Goal: Task Accomplishment & Management: Manage account settings

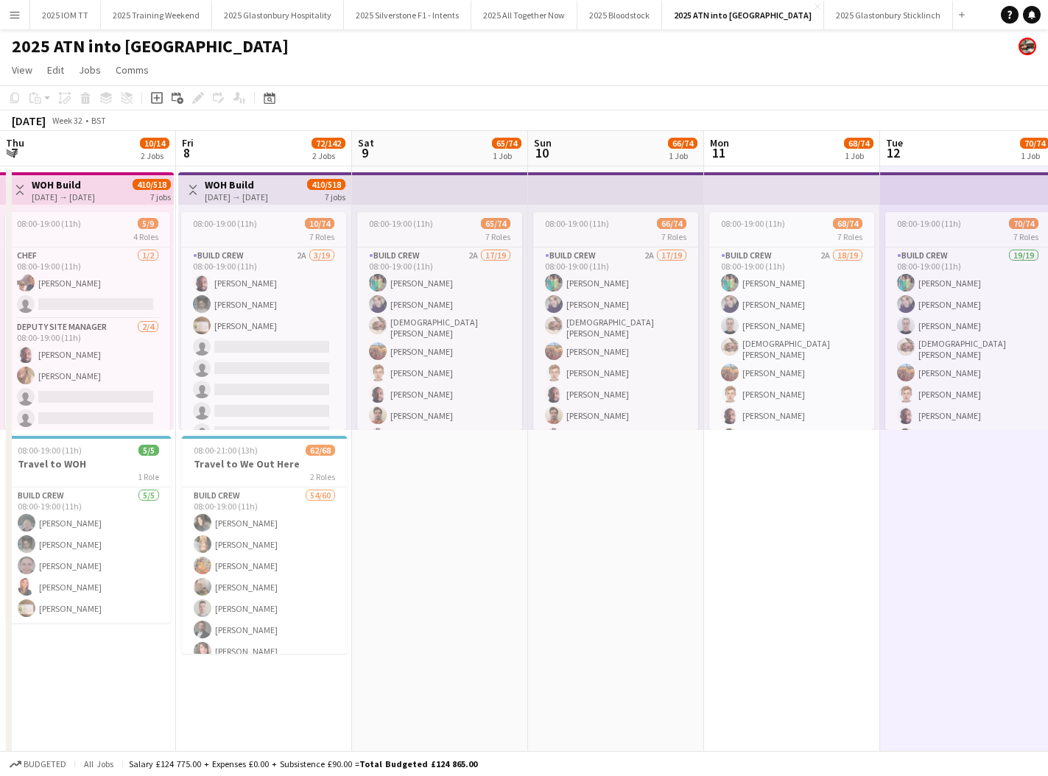
scroll to position [365, 0]
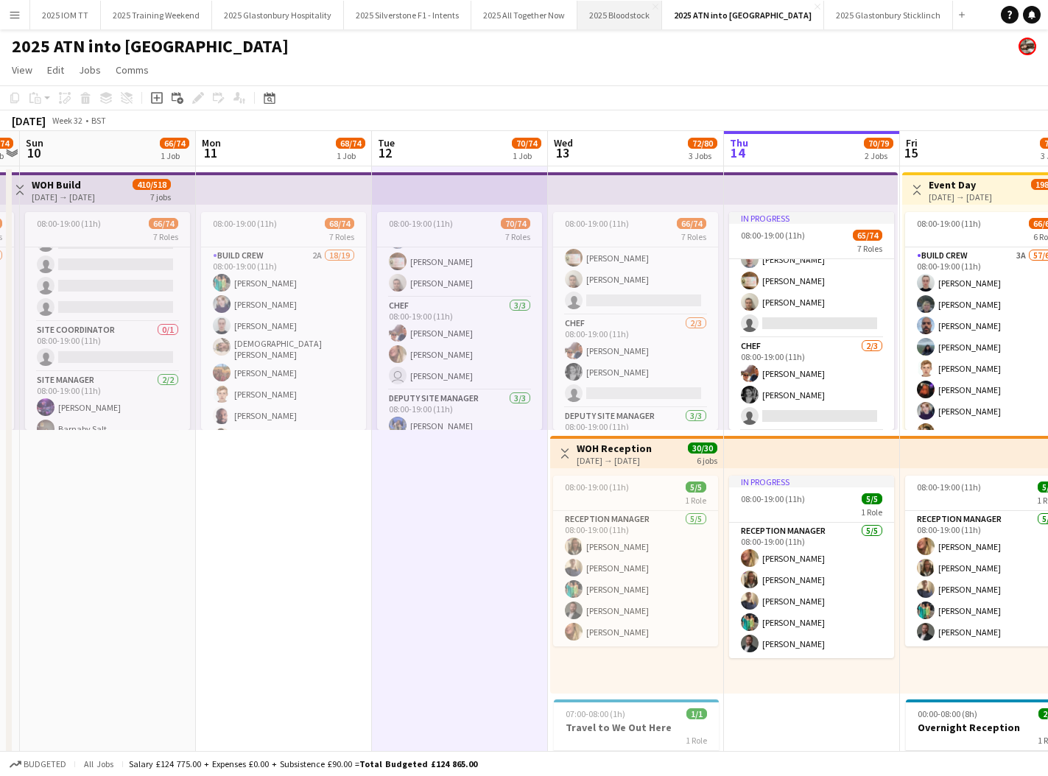
click at [605, 21] on button "2025 Bloodstock Close" at bounding box center [620, 15] width 85 height 29
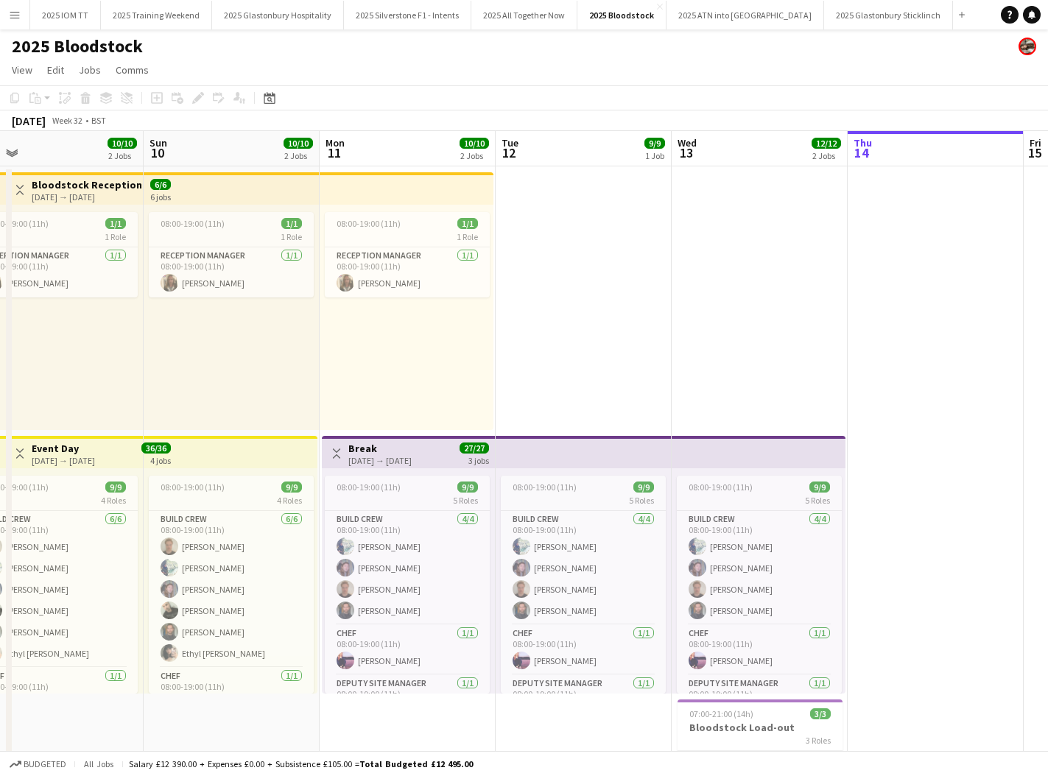
click at [12, 19] on app-icon "Menu" at bounding box center [15, 15] width 12 height 12
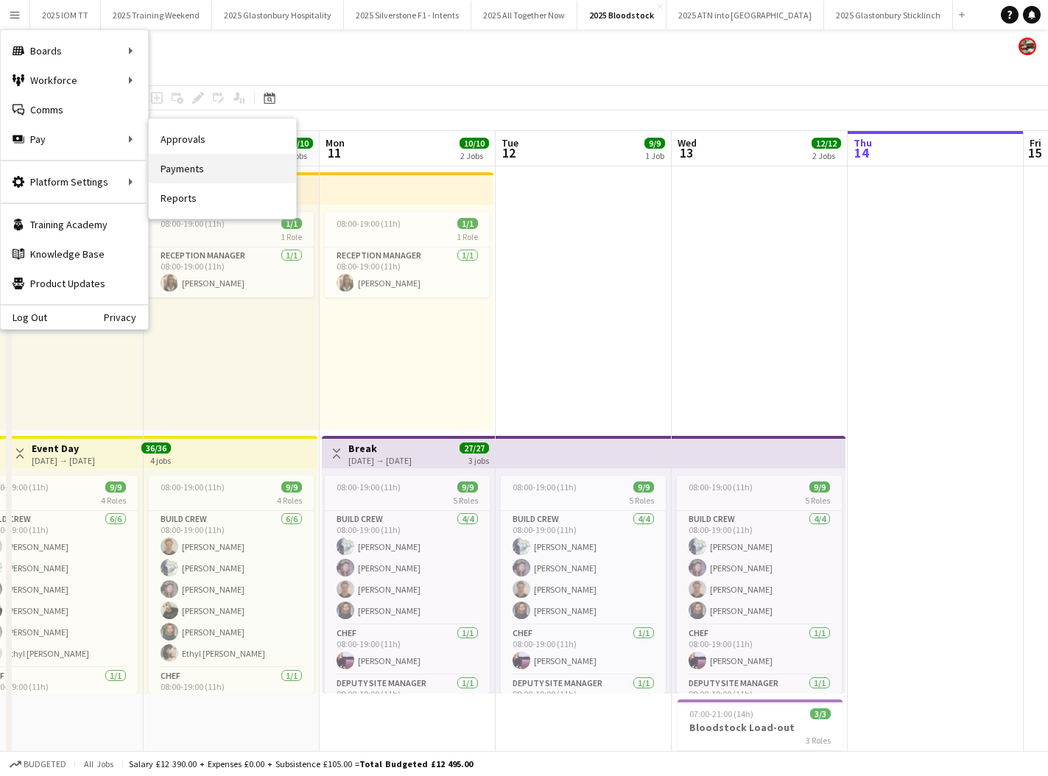
click at [193, 169] on link "Payments" at bounding box center [222, 168] width 147 height 29
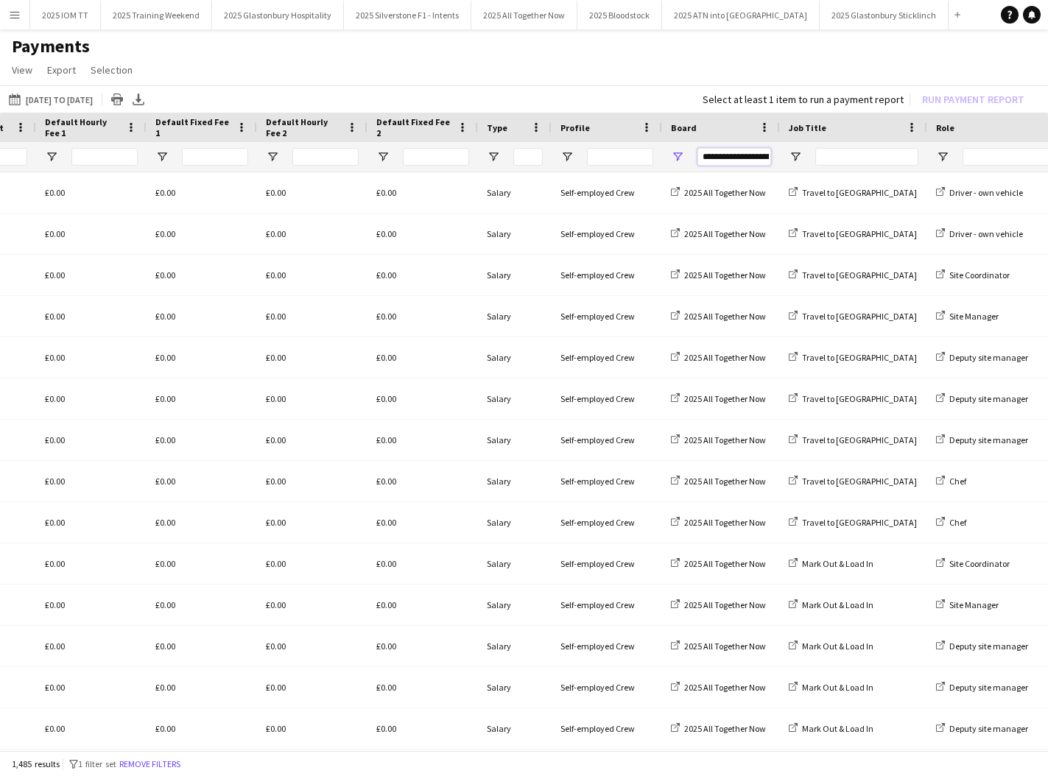
click at [746, 158] on input "**********" at bounding box center [735, 157] width 74 height 18
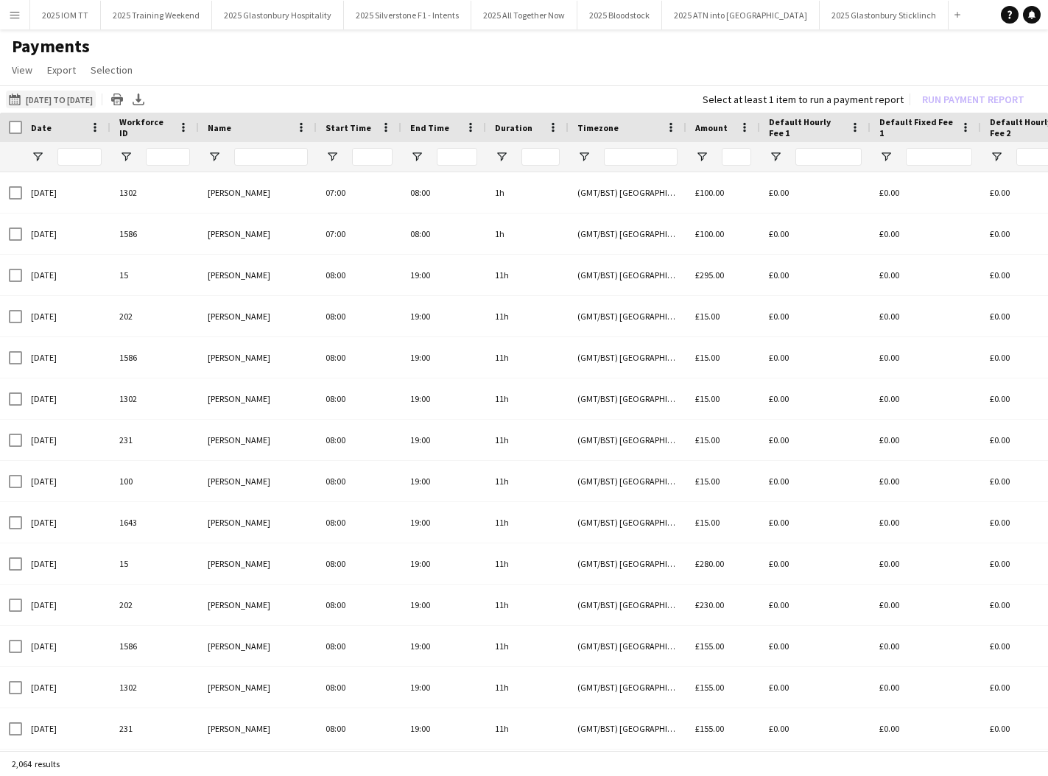
click at [65, 98] on button "[DATE] to [DATE] [DATE] to [DATE]" at bounding box center [51, 100] width 90 height 18
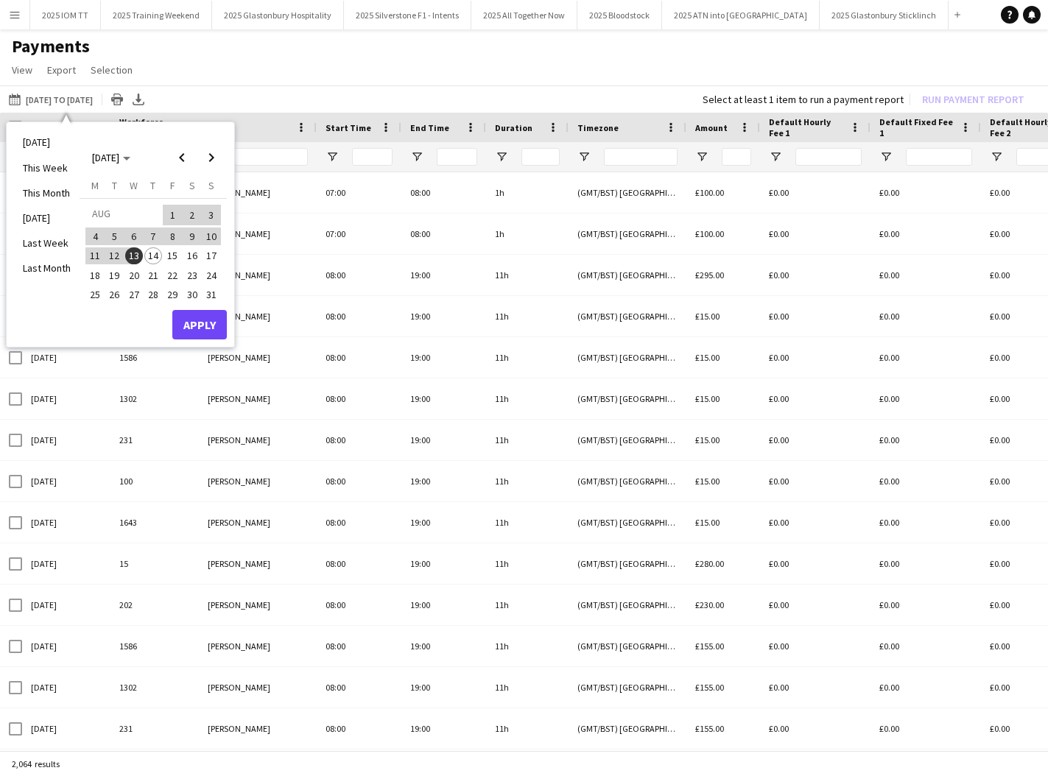
click at [170, 213] on span "1" at bounding box center [173, 215] width 18 height 21
click at [150, 253] on span "14" at bounding box center [153, 257] width 18 height 18
click at [187, 312] on button "Apply" at bounding box center [199, 324] width 55 height 29
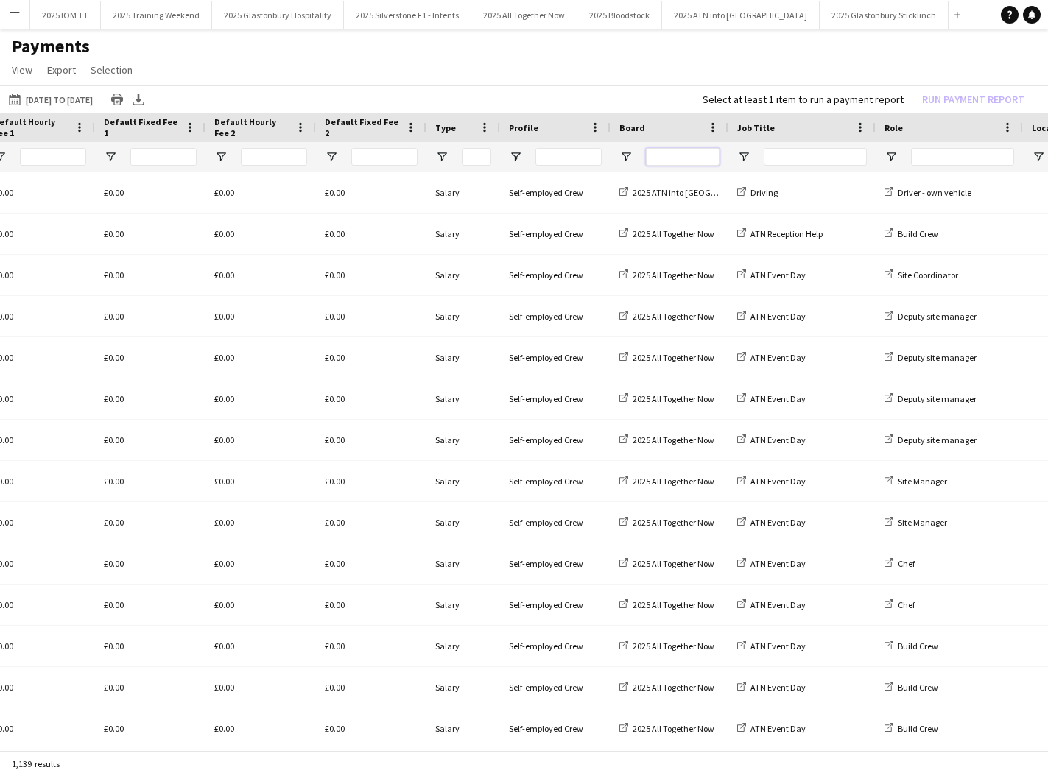
click at [671, 159] on input "Board Filter Input" at bounding box center [683, 157] width 74 height 18
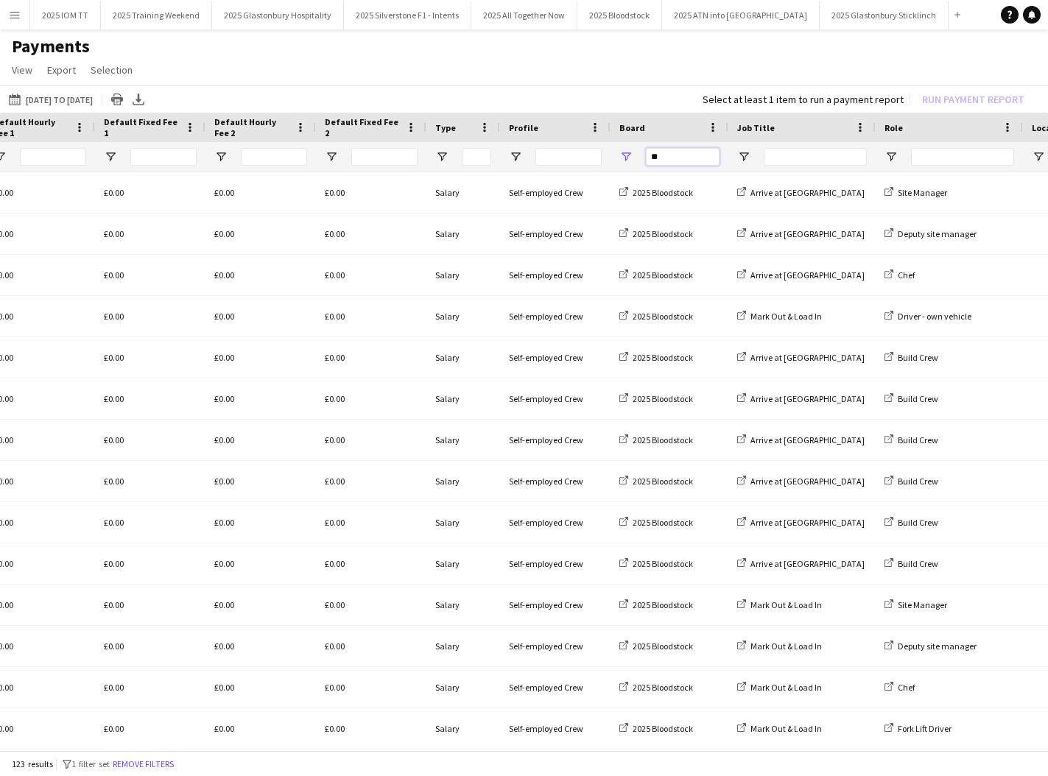
type input "*"
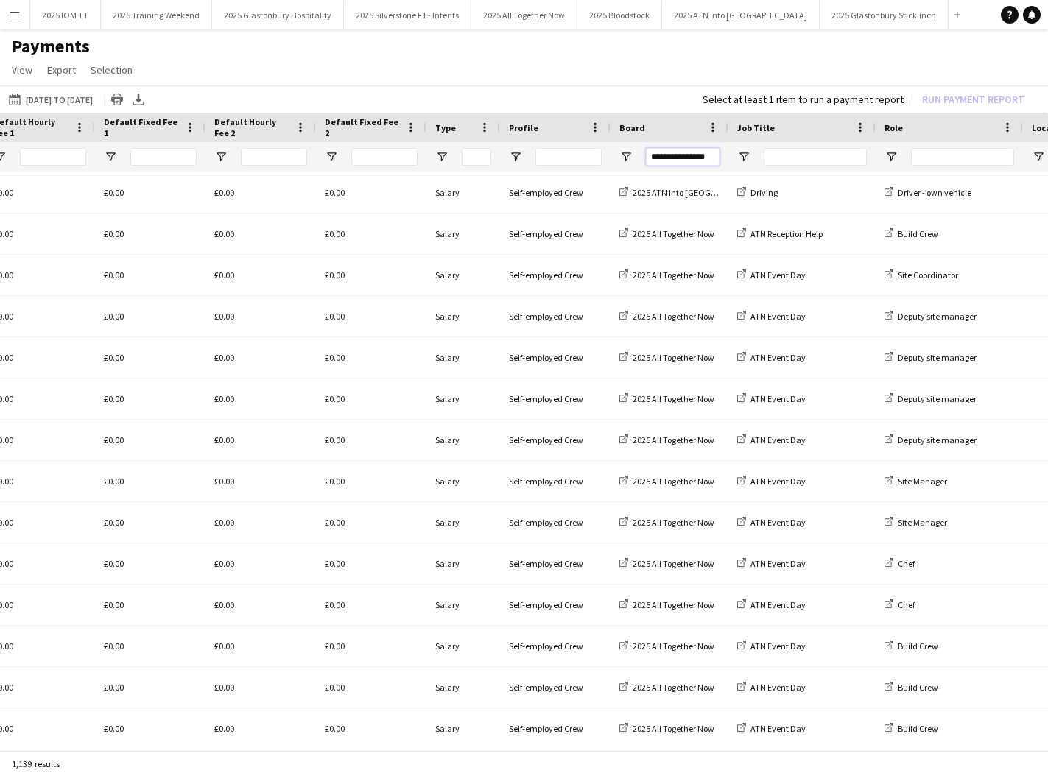
type input "**********"
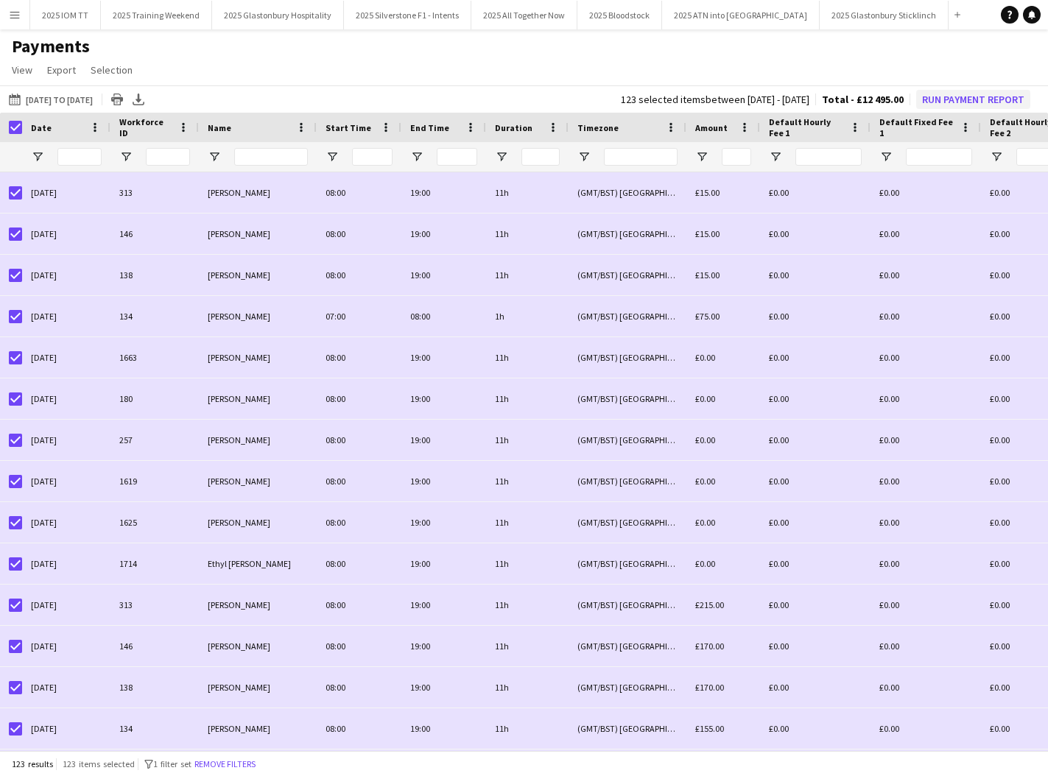
click at [939, 99] on button "Run Payment Report" at bounding box center [973, 99] width 114 height 19
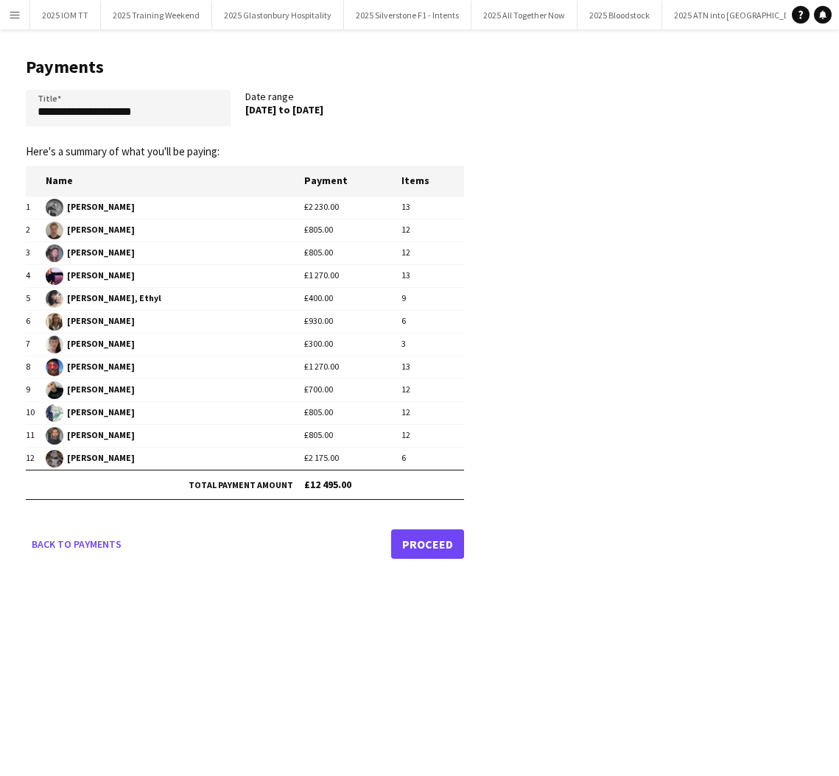
drag, startPoint x: 69, startPoint y: 205, endPoint x: 415, endPoint y: 460, distance: 429.3
click at [415, 460] on tbody "1 [PERSON_NAME] £2 230.00 13 2 [PERSON_NAME] £805.00 12 3 [PERSON_NAME] £805.00…" at bounding box center [245, 333] width 438 height 274
copy tbody "[PERSON_NAME] £2 230.00 13 2 [PERSON_NAME] £805.00 12 3 [PERSON_NAME] £805.00 1…"
click at [583, 127] on app-pay-new-report "**********" at bounding box center [419, 305] width 839 height 552
click at [624, 23] on button "2025 Bloodstock Close" at bounding box center [620, 15] width 85 height 29
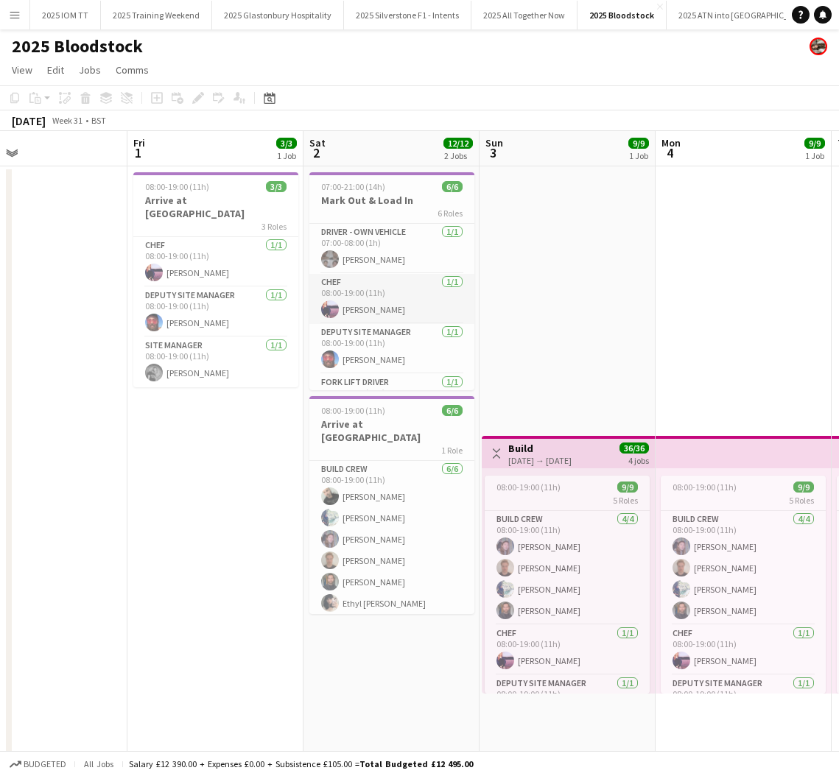
scroll to position [0, 594]
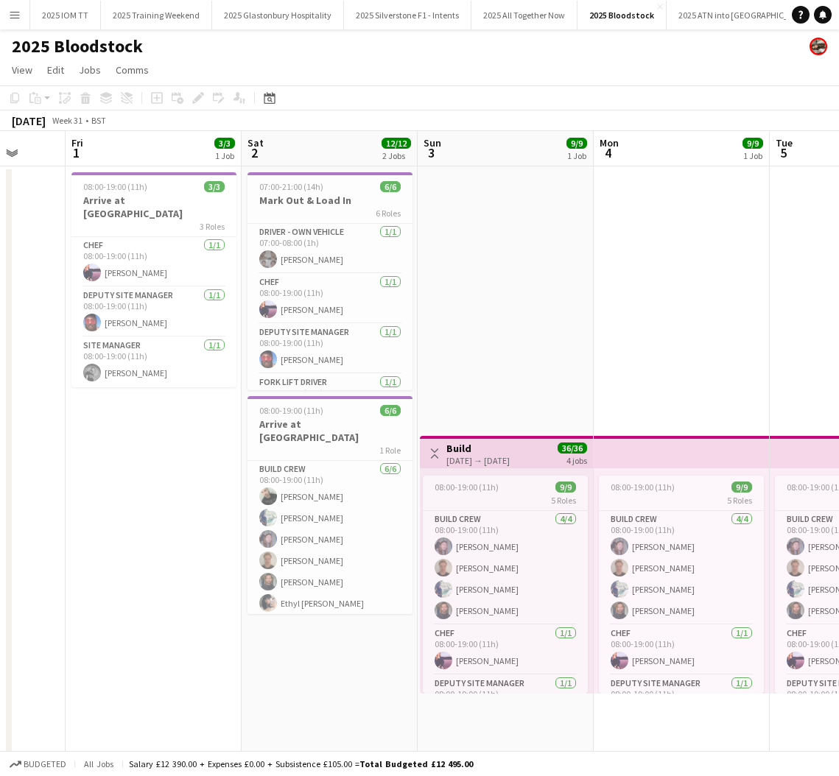
drag, startPoint x: 119, startPoint y: 198, endPoint x: 150, endPoint y: 145, distance: 61.8
click at [119, 197] on h3 "Arrive at [GEOGRAPHIC_DATA]" at bounding box center [153, 207] width 165 height 27
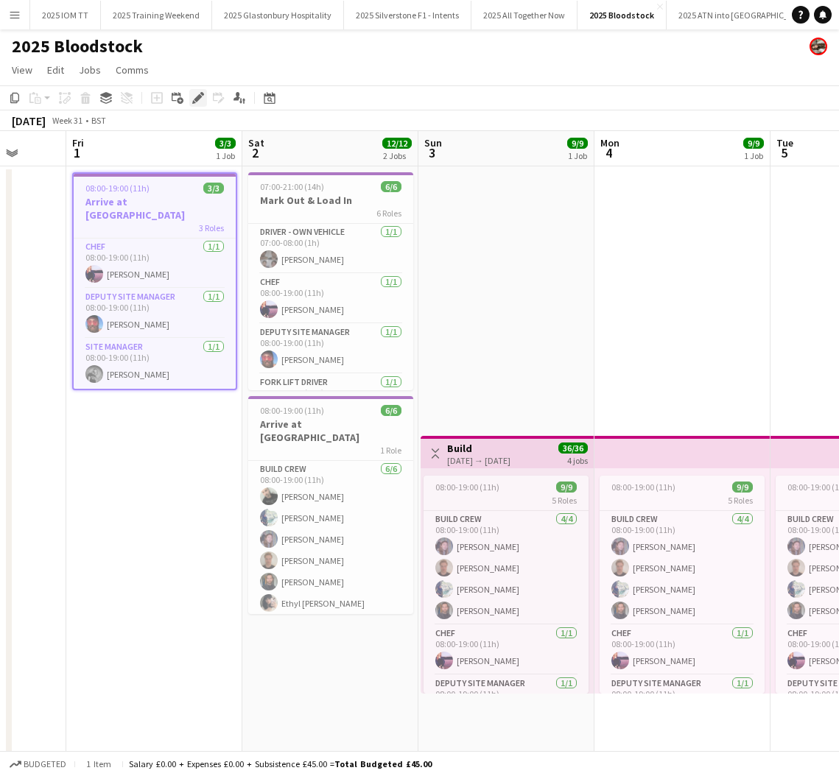
click at [189, 100] on div "Edit" at bounding box center [198, 98] width 18 height 18
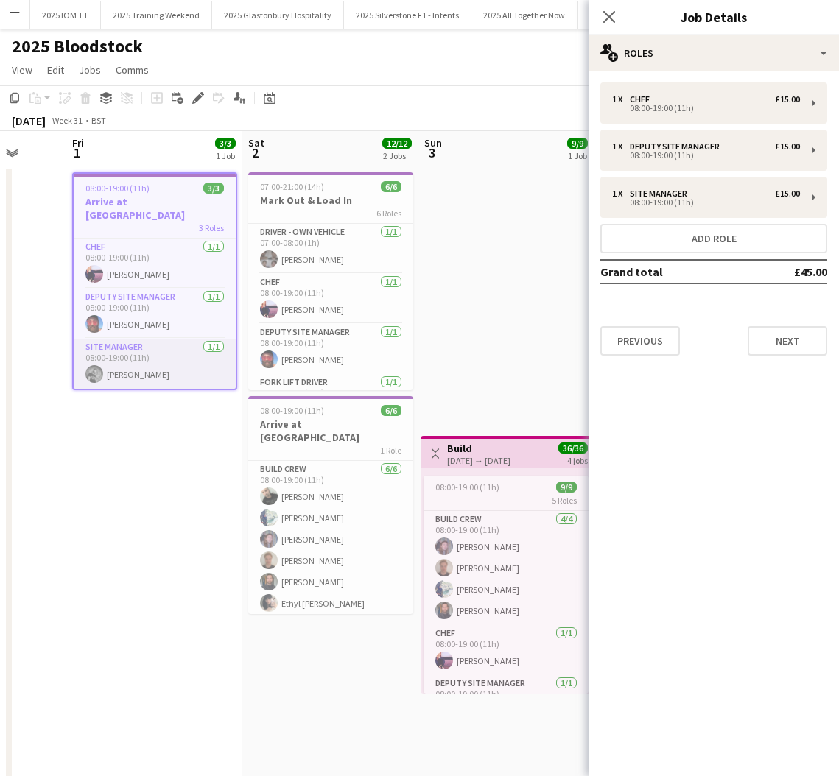
click at [153, 350] on app-card-role "Site Manager [DATE] 08:00-19:00 (11h) [PERSON_NAME]" at bounding box center [155, 364] width 162 height 50
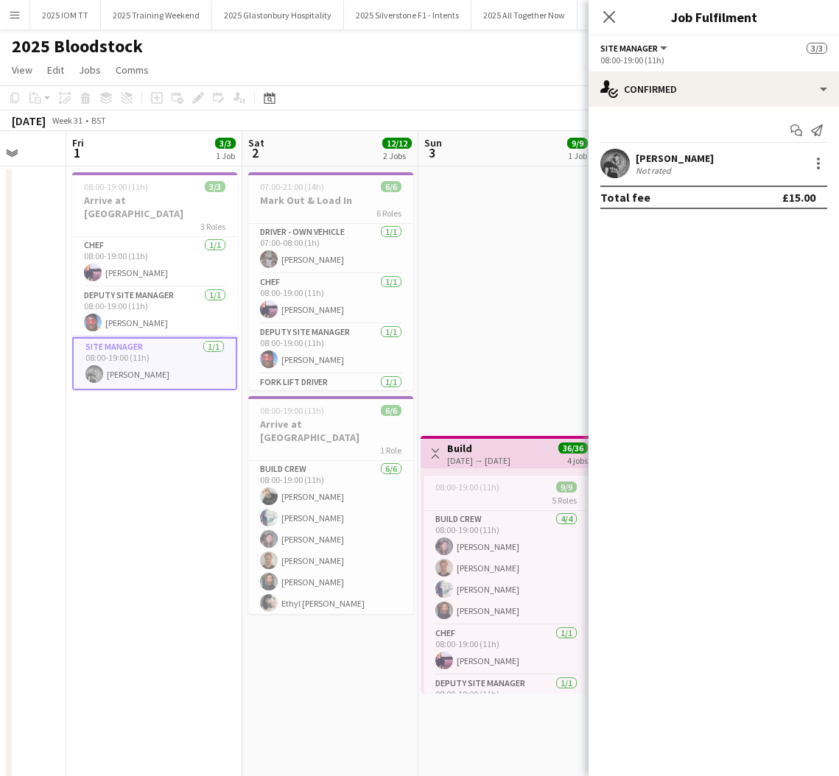
click at [664, 172] on div "Not rated" at bounding box center [655, 170] width 38 height 11
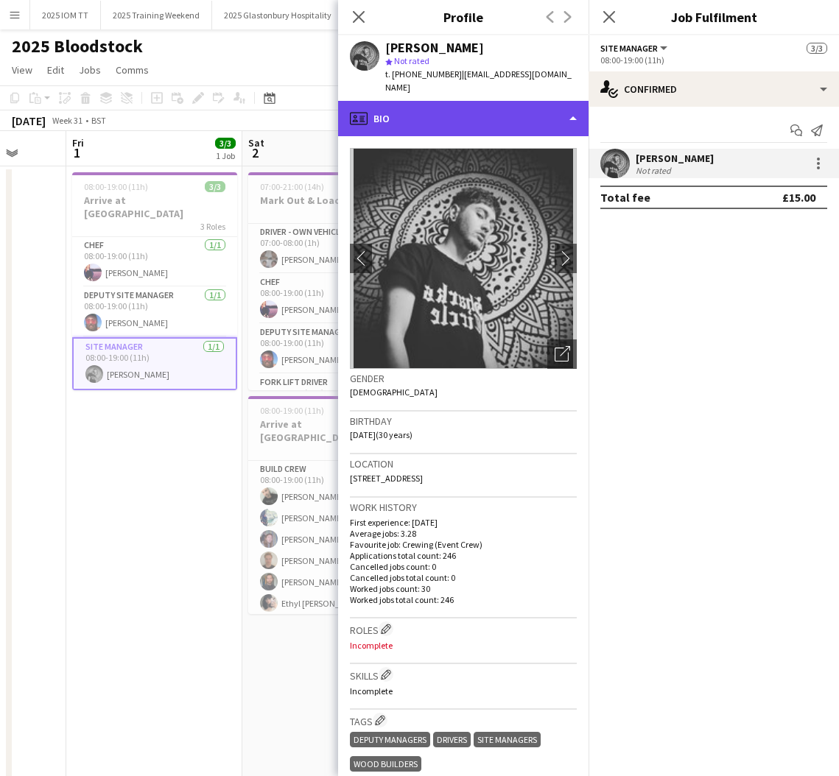
click at [507, 108] on div "profile Bio" at bounding box center [463, 118] width 250 height 35
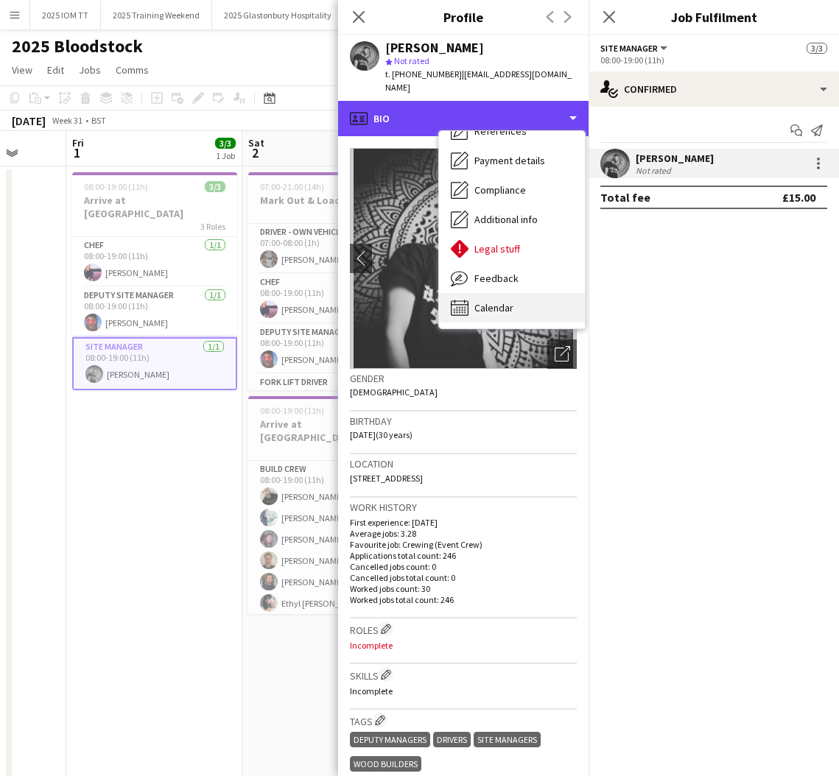
scroll to position [168, 0]
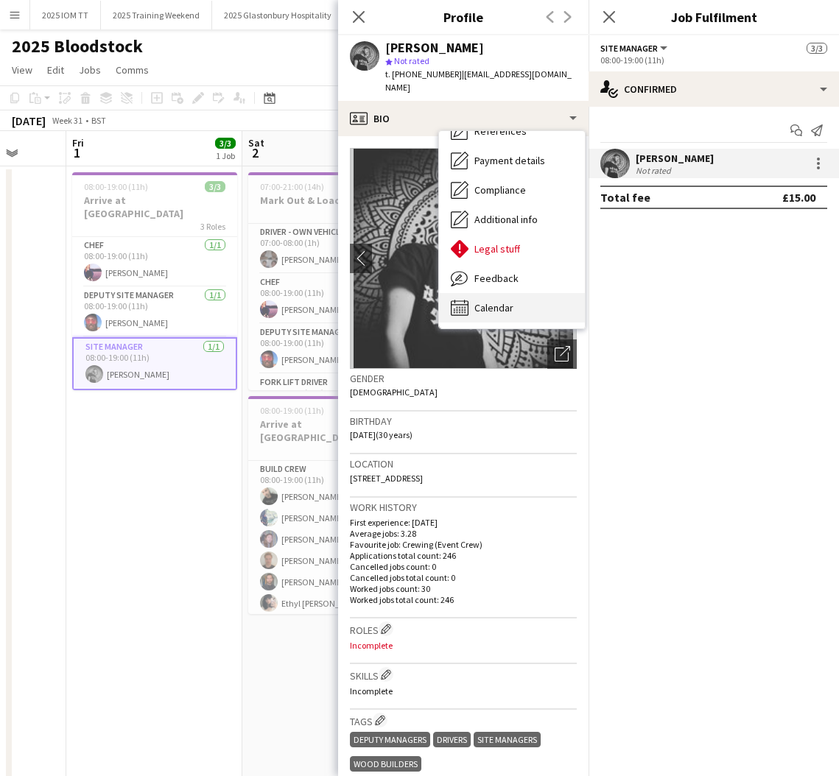
click at [513, 301] on span "Calendar" at bounding box center [493, 307] width 39 height 13
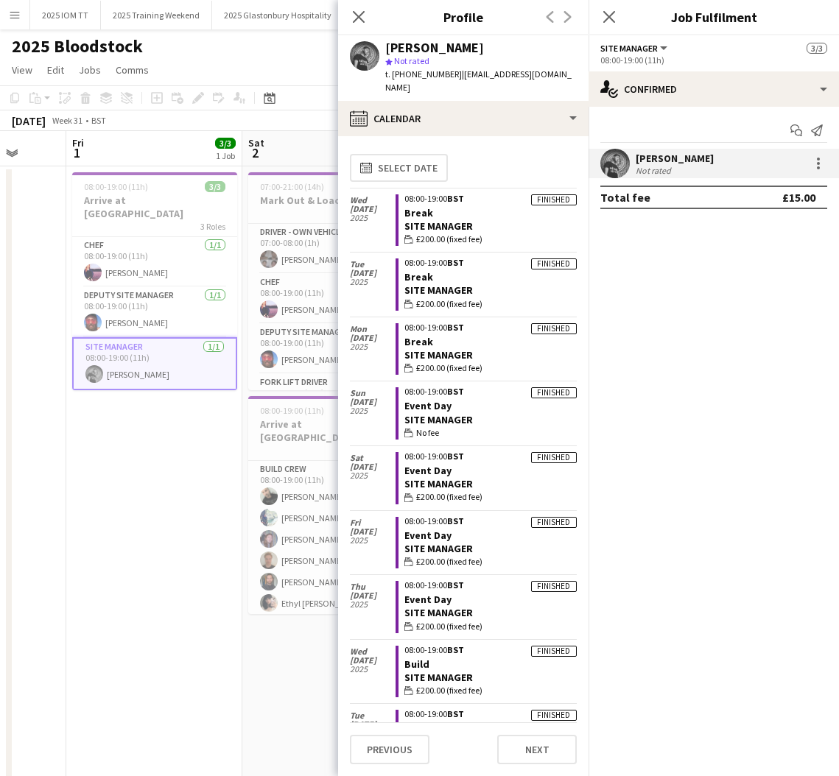
scroll to position [0, 0]
click at [609, 16] on icon at bounding box center [609, 17] width 14 height 14
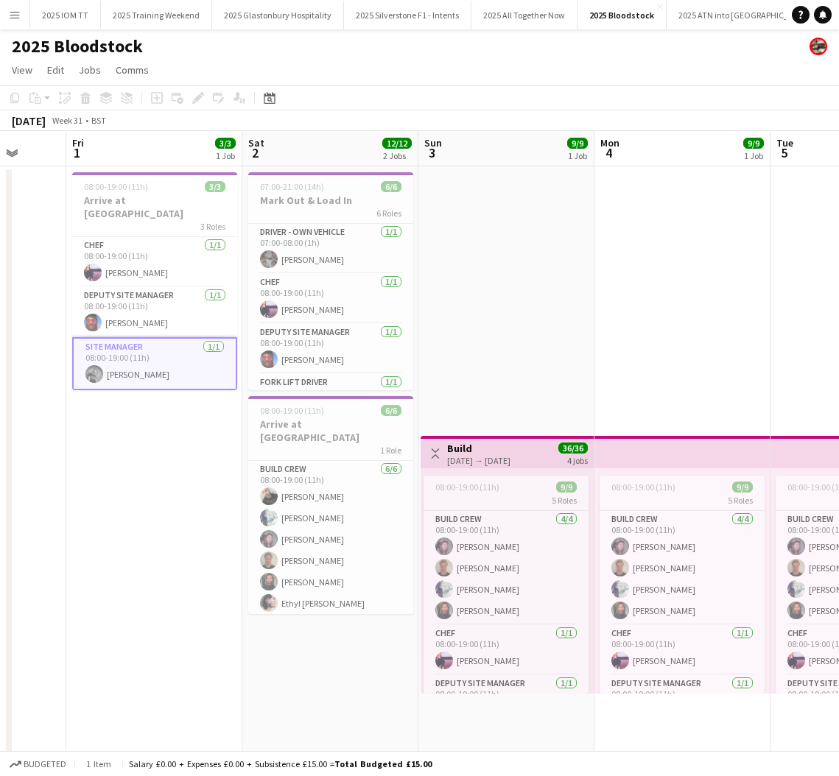
click at [163, 427] on app-date-cell "08:00-19:00 (11h) 3/3 Arrive at Bloodstock 3 Roles Chef [DATE] 08:00-19:00 (11h…" at bounding box center [154, 549] width 176 height 766
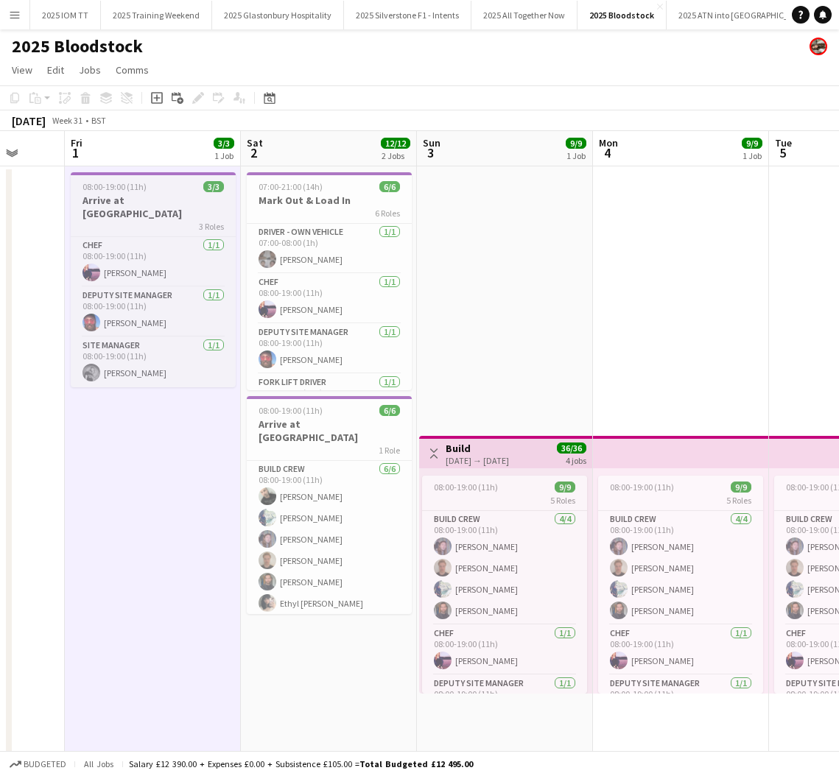
click at [128, 202] on h3 "Arrive at [GEOGRAPHIC_DATA]" at bounding box center [153, 207] width 165 height 27
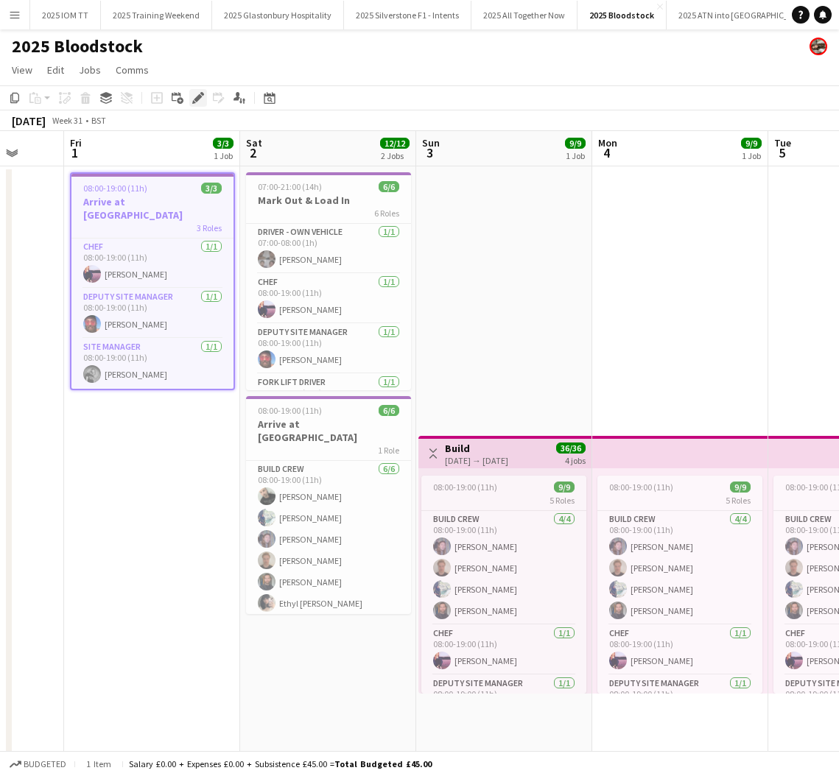
click at [197, 102] on icon "Edit" at bounding box center [198, 98] width 12 height 12
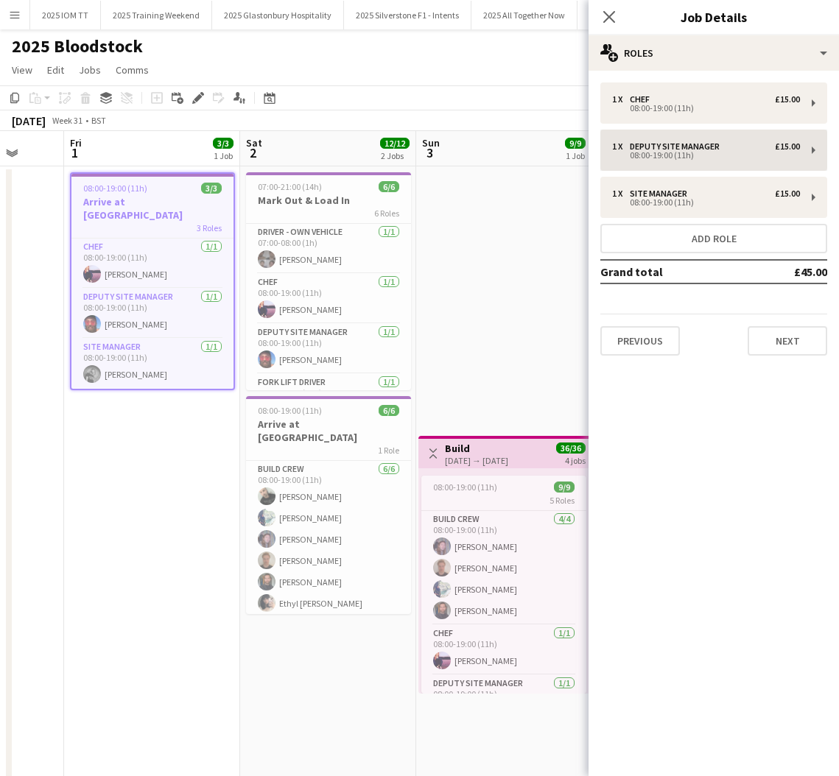
drag, startPoint x: 779, startPoint y: 240, endPoint x: 713, endPoint y: 191, distance: 82.6
click at [779, 239] on button "Add role" at bounding box center [713, 238] width 227 height 29
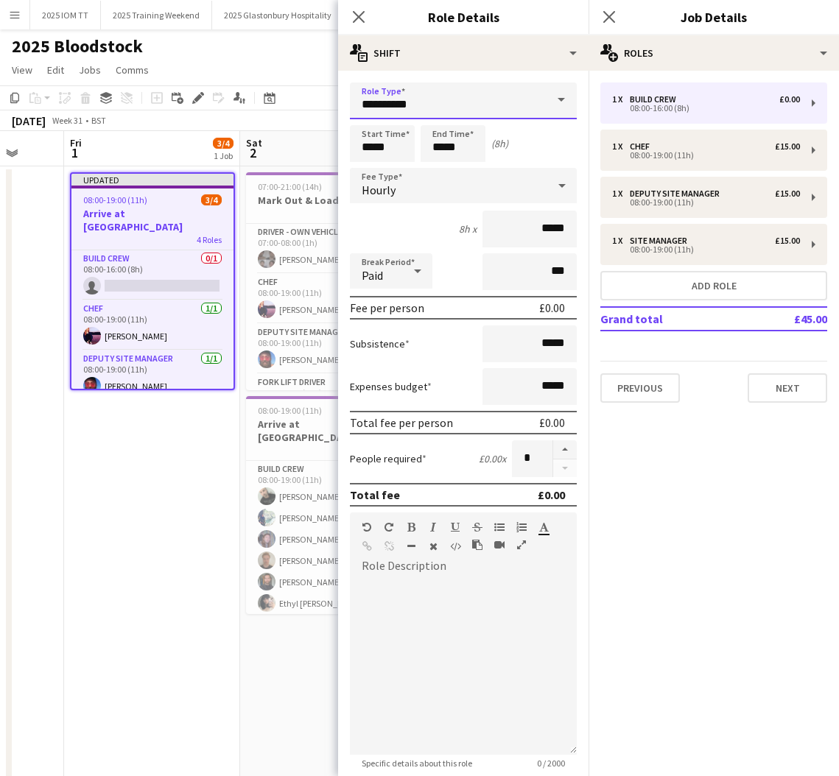
click at [513, 102] on input "**********" at bounding box center [463, 101] width 227 height 37
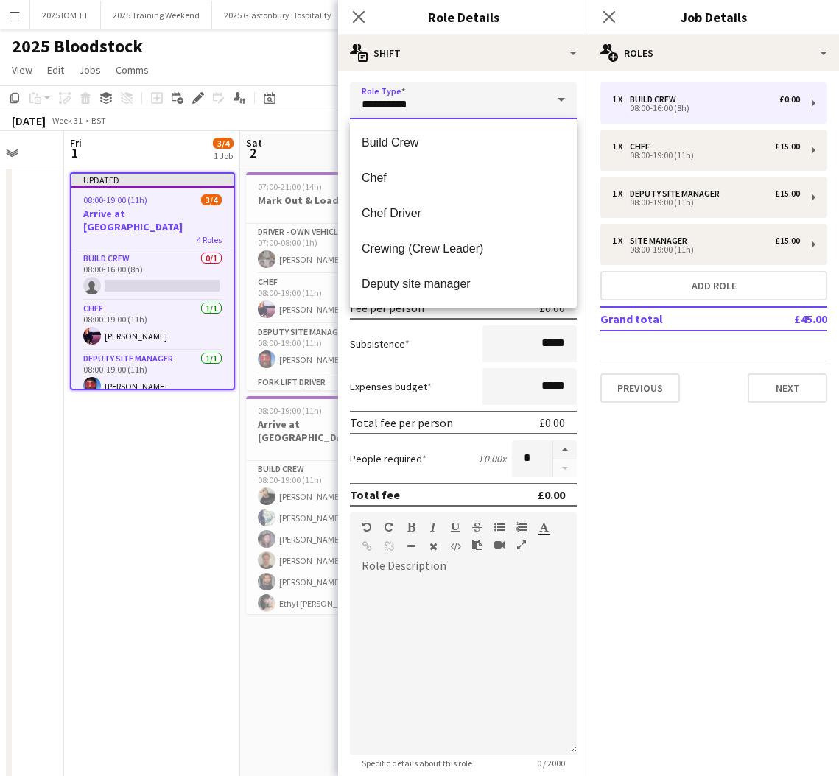
click at [519, 102] on input "**********" at bounding box center [463, 101] width 227 height 37
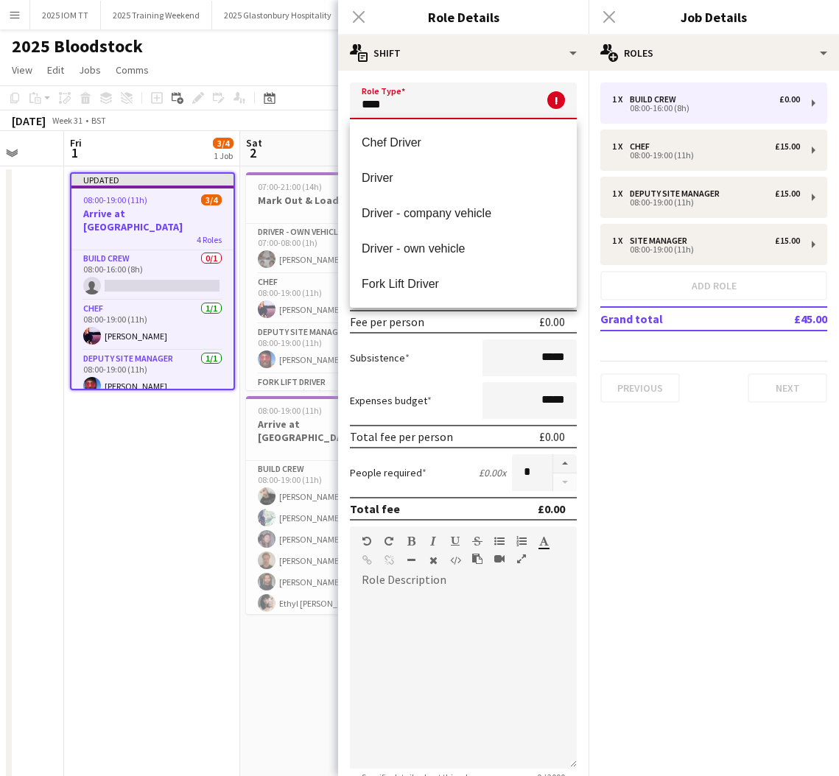
click at [479, 252] on span "Driver - own vehicle" at bounding box center [463, 249] width 203 height 14
type input "**********"
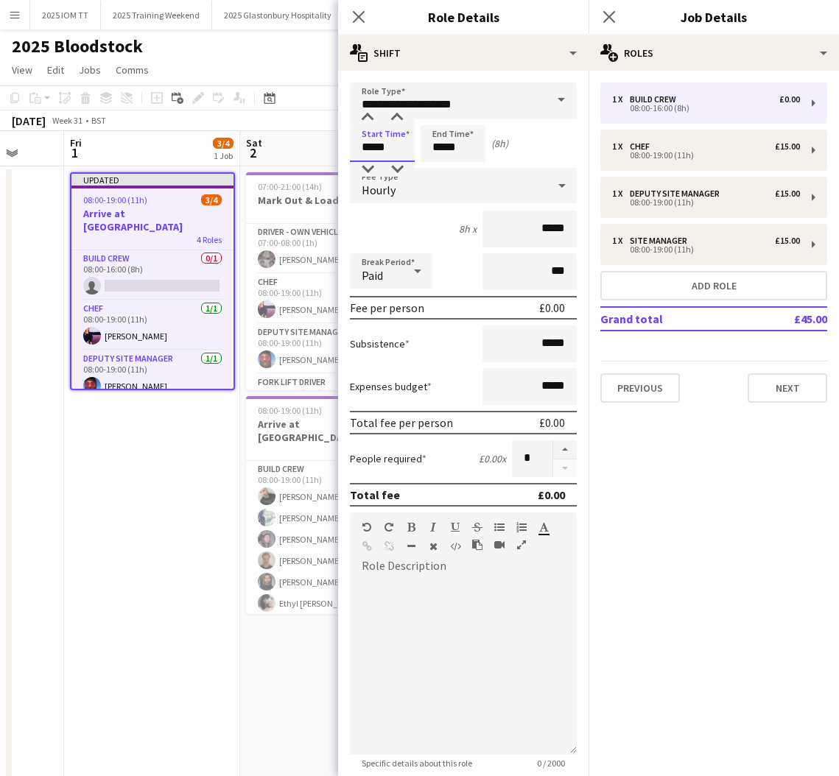
drag, startPoint x: 370, startPoint y: 147, endPoint x: 355, endPoint y: 148, distance: 14.8
click at [355, 148] on input "*****" at bounding box center [382, 143] width 65 height 37
type input "*****"
click at [428, 148] on input "*****" at bounding box center [453, 143] width 65 height 37
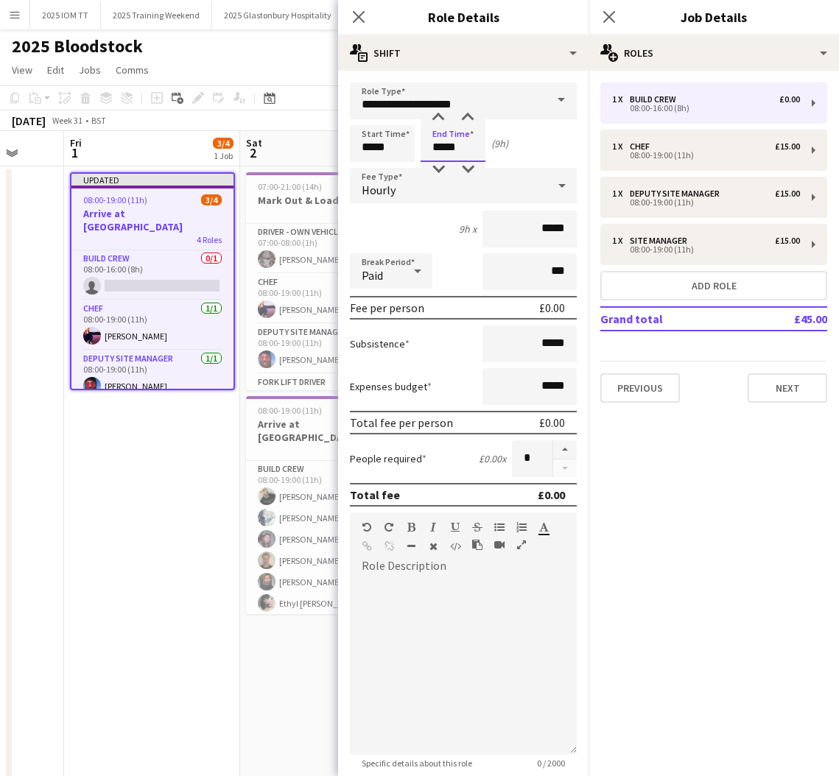
drag, startPoint x: 441, startPoint y: 147, endPoint x: 428, endPoint y: 145, distance: 13.4
click at [428, 145] on input "*****" at bounding box center [453, 143] width 65 height 37
type input "*****"
click at [403, 183] on div "Hourly" at bounding box center [448, 185] width 197 height 35
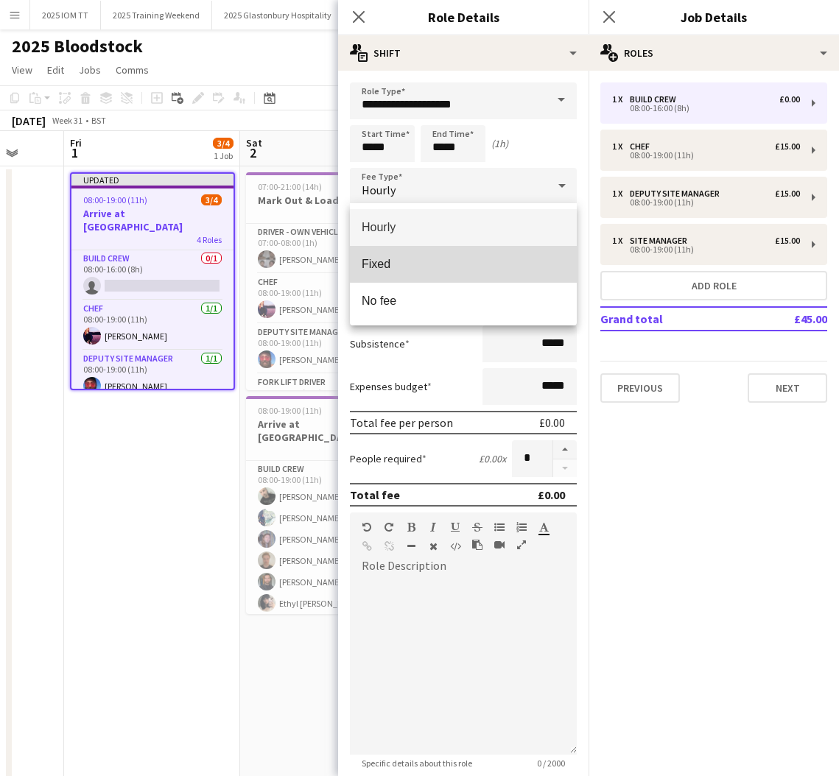
drag, startPoint x: 407, startPoint y: 256, endPoint x: 470, endPoint y: 250, distance: 63.0
click at [407, 256] on mat-option "Fixed" at bounding box center [463, 264] width 227 height 37
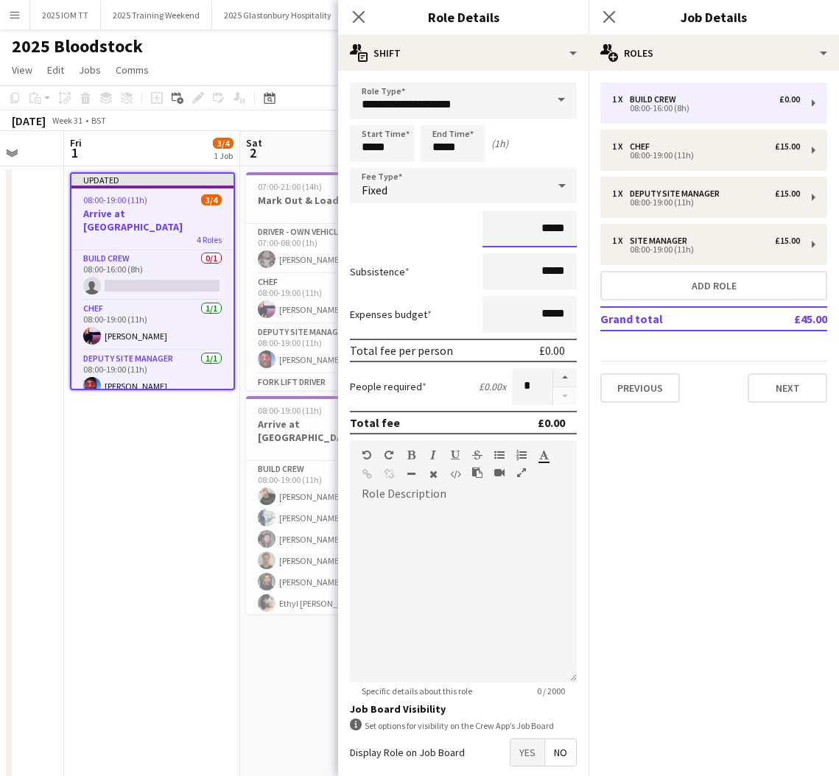
drag, startPoint x: 552, startPoint y: 234, endPoint x: 532, endPoint y: 234, distance: 19.9
click at [532, 234] on input "*****" at bounding box center [529, 229] width 94 height 37
type input "***"
drag, startPoint x: 701, startPoint y: 502, endPoint x: 695, endPoint y: 495, distance: 8.9
click at [700, 502] on mat-expansion-panel "pencil3 General details 1 x Build Crew £0.00 08:00-16:00 (8h) 1 x Chef £15.00 0…" at bounding box center [714, 424] width 250 height 706
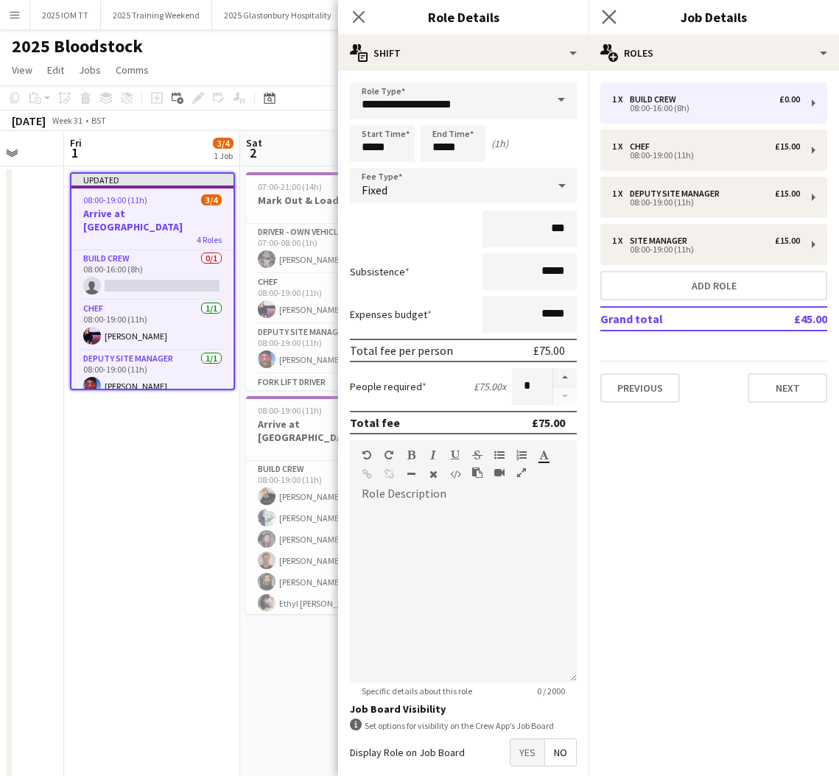
click at [619, 14] on app-icon "Close pop-in" at bounding box center [609, 17] width 21 height 21
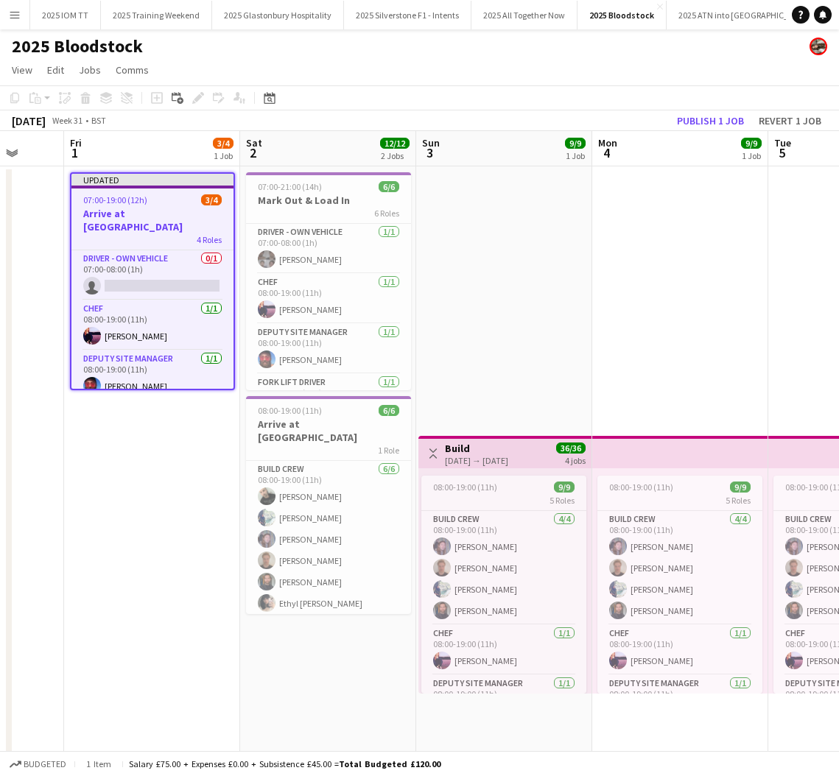
drag, startPoint x: 562, startPoint y: 266, endPoint x: 499, endPoint y: 262, distance: 63.5
click at [554, 264] on app-calendar-viewport "Tue 29 Wed 30 Thu 31 Fri 1 3/4 1 Job Sat 2 12/12 2 Jobs Sun 3 9/9 1 Job Mon 4 9…" at bounding box center [419, 531] width 839 height 801
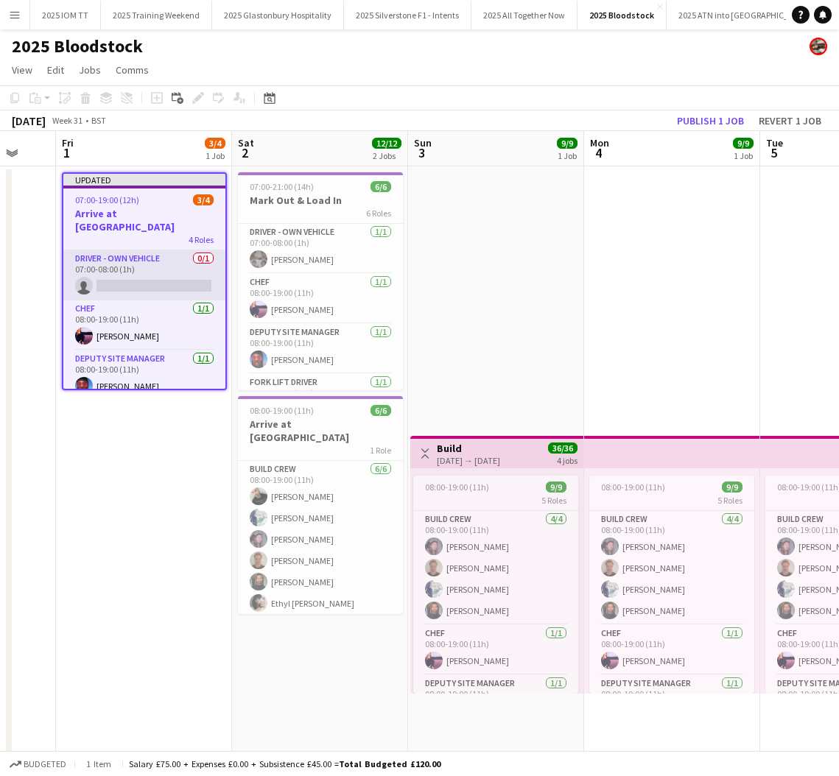
drag, startPoint x: 143, startPoint y: 261, endPoint x: 206, endPoint y: 257, distance: 62.7
click at [144, 260] on app-card-role "Driver - own vehicle 0/1 07:00-08:00 (1h) single-neutral-actions" at bounding box center [144, 275] width 162 height 50
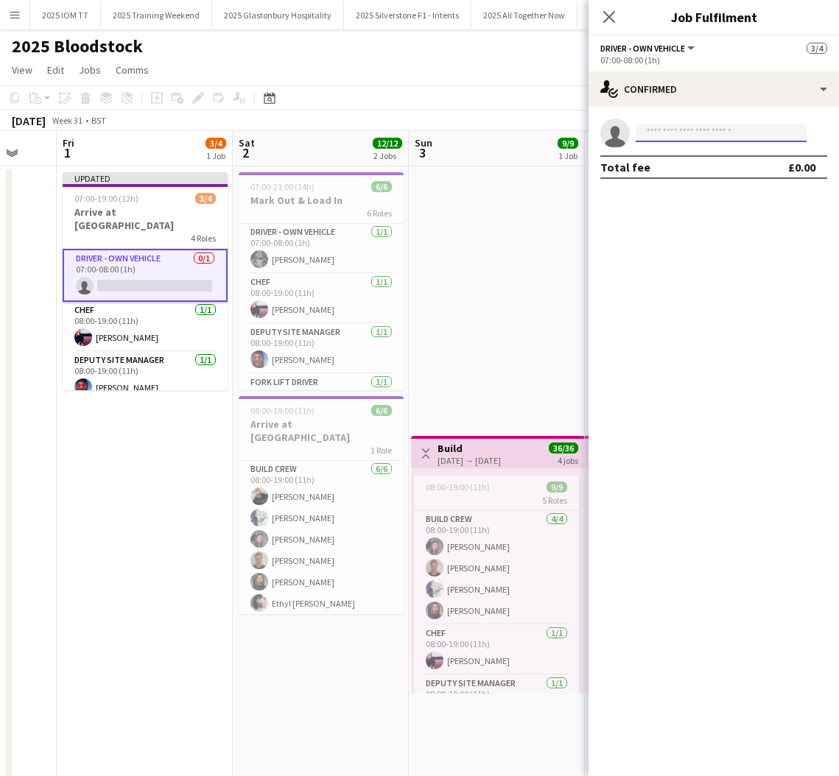
click at [691, 130] on input at bounding box center [721, 133] width 171 height 18
type input "*"
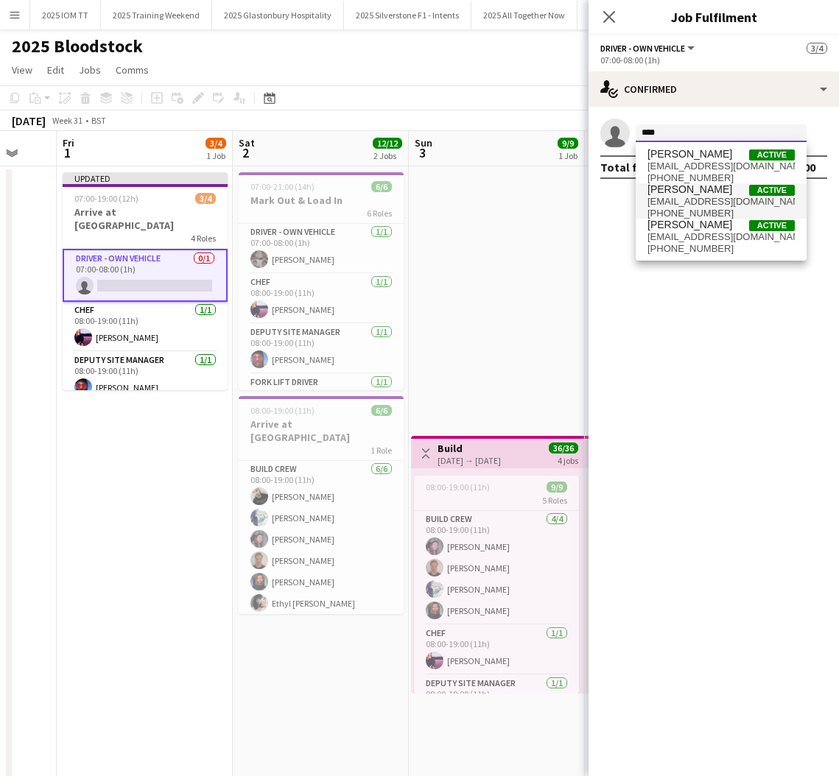
type input "****"
click at [729, 200] on span "[EMAIL_ADDRESS][DOMAIN_NAME]" at bounding box center [720, 202] width 147 height 12
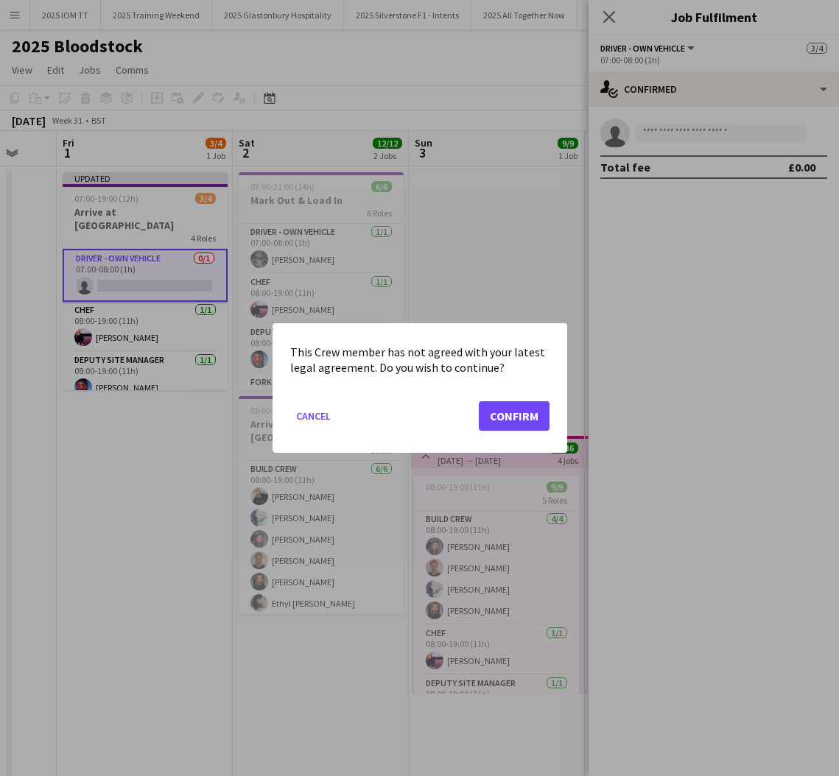
click at [519, 418] on button "Confirm" at bounding box center [514, 415] width 71 height 29
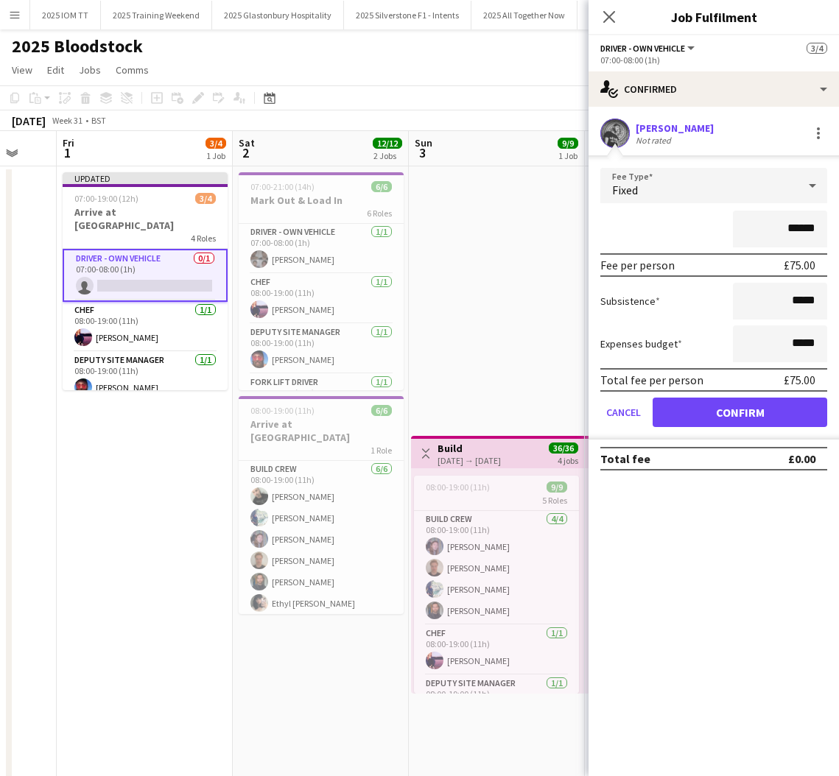
click at [672, 418] on button "Confirm" at bounding box center [740, 412] width 175 height 29
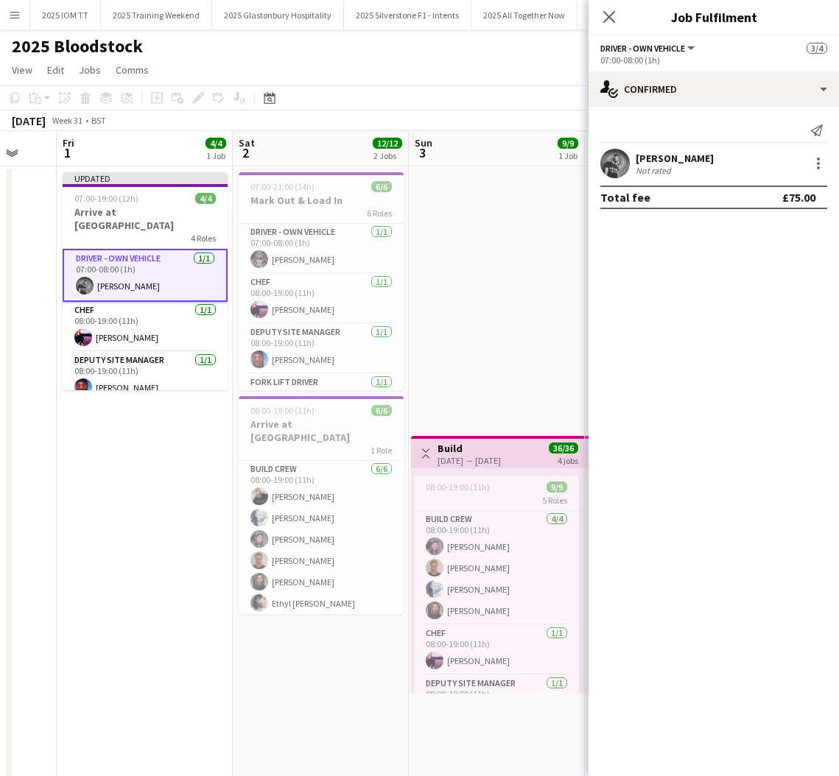
drag, startPoint x: 613, startPoint y: 13, endPoint x: 604, endPoint y: 33, distance: 21.8
click at [613, 13] on icon at bounding box center [609, 17] width 12 height 12
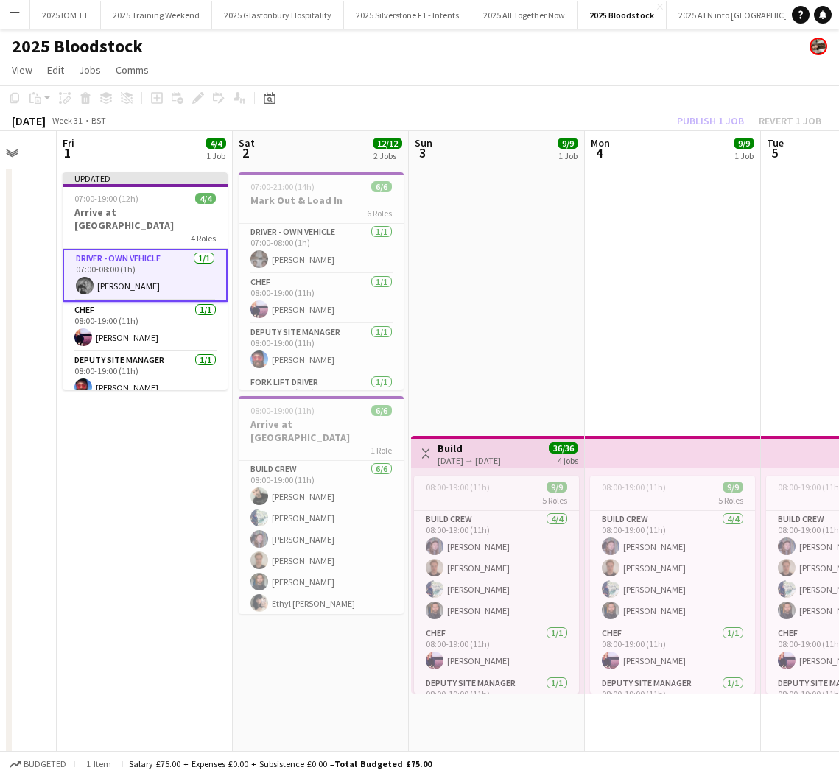
click at [540, 251] on app-date-cell "Toggle View Build [DATE] → [DATE] 36/36 4 jobs 08:00-19:00 (11h) 9/9 5 Roles Bu…" at bounding box center [497, 549] width 176 height 766
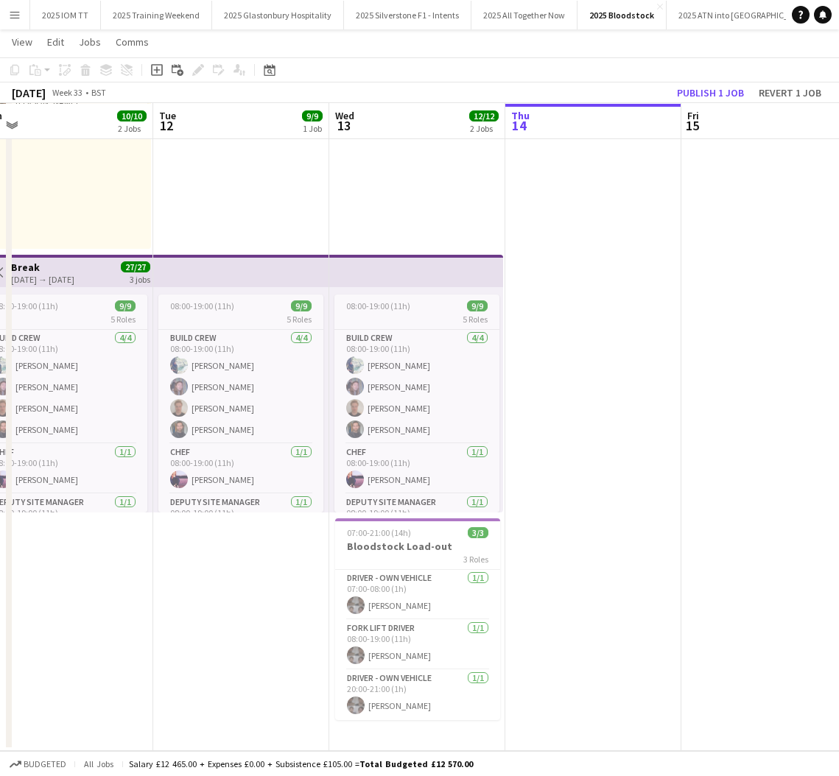
scroll to position [180, 0]
click at [444, 533] on div "07:00-21:00 (14h) 3/3" at bounding box center [417, 532] width 165 height 11
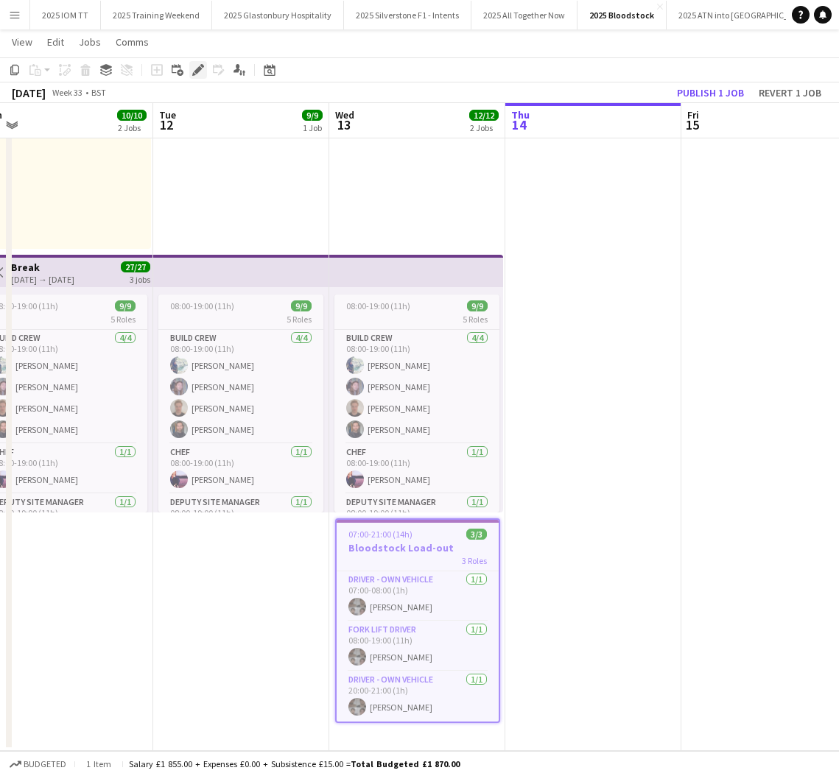
click at [194, 68] on icon "Edit" at bounding box center [198, 70] width 12 height 12
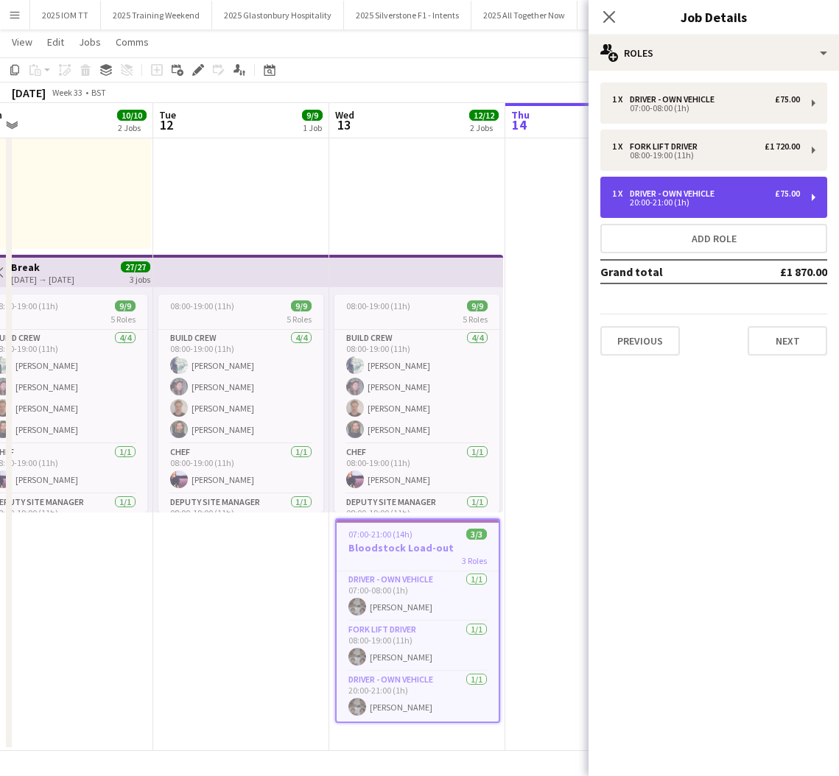
click at [664, 206] on div "20:00-21:00 (1h)" at bounding box center [706, 202] width 188 height 7
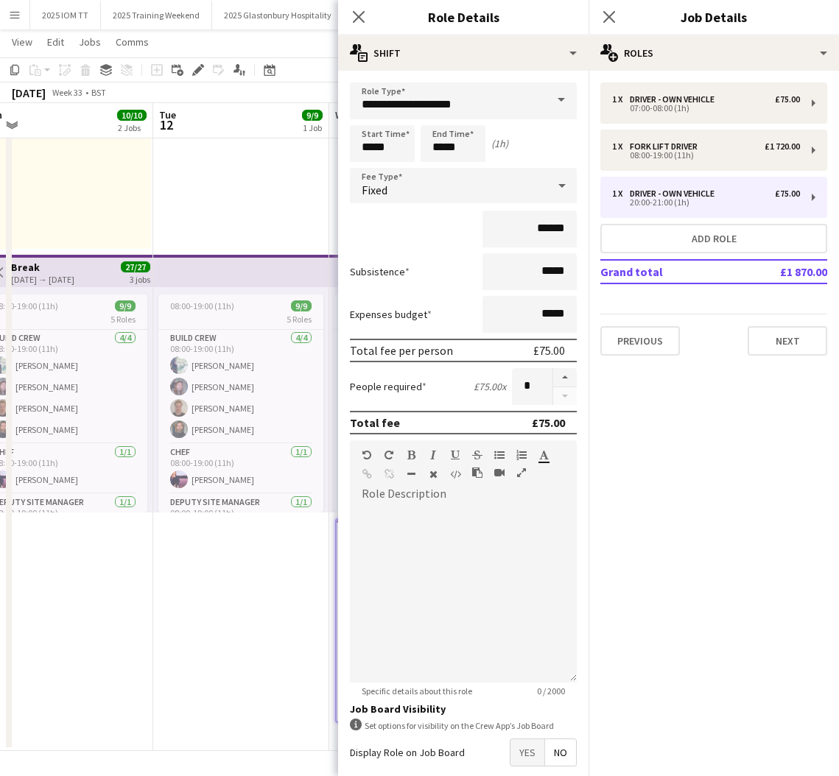
drag, startPoint x: 568, startPoint y: 379, endPoint x: 571, endPoint y: 365, distance: 14.3
click at [568, 378] on button "button" at bounding box center [565, 377] width 24 height 19
type input "*"
drag, startPoint x: 609, startPoint y: 18, endPoint x: 639, endPoint y: 74, distance: 63.6
click at [609, 18] on icon "Close pop-in" at bounding box center [609, 17] width 12 height 12
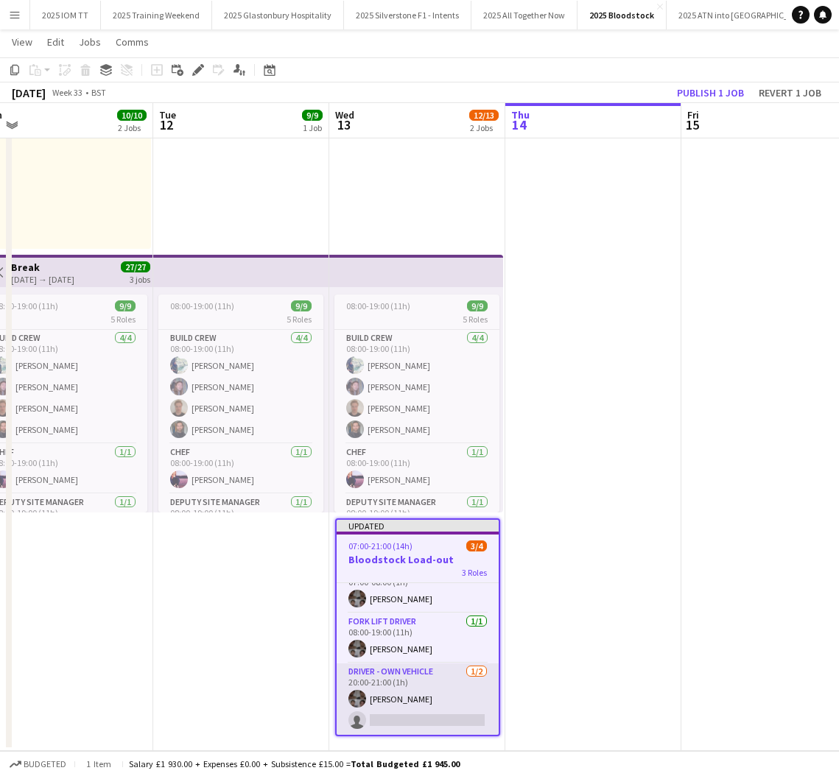
scroll to position [20, 0]
click at [418, 706] on app-card-role "Driver - own vehicle [DATE] 20:00-21:00 (1h) [PERSON_NAME] single-neutral-actio…" at bounding box center [418, 699] width 162 height 71
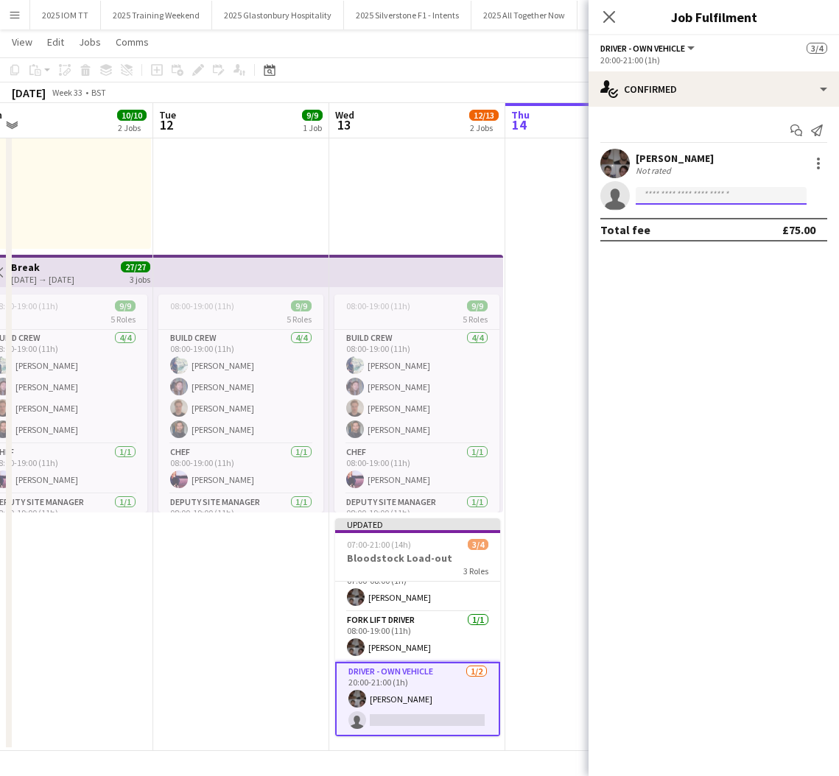
click at [748, 192] on input at bounding box center [721, 196] width 171 height 18
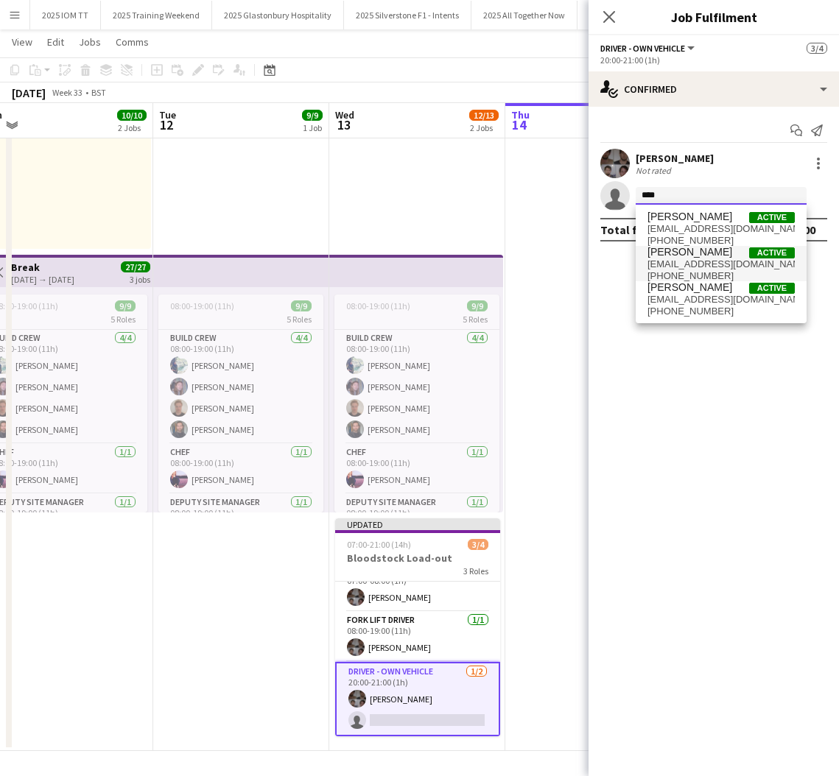
type input "****"
click at [723, 264] on span "[EMAIL_ADDRESS][DOMAIN_NAME]" at bounding box center [720, 265] width 147 height 12
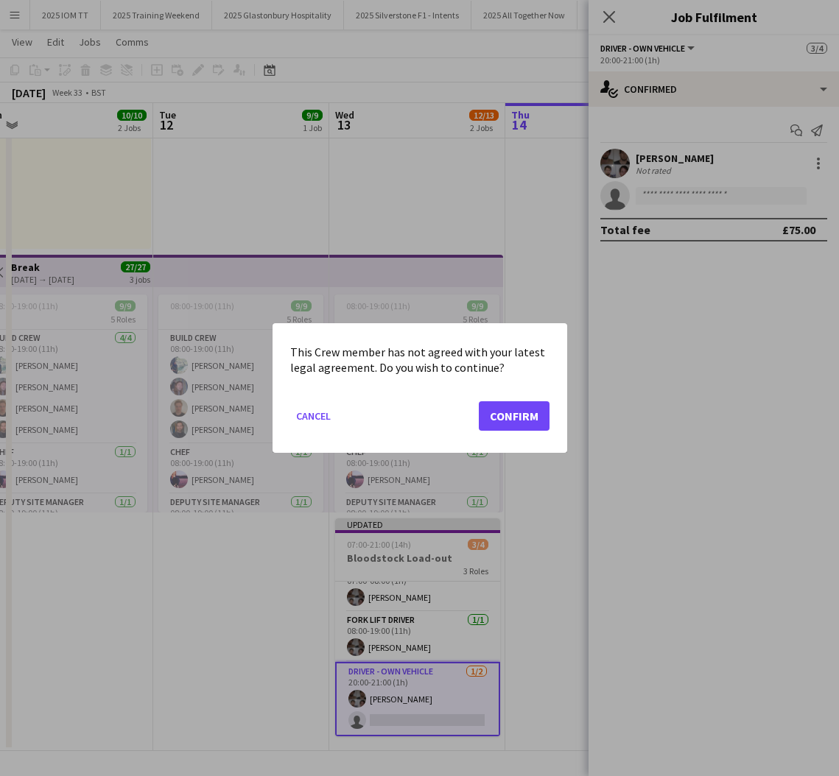
click at [510, 413] on button "Confirm" at bounding box center [514, 415] width 71 height 29
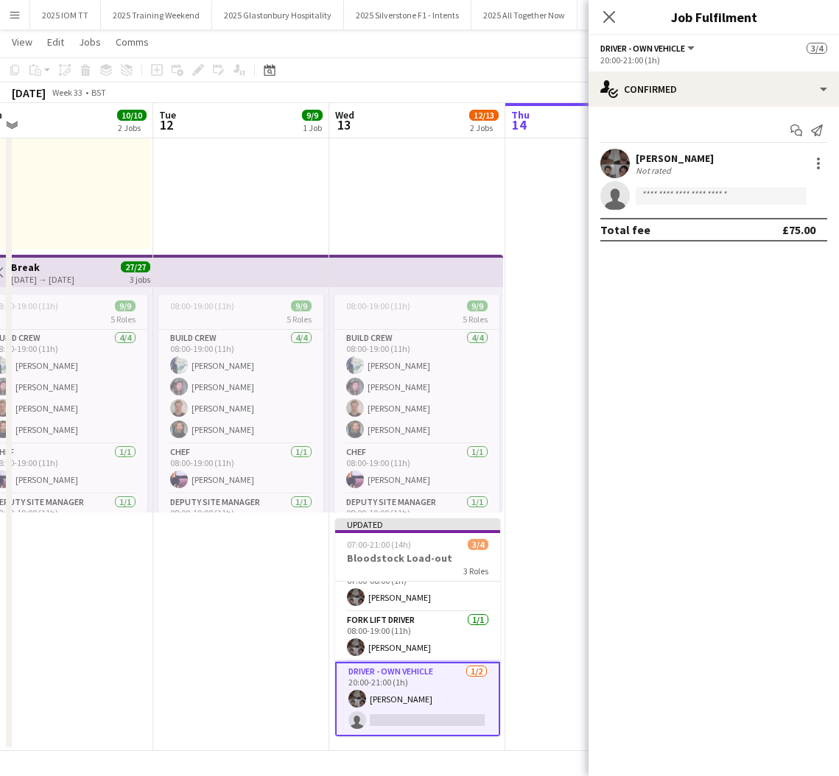
scroll to position [180, 0]
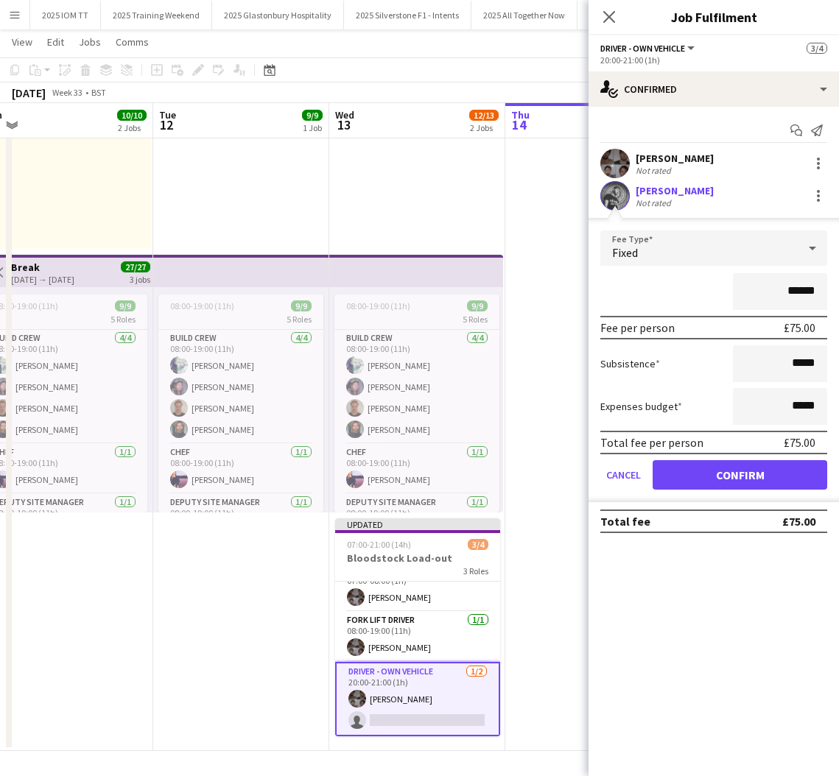
drag, startPoint x: 758, startPoint y: 472, endPoint x: 675, endPoint y: 393, distance: 114.6
click at [757, 472] on button "Confirm" at bounding box center [740, 474] width 175 height 29
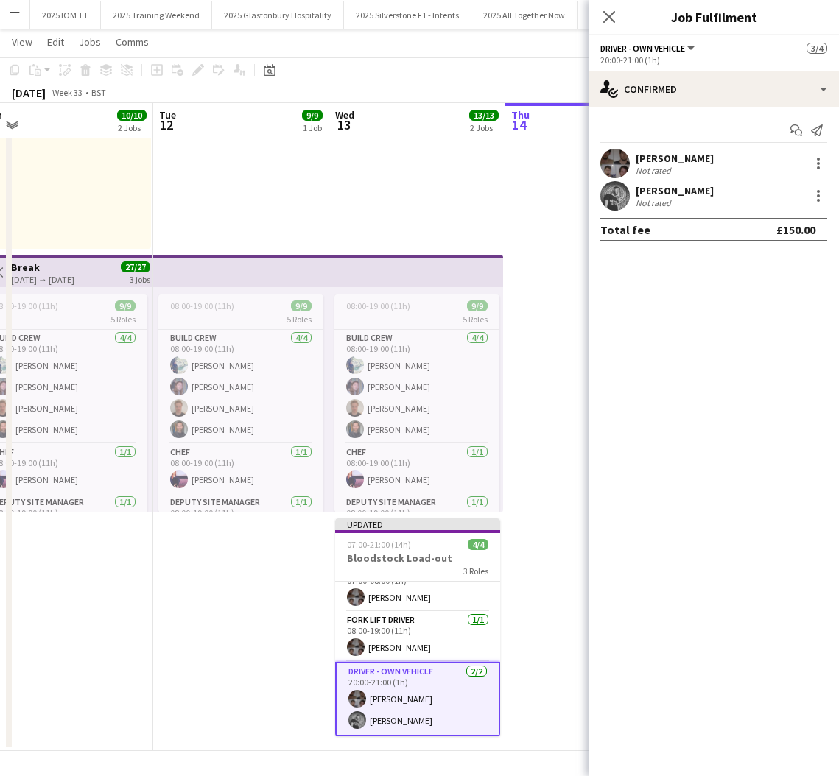
drag, startPoint x: 533, startPoint y: 224, endPoint x: 566, endPoint y: 196, distance: 42.8
click at [534, 224] on app-date-cell at bounding box center [593, 368] width 176 height 766
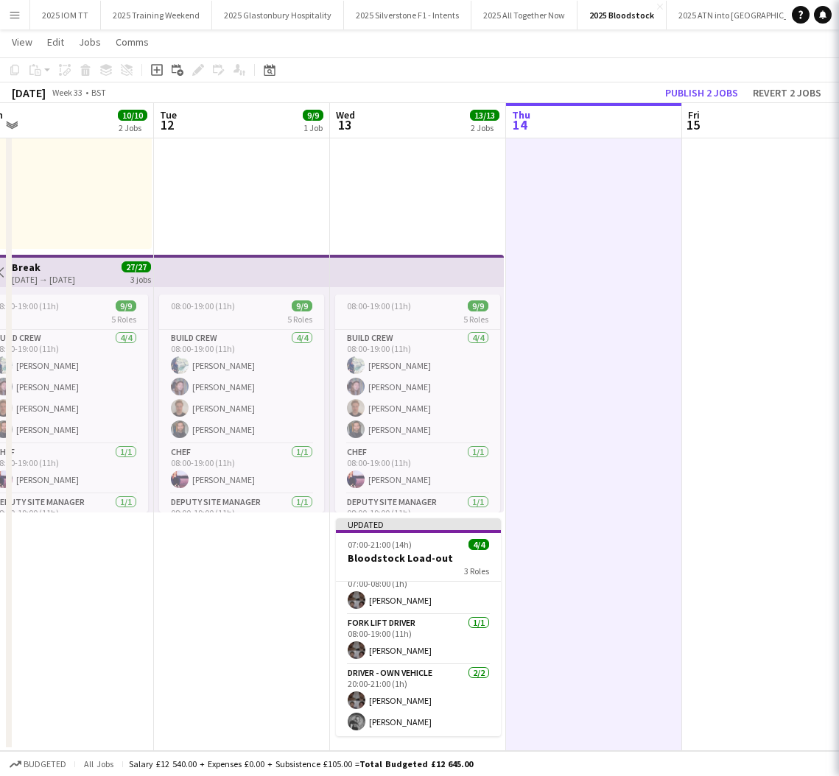
scroll to position [17, 0]
drag, startPoint x: 728, startPoint y: 92, endPoint x: 692, endPoint y: 115, distance: 42.1
click at [728, 92] on button "Publish 2 jobs" at bounding box center [701, 92] width 85 height 19
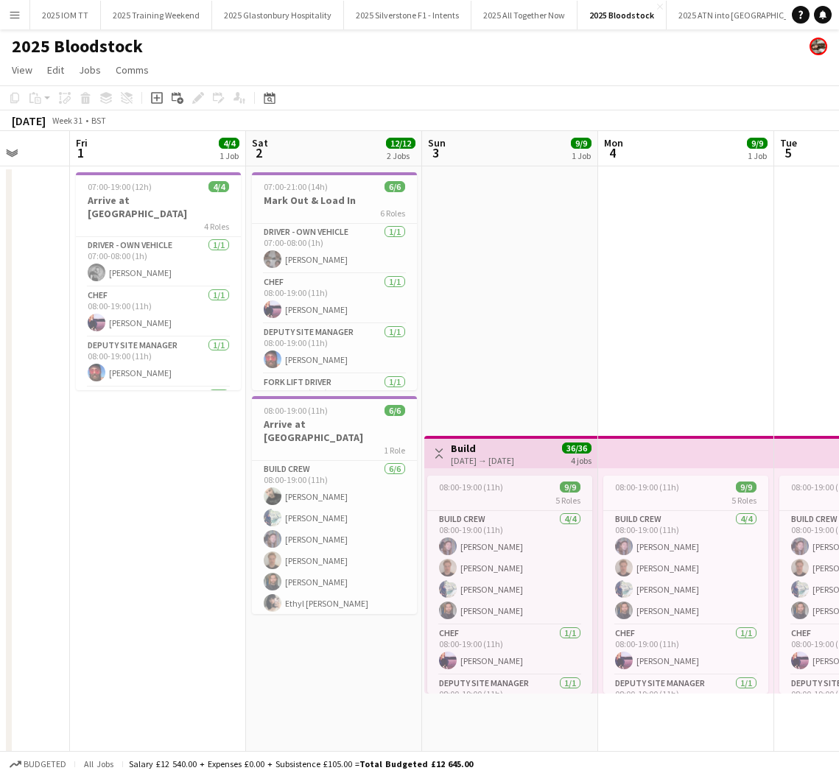
scroll to position [0, 0]
click at [503, 583] on app-card-role "Build Crew [DATE] 08:00-19:00 (11h) [PERSON_NAME] [PERSON_NAME] [PERSON_NAME] […" at bounding box center [509, 568] width 165 height 114
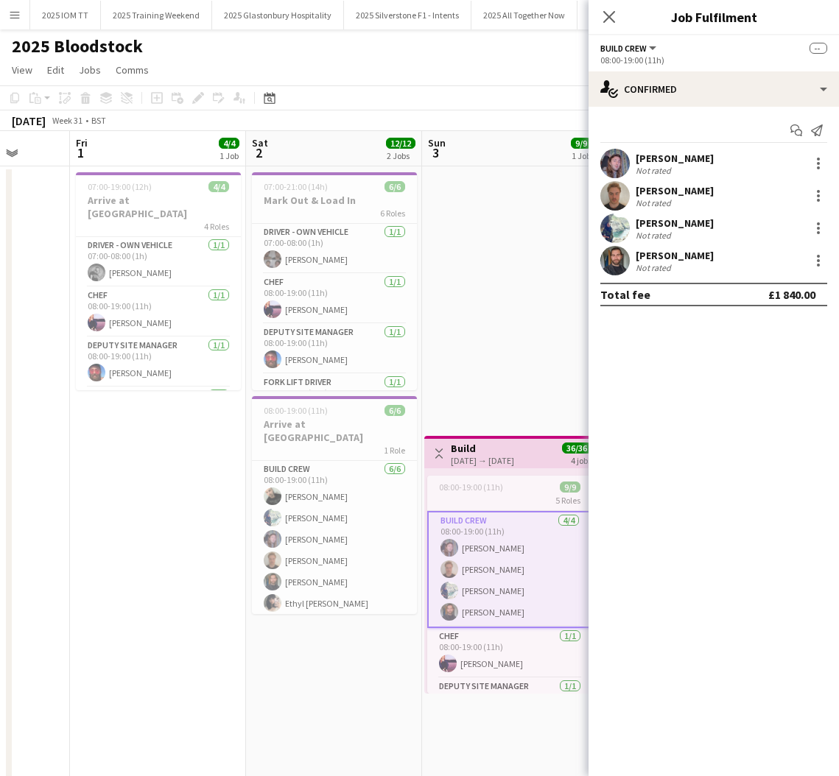
click at [678, 186] on div "[PERSON_NAME]" at bounding box center [675, 190] width 78 height 13
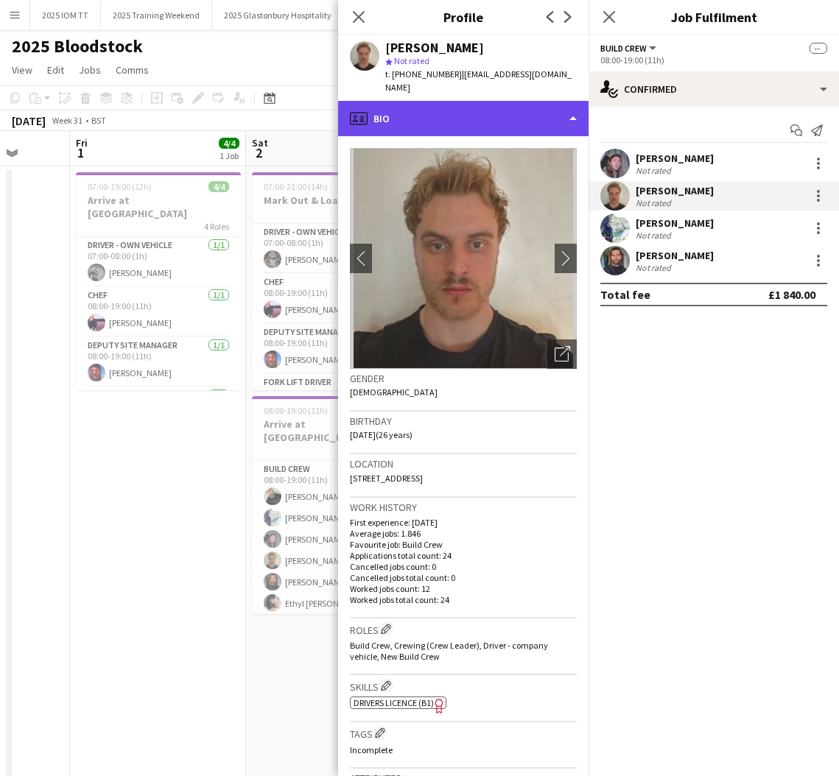
click at [499, 104] on div "profile Bio" at bounding box center [463, 118] width 250 height 35
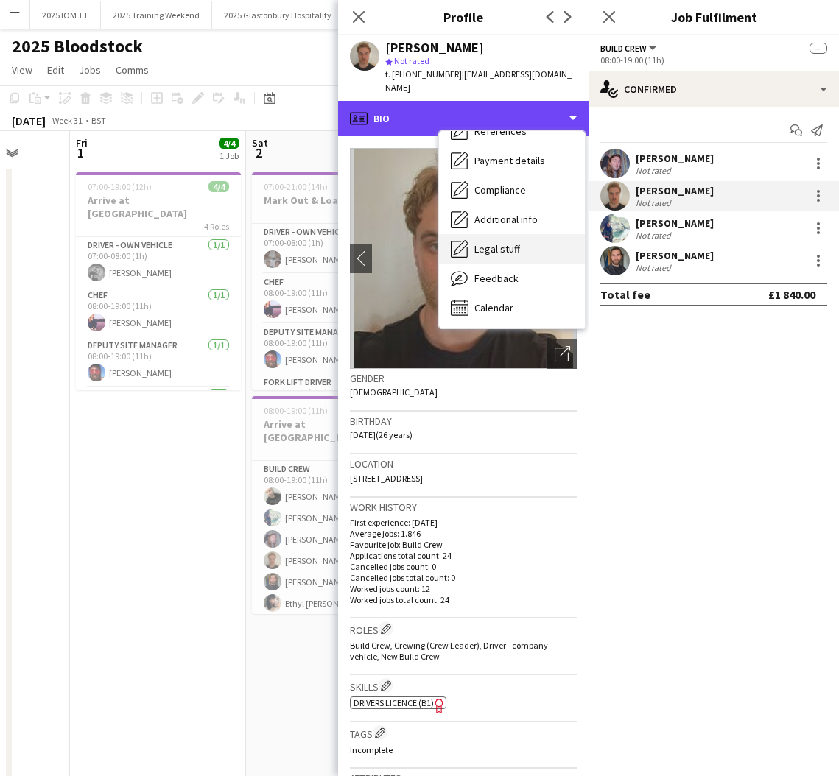
scroll to position [168, 0]
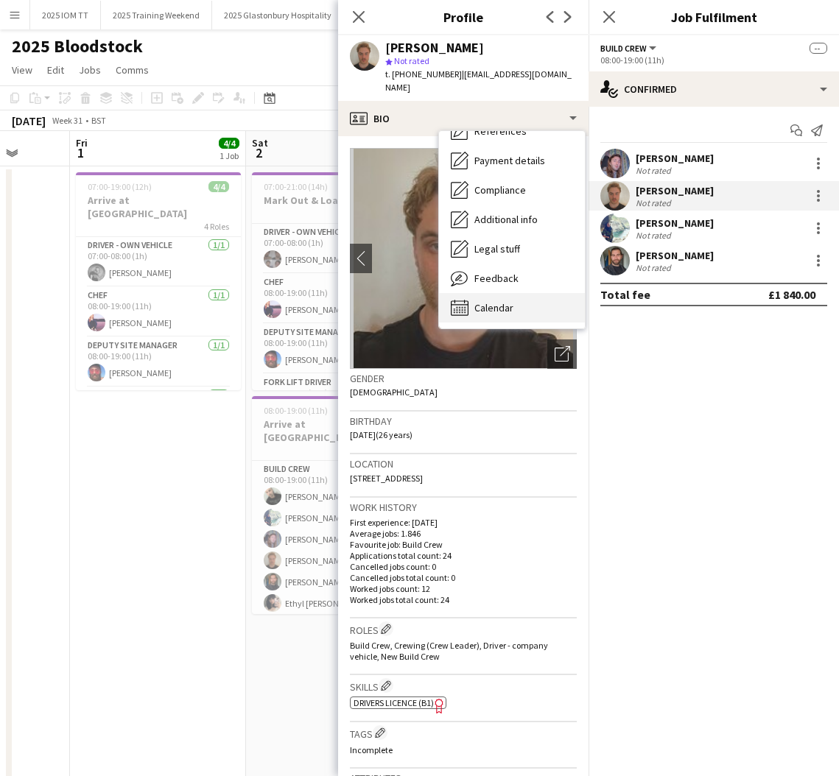
click at [524, 293] on div "Calendar Calendar" at bounding box center [512, 307] width 146 height 29
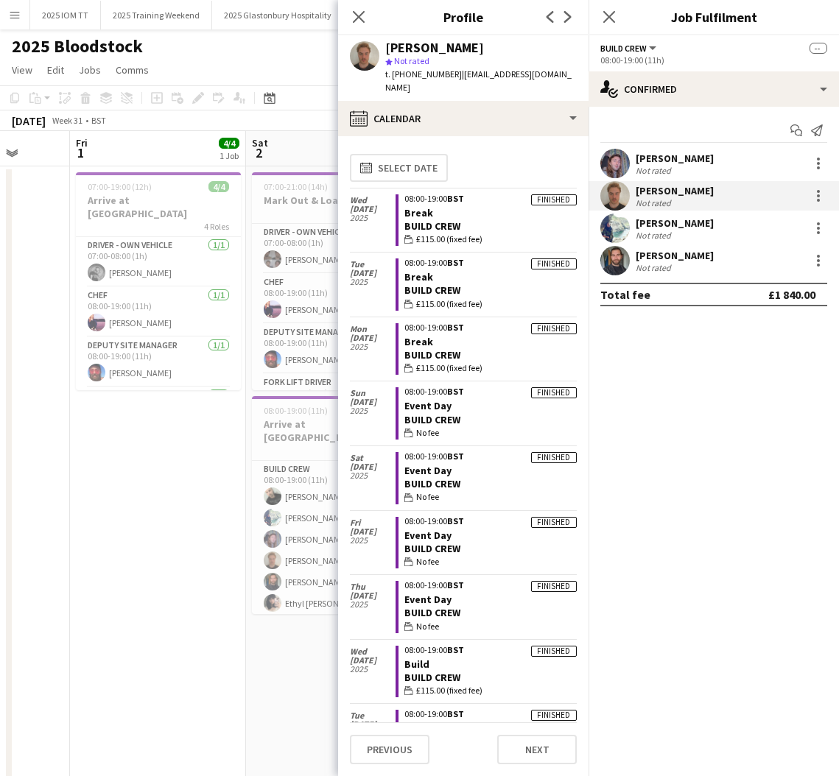
scroll to position [0, 0]
click at [614, 19] on icon "Close pop-in" at bounding box center [609, 17] width 14 height 14
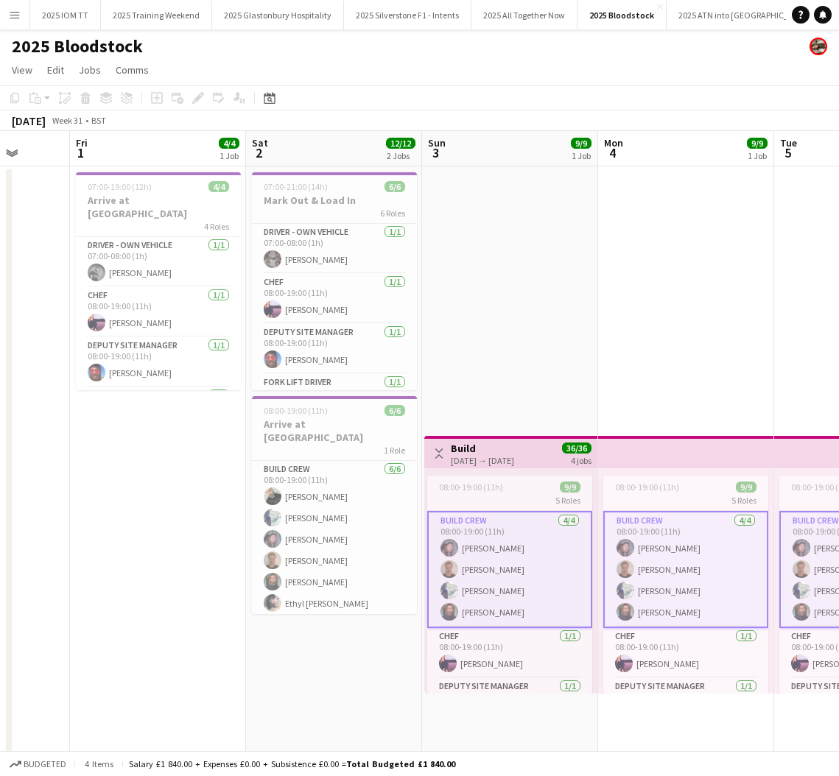
click at [550, 225] on app-date-cell "Toggle View Build [DATE] → [DATE] 36/36 4 jobs 08:00-19:00 (11h) 9/9 5 Roles Bu…" at bounding box center [510, 549] width 176 height 766
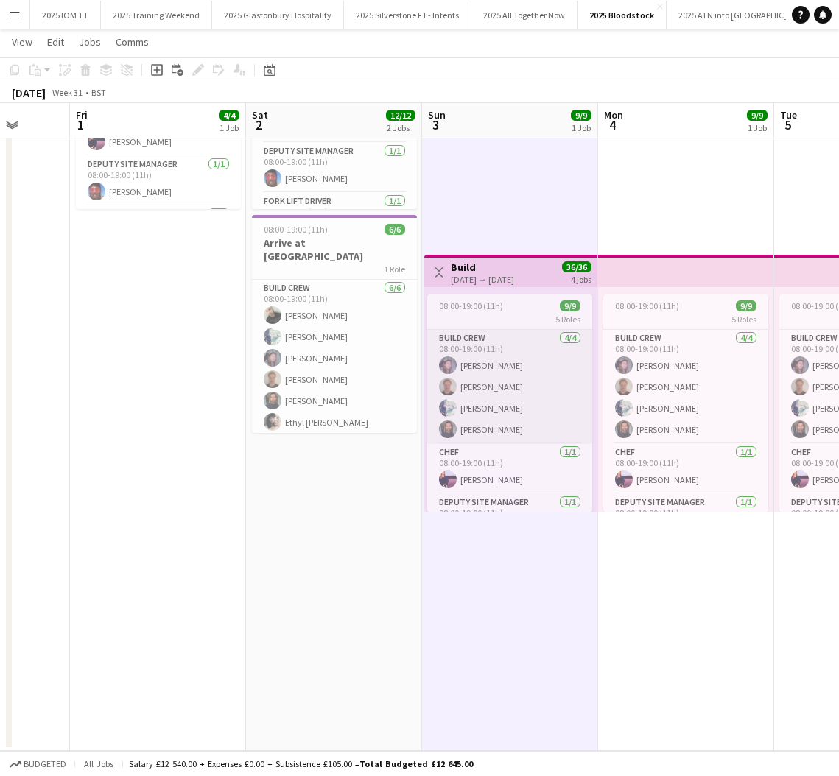
click at [539, 389] on app-card-role "Build Crew [DATE] 08:00-19:00 (11h) [PERSON_NAME] [PERSON_NAME] [PERSON_NAME] […" at bounding box center [509, 387] width 165 height 114
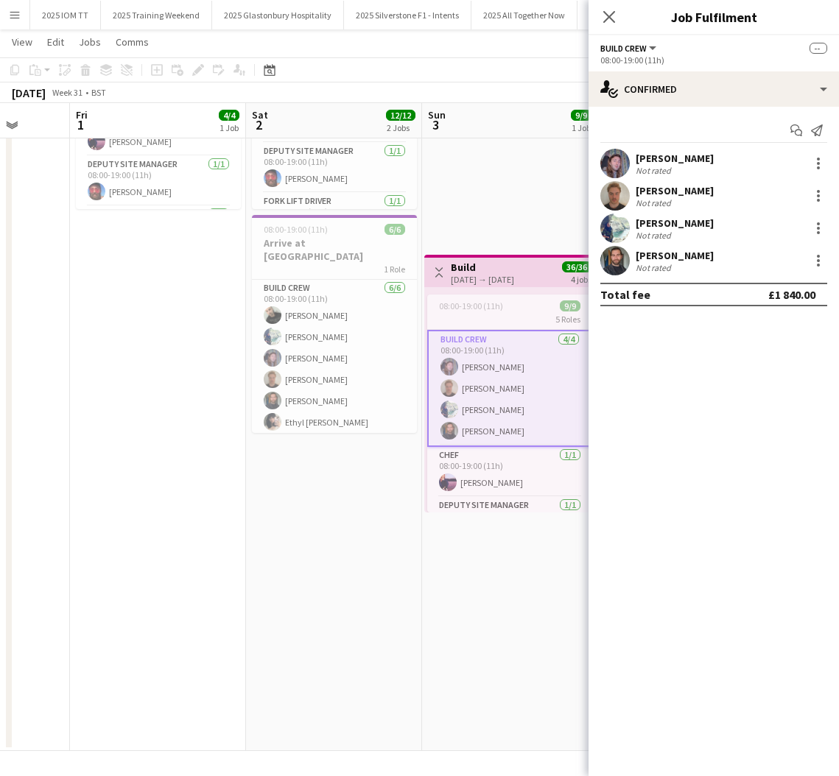
click at [689, 166] on div "Not rated" at bounding box center [675, 170] width 78 height 11
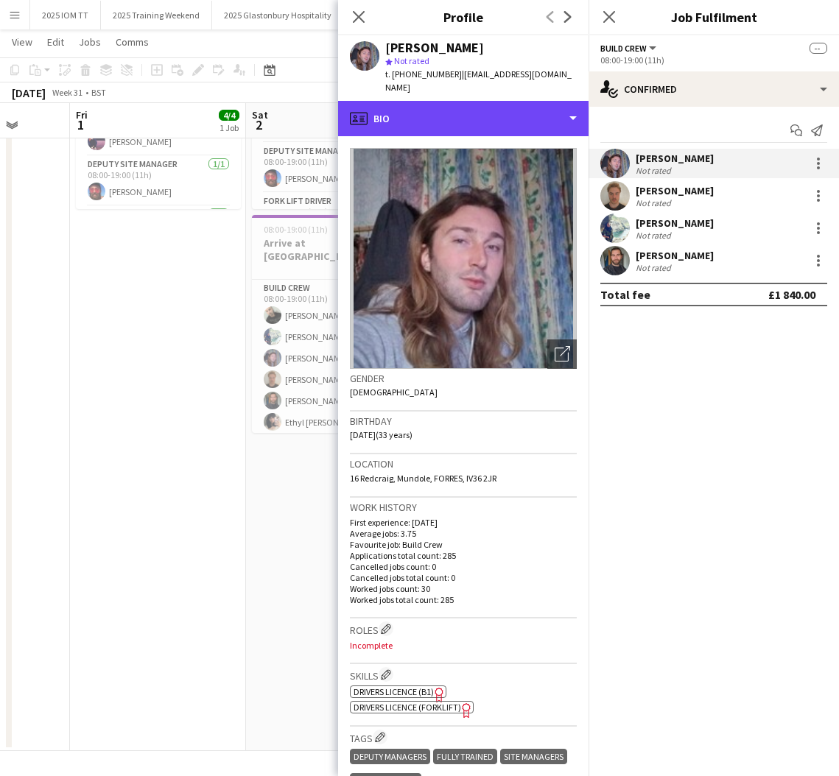
drag, startPoint x: 474, startPoint y: 114, endPoint x: 488, endPoint y: 133, distance: 23.3
click at [474, 114] on div "profile Bio" at bounding box center [463, 118] width 250 height 35
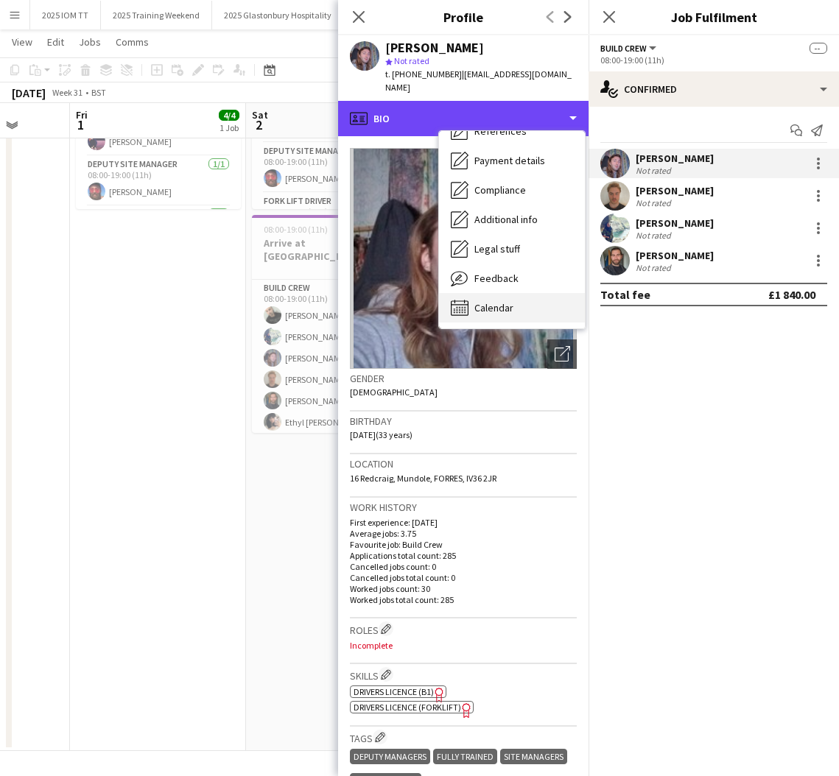
scroll to position [168, 0]
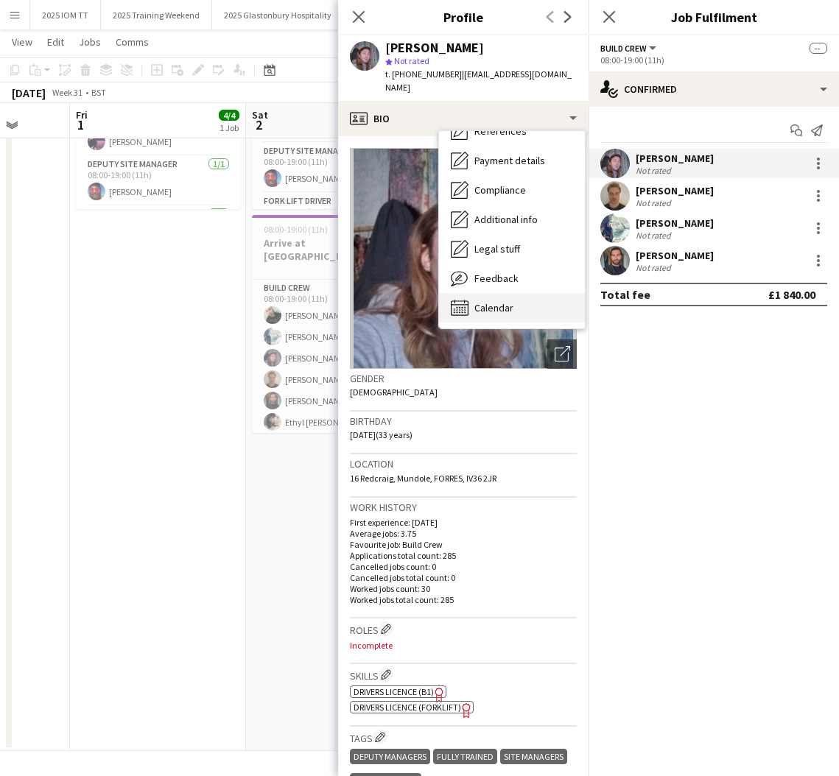
click at [496, 301] on span "Calendar" at bounding box center [493, 307] width 39 height 13
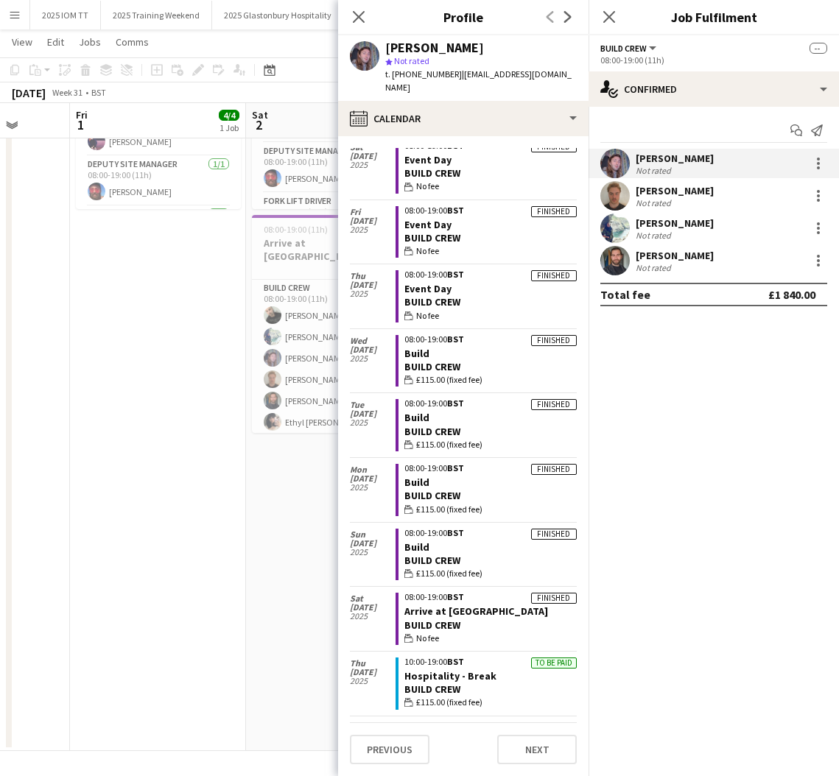
scroll to position [320, 0]
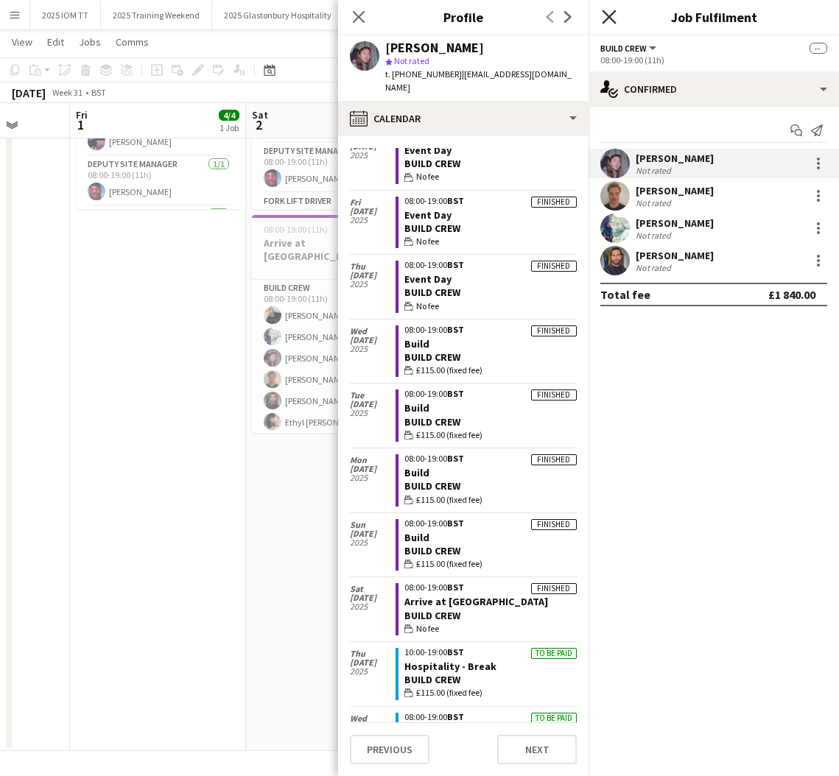
click at [611, 19] on icon at bounding box center [609, 17] width 14 height 14
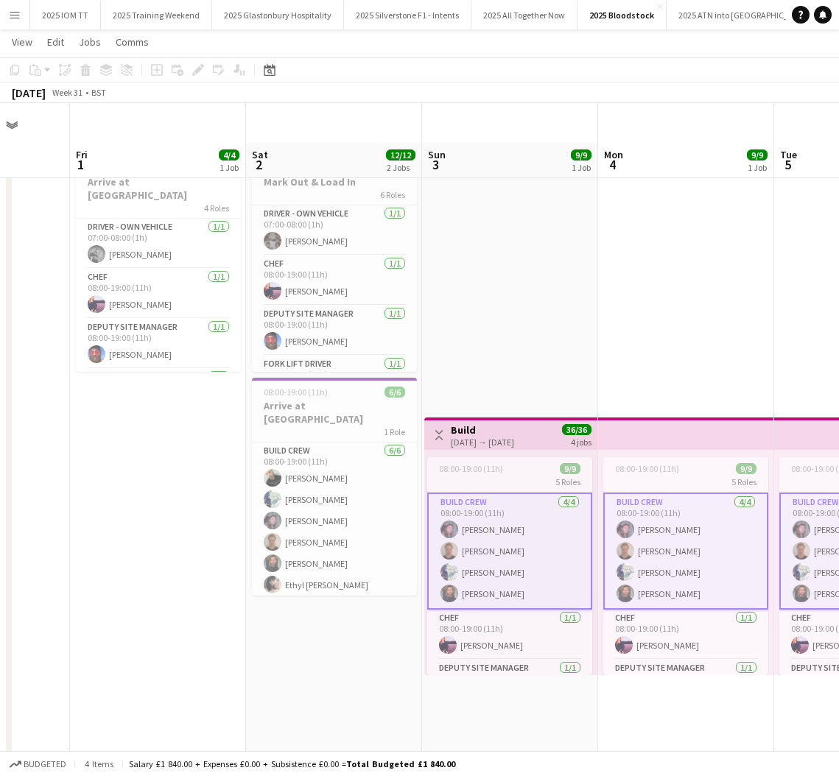
scroll to position [1, 0]
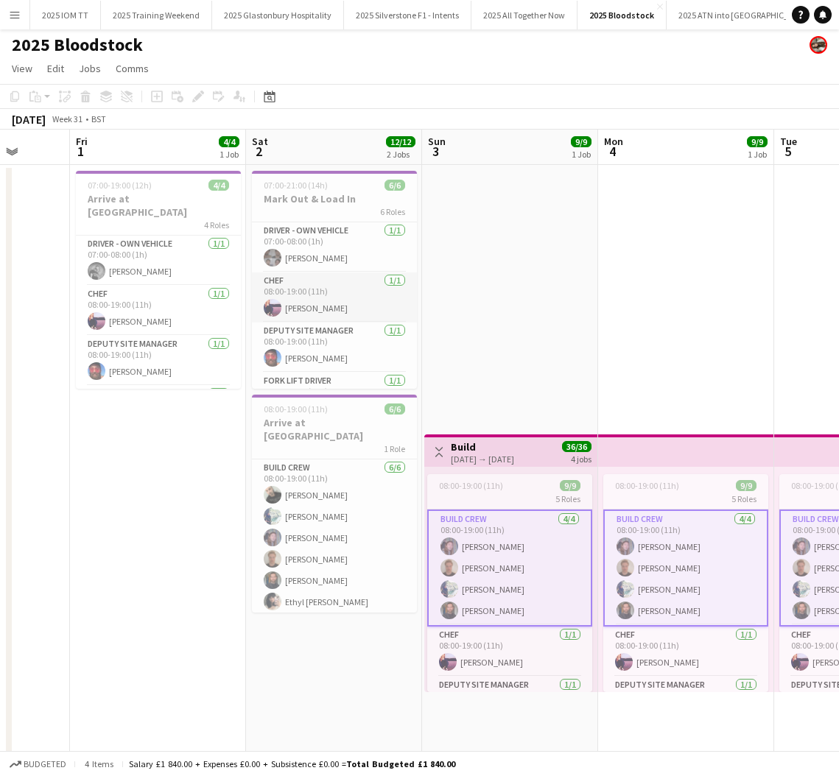
drag, startPoint x: 301, startPoint y: 295, endPoint x: 313, endPoint y: 294, distance: 11.8
click at [302, 295] on app-card-role "Chef [DATE] 08:00-19:00 (11h) [PERSON_NAME]" at bounding box center [334, 298] width 165 height 50
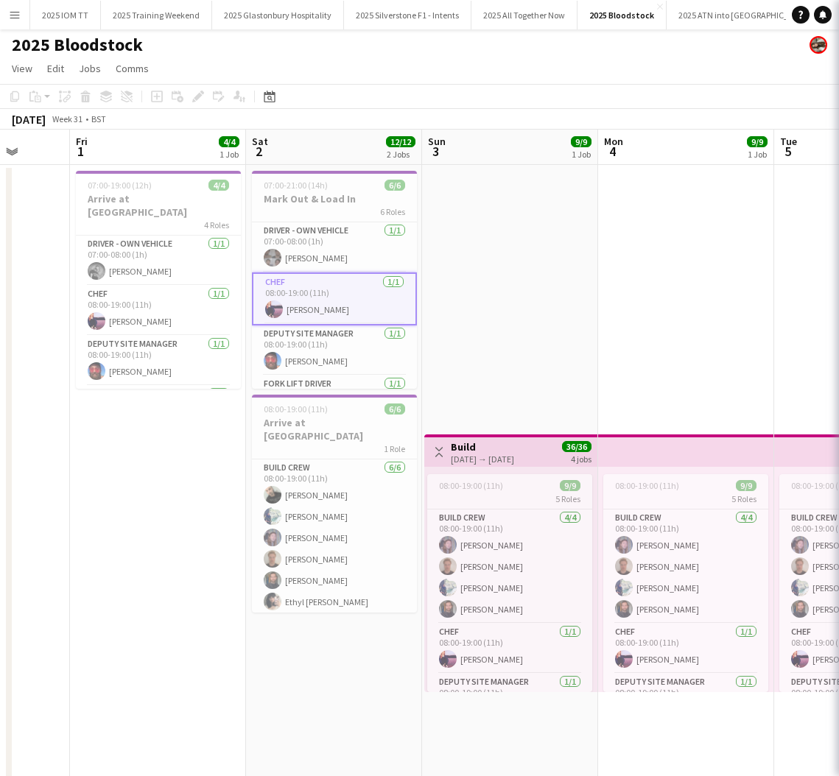
scroll to position [0, 457]
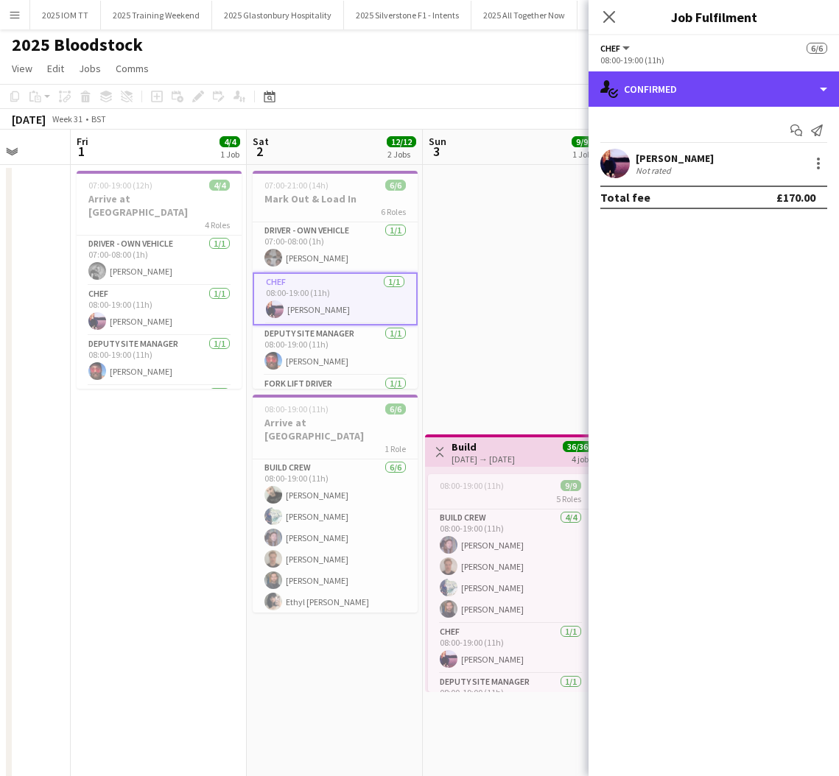
drag, startPoint x: 729, startPoint y: 95, endPoint x: 720, endPoint y: 107, distance: 15.2
click at [731, 94] on div "single-neutral-actions-check-2 Confirmed" at bounding box center [714, 88] width 250 height 35
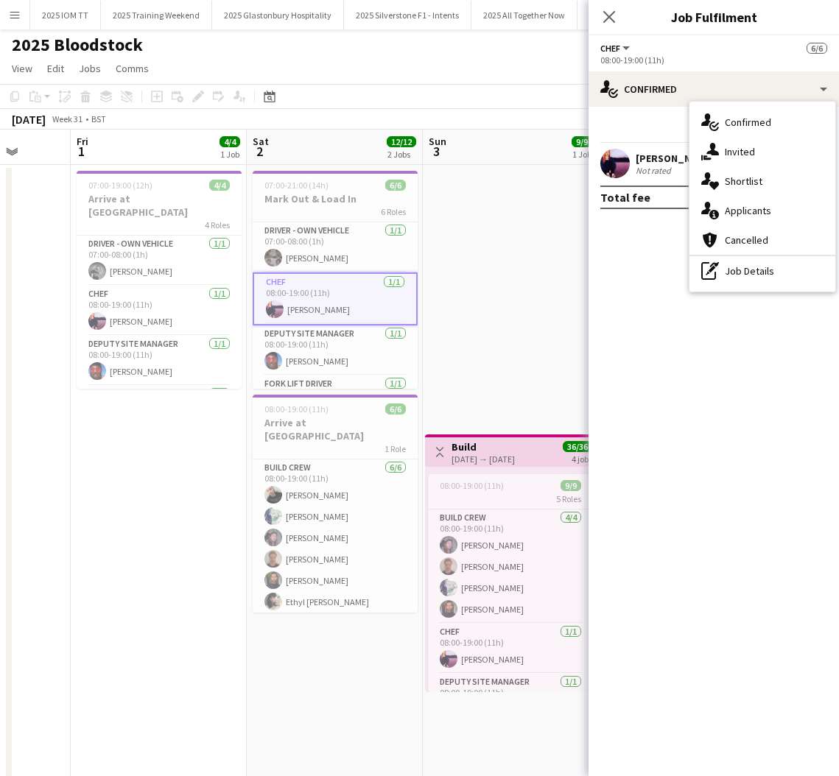
drag, startPoint x: 651, startPoint y: 245, endPoint x: 673, endPoint y: 187, distance: 61.3
click at [651, 239] on mat-expansion-panel "check Confirmed Start chat Send notification [PERSON_NAME] Not rated Total fee …" at bounding box center [714, 442] width 250 height 670
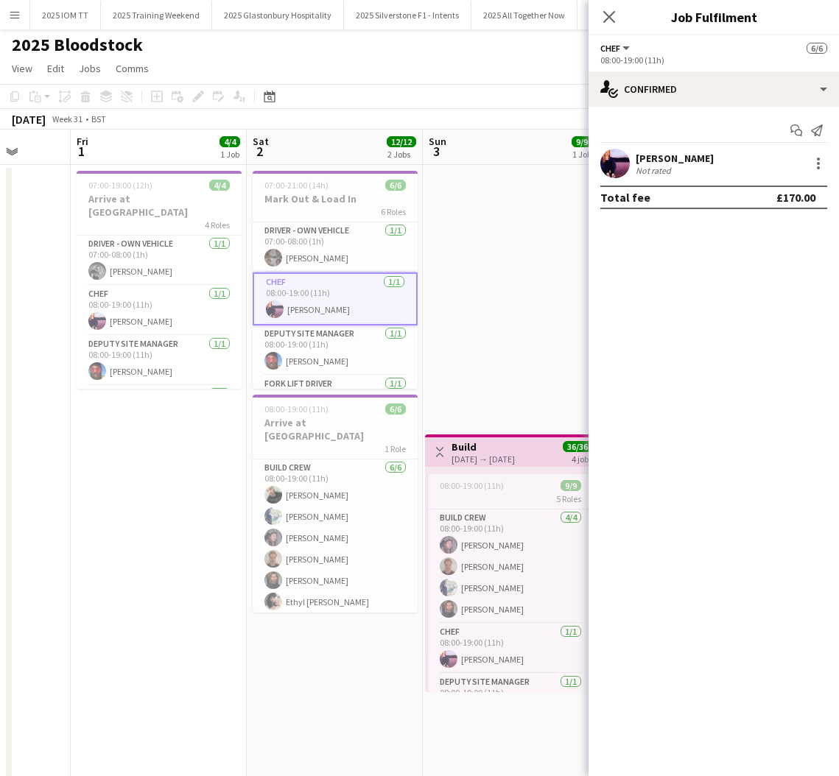
click at [681, 157] on div "[PERSON_NAME]" at bounding box center [675, 158] width 78 height 13
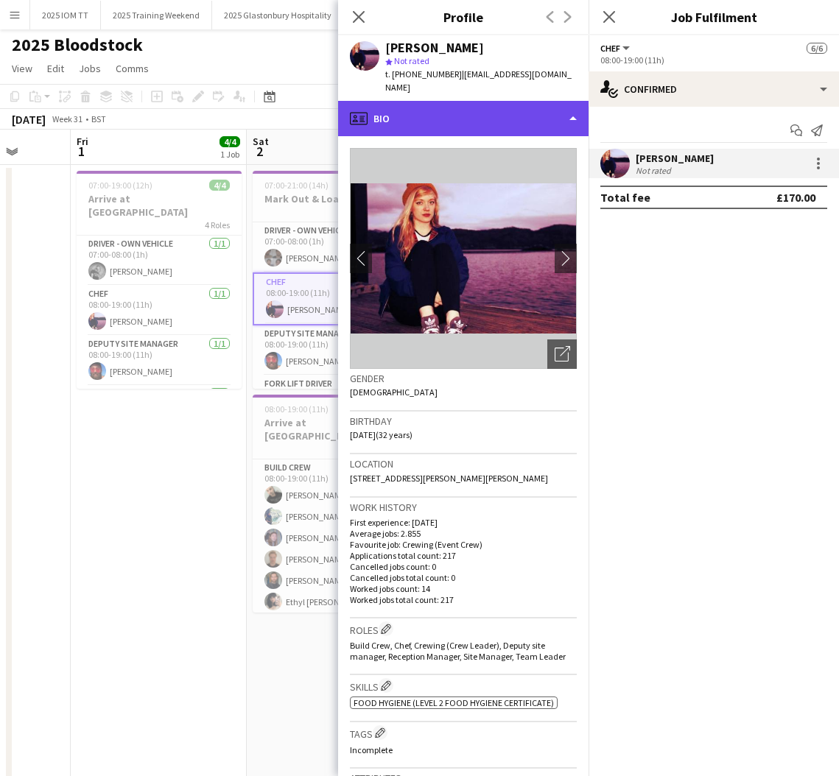
click at [473, 123] on div "profile Bio" at bounding box center [463, 118] width 250 height 35
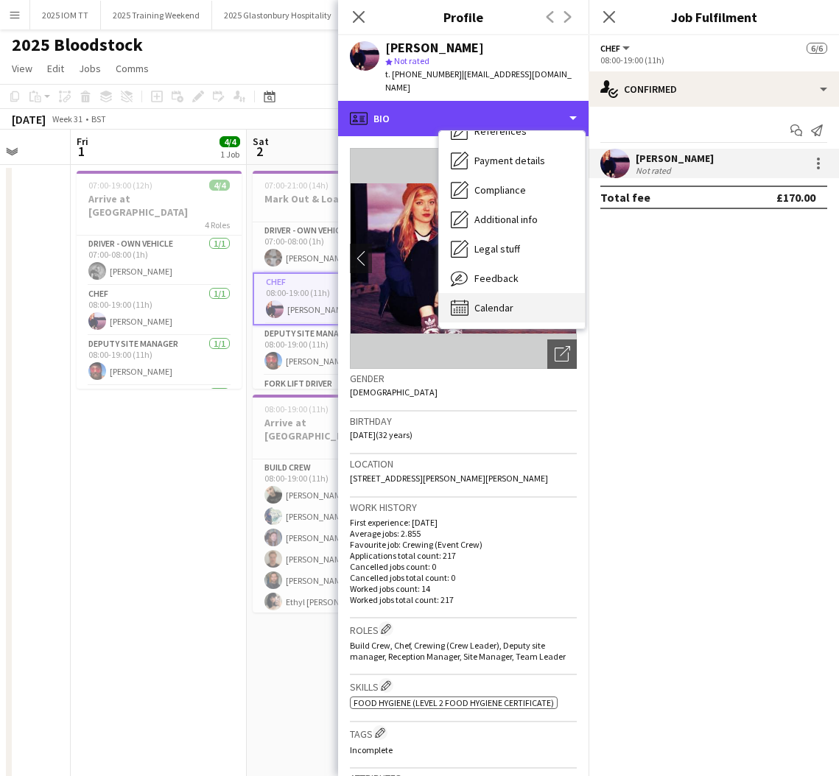
scroll to position [168, 0]
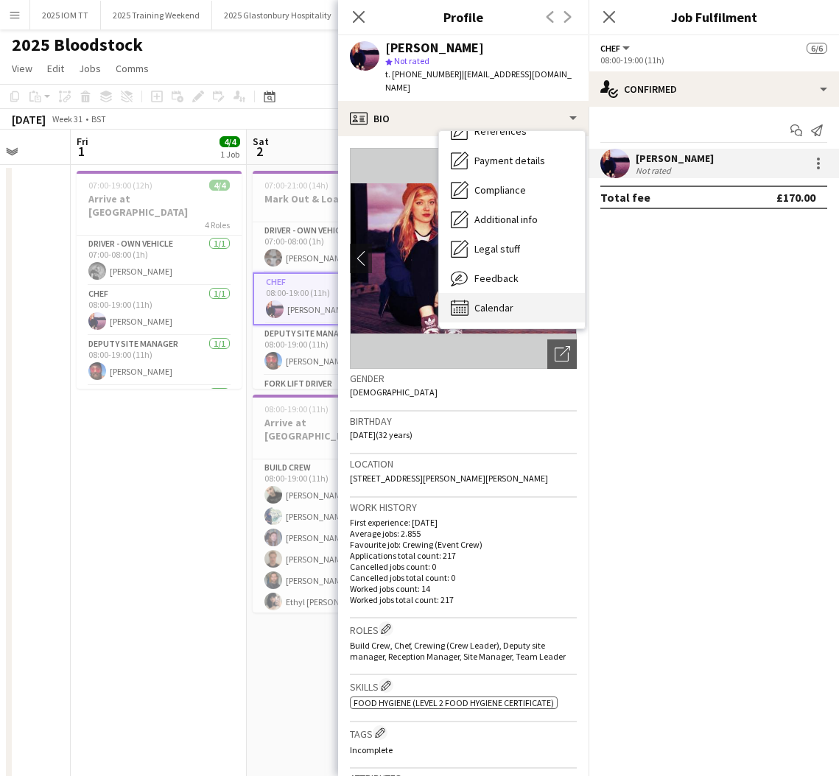
click at [502, 307] on span "Calendar" at bounding box center [493, 307] width 39 height 13
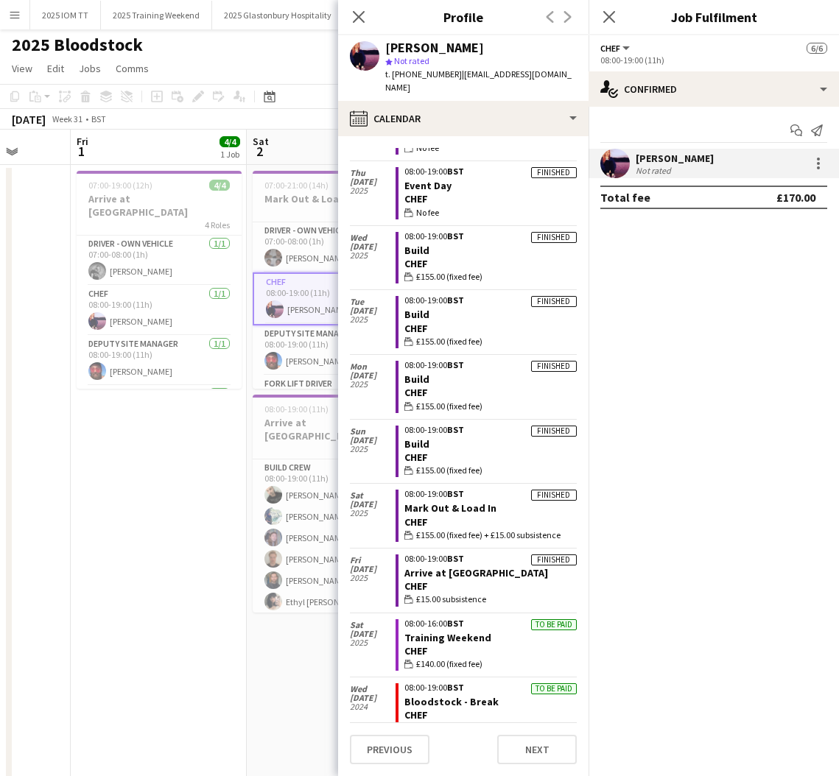
scroll to position [412, 0]
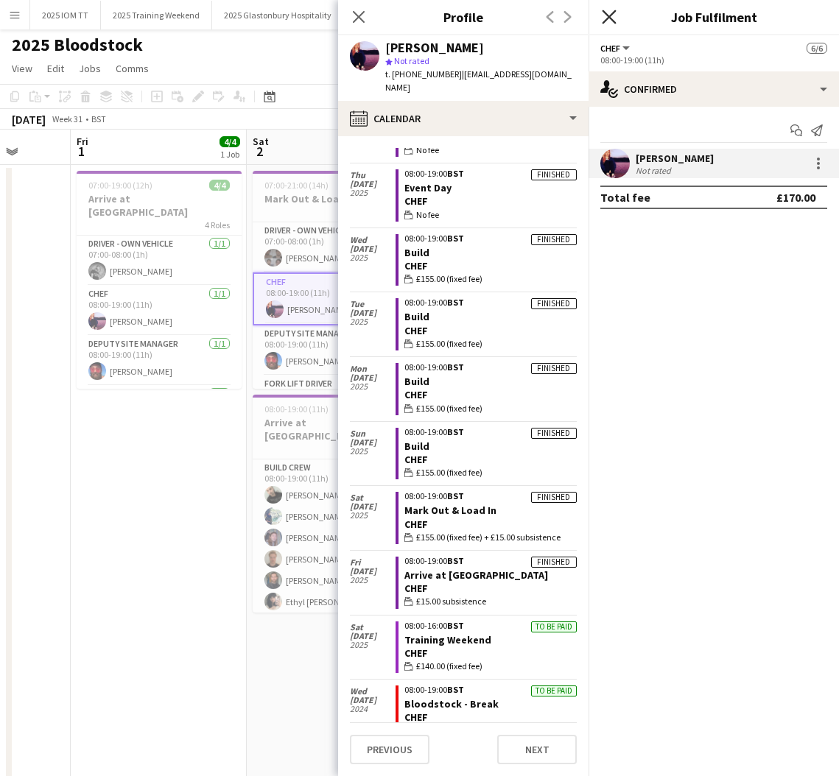
click at [610, 14] on icon "Close pop-in" at bounding box center [609, 17] width 14 height 14
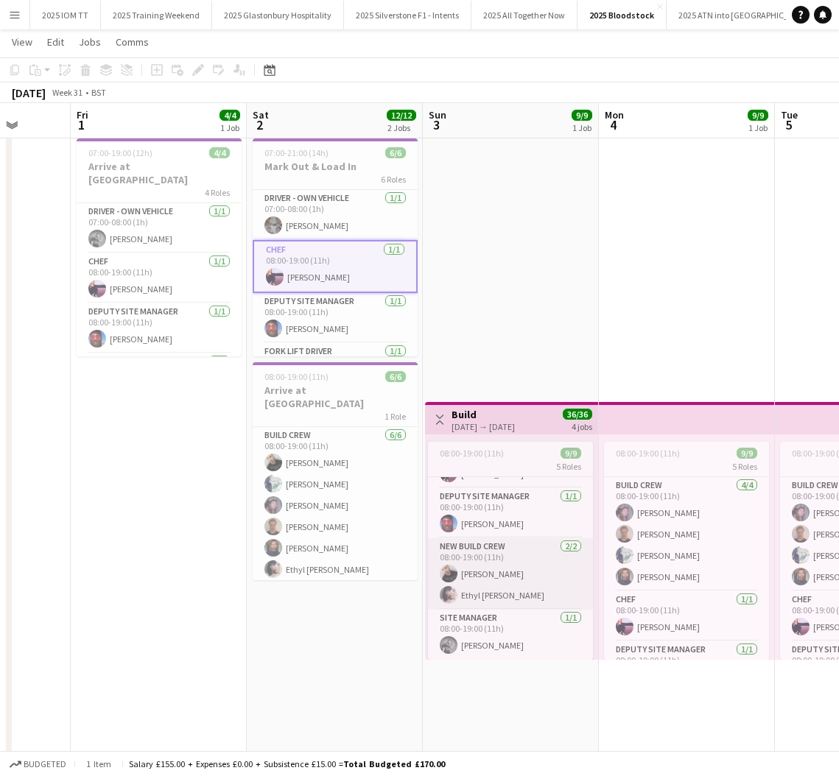
scroll to position [0, 457]
click at [516, 581] on app-card-role "New Build Crew [DATE] 08:00-19:00 (11h) [PERSON_NAME] [PERSON_NAME]" at bounding box center [511, 573] width 165 height 71
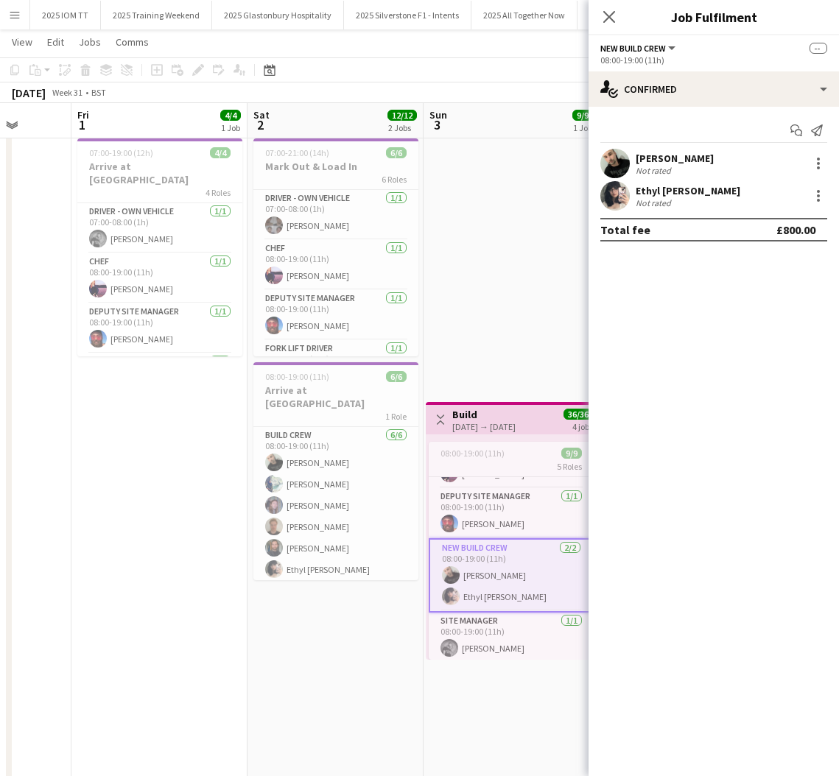
click at [693, 198] on div "[PERSON_NAME] Not rated" at bounding box center [714, 195] width 250 height 29
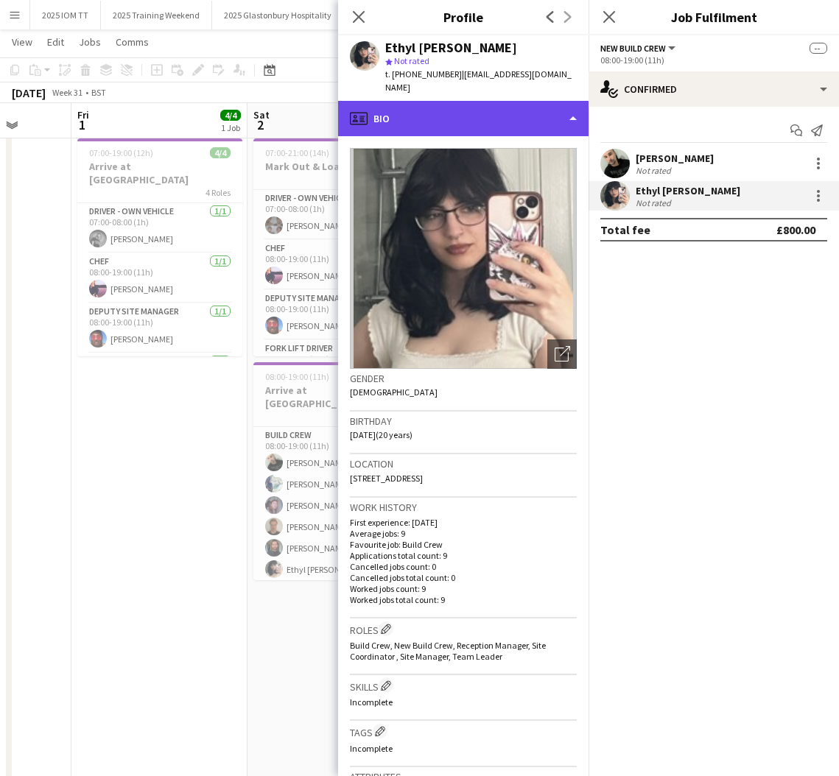
click at [491, 110] on div "profile Bio" at bounding box center [463, 118] width 250 height 35
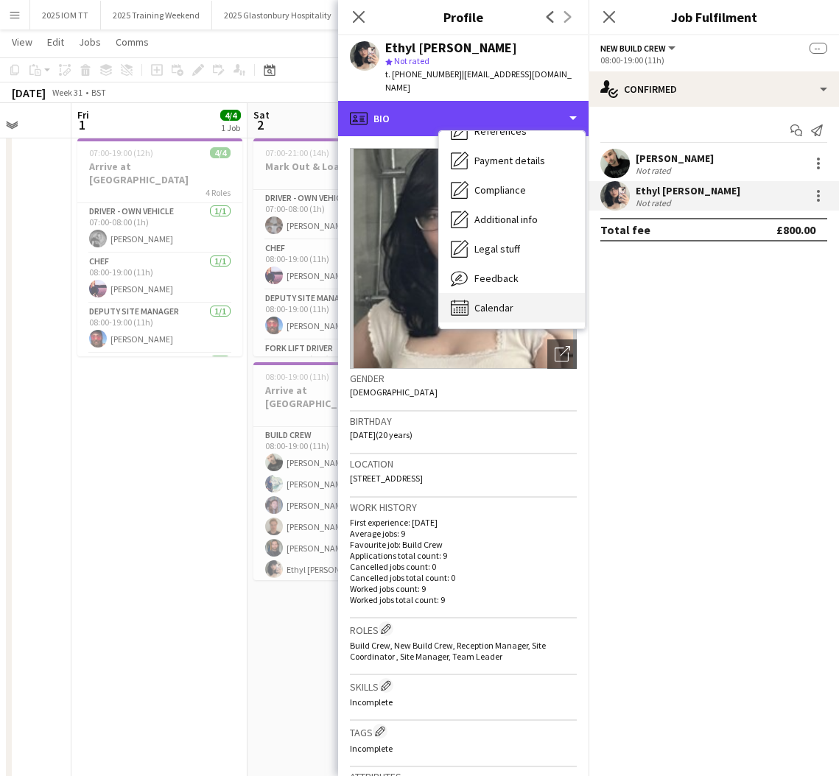
scroll to position [168, 0]
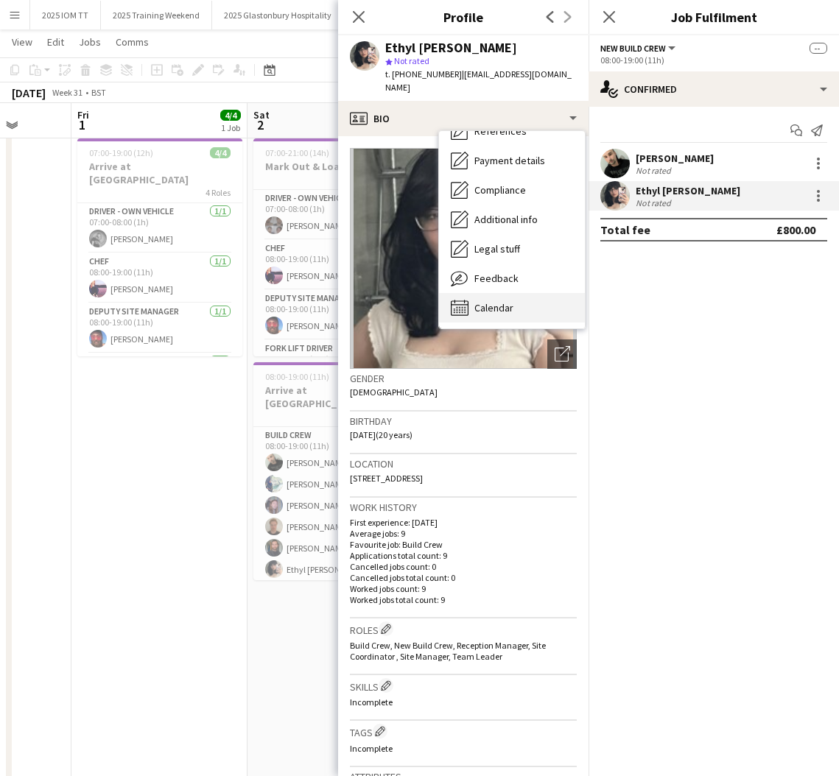
click at [495, 307] on span "Calendar" at bounding box center [493, 307] width 39 height 13
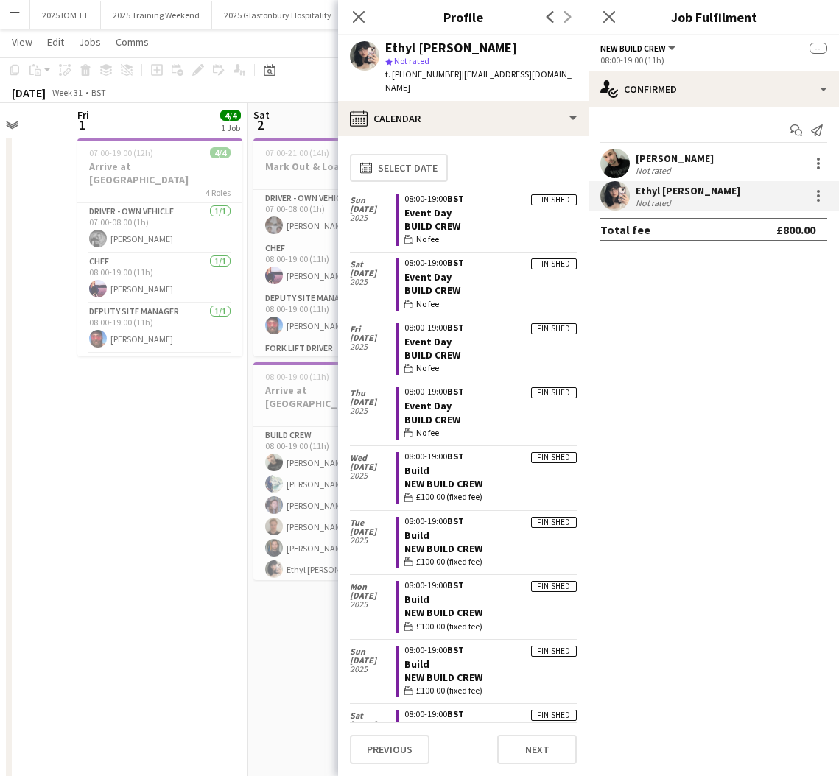
scroll to position [0, 0]
click at [607, 16] on icon "Close pop-in" at bounding box center [609, 17] width 14 height 14
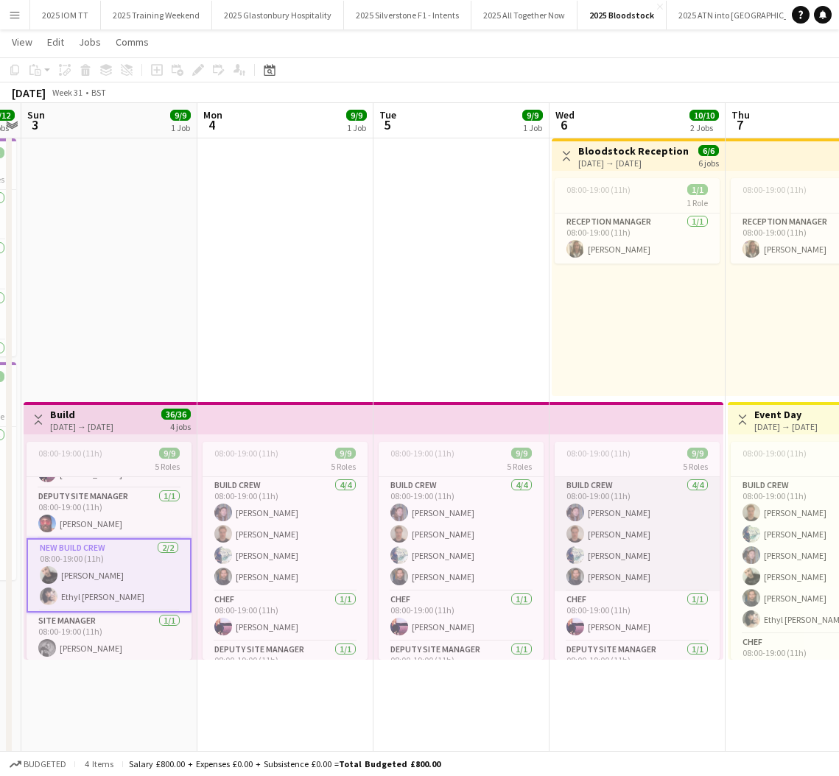
scroll to position [0, 513]
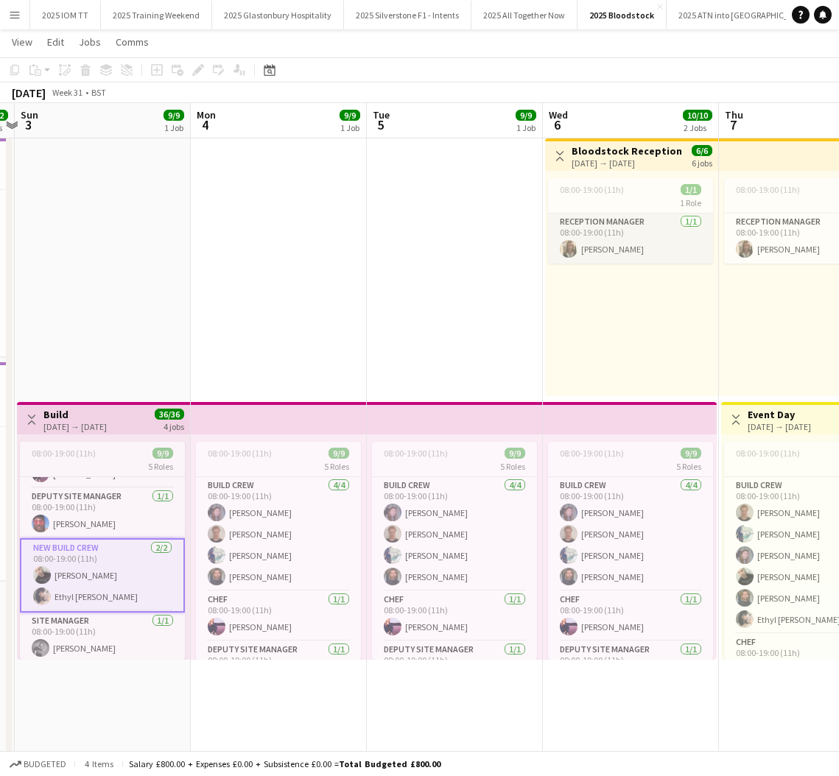
click at [582, 232] on app-card-role "Reception Manager [DATE] 08:00-19:00 (11h) [PERSON_NAME]" at bounding box center [630, 239] width 165 height 50
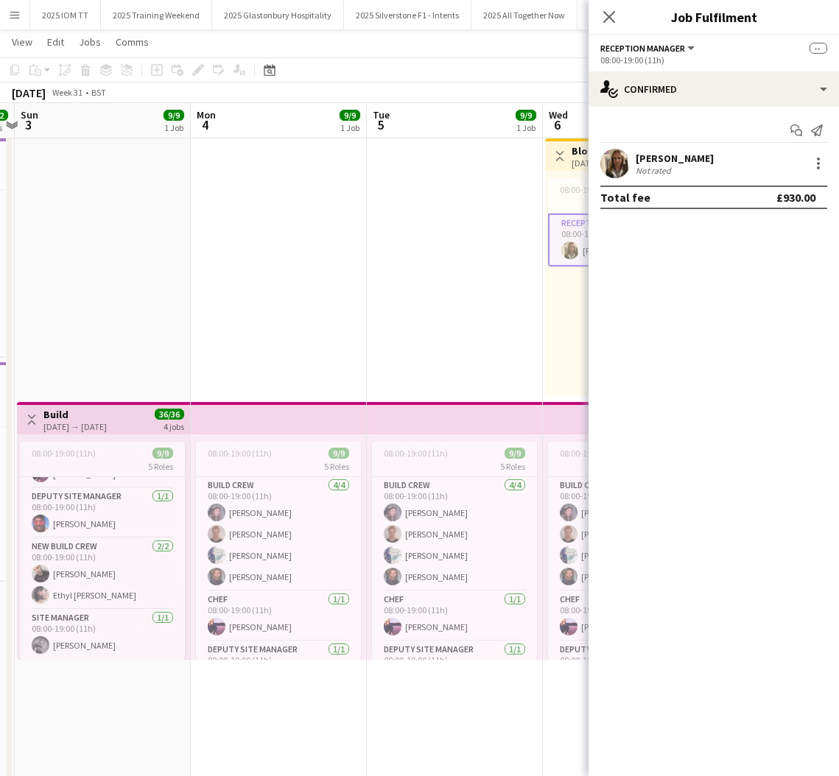
drag, startPoint x: 687, startPoint y: 159, endPoint x: 659, endPoint y: 154, distance: 27.7
click at [687, 158] on div "[PERSON_NAME]" at bounding box center [675, 158] width 78 height 13
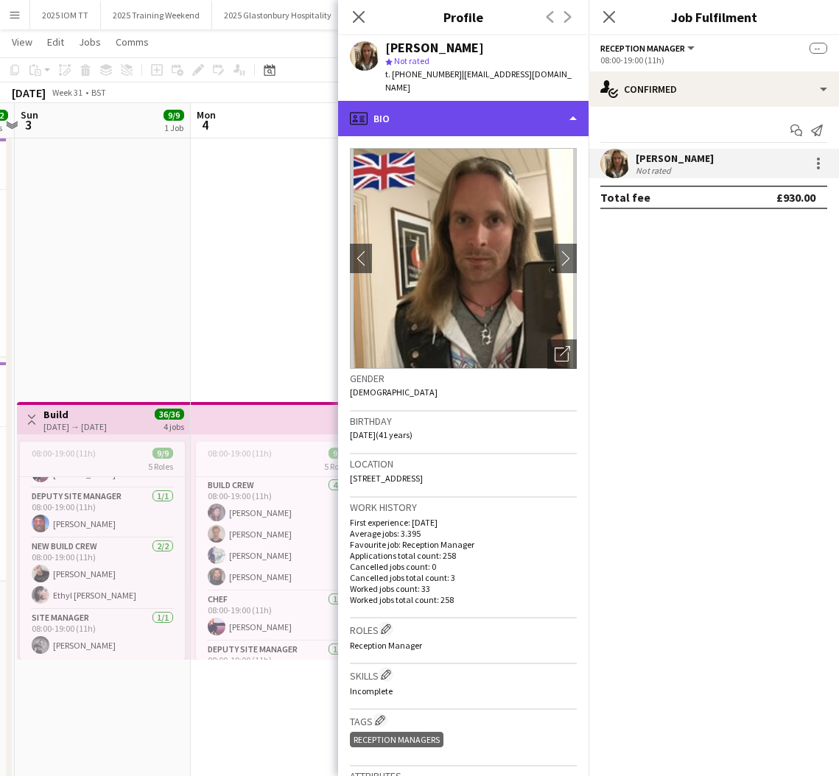
click at [519, 101] on div "profile Bio" at bounding box center [463, 118] width 250 height 35
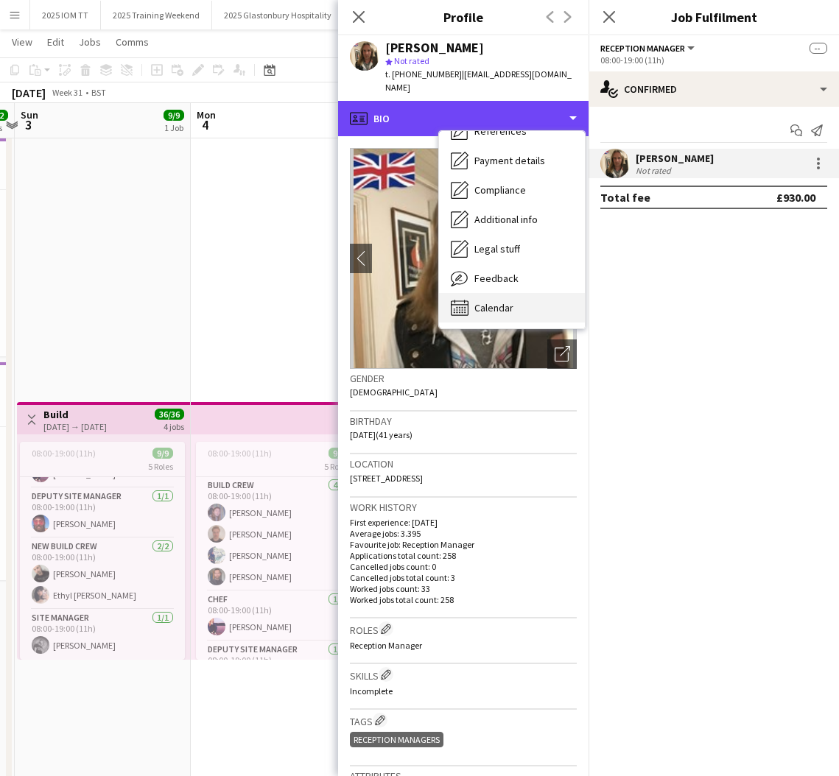
scroll to position [169, 0]
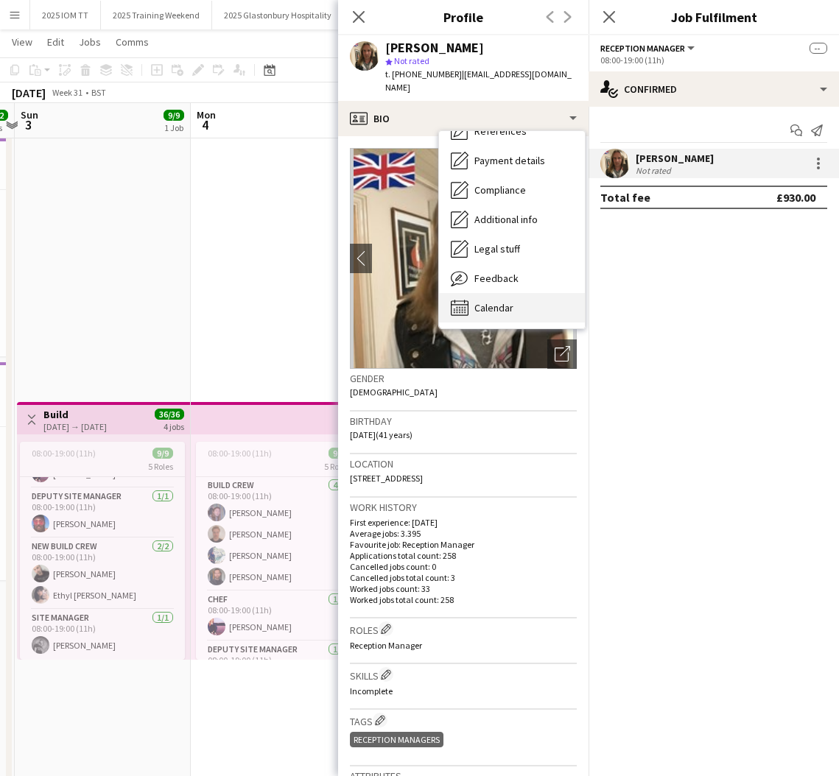
click at [506, 301] on span "Calendar" at bounding box center [493, 307] width 39 height 13
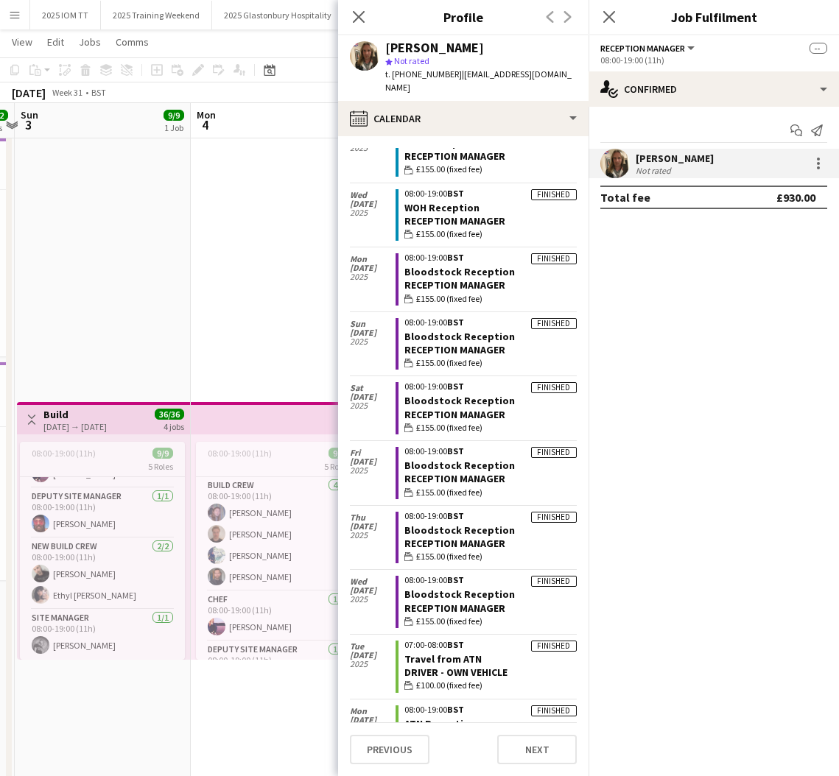
scroll to position [352, 0]
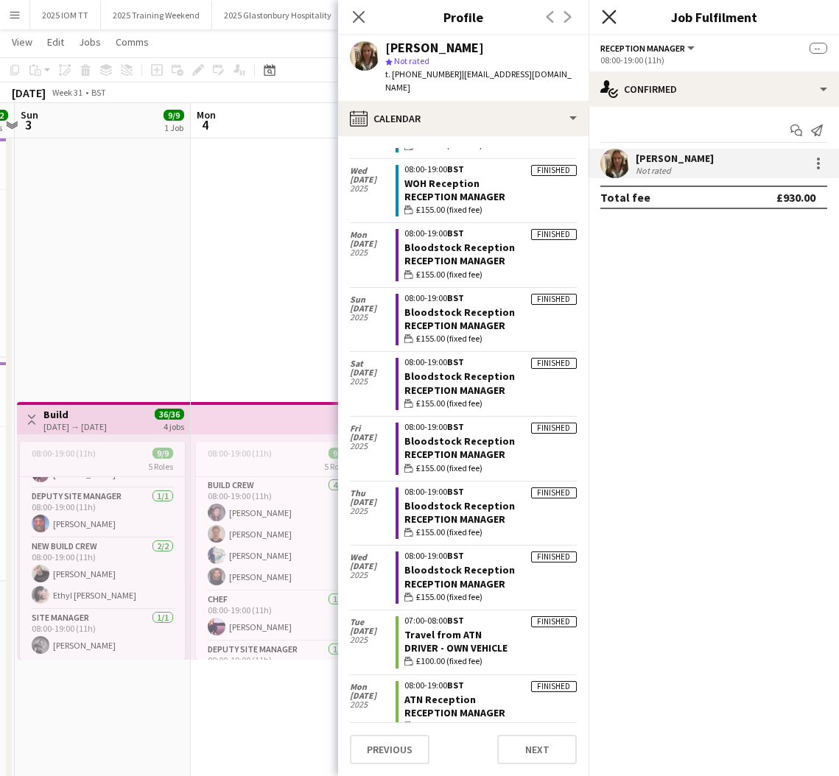
click at [611, 15] on icon at bounding box center [609, 17] width 14 height 14
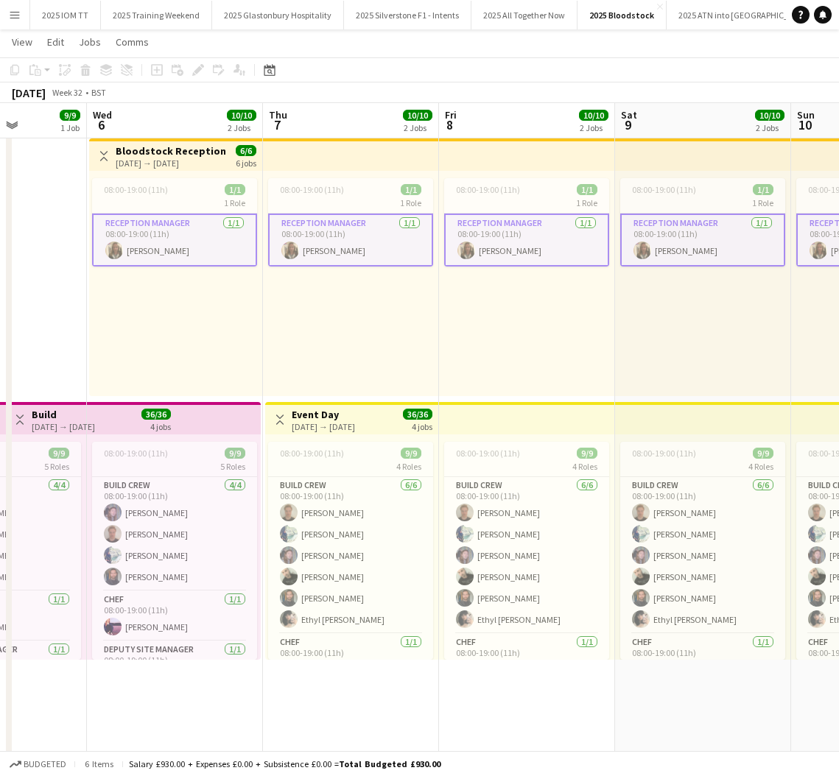
scroll to position [0, 602]
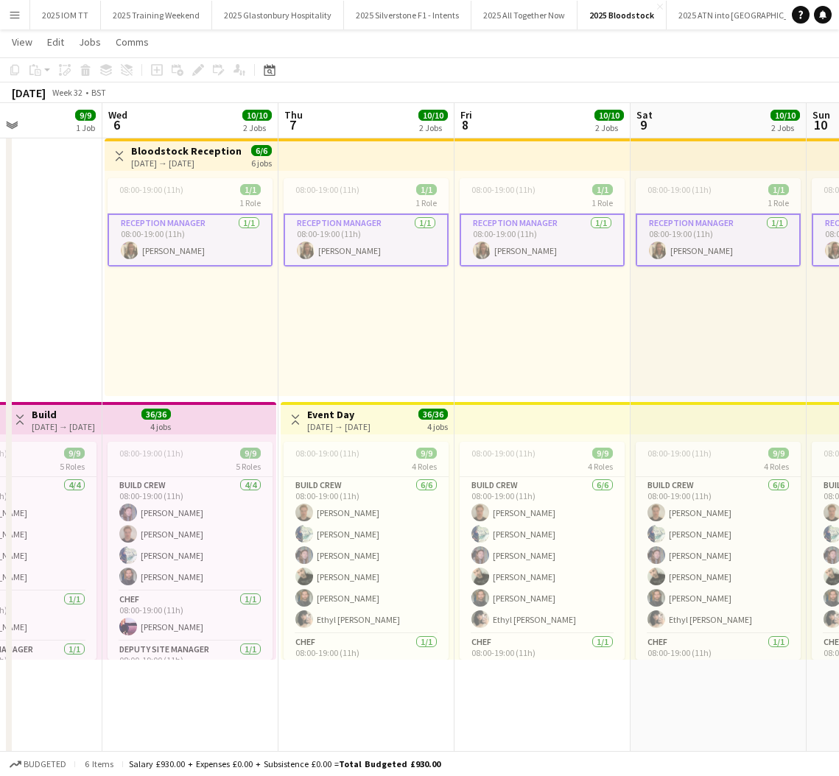
click at [182, 161] on div "[DATE] → [DATE]" at bounding box center [186, 163] width 110 height 11
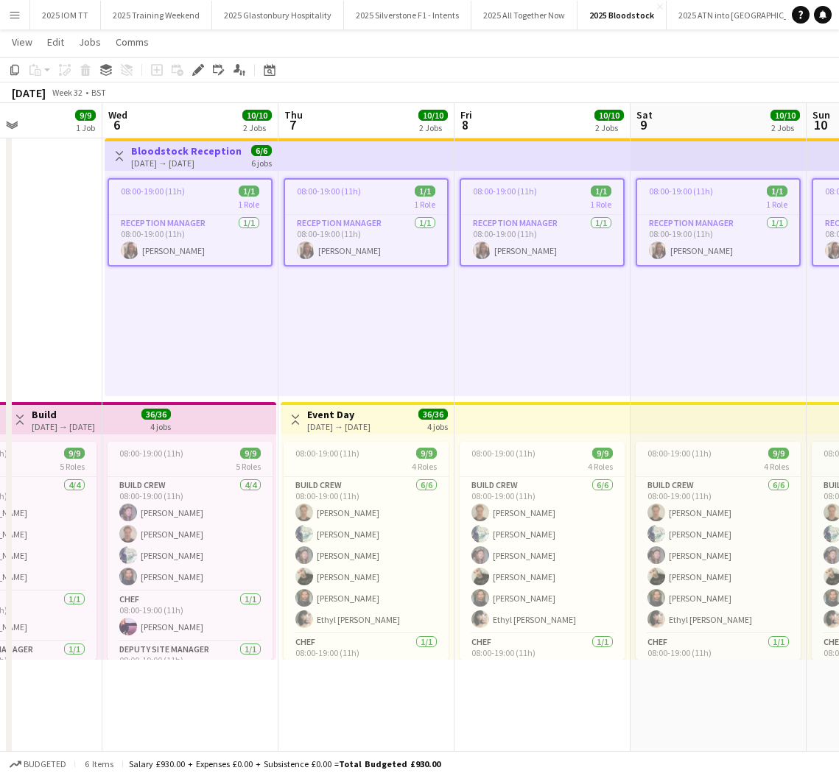
click at [189, 160] on div "[DATE] → [DATE]" at bounding box center [186, 163] width 110 height 11
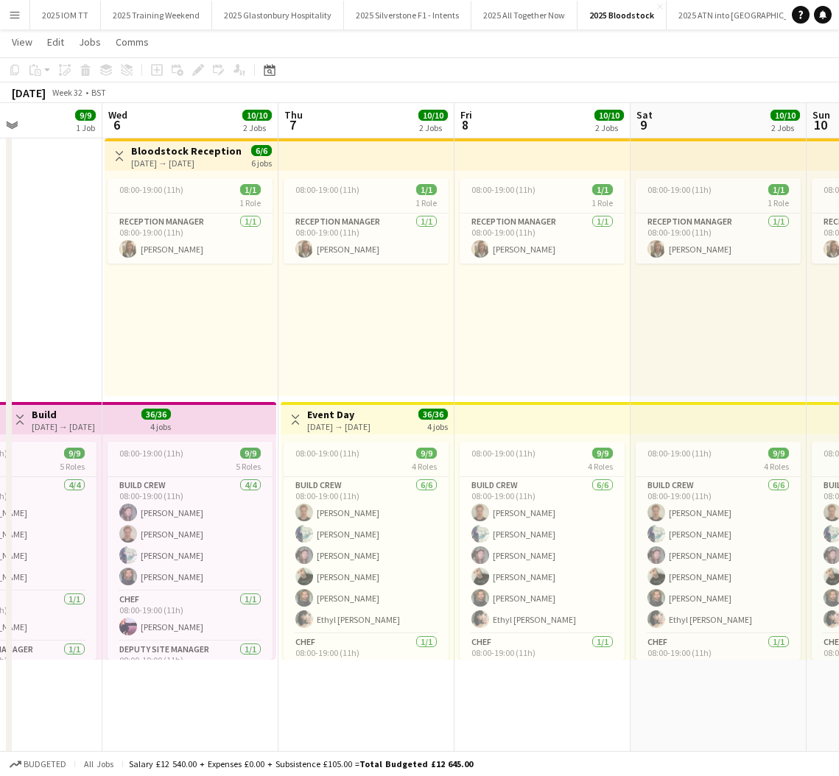
click at [189, 160] on div "[DATE] → [DATE]" at bounding box center [186, 163] width 110 height 11
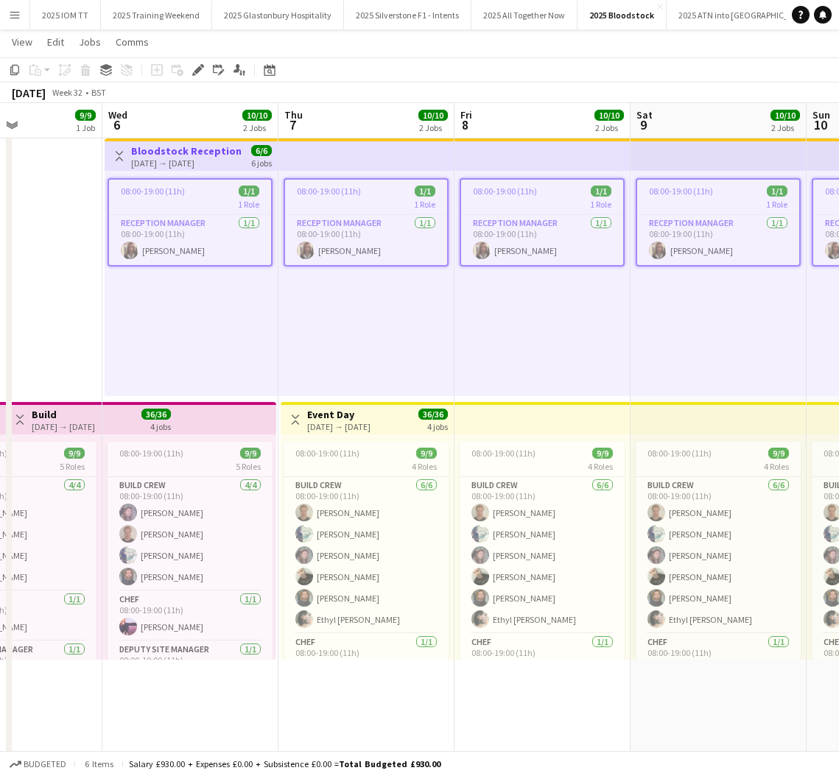
click at [189, 160] on div "[DATE] → [DATE]" at bounding box center [186, 163] width 110 height 11
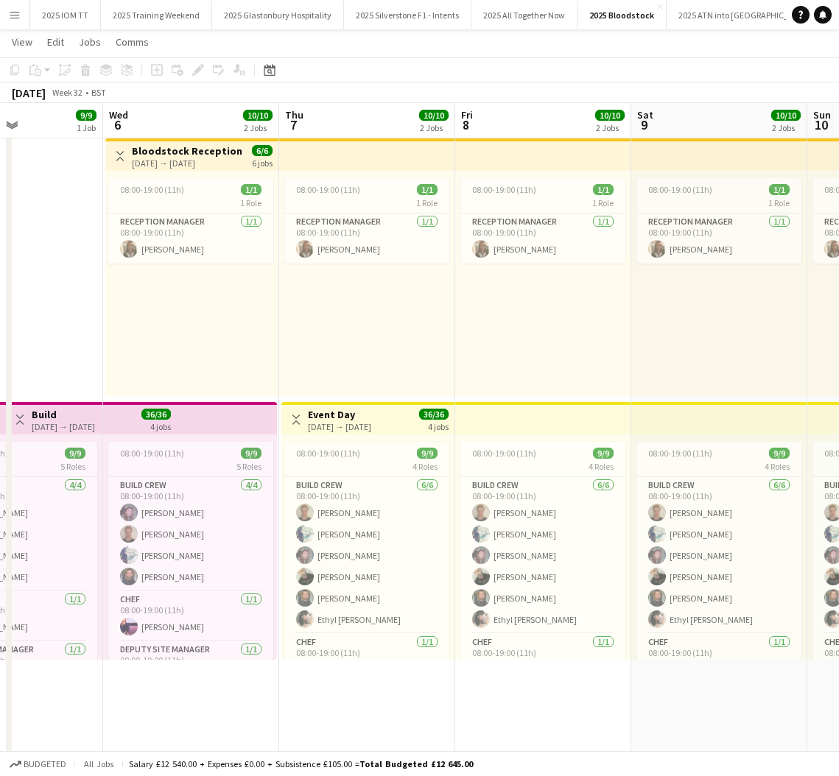
drag, startPoint x: 189, startPoint y: 160, endPoint x: 189, endPoint y: 169, distance: 8.8
click at [190, 163] on div "[DATE] → [DATE]" at bounding box center [187, 163] width 110 height 11
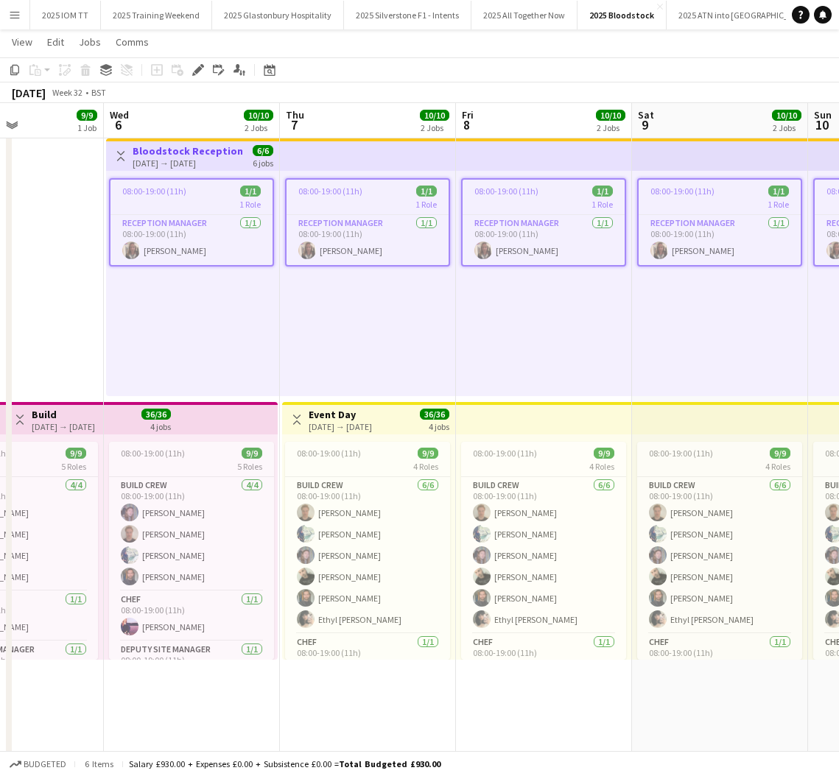
click at [183, 200] on div "1 Role" at bounding box center [191, 204] width 162 height 12
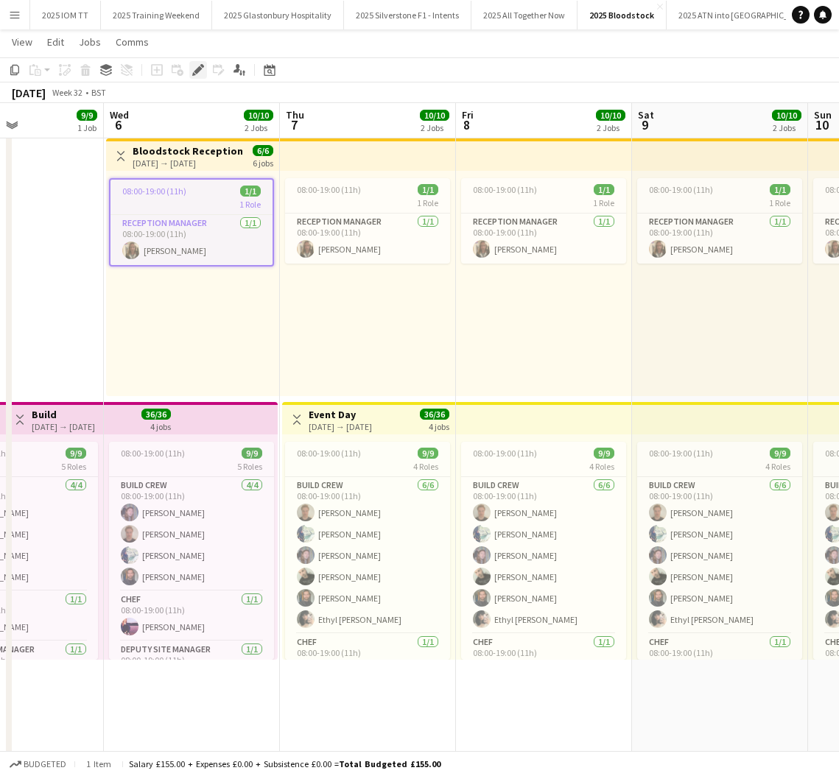
click at [200, 74] on icon "Edit" at bounding box center [198, 70] width 12 height 12
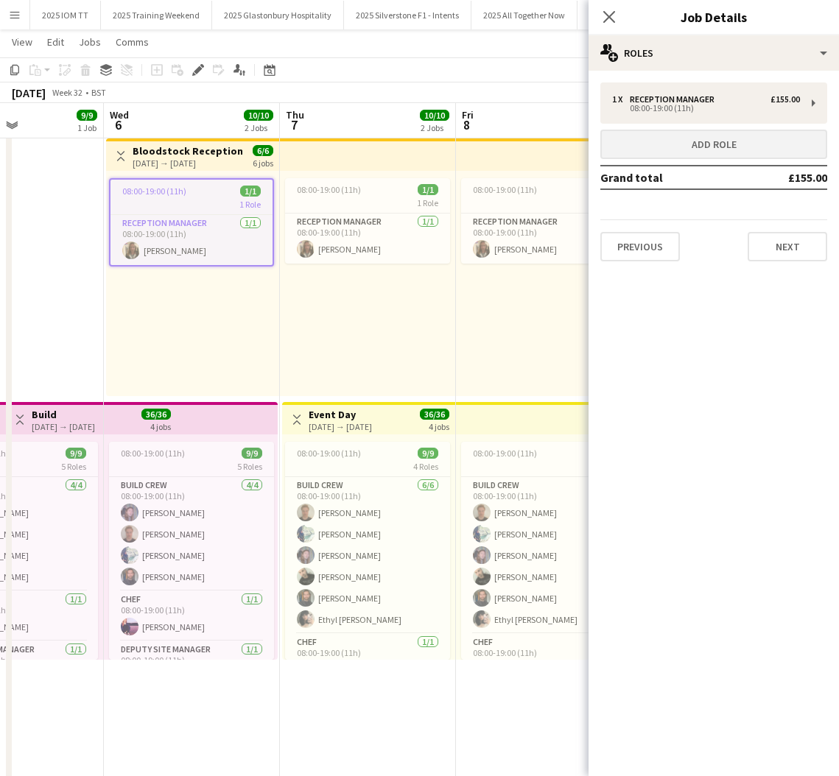
click at [779, 150] on button "Add role" at bounding box center [713, 144] width 227 height 29
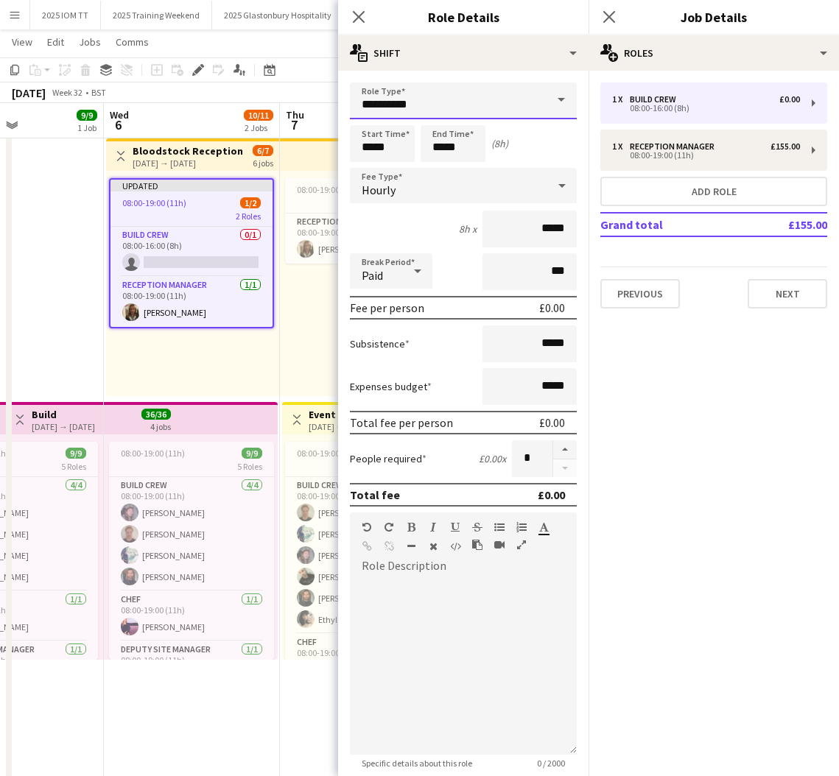
click at [439, 102] on input "**********" at bounding box center [463, 101] width 227 height 37
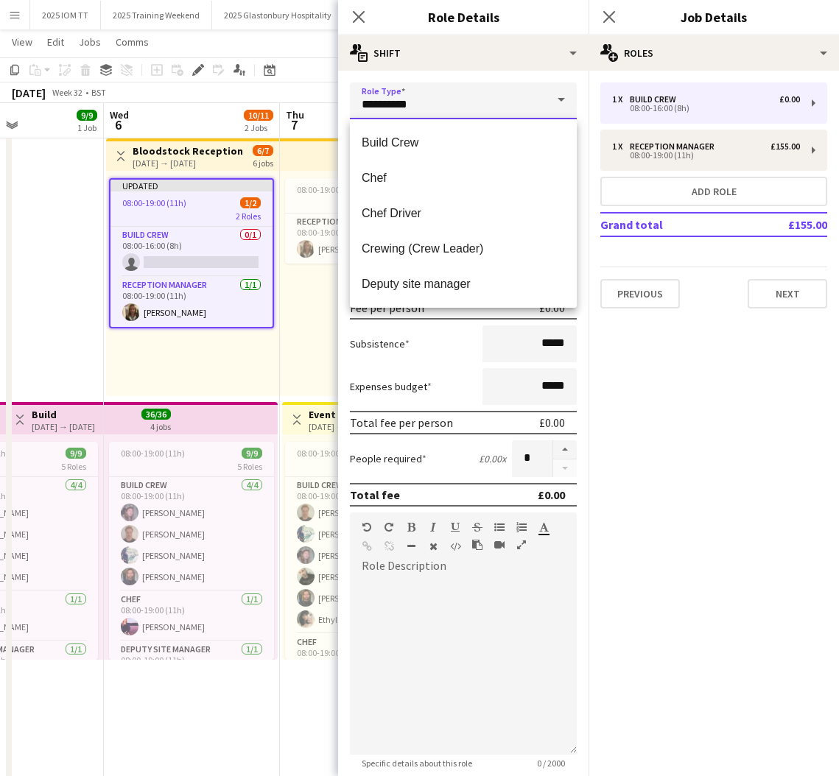
click at [440, 102] on input "**********" at bounding box center [463, 101] width 227 height 37
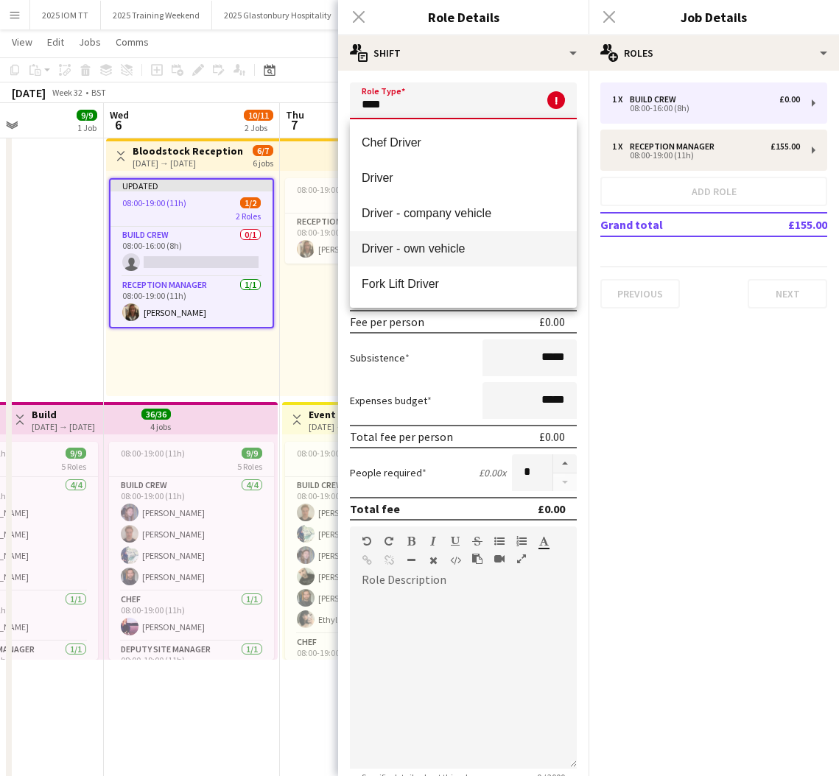
click at [446, 250] on span "Driver - own vehicle" at bounding box center [463, 249] width 203 height 14
type input "**********"
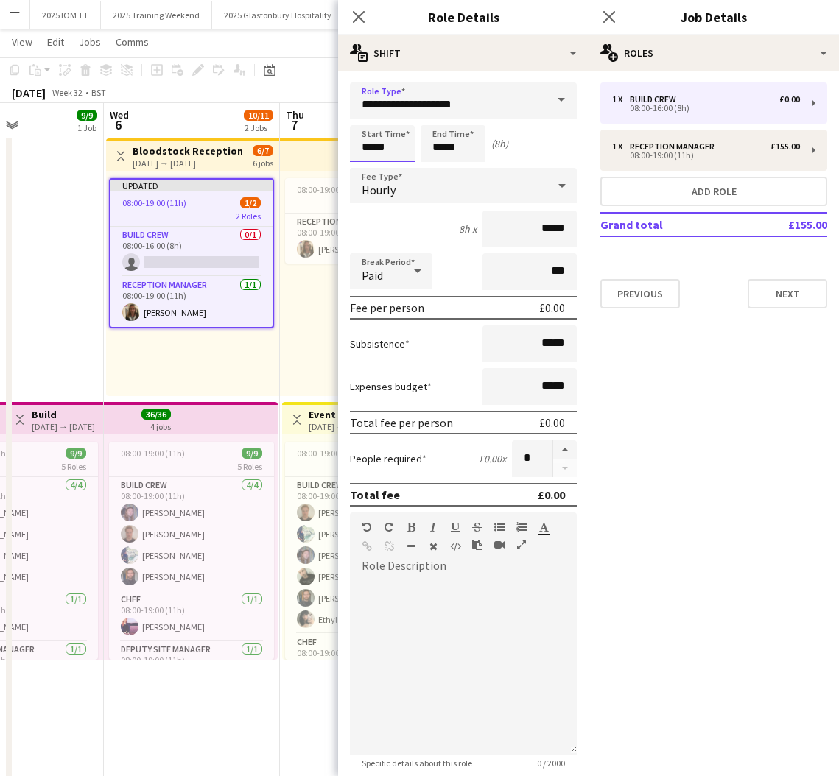
click at [373, 148] on input "*****" at bounding box center [382, 143] width 65 height 37
type input "*****"
drag, startPoint x: 369, startPoint y: 164, endPoint x: 421, endPoint y: 150, distance: 54.3
click at [370, 164] on div at bounding box center [367, 169] width 29 height 15
drag, startPoint x: 443, startPoint y: 144, endPoint x: 418, endPoint y: 144, distance: 25.0
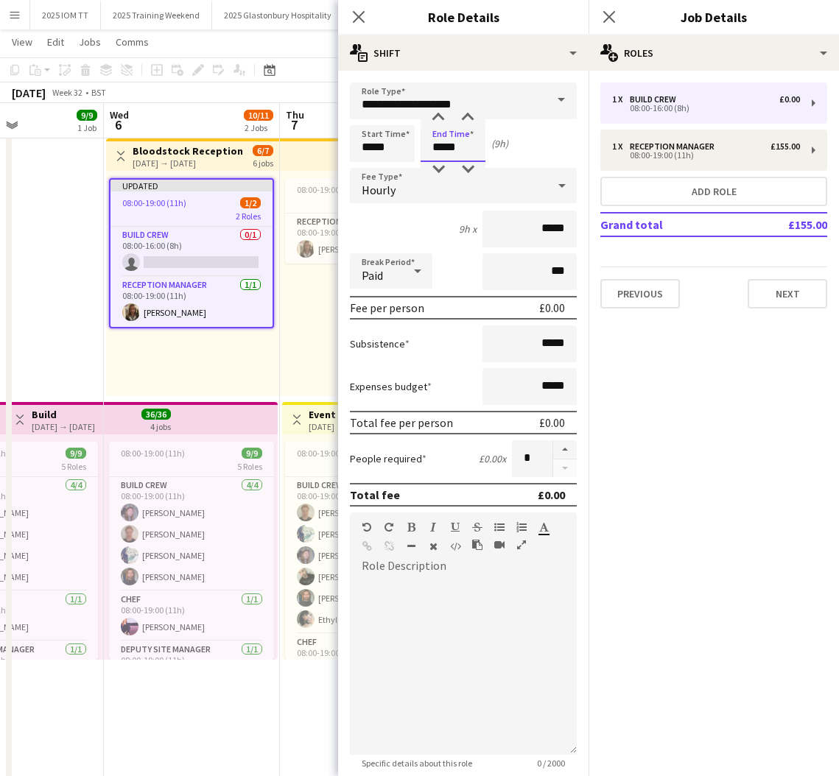
click at [418, 144] on div "Start Time ***** End Time ***** (9h)" at bounding box center [463, 143] width 227 height 37
type input "*****"
click at [415, 181] on div "Hourly" at bounding box center [448, 185] width 197 height 35
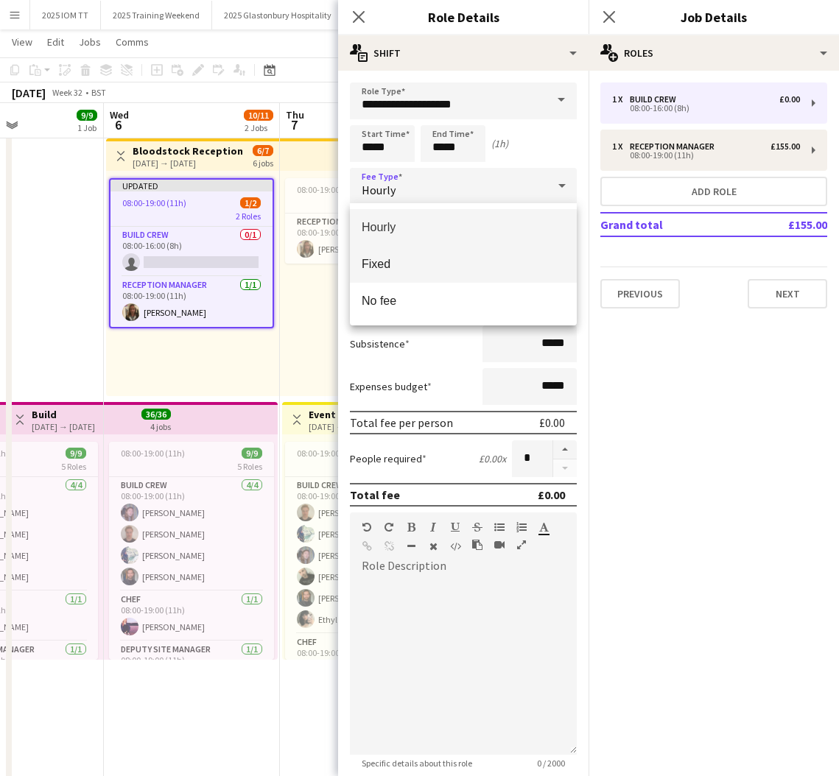
click at [407, 248] on mat-option "Fixed" at bounding box center [463, 264] width 227 height 37
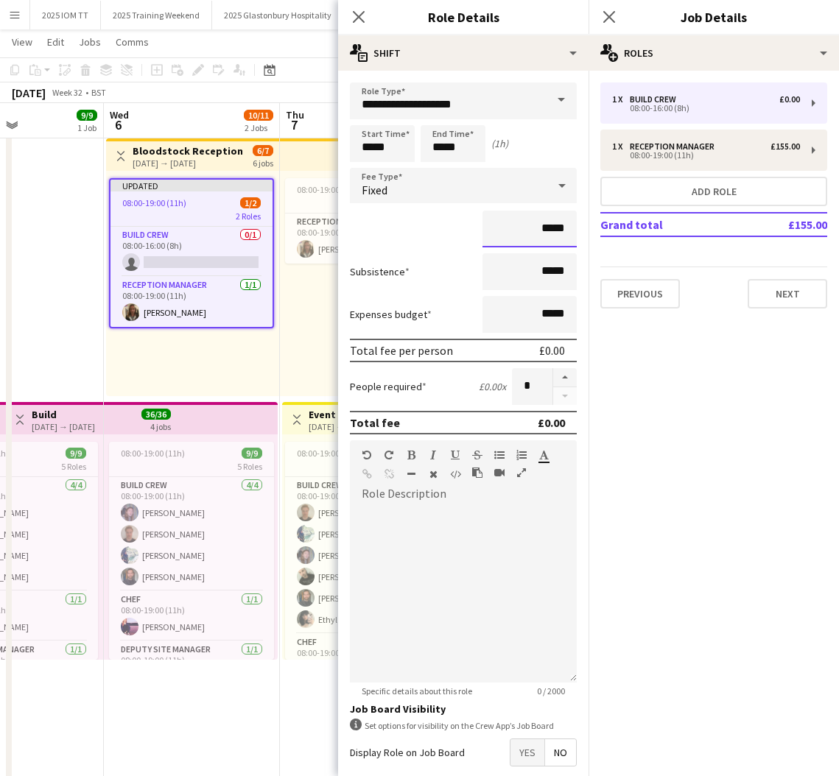
drag, startPoint x: 569, startPoint y: 228, endPoint x: 533, endPoint y: 228, distance: 35.4
click at [533, 229] on input "*****" at bounding box center [529, 229] width 94 height 37
type input "***"
drag, startPoint x: 679, startPoint y: 378, endPoint x: 647, endPoint y: 233, distance: 148.5
click at [676, 374] on mat-expansion-panel "pencil3 General details 1 x Build Crew £0.00 08:00-16:00 (8h) 1 x Reception Man…" at bounding box center [714, 424] width 250 height 706
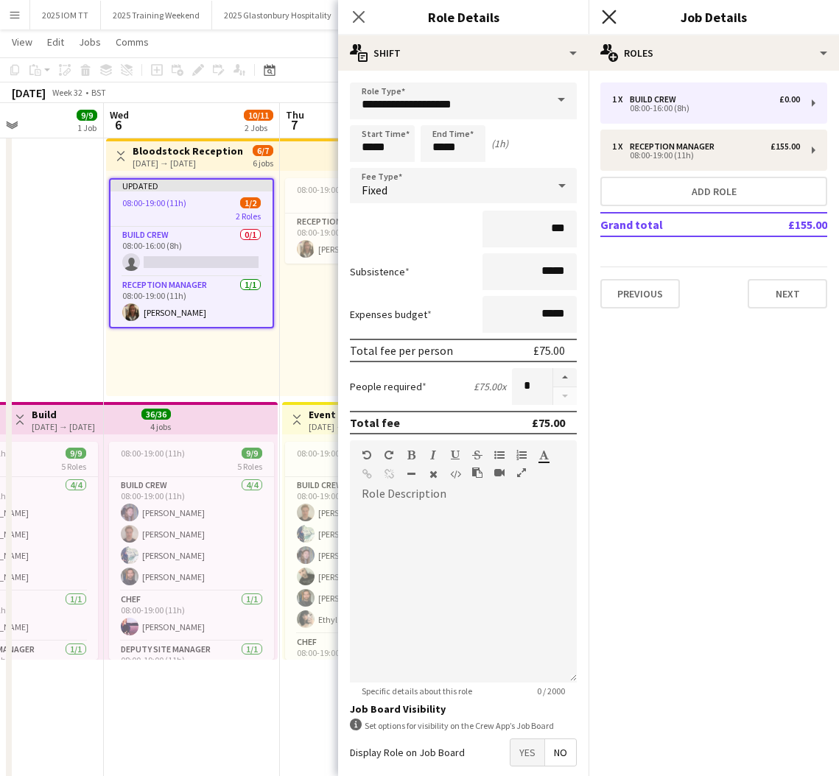
click at [614, 13] on icon at bounding box center [609, 17] width 14 height 14
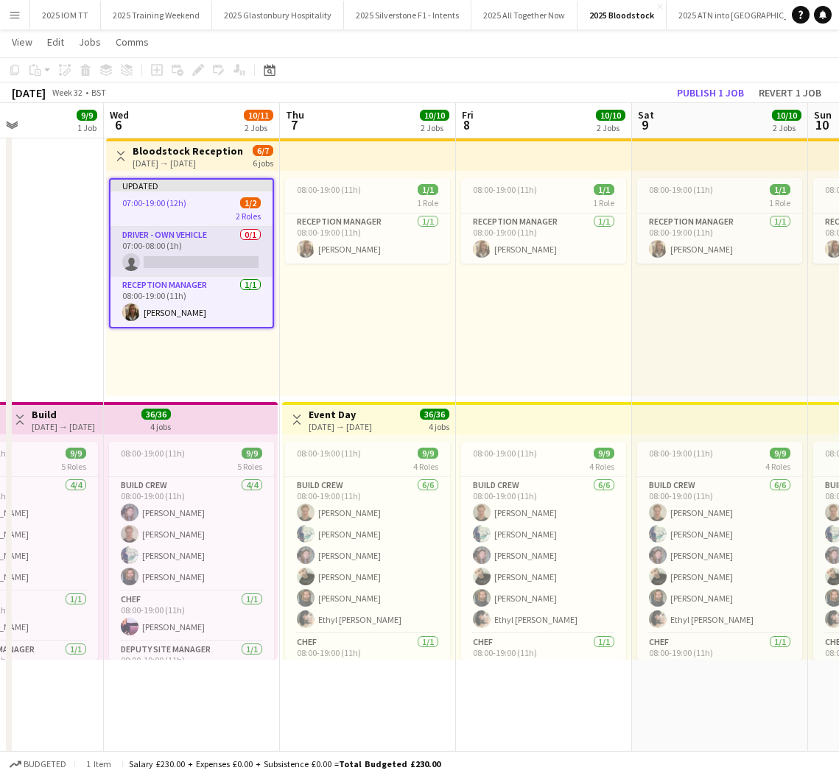
click at [224, 242] on app-card-role "Driver - own vehicle 0/1 07:00-08:00 (1h) single-neutral-actions" at bounding box center [191, 252] width 162 height 50
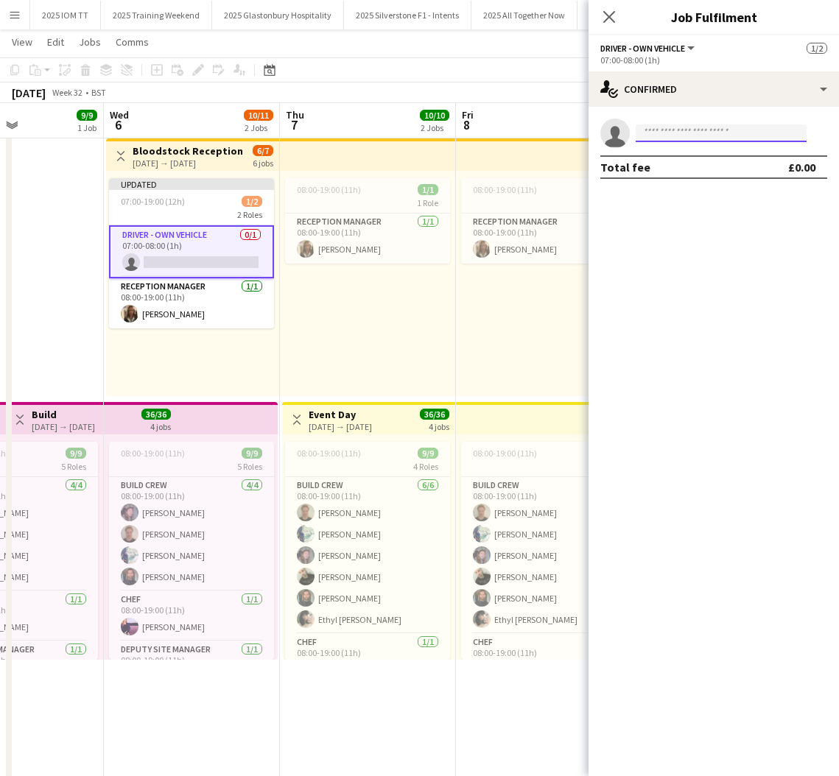
click at [686, 125] on input at bounding box center [721, 133] width 171 height 18
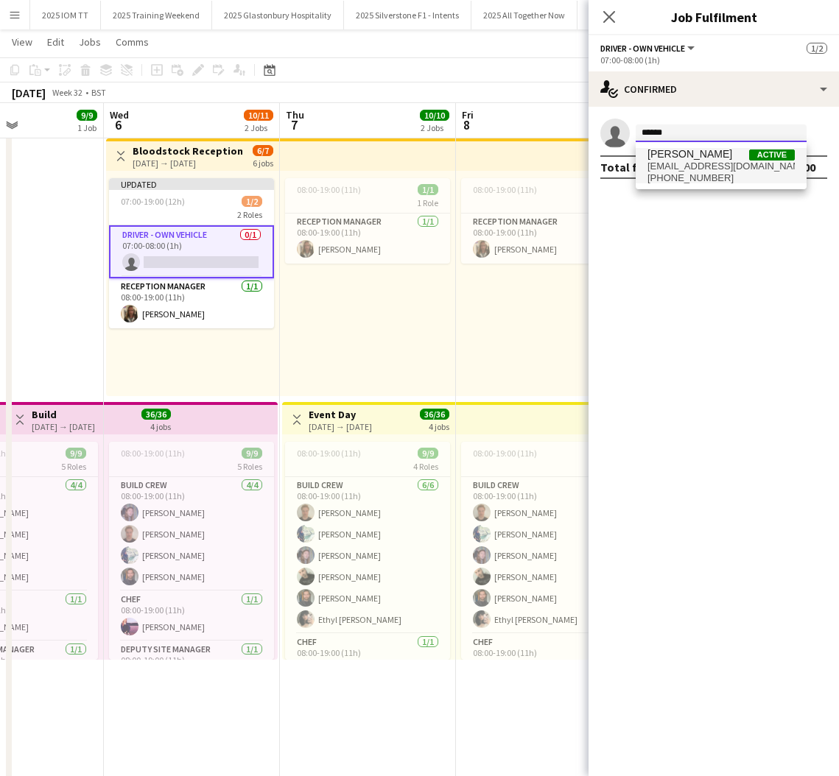
type input "******"
click at [691, 179] on span "[PHONE_NUMBER]" at bounding box center [720, 178] width 147 height 12
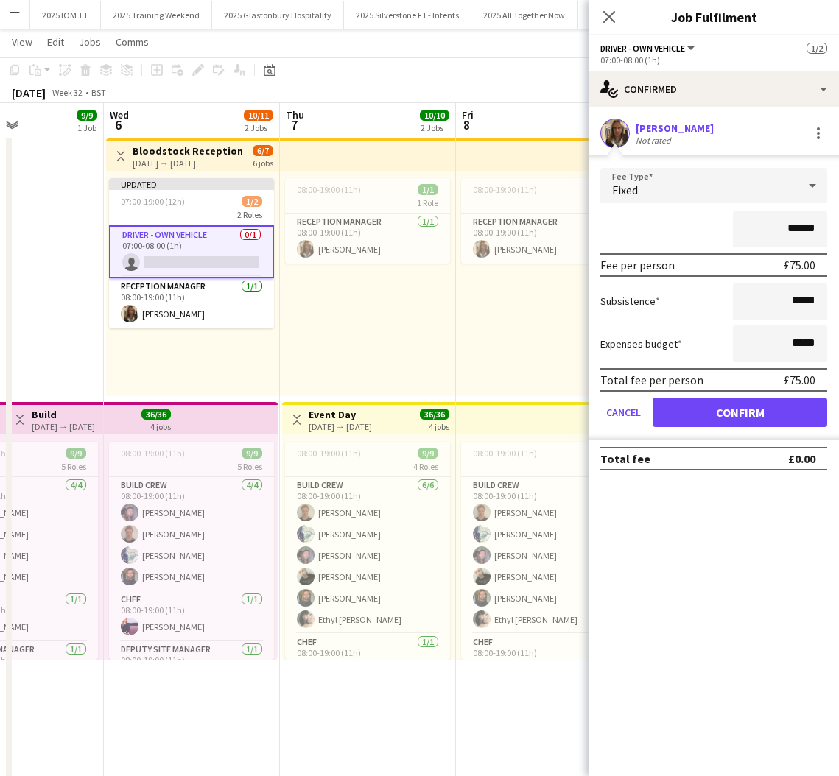
click at [759, 408] on button "Confirm" at bounding box center [740, 412] width 175 height 29
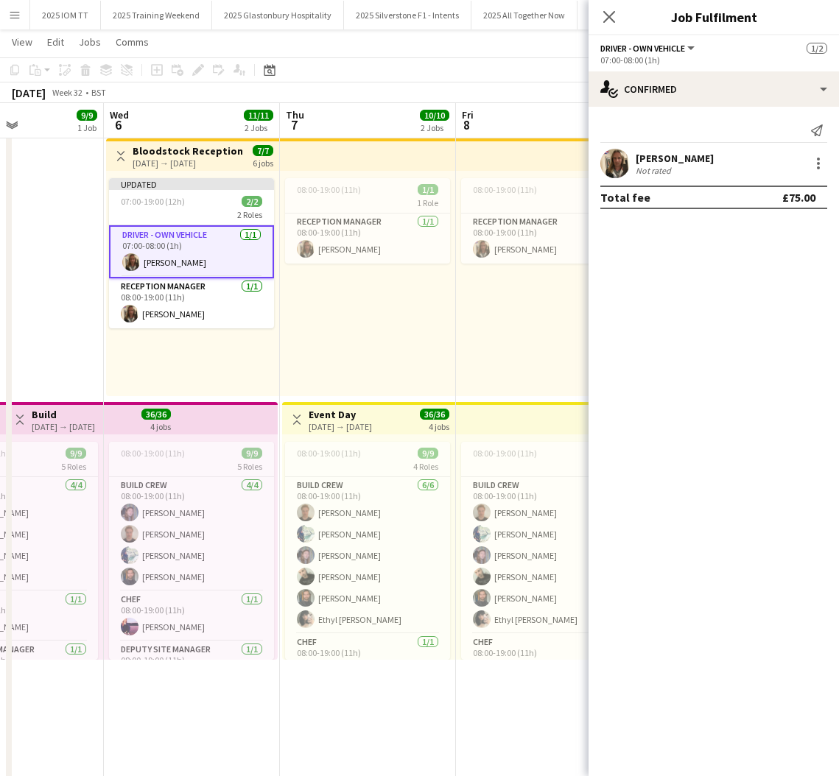
click at [519, 317] on div "08:00-19:00 (11h) 1/1 1 Role Reception Manager [DATE] 08:00-19:00 (11h) [PERSON…" at bounding box center [544, 283] width 176 height 225
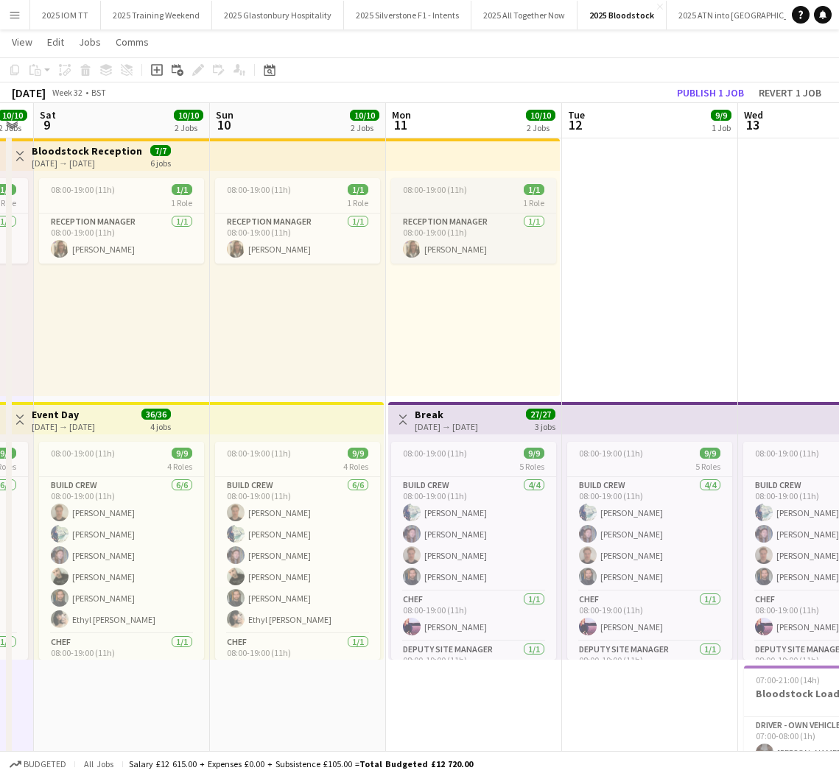
click at [438, 197] on div "1 Role" at bounding box center [473, 203] width 165 height 12
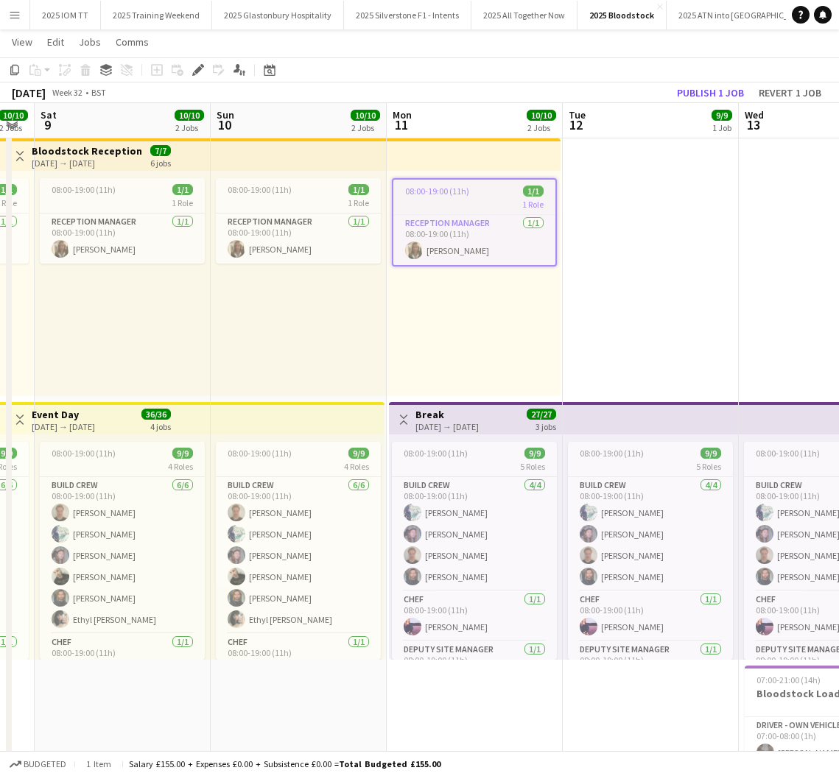
click at [445, 194] on span "08:00-19:00 (11h)" at bounding box center [437, 191] width 64 height 11
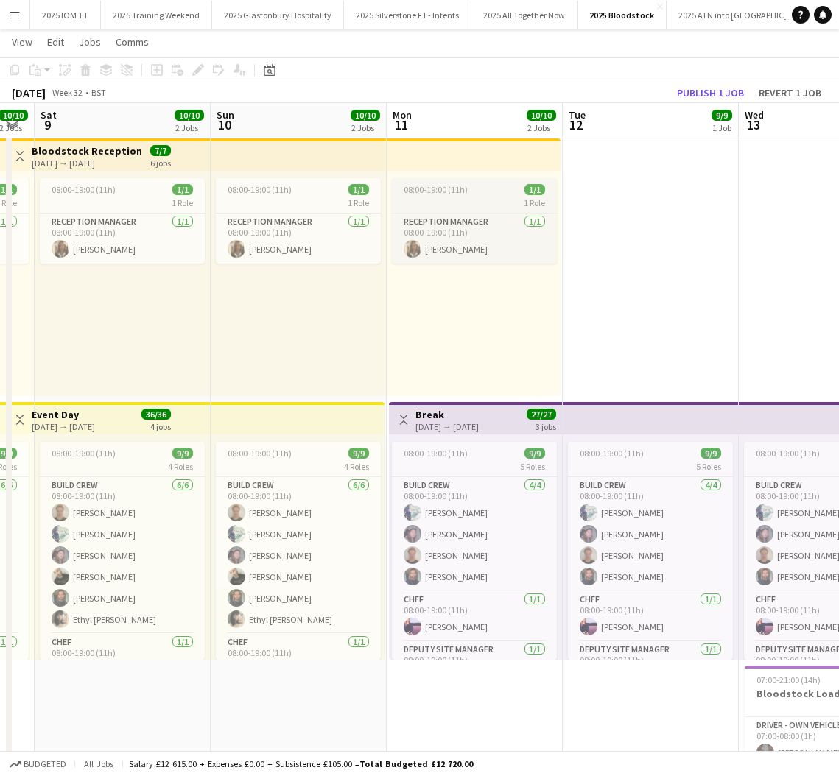
click at [446, 194] on span "08:00-19:00 (11h)" at bounding box center [436, 189] width 64 height 11
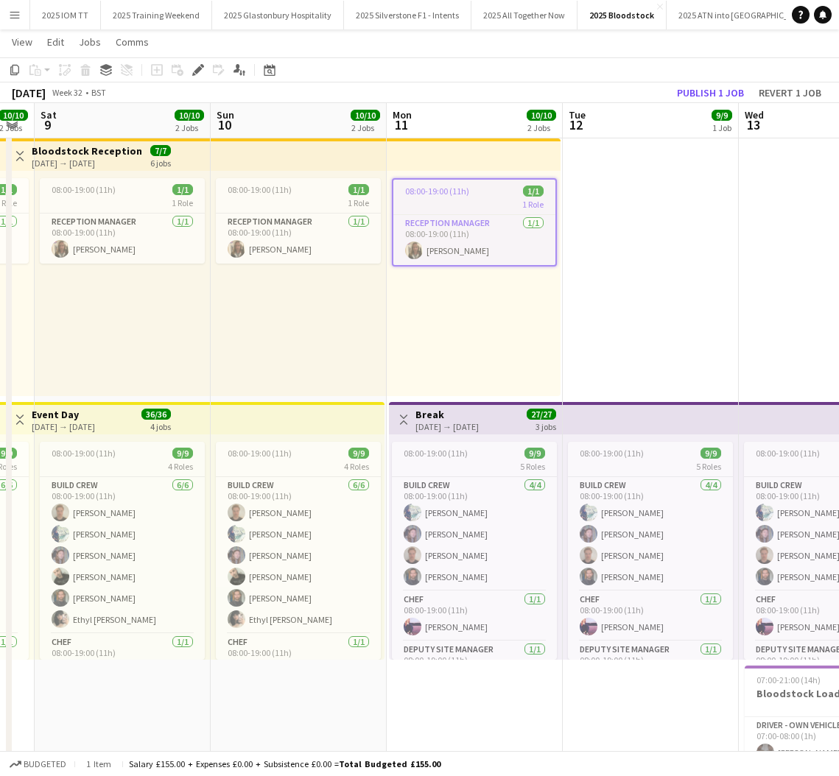
scroll to position [0, 317]
click at [202, 68] on icon "Edit" at bounding box center [198, 70] width 12 height 12
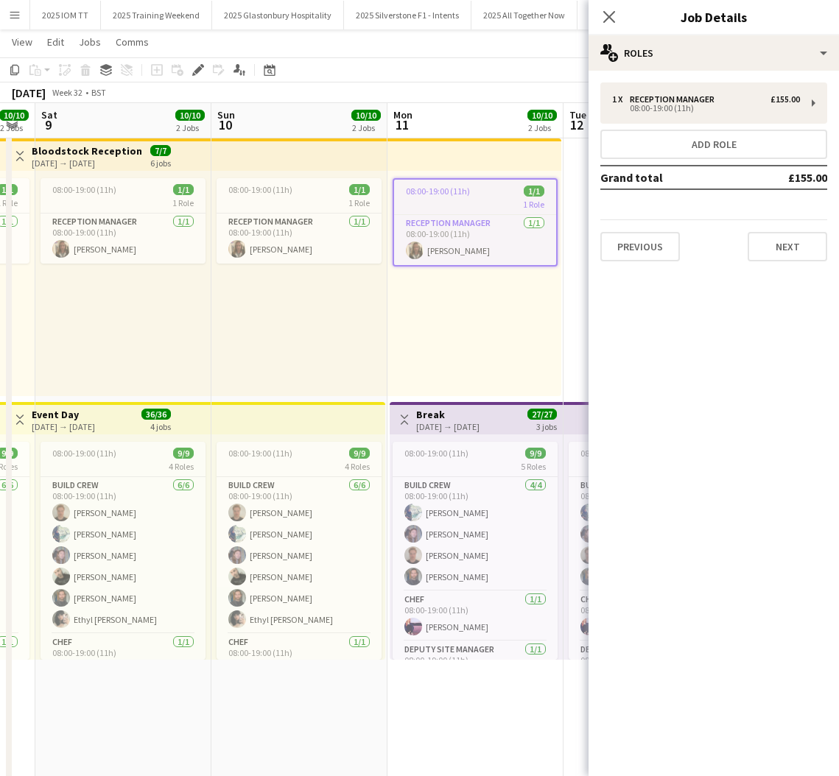
drag, startPoint x: 743, startPoint y: 144, endPoint x: 703, endPoint y: 124, distance: 44.5
click at [743, 141] on button "Add role" at bounding box center [713, 144] width 227 height 29
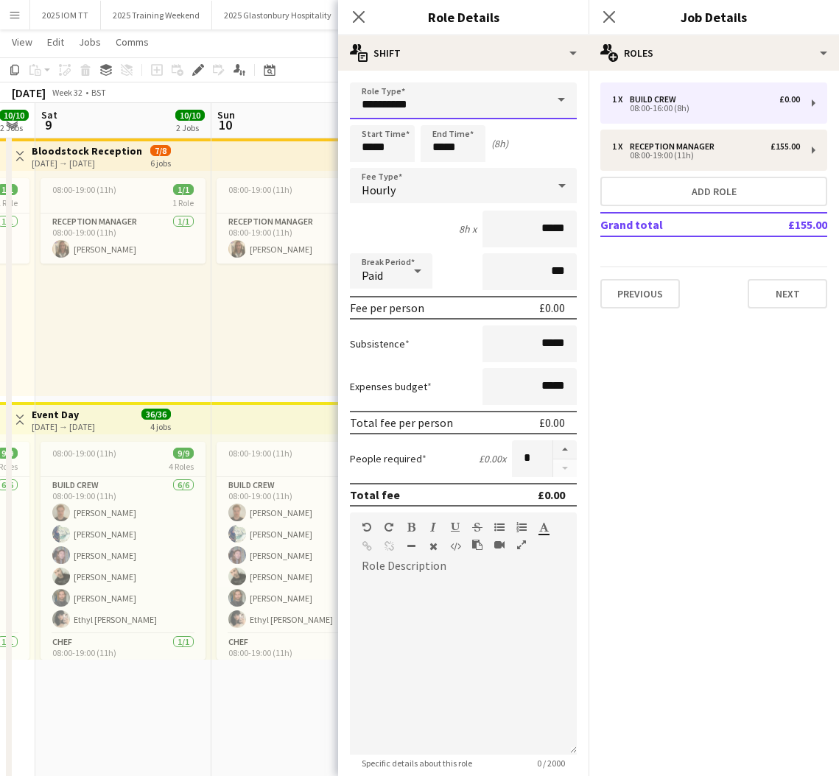
click at [477, 101] on input "**********" at bounding box center [463, 101] width 227 height 37
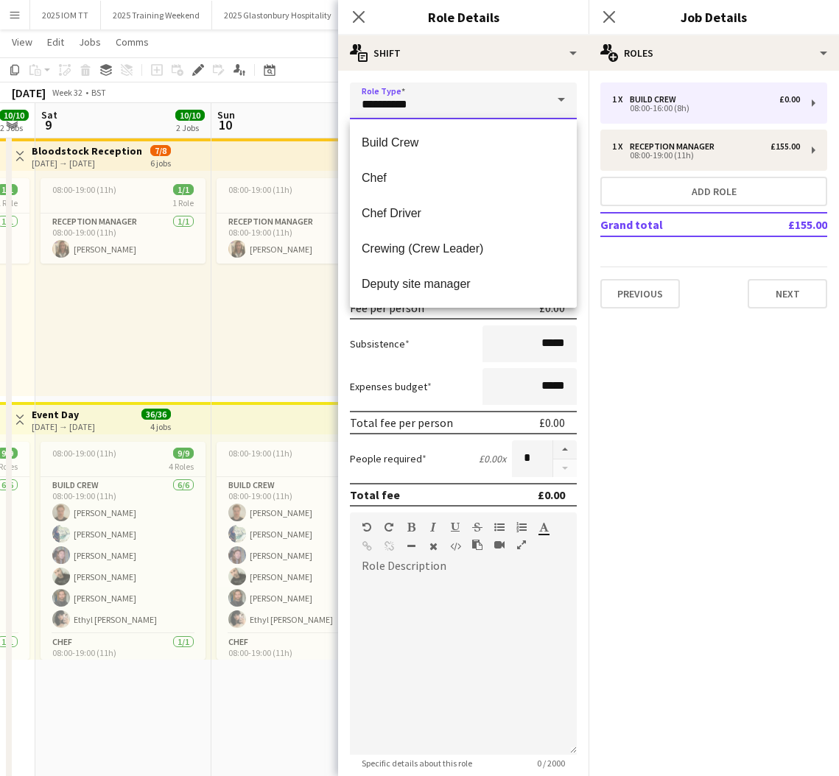
click at [477, 101] on input "**********" at bounding box center [463, 101] width 227 height 37
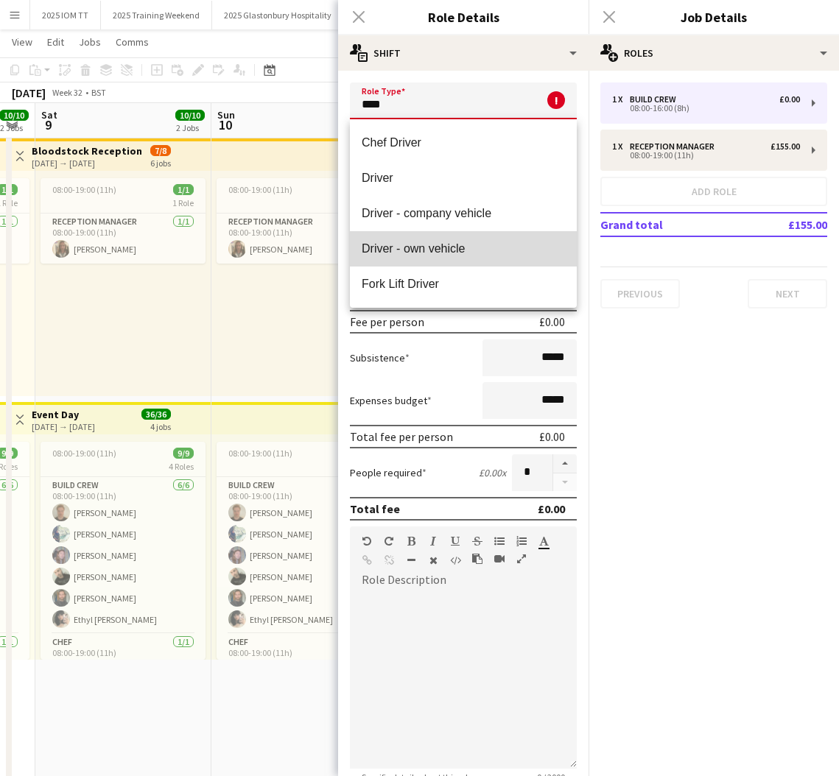
click at [470, 244] on span "Driver - own vehicle" at bounding box center [463, 249] width 203 height 14
type input "**********"
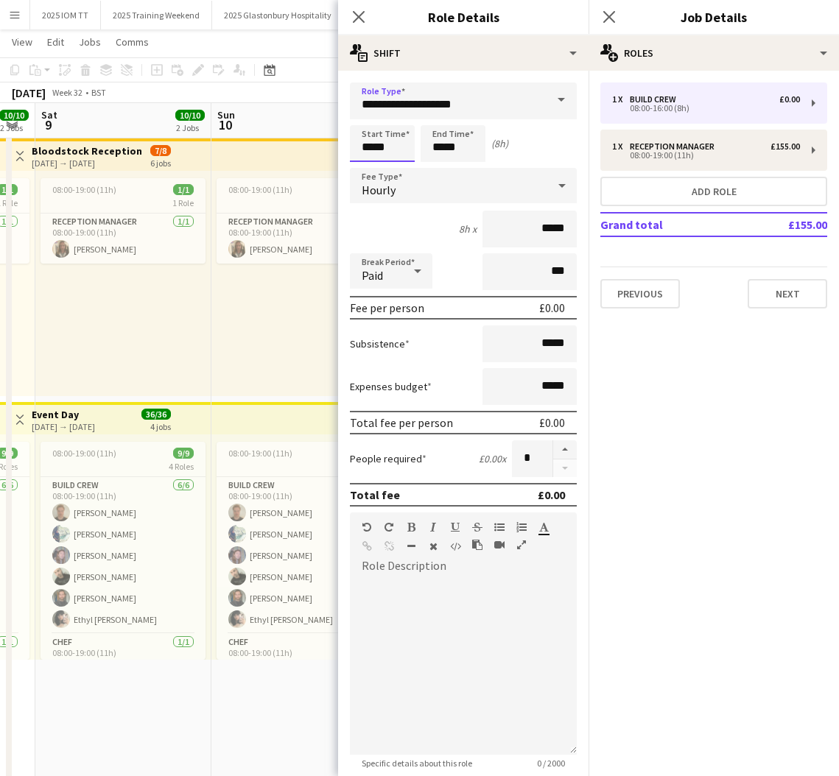
click at [366, 153] on input "*****" at bounding box center [382, 143] width 65 height 37
type input "*****"
drag, startPoint x: 367, startPoint y: 165, endPoint x: 403, endPoint y: 152, distance: 38.5
click at [369, 164] on div at bounding box center [367, 169] width 29 height 15
drag, startPoint x: 442, startPoint y: 148, endPoint x: 428, endPoint y: 147, distance: 14.0
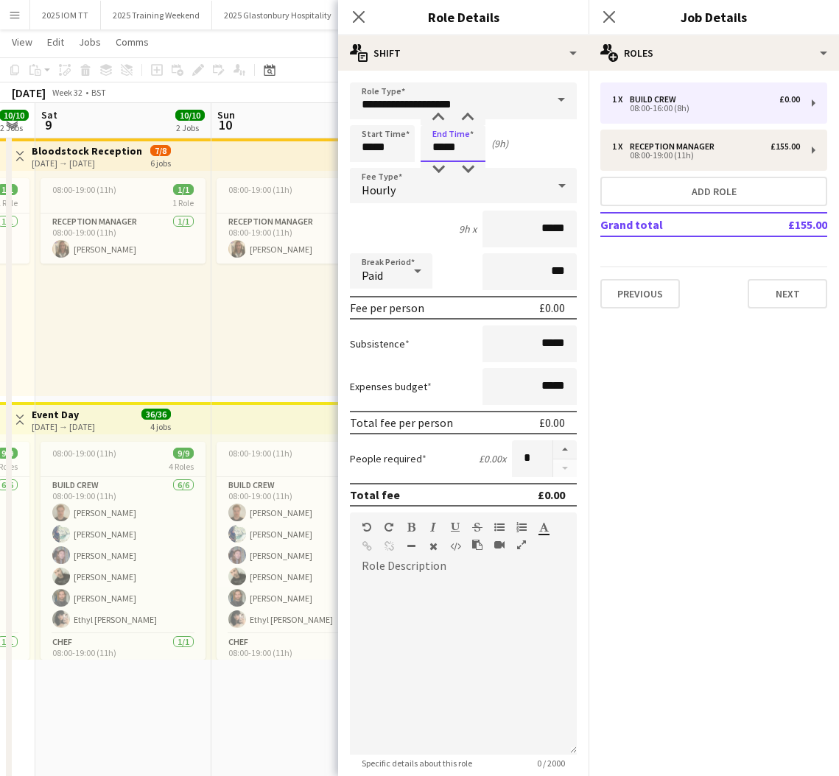
click at [428, 147] on input "*****" at bounding box center [453, 143] width 65 height 37
type input "*****"
click at [438, 194] on div "Hourly" at bounding box center [448, 185] width 197 height 35
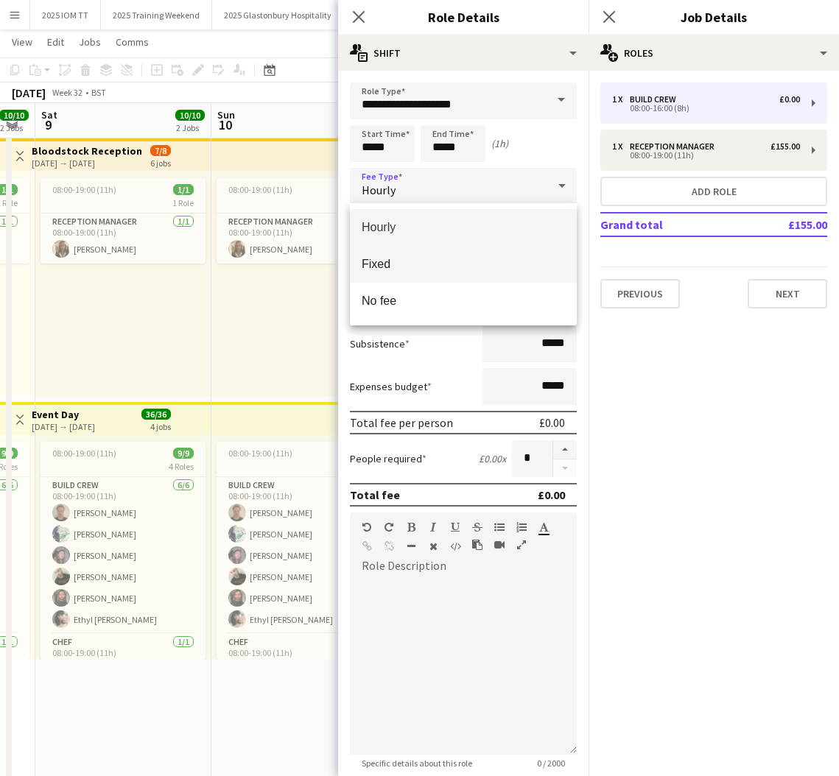
click at [425, 258] on span "Fixed" at bounding box center [463, 264] width 203 height 14
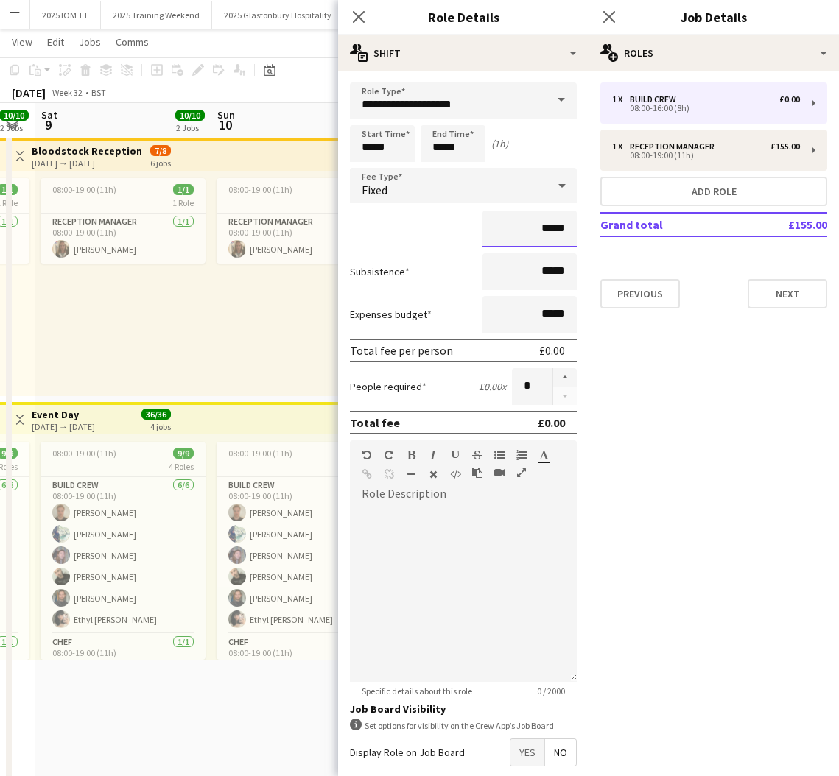
drag, startPoint x: 566, startPoint y: 227, endPoint x: 529, endPoint y: 225, distance: 37.6
click at [529, 225] on input "*****" at bounding box center [529, 229] width 94 height 37
type input "***"
click at [731, 348] on mat-expansion-panel "pencil3 General details 1 x Build Crew £0.00 08:00-16:00 (8h) 1 x Reception Man…" at bounding box center [714, 424] width 250 height 706
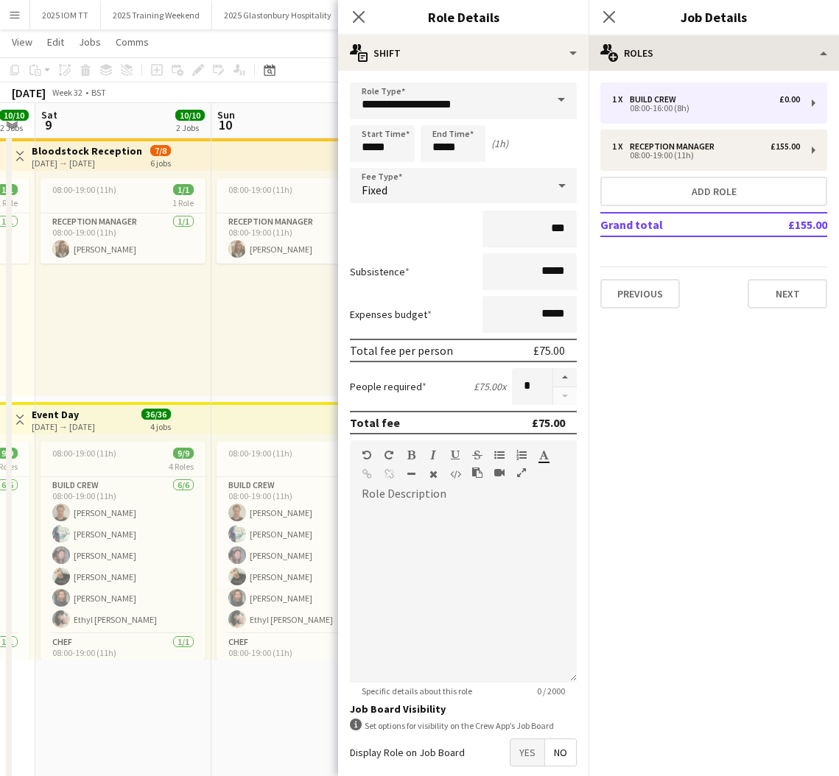
drag, startPoint x: 614, startPoint y: 18, endPoint x: 616, endPoint y: 54, distance: 36.2
click at [614, 18] on icon "Close pop-in" at bounding box center [609, 17] width 12 height 12
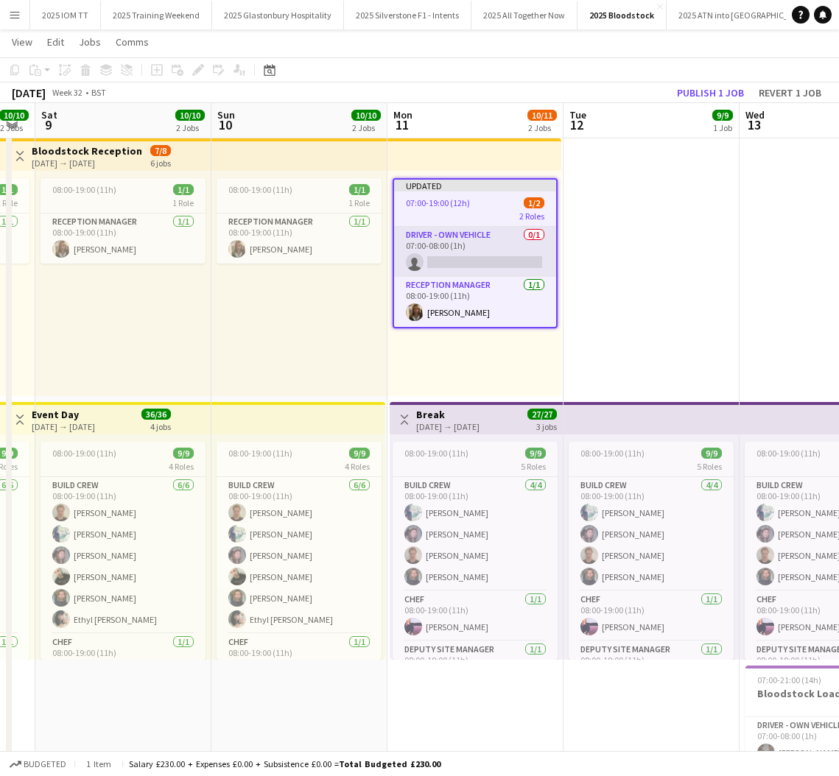
click at [477, 250] on app-card-role "Driver - own vehicle 0/1 07:00-08:00 (1h) single-neutral-actions" at bounding box center [475, 252] width 162 height 50
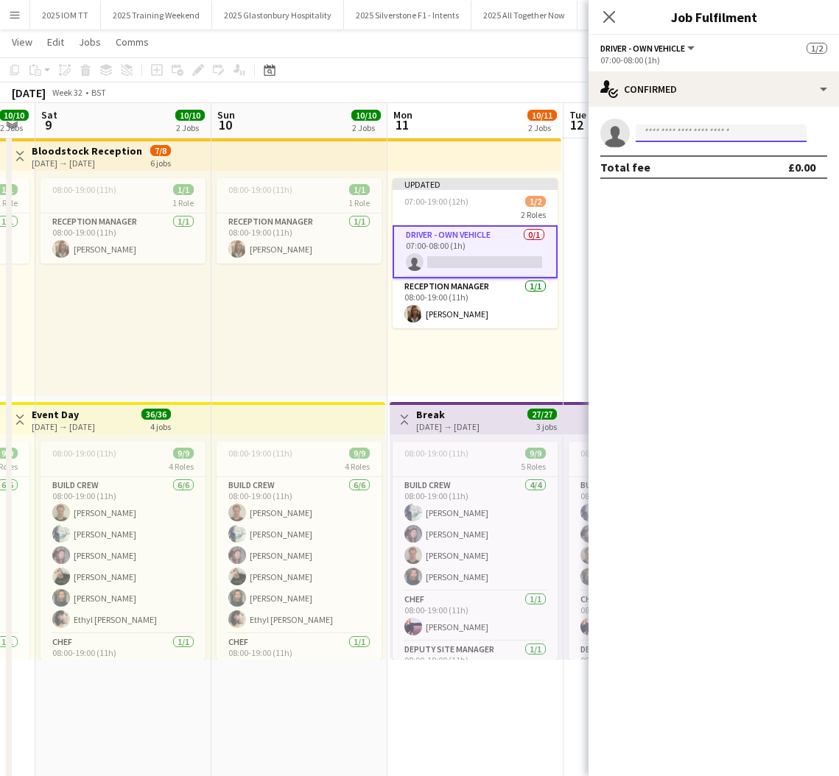
click at [731, 127] on input at bounding box center [721, 133] width 171 height 18
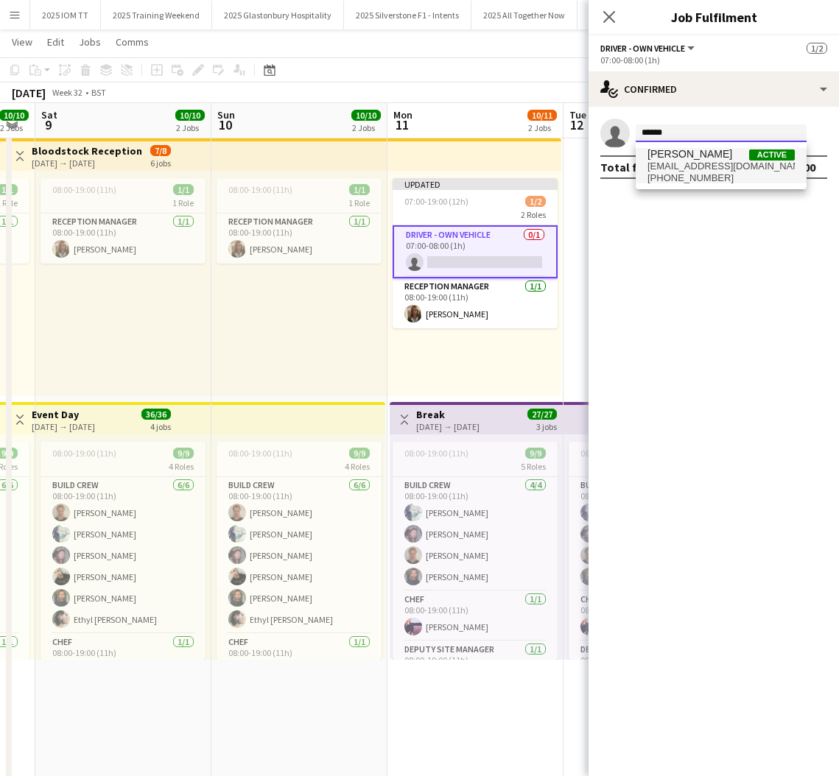
type input "******"
click at [728, 166] on span "[EMAIL_ADDRESS][DOMAIN_NAME]" at bounding box center [720, 167] width 147 height 12
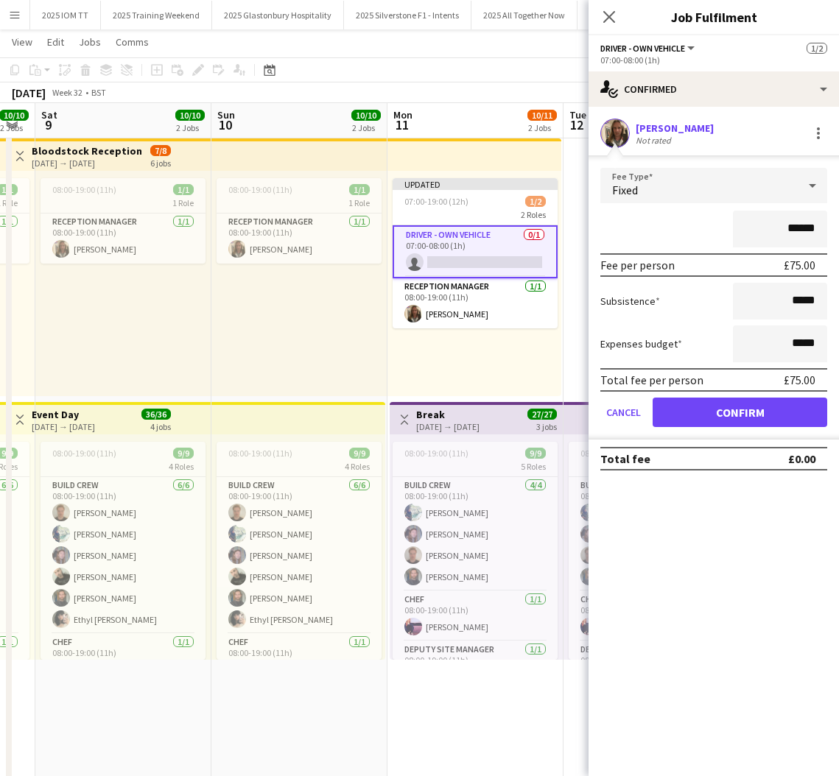
click at [738, 410] on button "Confirm" at bounding box center [740, 412] width 175 height 29
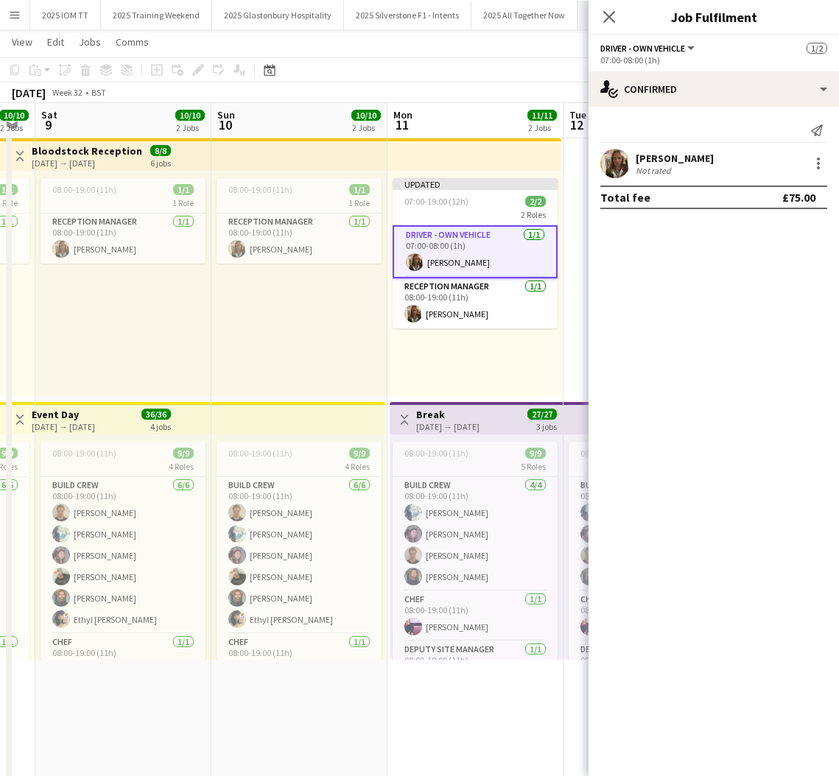
drag, startPoint x: 608, startPoint y: 7, endPoint x: 612, endPoint y: 18, distance: 12.3
click at [609, 8] on app-icon "Close pop-in" at bounding box center [609, 17] width 18 height 18
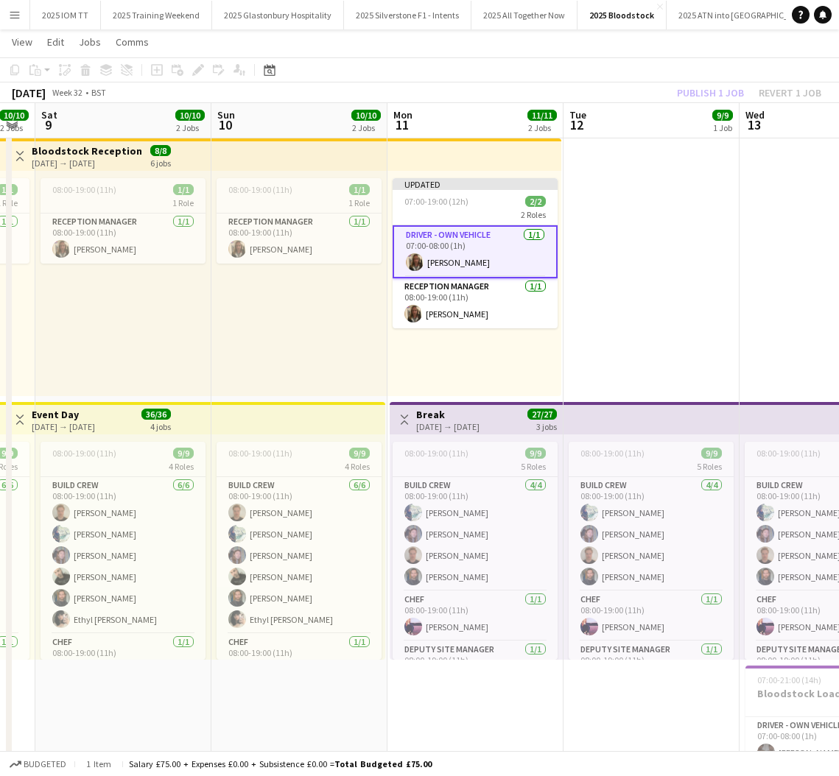
click at [605, 220] on app-date-cell "08:00-19:00 (11h) 9/9 5 Roles Build Crew [DATE] 08:00-19:00 (11h) [PERSON_NAME]…" at bounding box center [652, 516] width 176 height 766
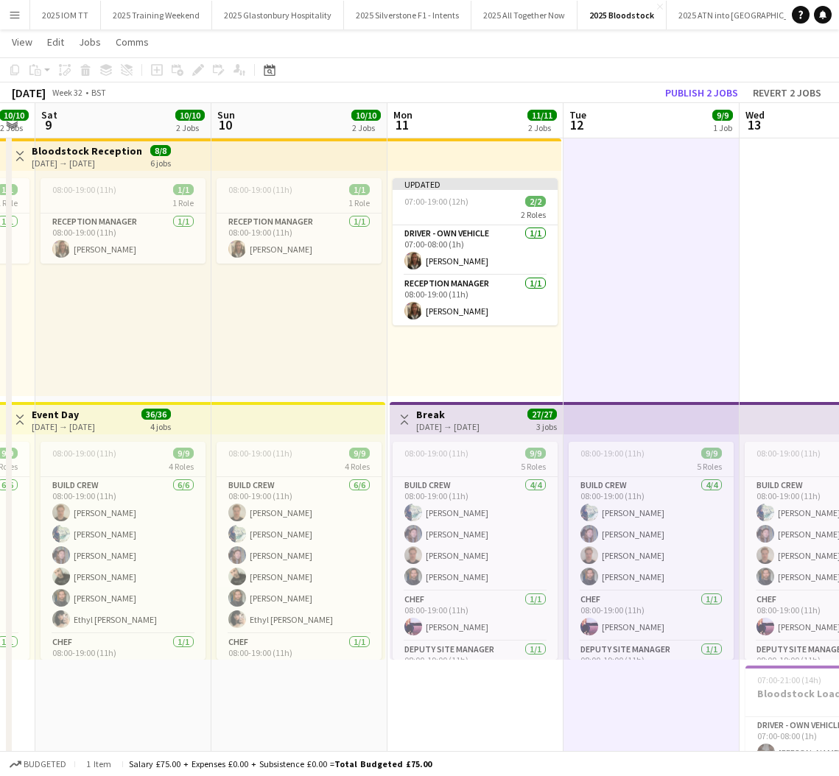
scroll to position [0, 315]
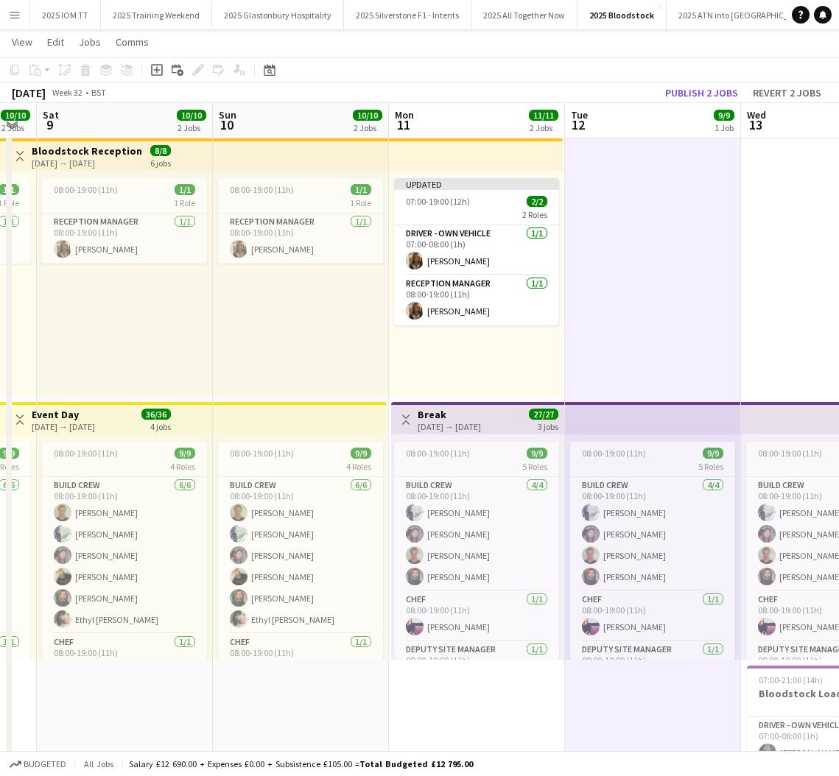
drag, startPoint x: 684, startPoint y: 94, endPoint x: 668, endPoint y: 114, distance: 25.8
click at [684, 94] on button "Publish 2 jobs" at bounding box center [701, 92] width 85 height 19
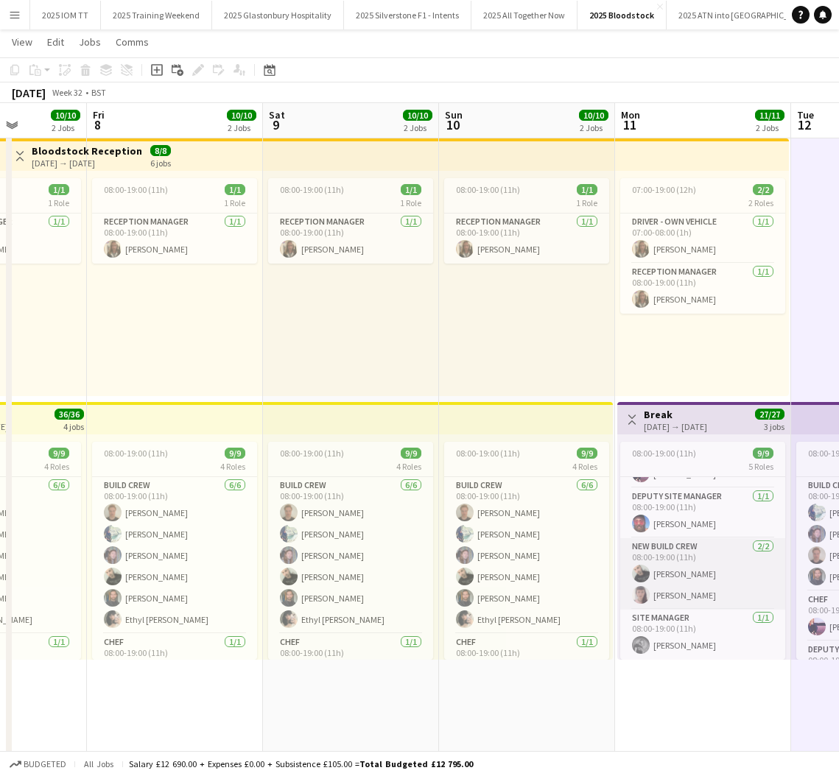
scroll to position [153, 0]
click at [692, 558] on app-card-role "New Build Crew [DATE] 08:00-19:00 (11h) [PERSON_NAME] [PERSON_NAME]" at bounding box center [702, 573] width 165 height 71
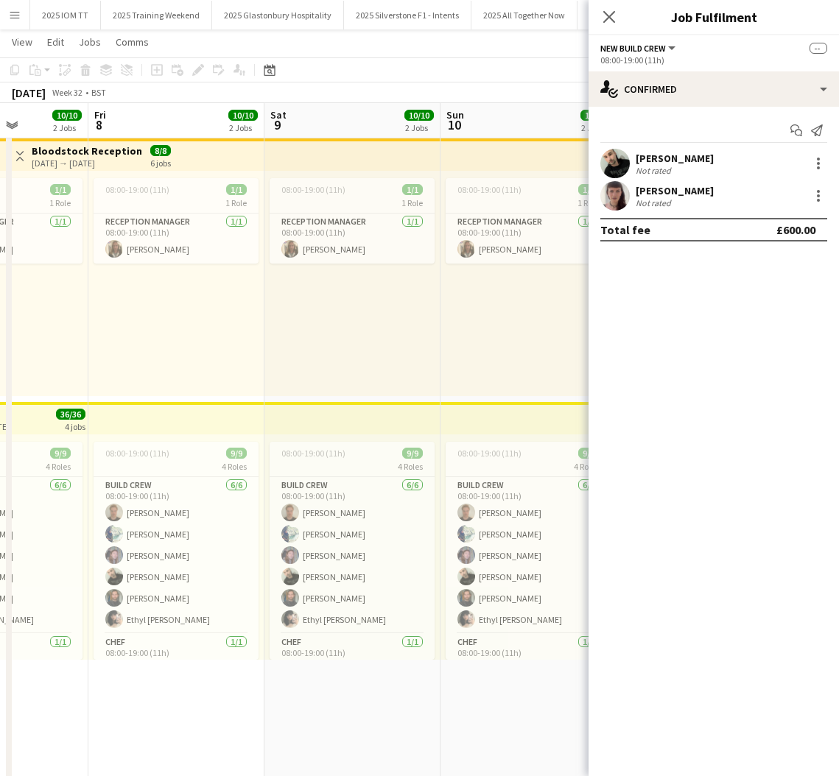
click at [691, 197] on div "[PERSON_NAME]" at bounding box center [675, 190] width 78 height 13
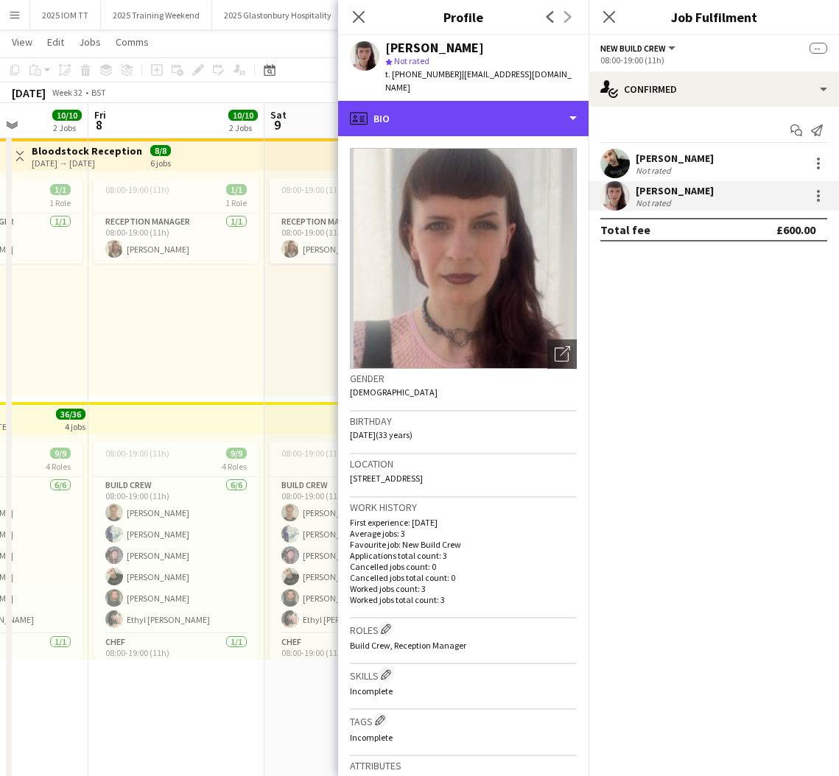
drag, startPoint x: 526, startPoint y: 105, endPoint x: 530, endPoint y: 124, distance: 20.4
click at [526, 105] on div "profile Bio" at bounding box center [463, 118] width 250 height 35
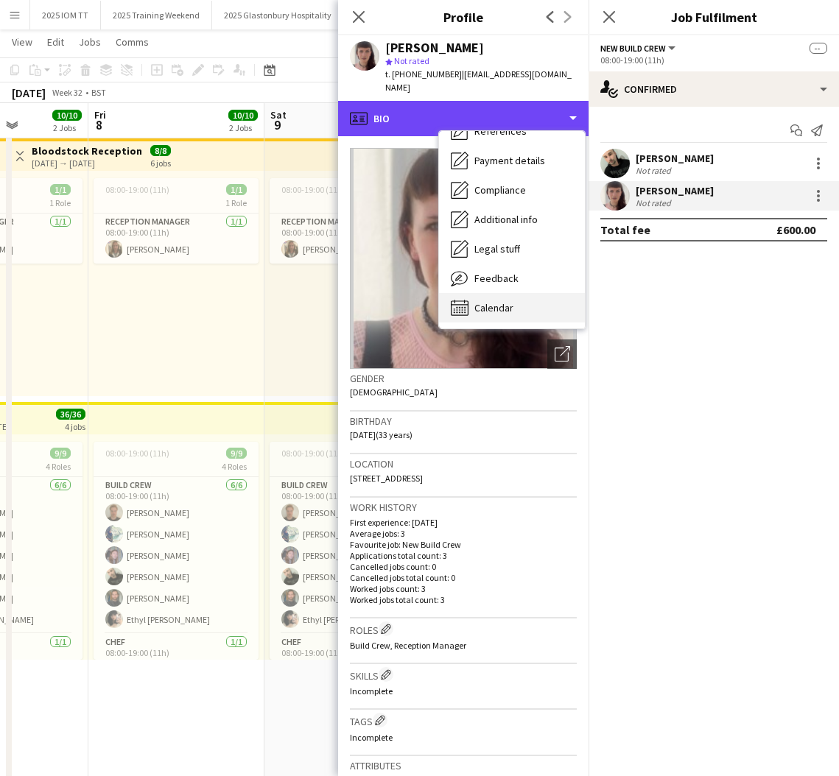
scroll to position [168, 0]
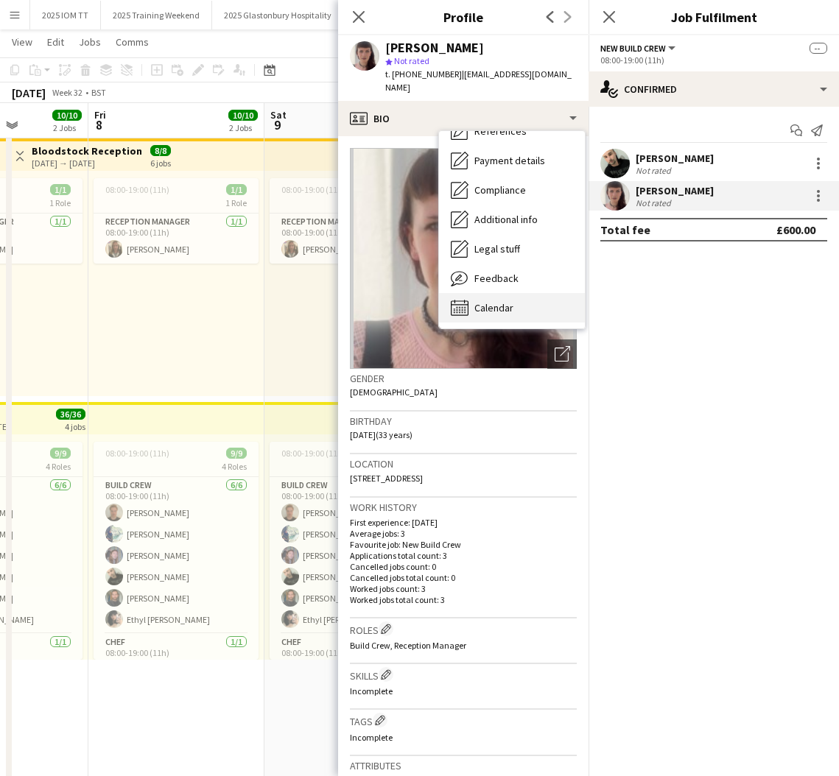
click at [527, 293] on div "Calendar Calendar" at bounding box center [512, 307] width 146 height 29
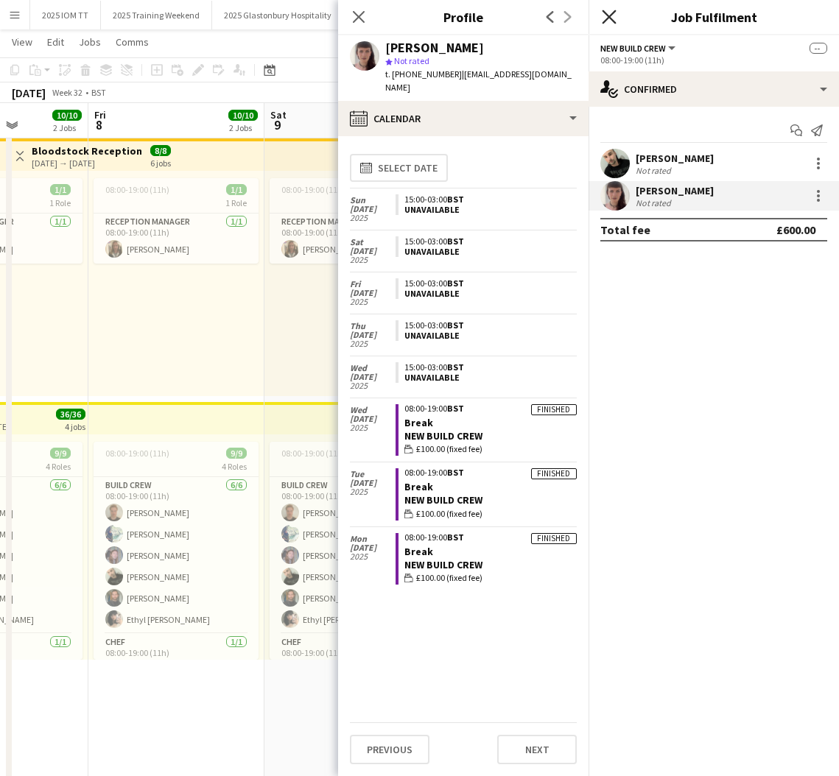
click at [607, 17] on icon "Close pop-in" at bounding box center [609, 17] width 14 height 14
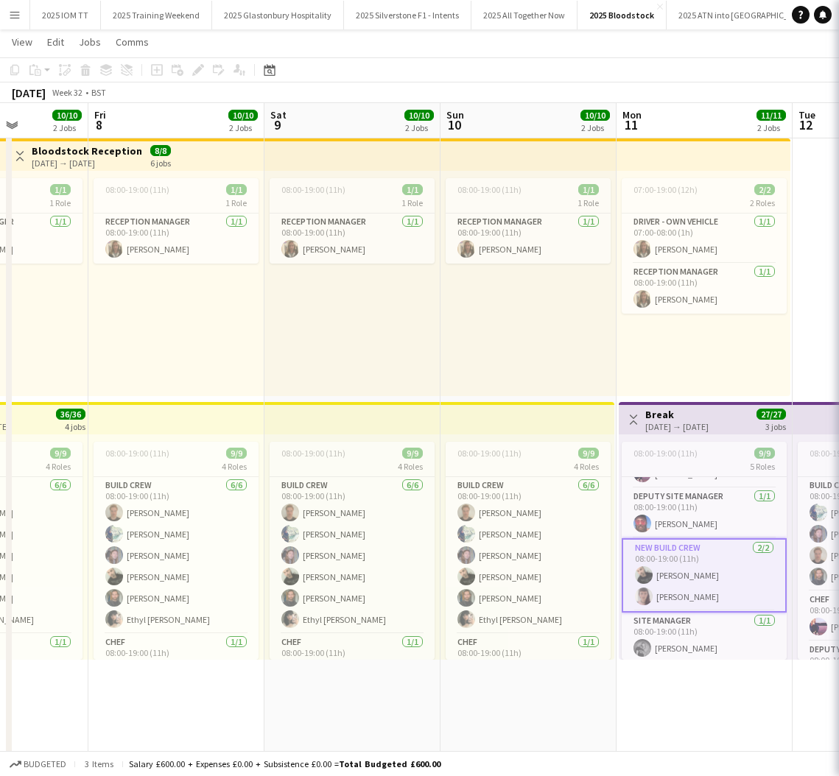
drag, startPoint x: 607, startPoint y: 17, endPoint x: 617, endPoint y: 32, distance: 17.6
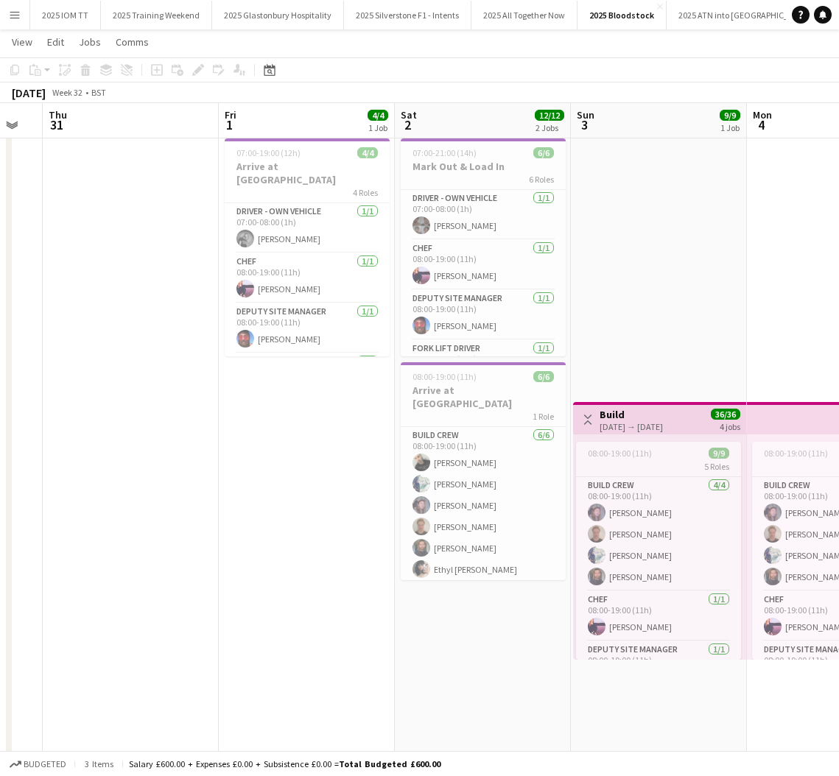
scroll to position [0, 415]
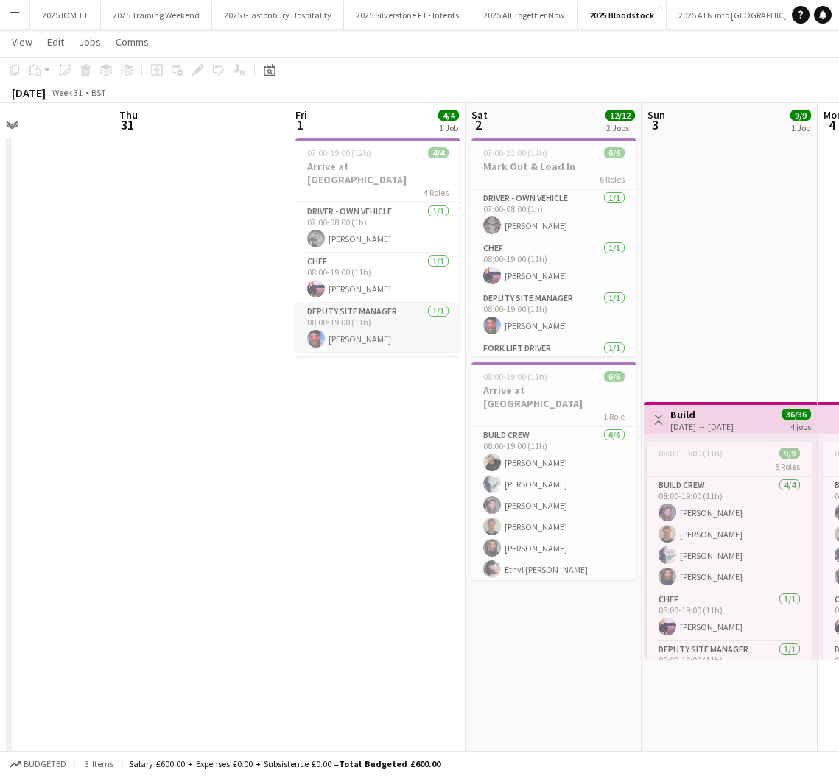
click at [344, 322] on app-card-role "Deputy site manager [DATE] 08:00-19:00 (11h) [PERSON_NAME]" at bounding box center [377, 328] width 165 height 50
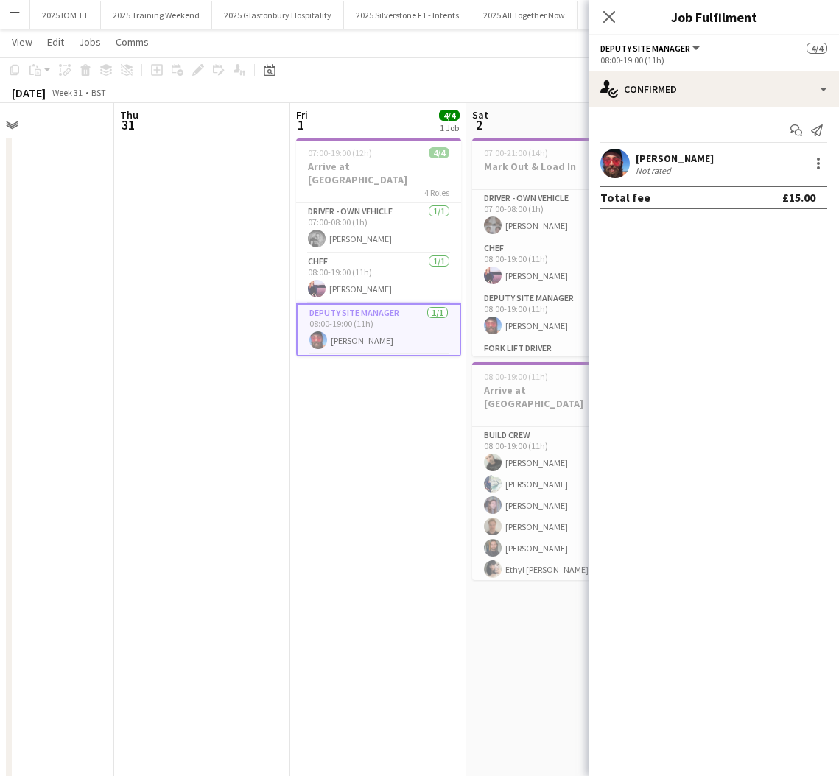
click at [701, 159] on div "[PERSON_NAME] Not rated" at bounding box center [714, 163] width 250 height 29
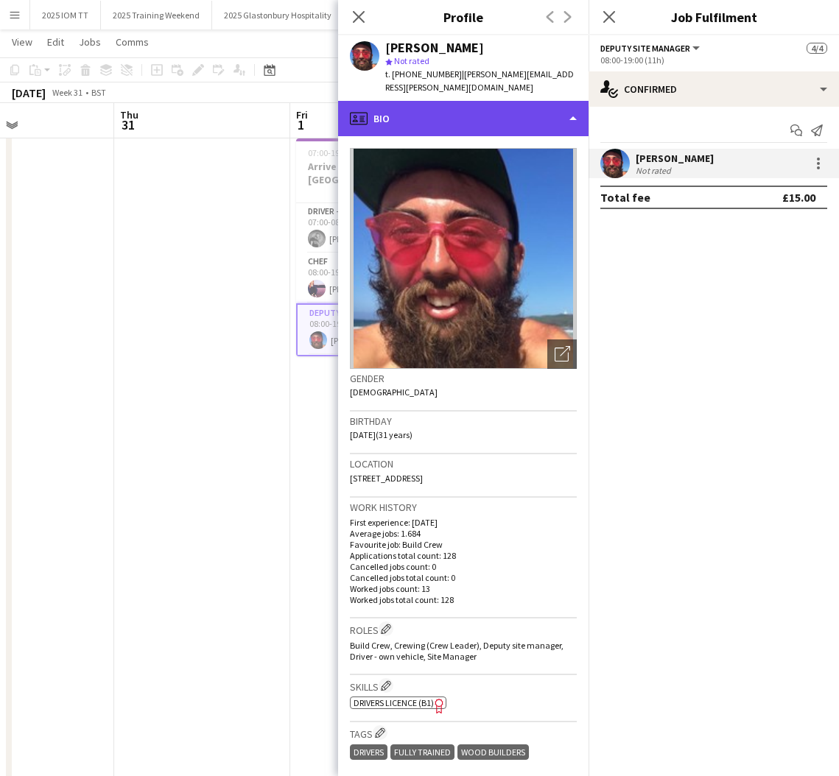
click at [509, 104] on div "profile Bio" at bounding box center [463, 118] width 250 height 35
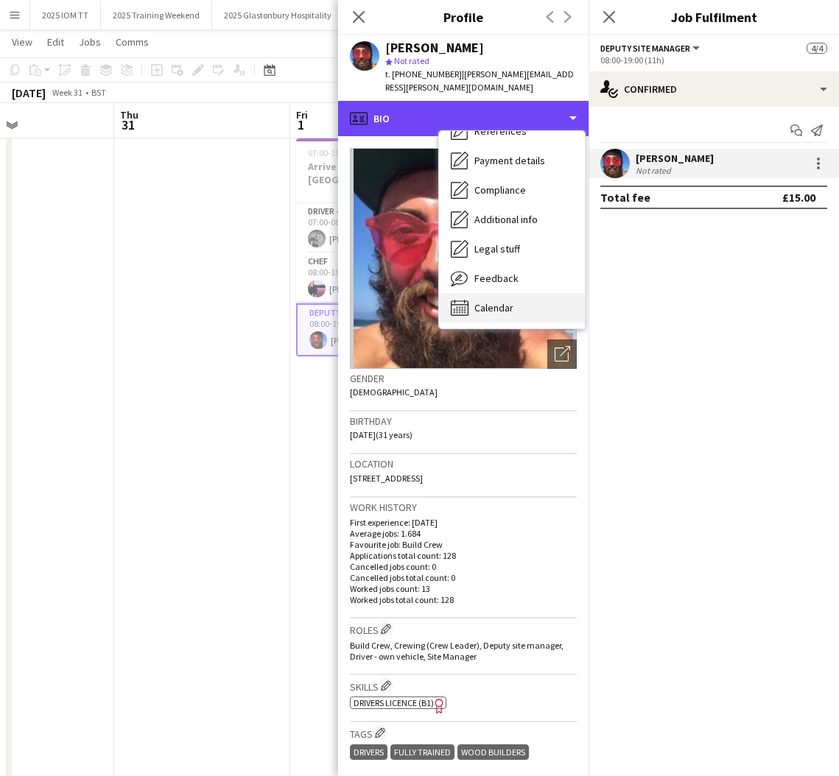
scroll to position [168, 0]
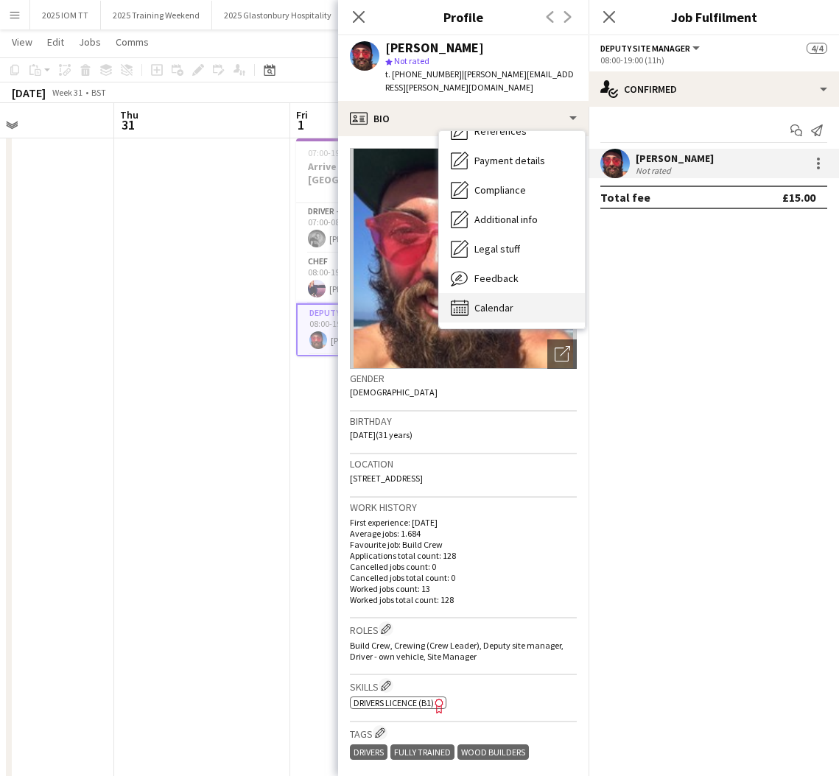
click at [516, 293] on div "Calendar Calendar" at bounding box center [512, 307] width 146 height 29
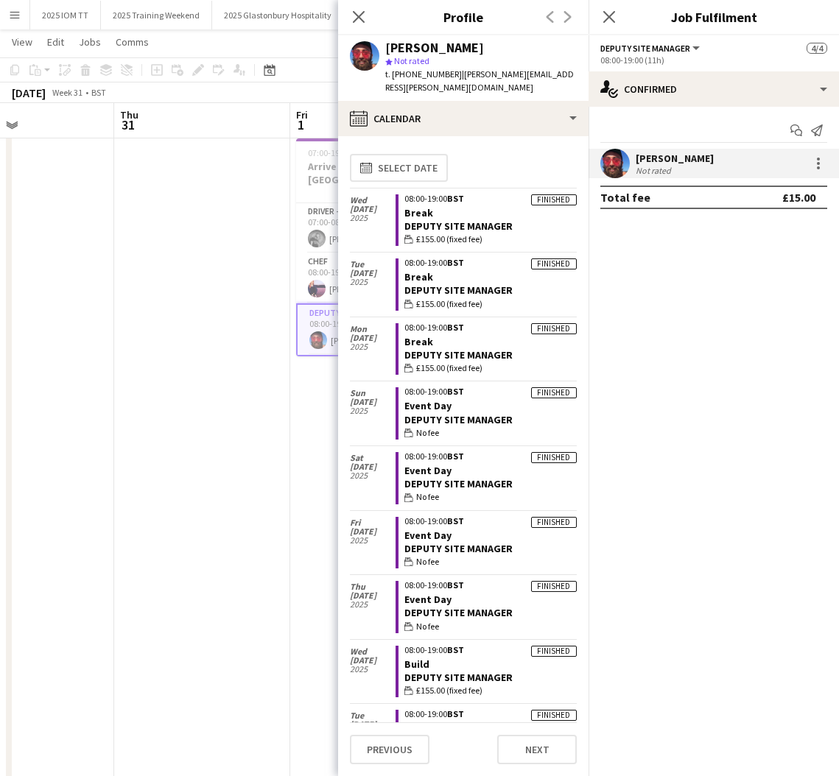
scroll to position [0, 0]
click at [612, 18] on icon "Close pop-in" at bounding box center [609, 17] width 12 height 12
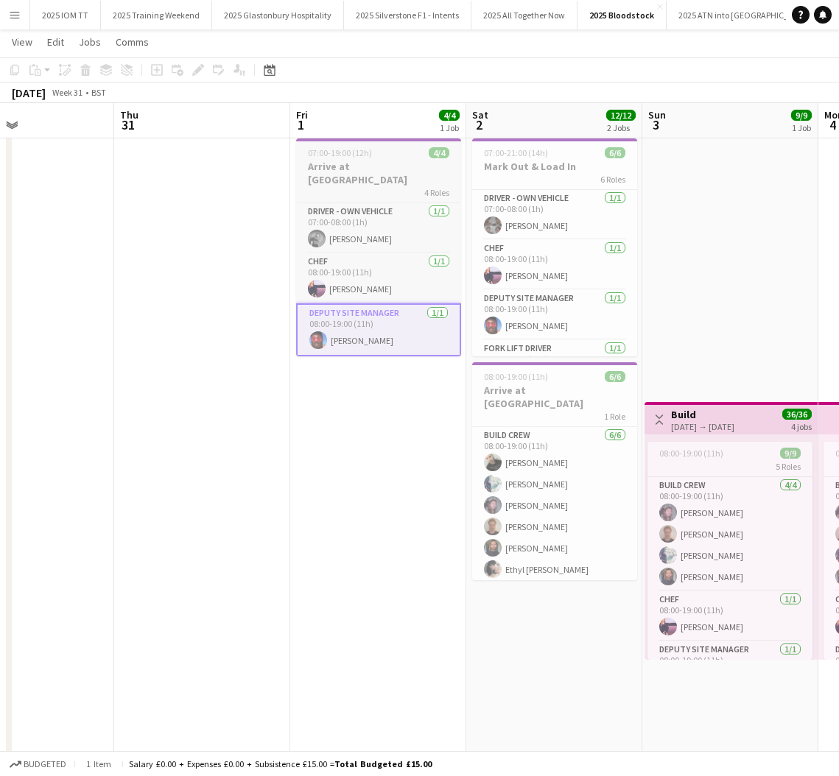
drag, startPoint x: 371, startPoint y: 163, endPoint x: 376, endPoint y: 155, distance: 9.4
click at [371, 161] on h3 "Arrive at [GEOGRAPHIC_DATA]" at bounding box center [378, 173] width 165 height 27
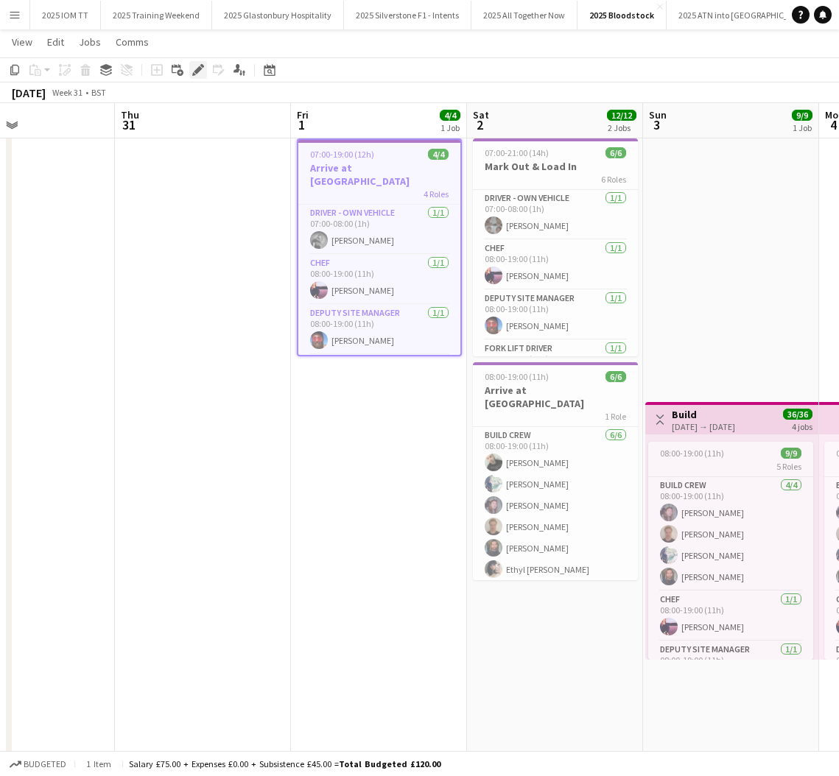
click at [196, 73] on icon at bounding box center [198, 70] width 8 height 8
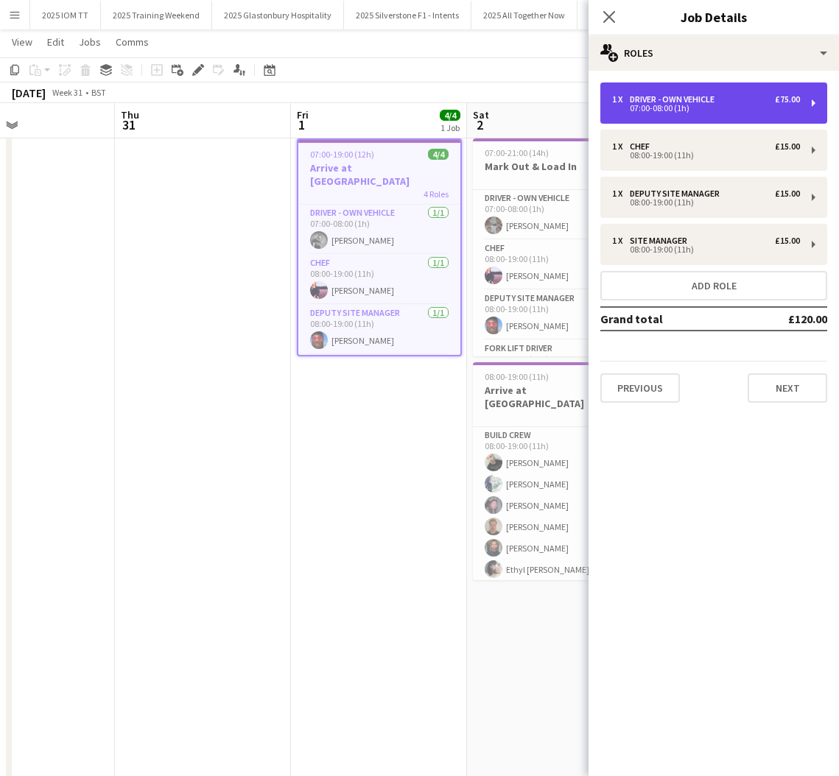
click at [716, 118] on div "1 x Driver - own vehicle £75.00 07:00-08:00 (1h)" at bounding box center [713, 103] width 227 height 41
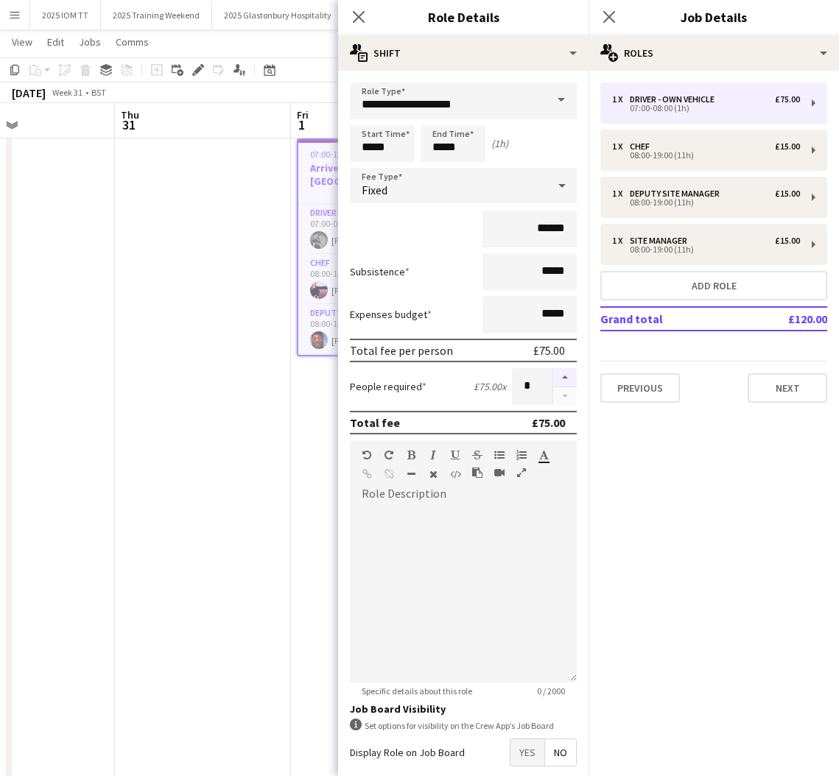
click at [556, 371] on button "button" at bounding box center [565, 377] width 24 height 19
type input "*"
drag, startPoint x: 609, startPoint y: 13, endPoint x: 619, endPoint y: 30, distance: 19.5
click at [611, 13] on icon "Close pop-in" at bounding box center [609, 17] width 12 height 12
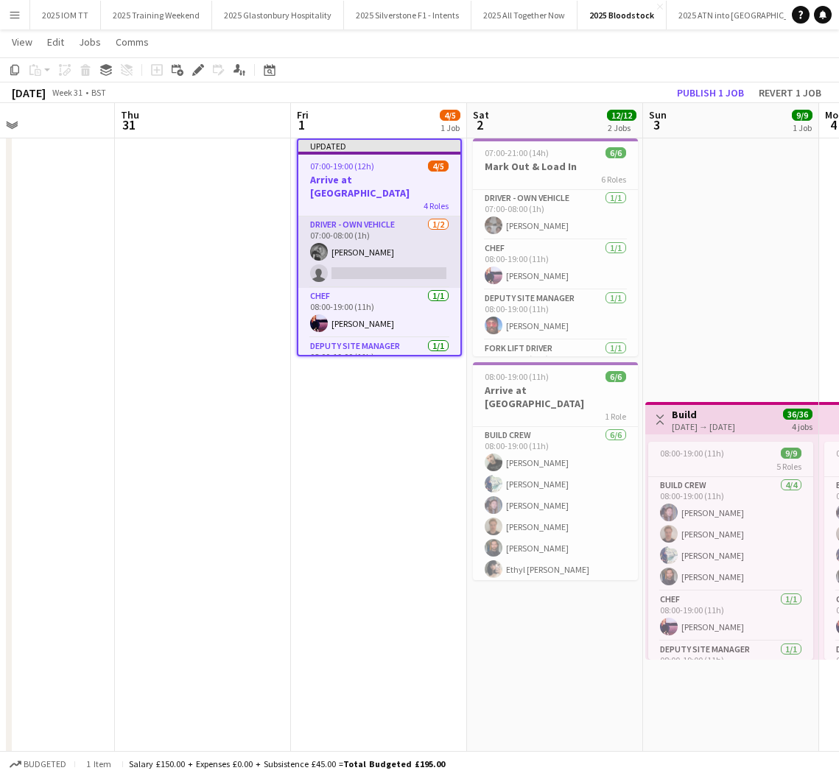
click at [415, 248] on app-card-role "Driver - own vehicle [DATE] 07:00-08:00 (1h) [PERSON_NAME] single-neutral-actio…" at bounding box center [379, 252] width 162 height 71
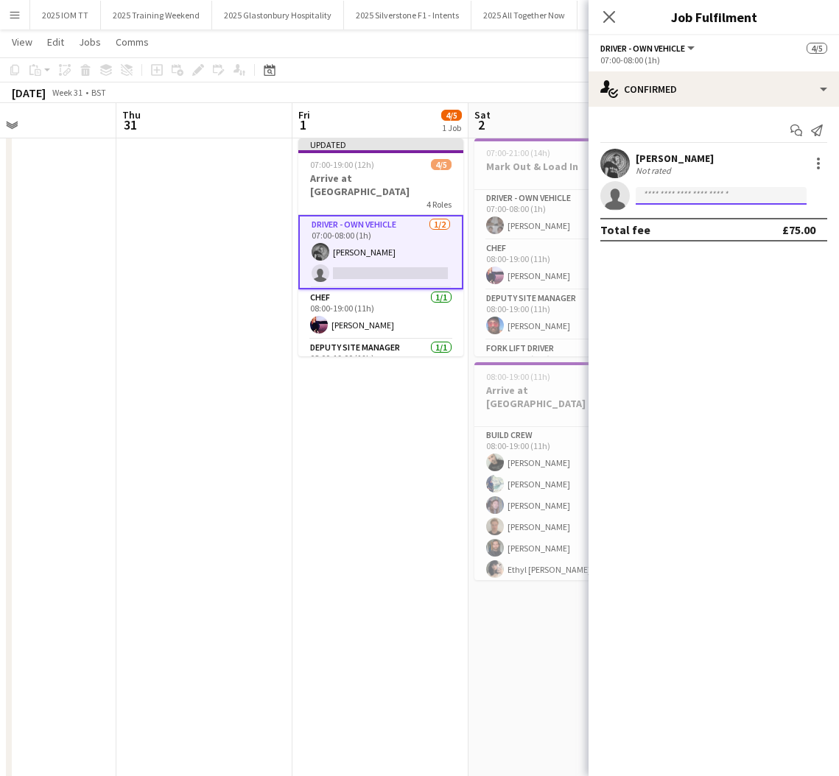
click at [709, 194] on input at bounding box center [721, 196] width 171 height 18
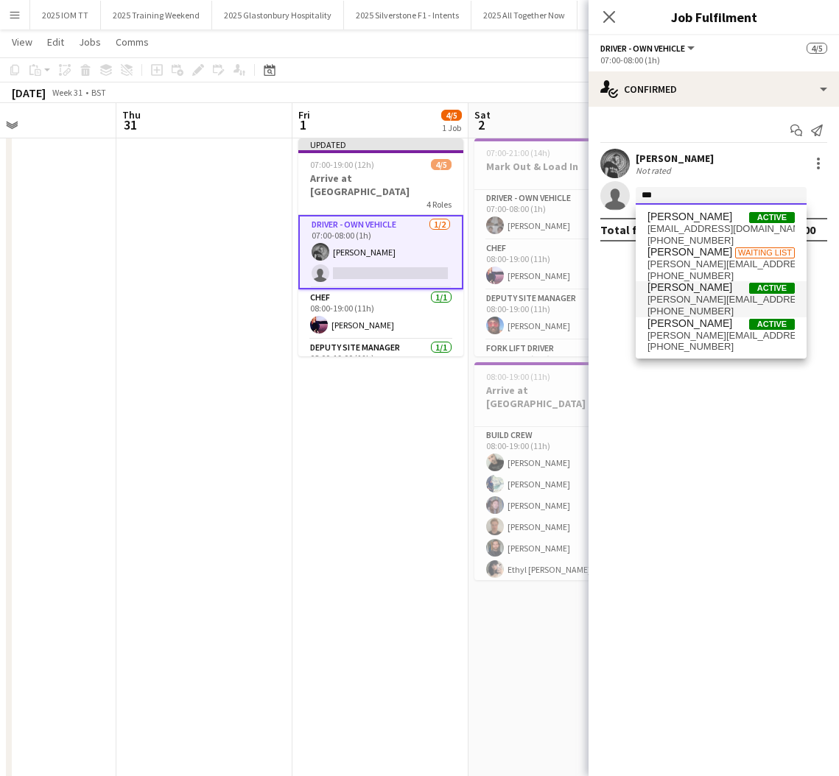
type input "***"
click at [700, 294] on span "[PERSON_NAME][EMAIL_ADDRESS][PERSON_NAME][DOMAIN_NAME]" at bounding box center [720, 300] width 147 height 12
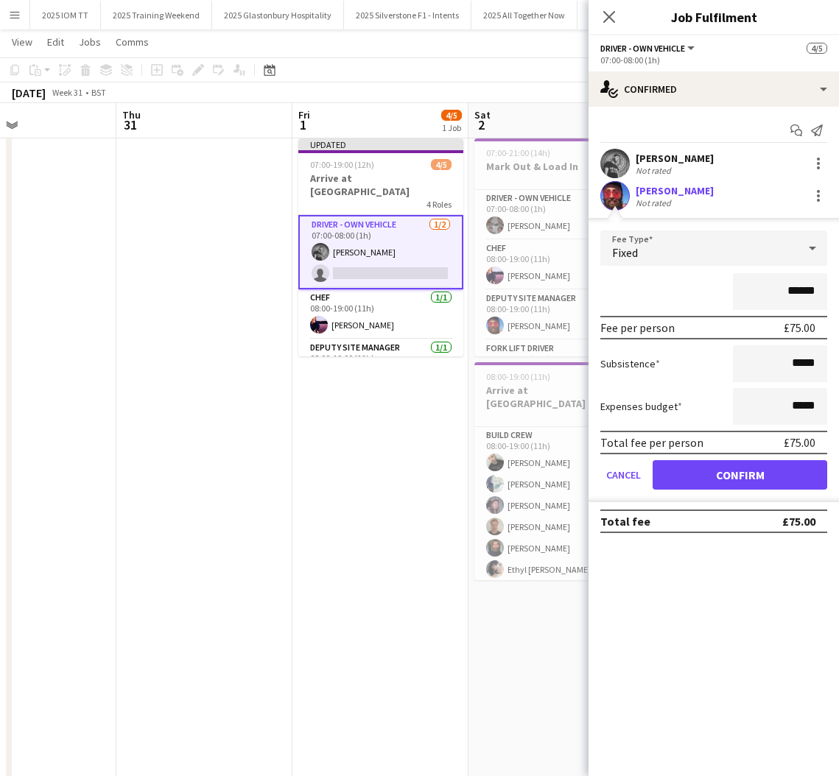
drag, startPoint x: 726, startPoint y: 469, endPoint x: 728, endPoint y: 399, distance: 70.0
click at [726, 468] on button "Confirm" at bounding box center [740, 474] width 175 height 29
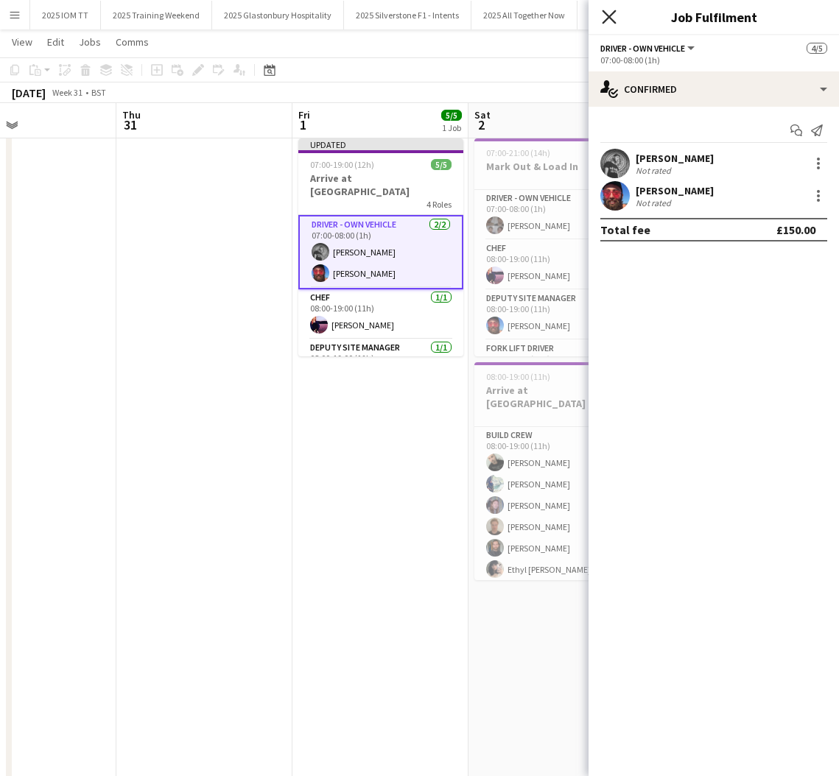
click at [608, 17] on icon "Close pop-in" at bounding box center [609, 17] width 14 height 14
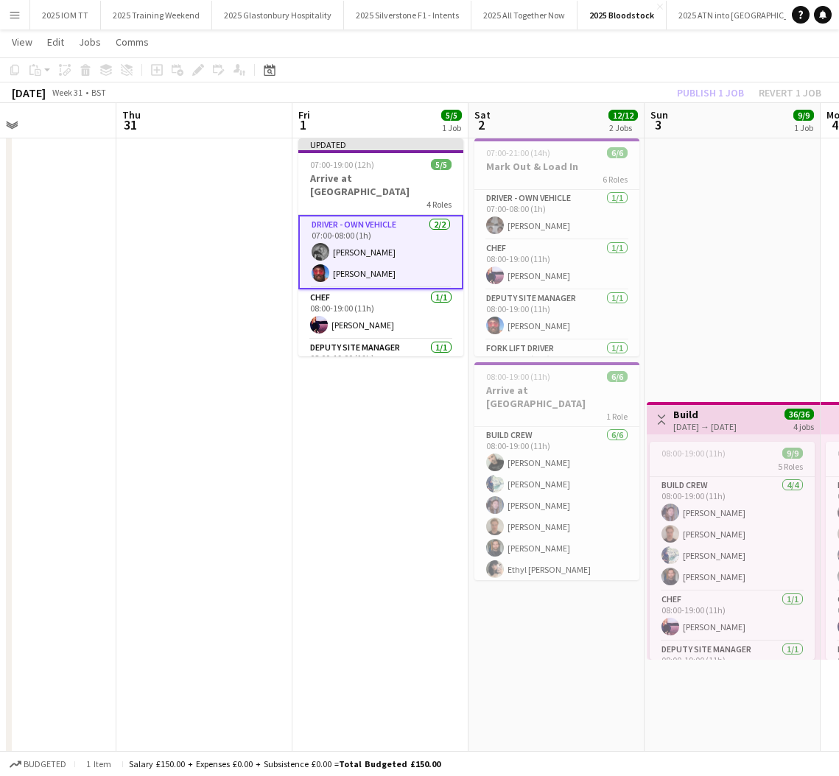
click at [684, 304] on app-date-cell "Toggle View Build [DATE] → [DATE] 36/36 4 jobs 08:00-19:00 (11h) 9/9 5 Roles Bu…" at bounding box center [733, 516] width 176 height 766
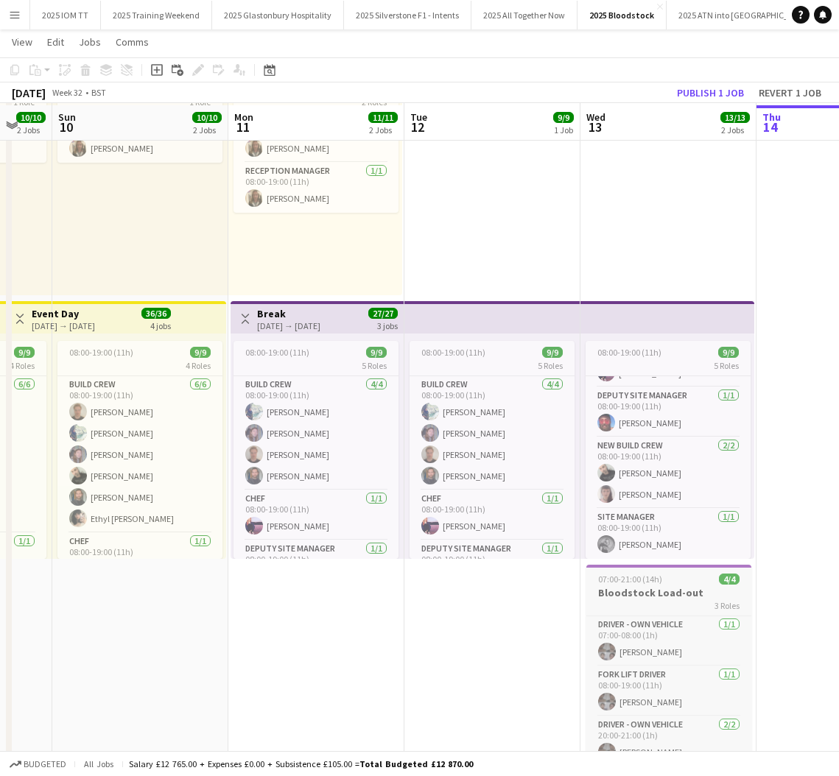
scroll to position [136, 0]
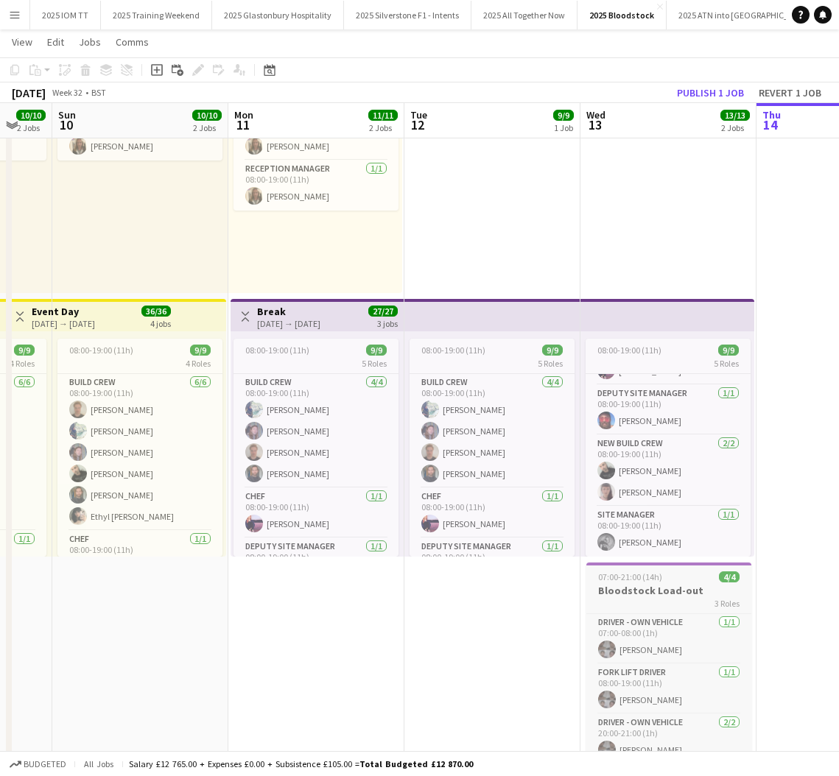
click at [640, 578] on span "07:00-21:00 (14h)" at bounding box center [630, 577] width 64 height 11
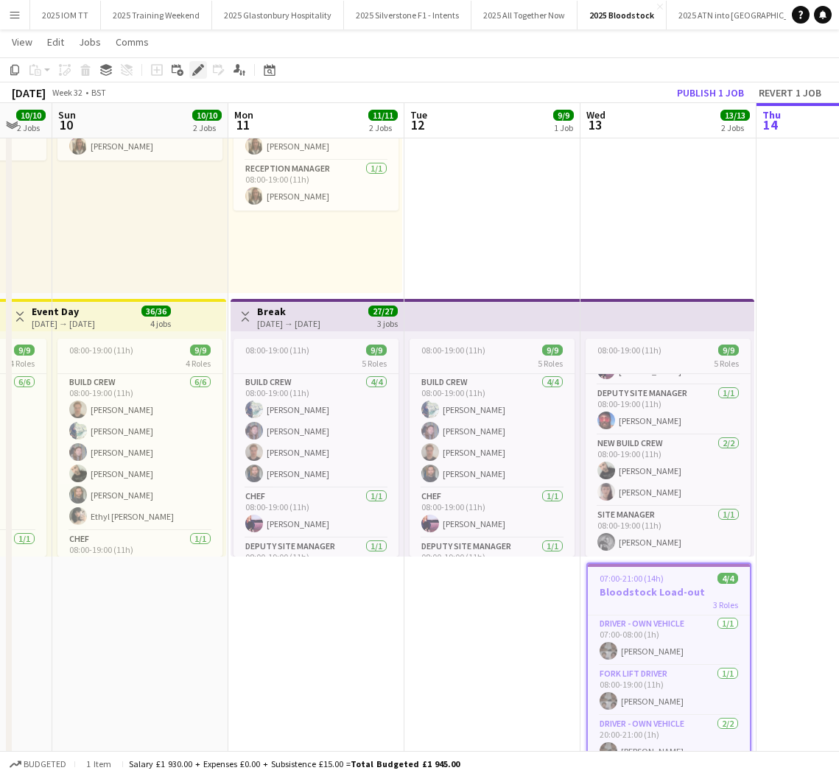
click at [196, 67] on icon "Edit" at bounding box center [198, 70] width 12 height 12
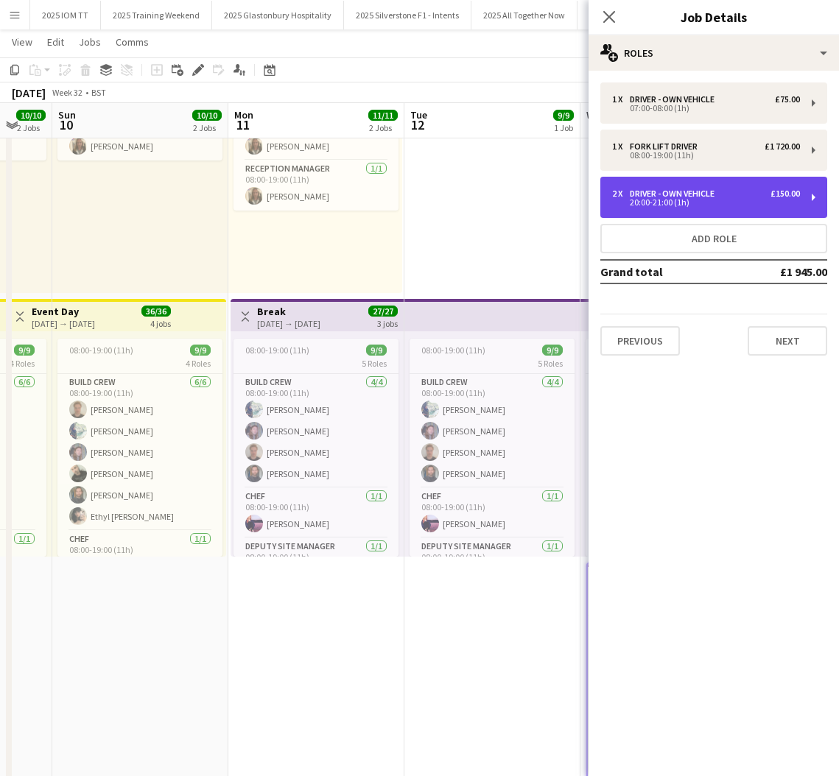
click at [684, 201] on div "20:00-21:00 (1h)" at bounding box center [706, 202] width 188 height 7
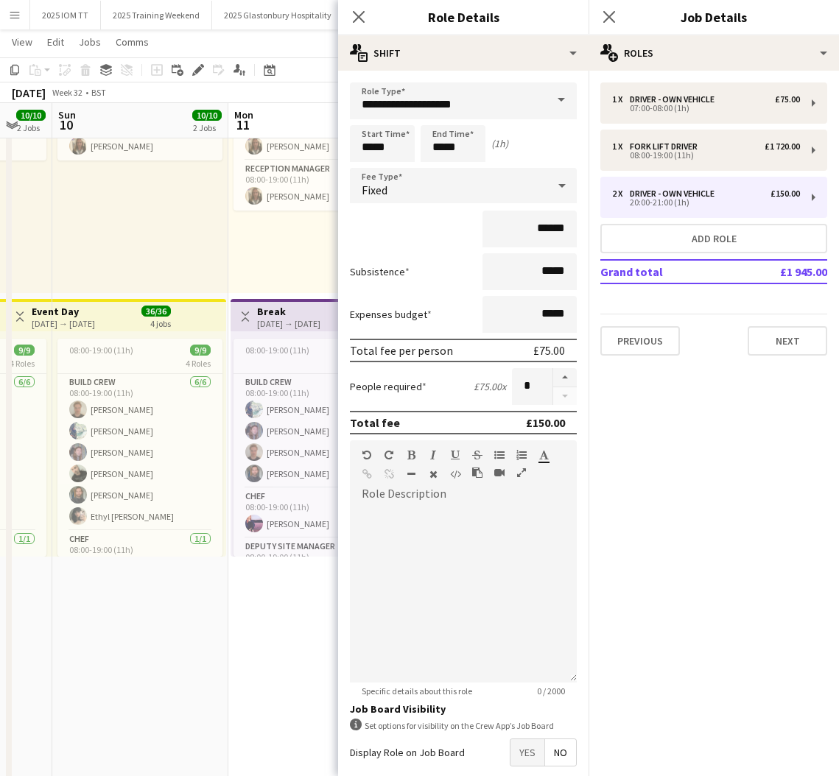
drag, startPoint x: 563, startPoint y: 379, endPoint x: 584, endPoint y: 285, distance: 96.0
click at [564, 377] on button "button" at bounding box center [565, 377] width 24 height 19
type input "*"
drag, startPoint x: 617, startPoint y: 10, endPoint x: 634, endPoint y: 37, distance: 32.5
click at [617, 10] on app-icon "Close pop-in" at bounding box center [609, 17] width 18 height 18
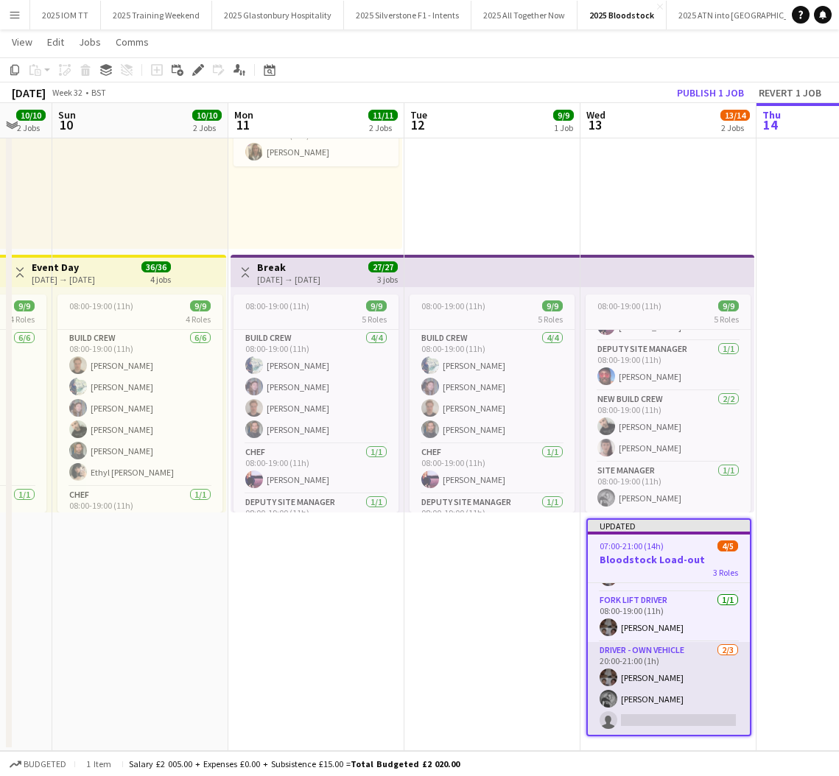
scroll to position [41, 0]
click at [644, 715] on app-card-role "Driver - own vehicle [DATE] 20:00-21:00 (1h) [PERSON_NAME] [PERSON_NAME] single…" at bounding box center [669, 688] width 162 height 93
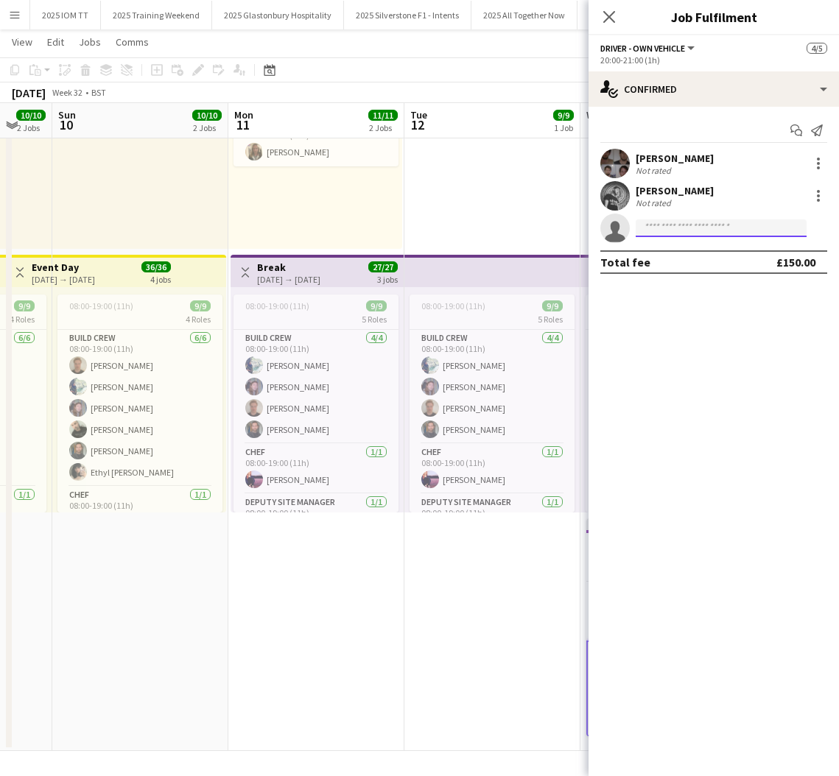
click at [709, 228] on input at bounding box center [721, 229] width 171 height 18
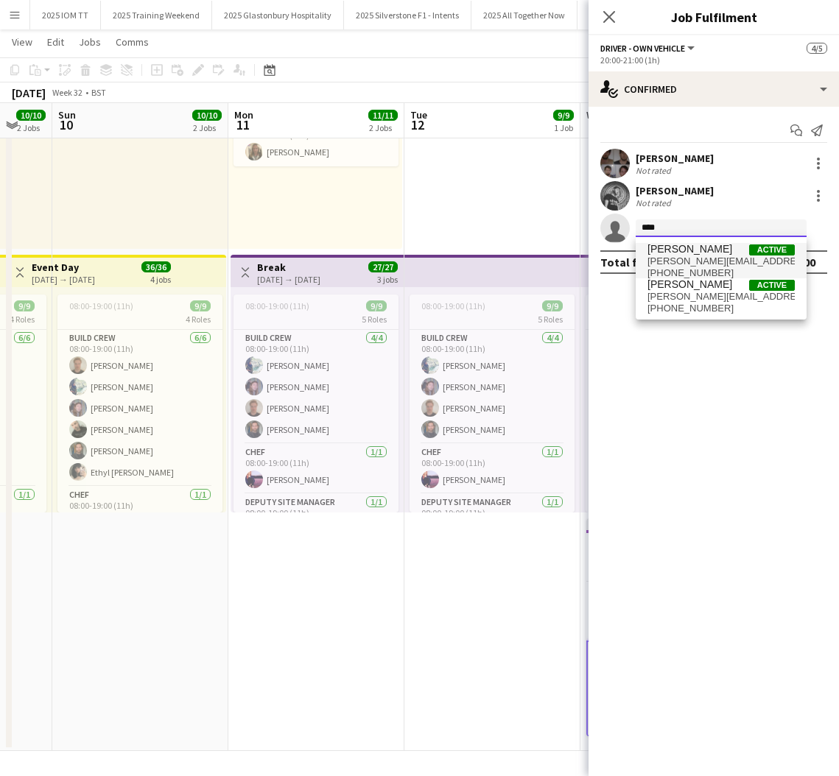
type input "****"
click at [712, 254] on span "[PERSON_NAME] Active [PERSON_NAME][EMAIL_ADDRESS][PERSON_NAME][DOMAIN_NAME] [PH…" at bounding box center [720, 260] width 147 height 35
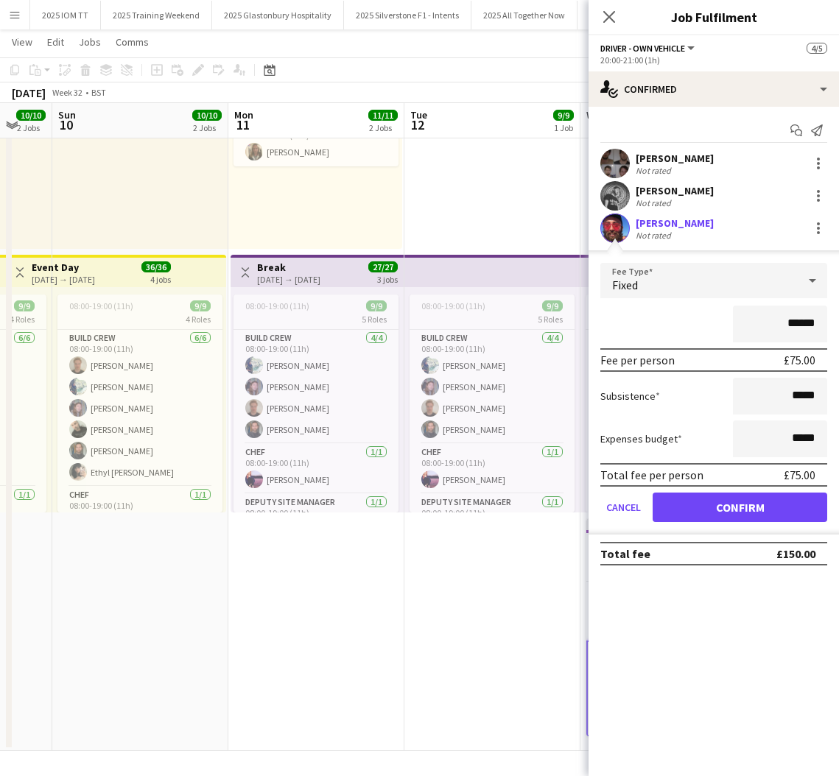
click at [765, 502] on button "Confirm" at bounding box center [740, 507] width 175 height 29
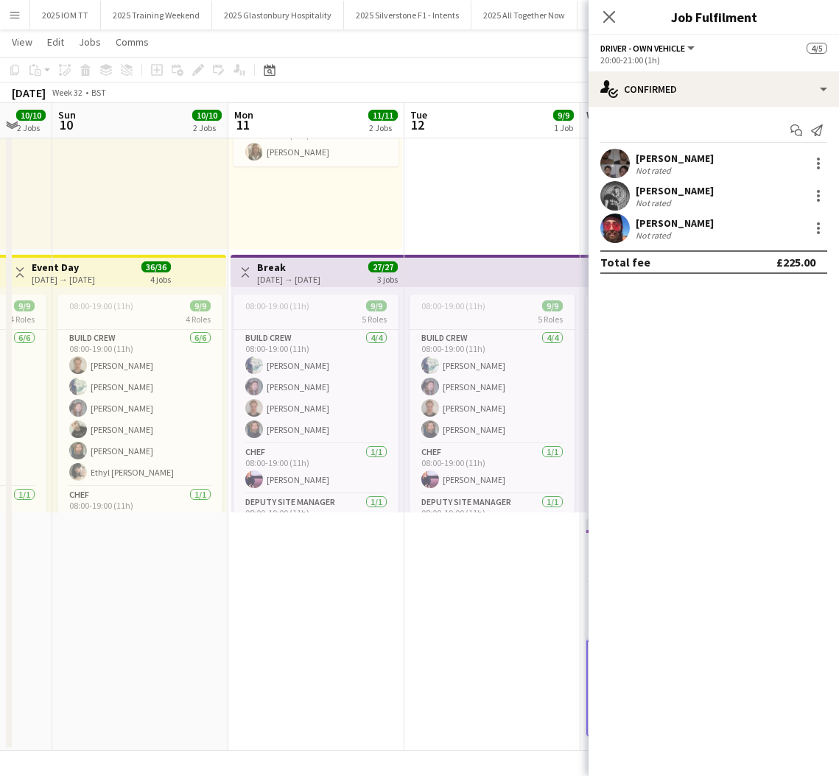
drag, startPoint x: 607, startPoint y: 14, endPoint x: 608, endPoint y: 24, distance: 9.6
click at [606, 14] on icon at bounding box center [609, 17] width 12 height 12
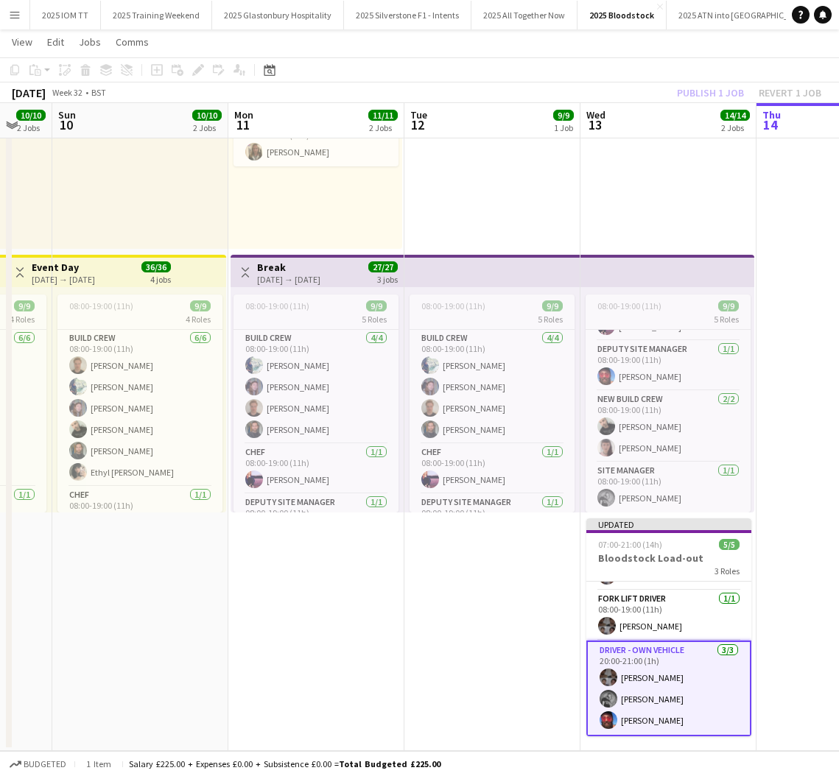
drag, startPoint x: 709, startPoint y: 164, endPoint x: 720, endPoint y: 133, distance: 33.5
click at [711, 161] on app-date-cell "08:00-19:00 (11h) 9/9 5 Roles Build Crew [DATE] 08:00-19:00 (11h) [PERSON_NAME]…" at bounding box center [668, 368] width 176 height 766
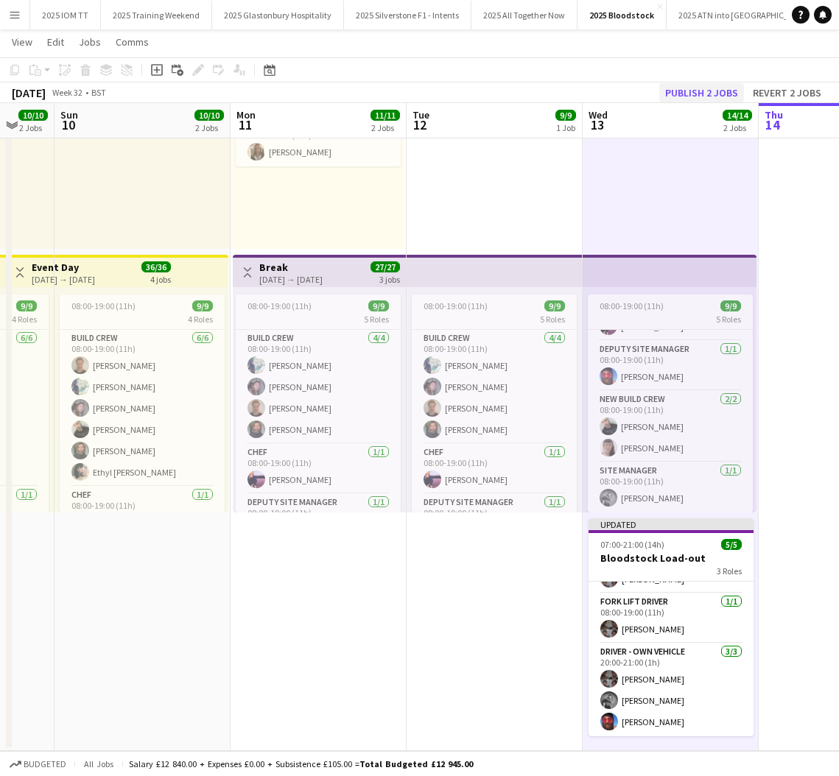
scroll to position [38, 0]
click at [717, 87] on button "Publish 2 jobs" at bounding box center [701, 92] width 85 height 19
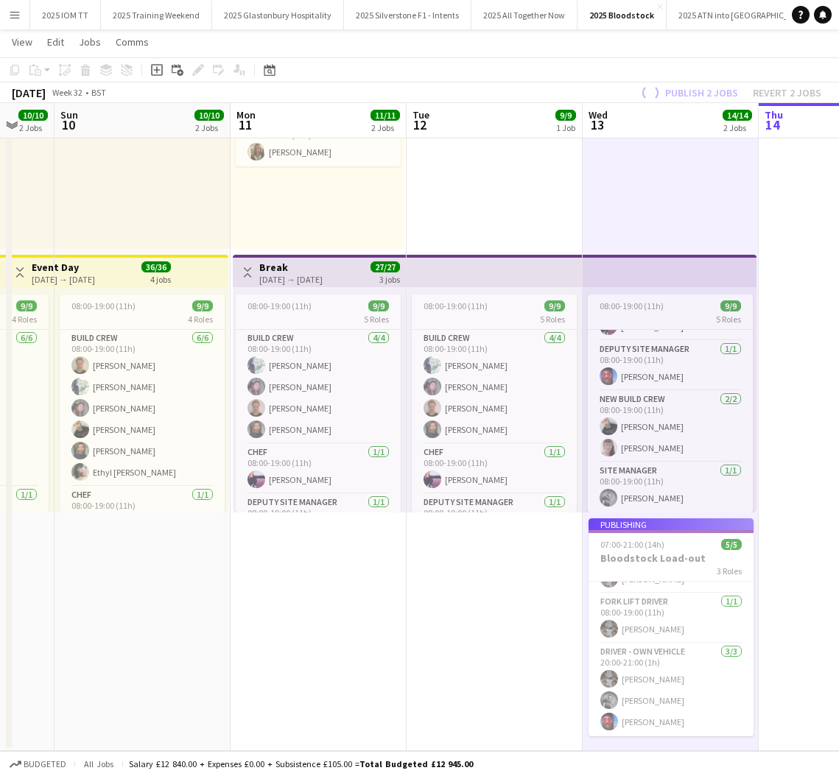
scroll to position [27, 0]
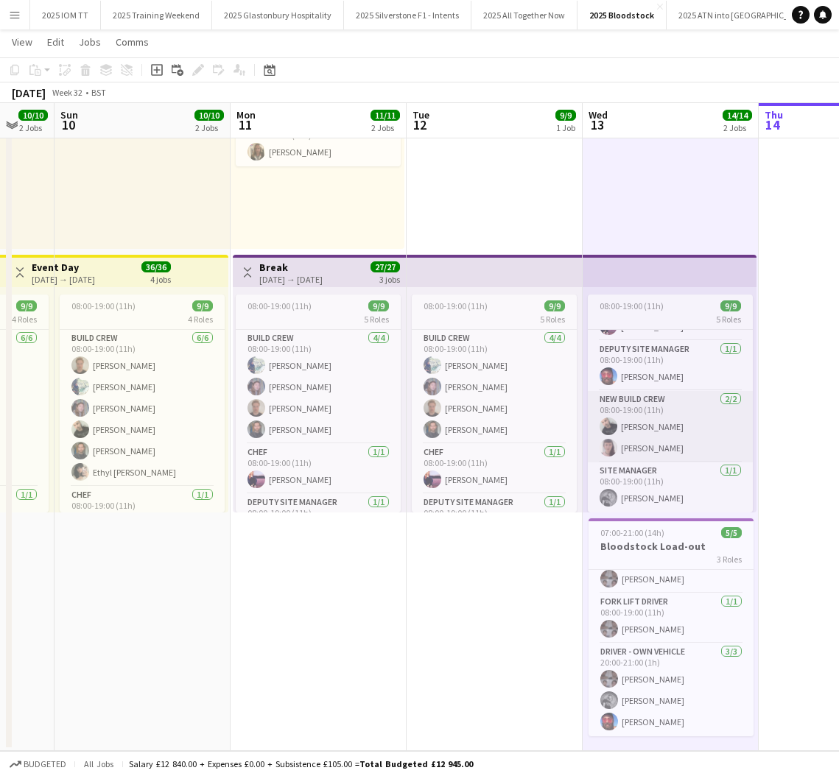
click at [679, 418] on app-card-role "New Build Crew [DATE] 08:00-19:00 (11h) [PERSON_NAME] [PERSON_NAME]" at bounding box center [670, 426] width 165 height 71
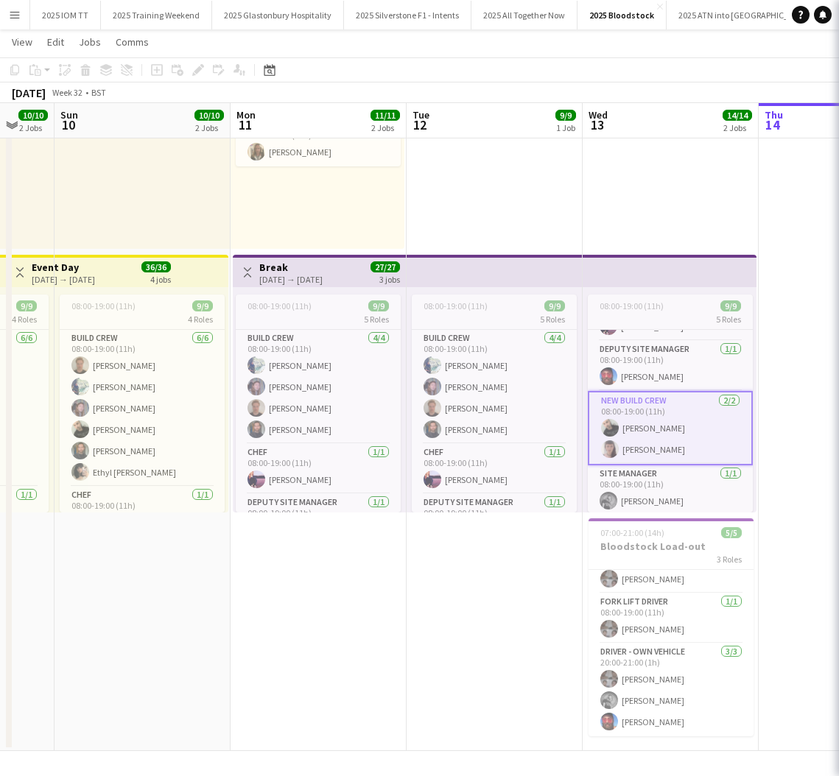
scroll to position [0, 473]
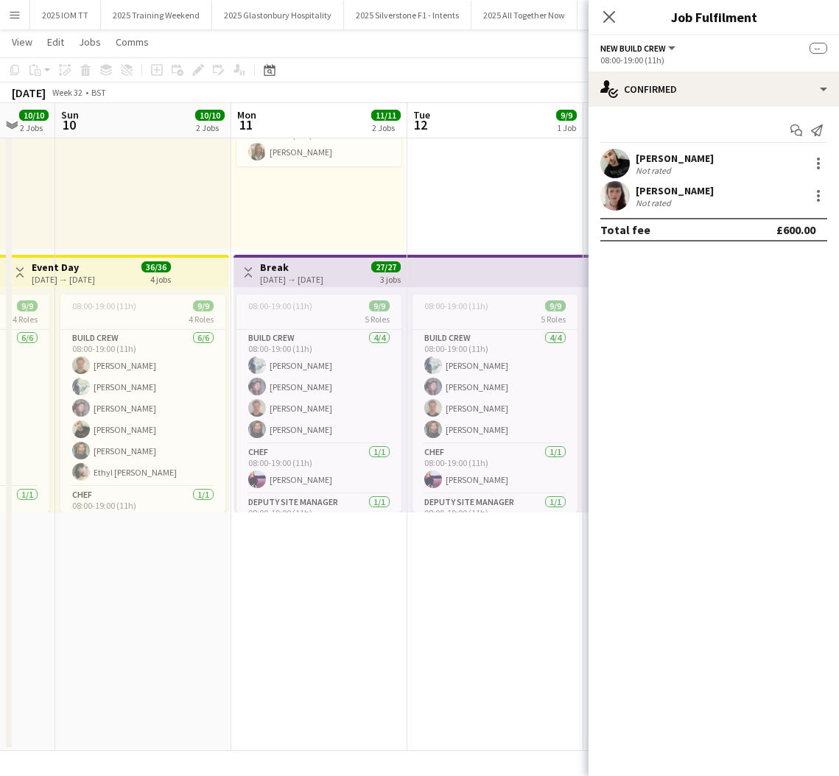
click at [703, 161] on div "[PERSON_NAME] Not rated" at bounding box center [714, 163] width 250 height 29
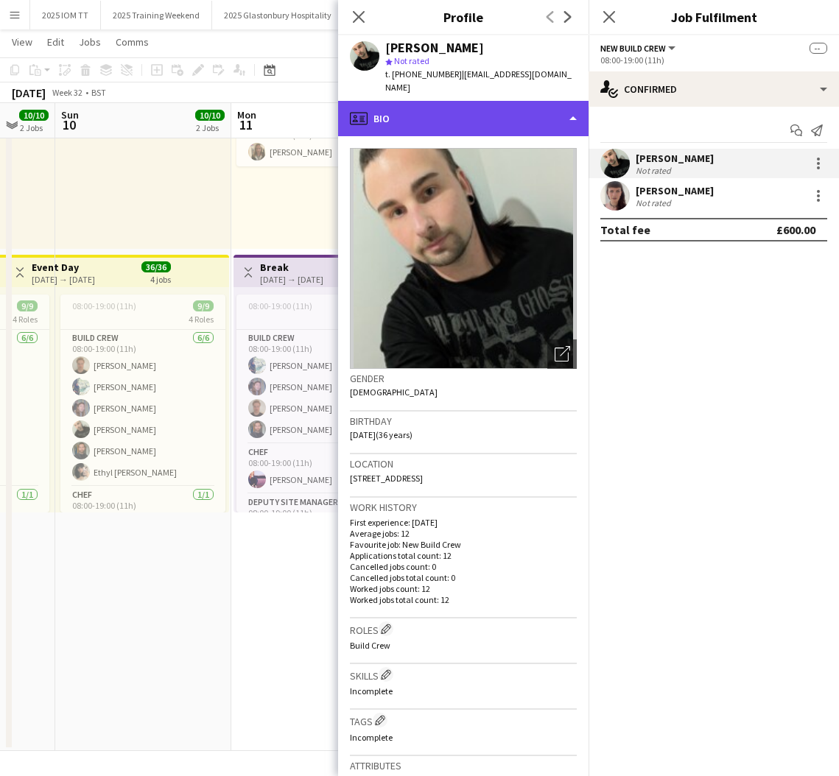
click at [513, 116] on div "profile Bio" at bounding box center [463, 118] width 250 height 35
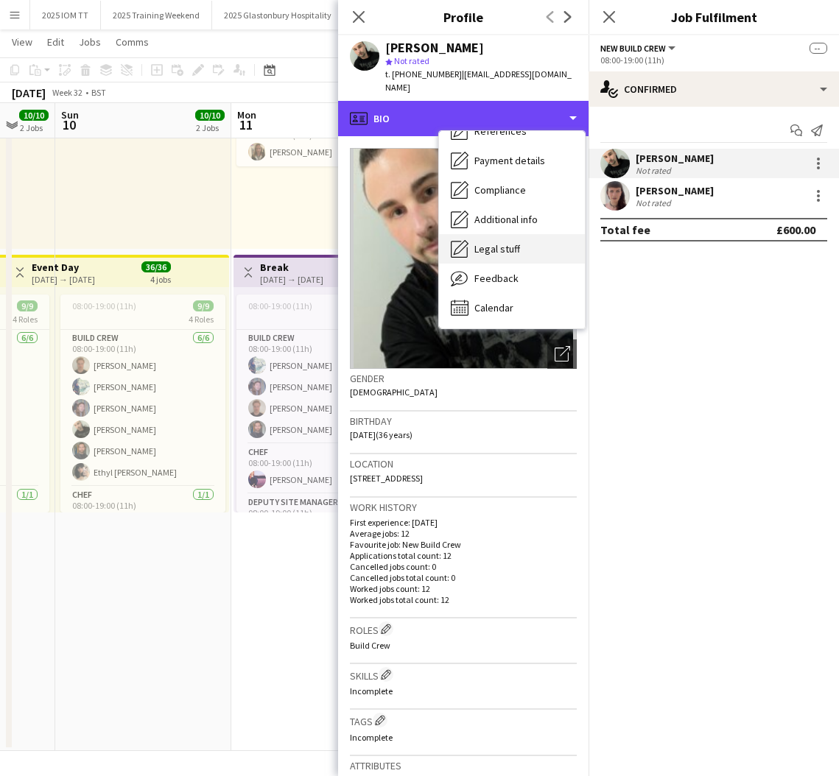
scroll to position [168, 0]
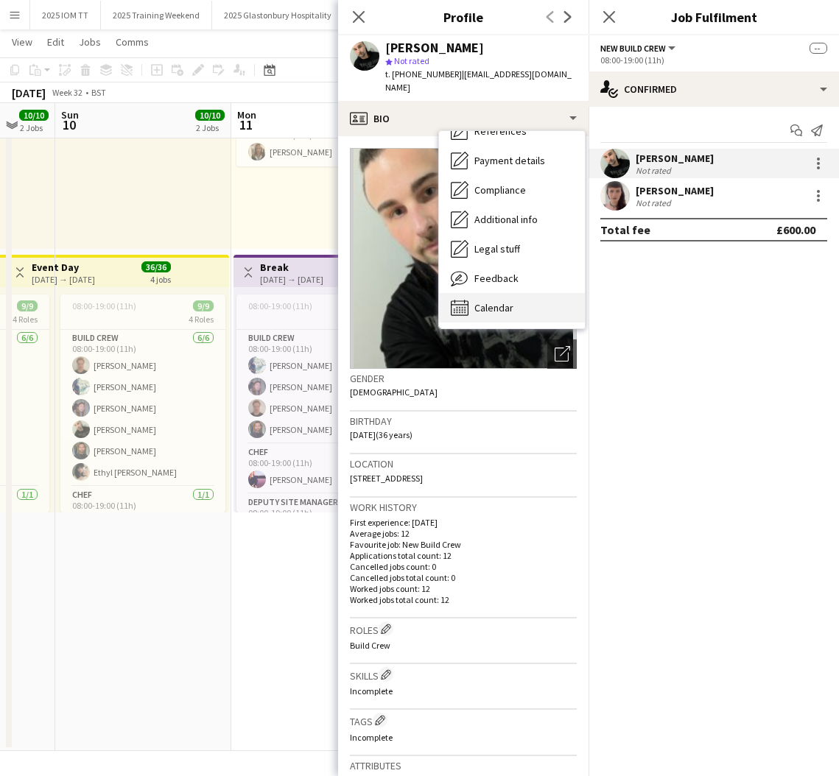
click at [524, 304] on div "Calendar Calendar" at bounding box center [512, 307] width 146 height 29
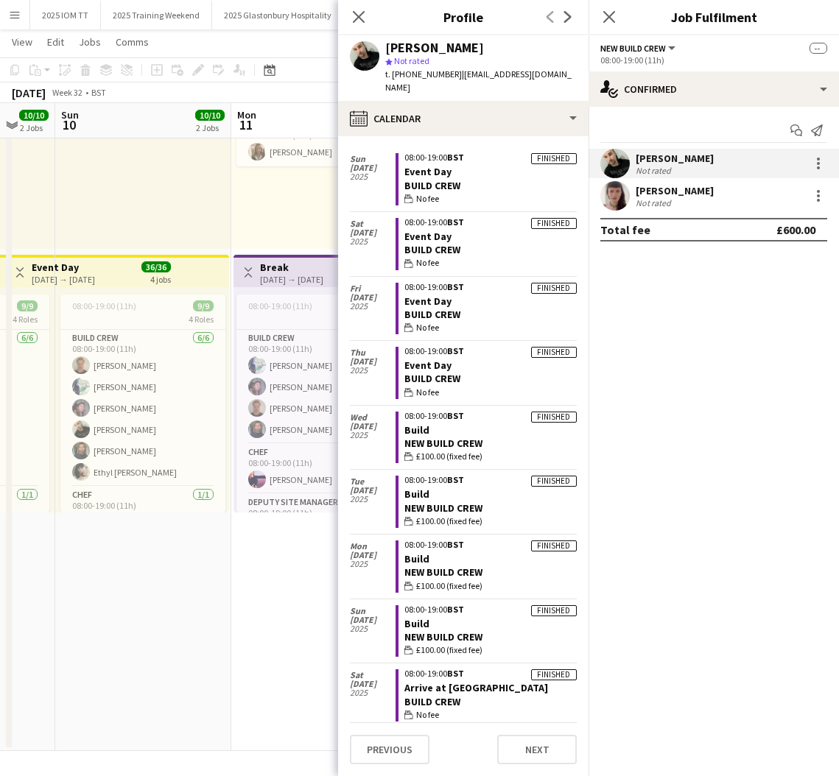
scroll to position [234, 0]
click at [610, 18] on icon at bounding box center [609, 17] width 14 height 14
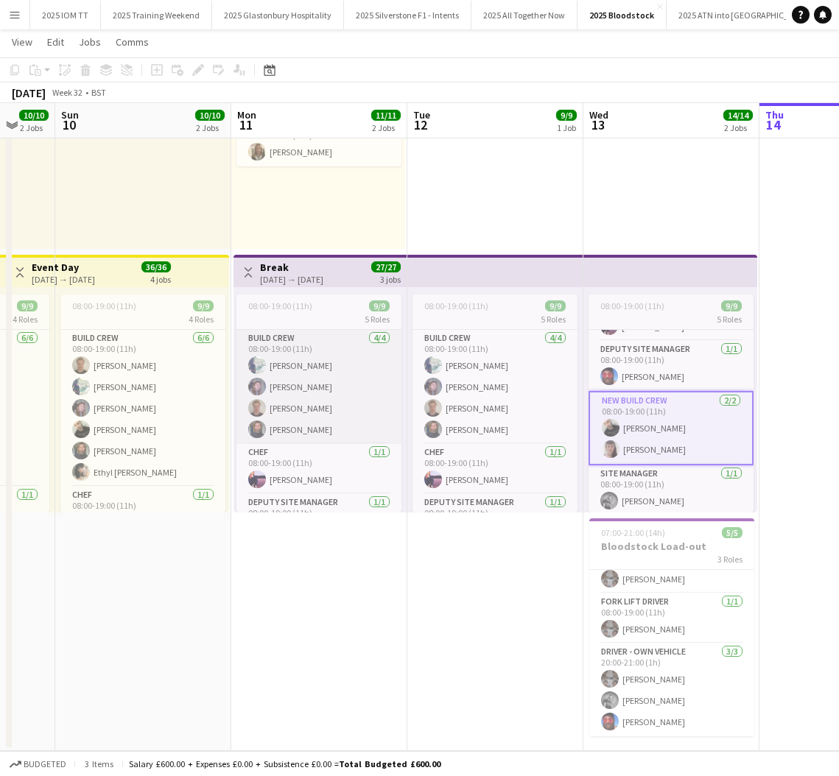
drag, startPoint x: 329, startPoint y: 407, endPoint x: 341, endPoint y: 401, distance: 14.2
click at [329, 407] on app-card-role "Build Crew [DATE] 08:00-19:00 (11h) [PERSON_NAME] [PERSON_NAME] [PERSON_NAME] […" at bounding box center [318, 387] width 165 height 114
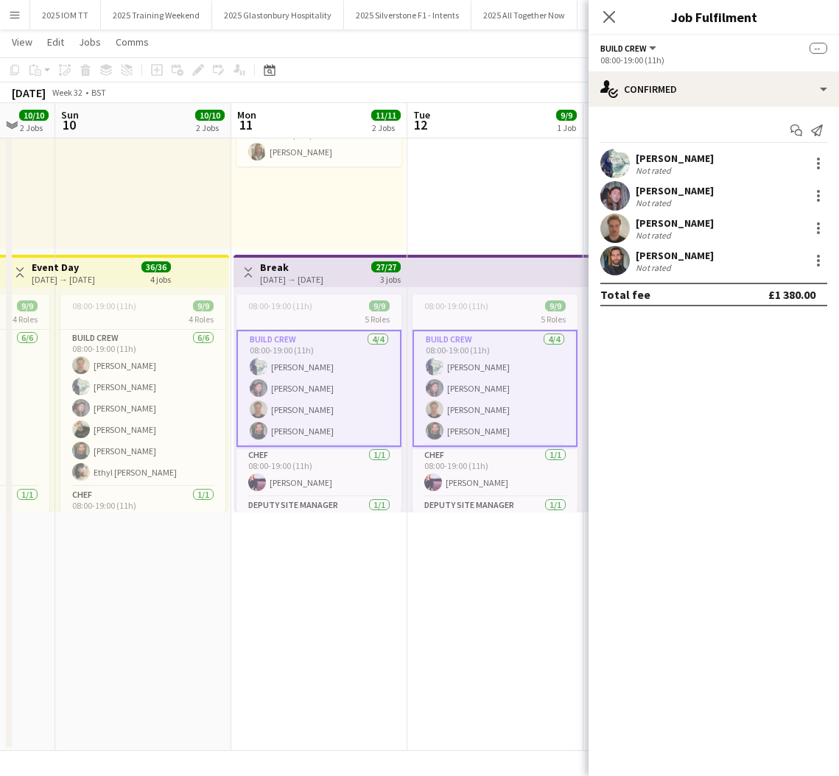
click at [686, 169] on div "Not rated" at bounding box center [675, 170] width 78 height 11
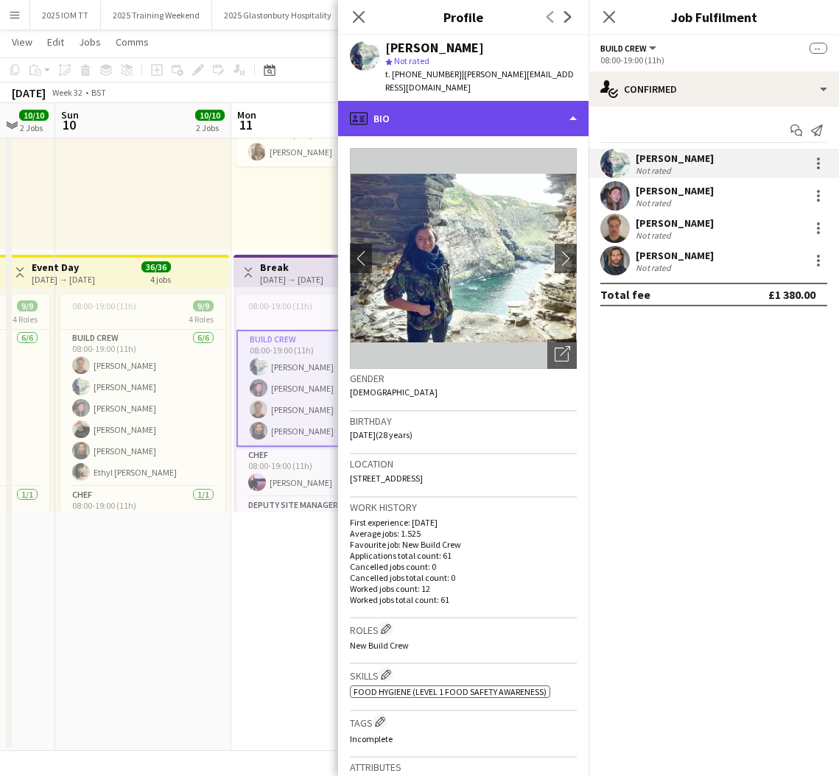
click at [488, 110] on div "profile Bio" at bounding box center [463, 118] width 250 height 35
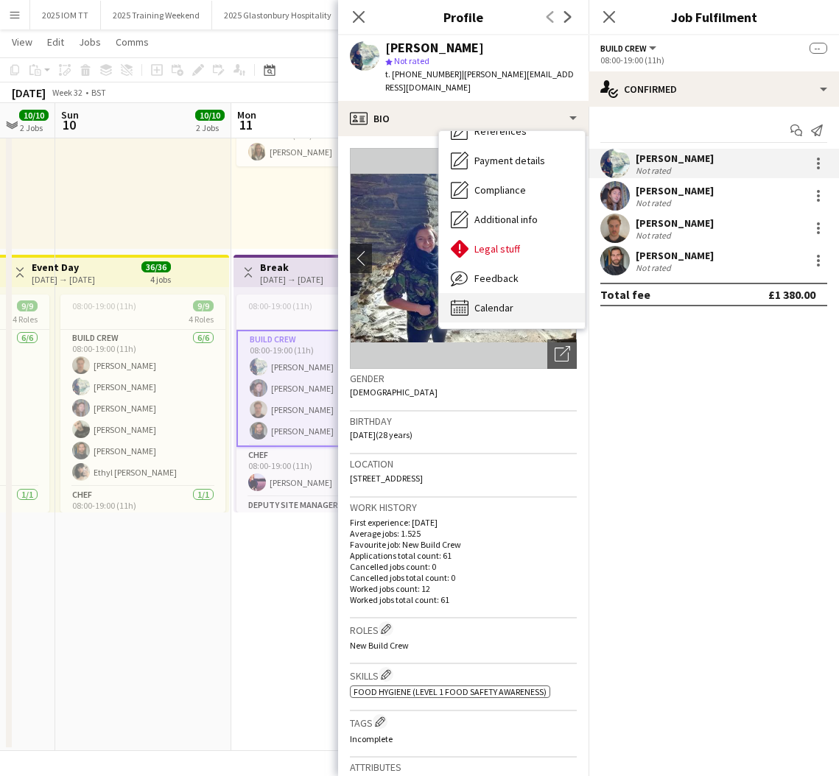
scroll to position [168, 0]
click at [510, 301] on span "Calendar" at bounding box center [493, 307] width 39 height 13
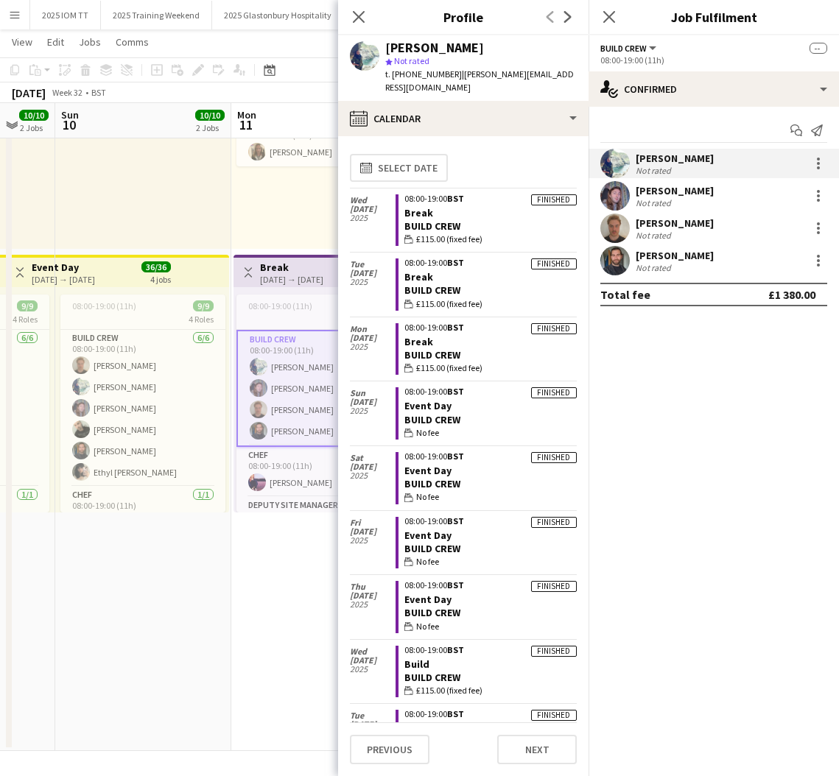
scroll to position [0, 0]
click at [660, 267] on div "Not rated" at bounding box center [655, 267] width 38 height 11
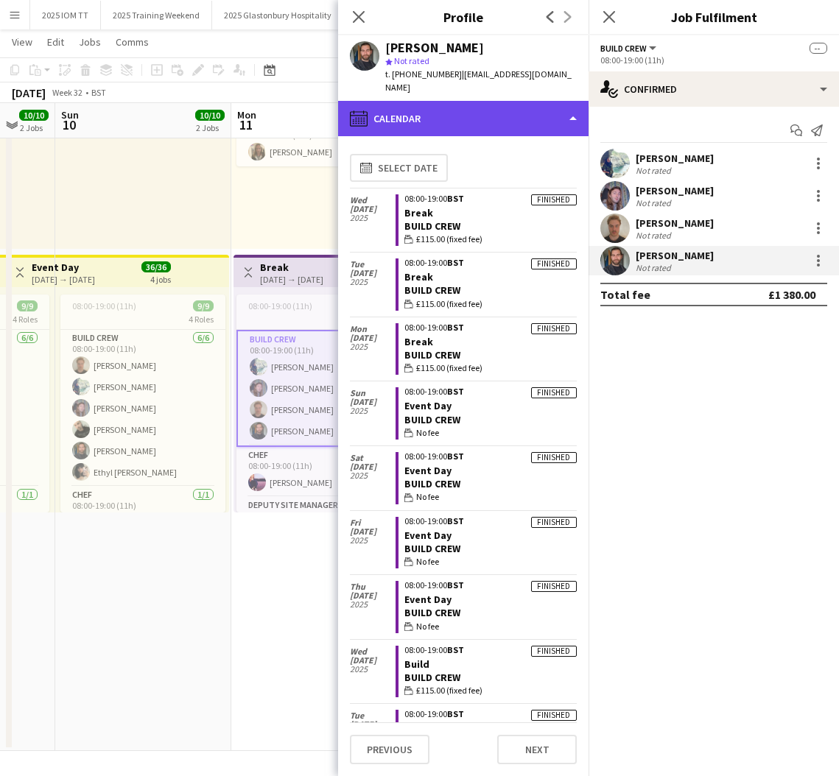
click at [485, 105] on div "calendar-full Calendar" at bounding box center [463, 118] width 250 height 35
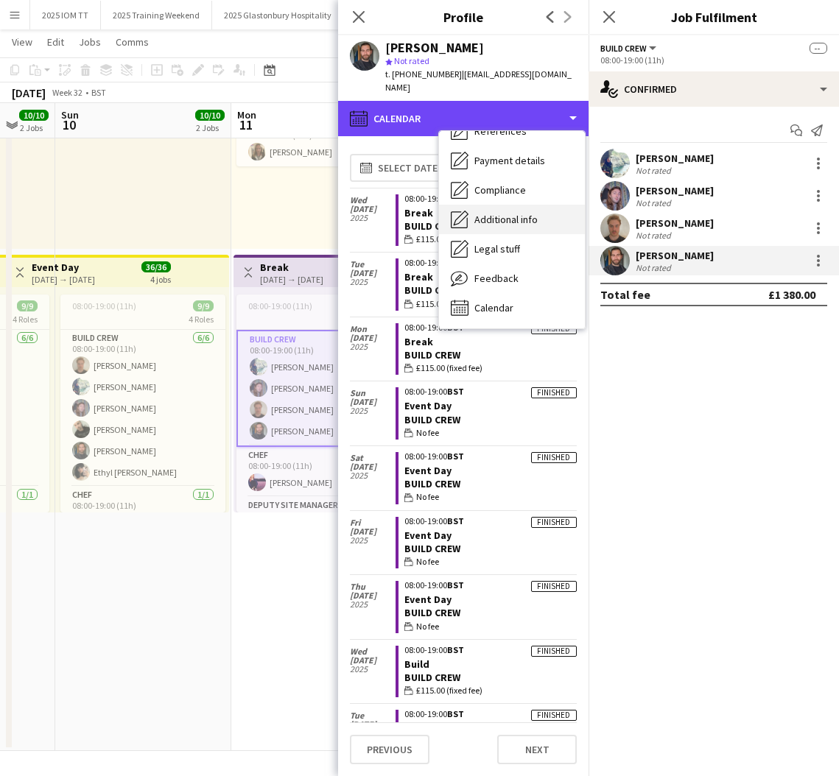
scroll to position [168, 0]
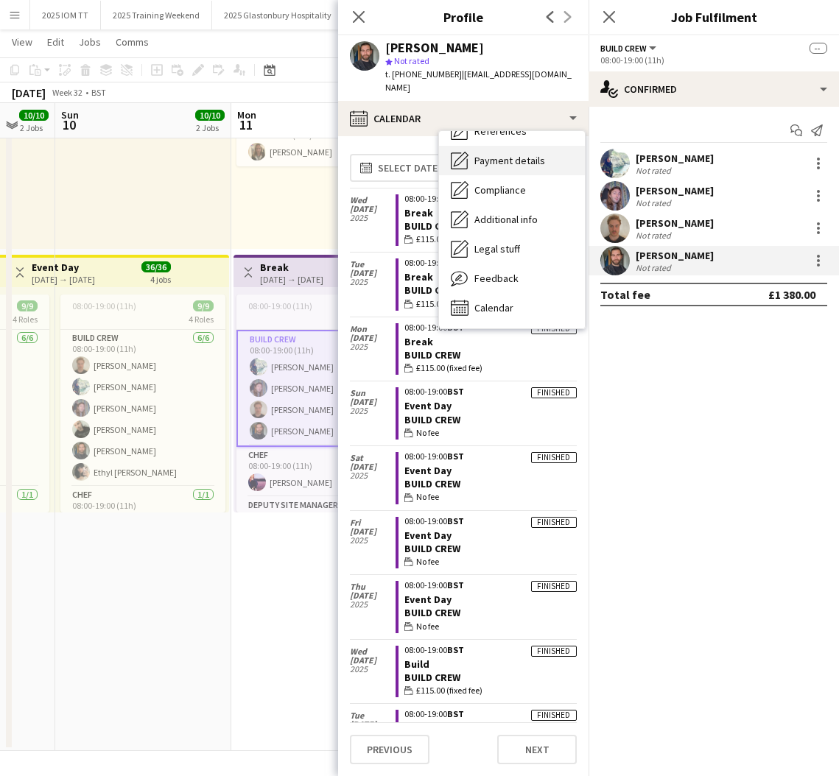
click at [513, 152] on div "Payment details Payment details" at bounding box center [512, 160] width 146 height 29
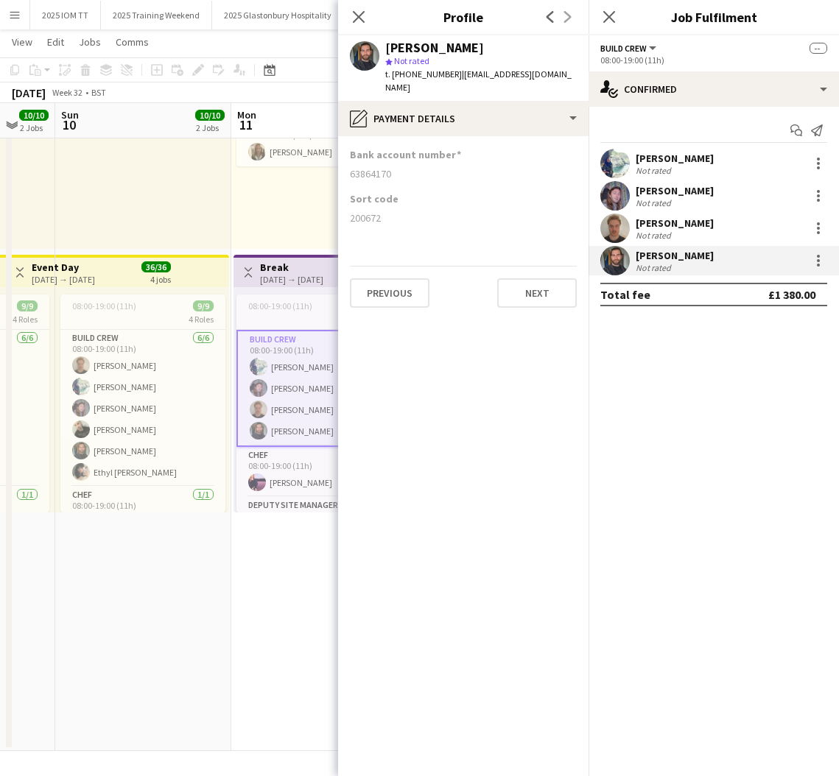
drag, startPoint x: 351, startPoint y: 157, endPoint x: 407, endPoint y: 163, distance: 57.0
click at [407, 167] on div "63864170" at bounding box center [463, 173] width 227 height 13
copy div "63864170"
drag, startPoint x: 348, startPoint y: 203, endPoint x: 384, endPoint y: 205, distance: 36.1
click at [384, 205] on app-section-data-types "Bank account number [FINANCIAL_ID] Sort code [FINANCIAL_ID] Previous Next" at bounding box center [463, 456] width 250 height 640
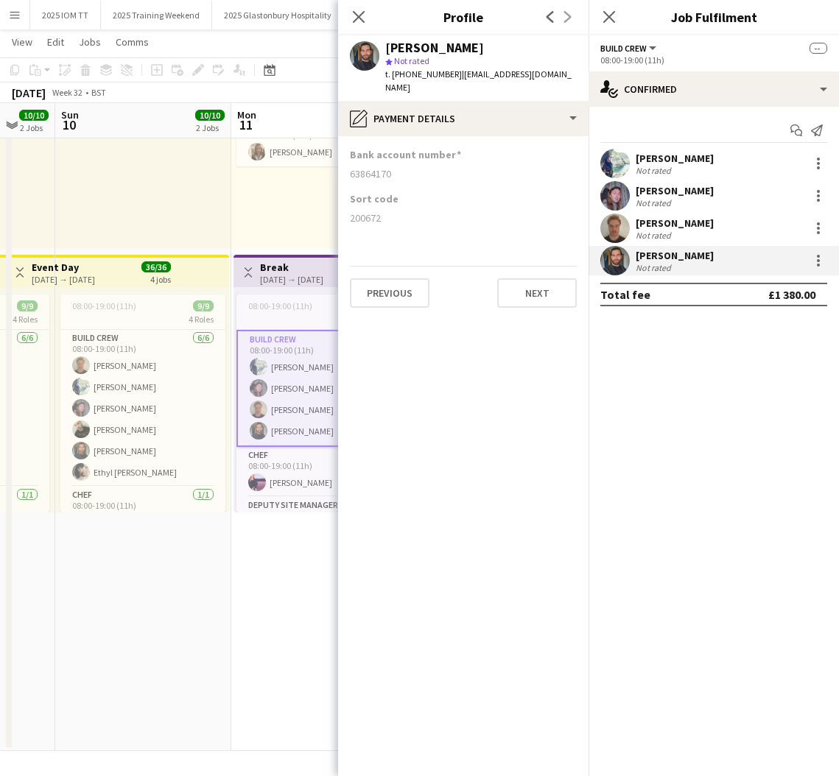
copy div "200672"
drag, startPoint x: 660, startPoint y: 228, endPoint x: 637, endPoint y: 216, distance: 26.0
click at [659, 228] on div "[PERSON_NAME]" at bounding box center [675, 223] width 78 height 13
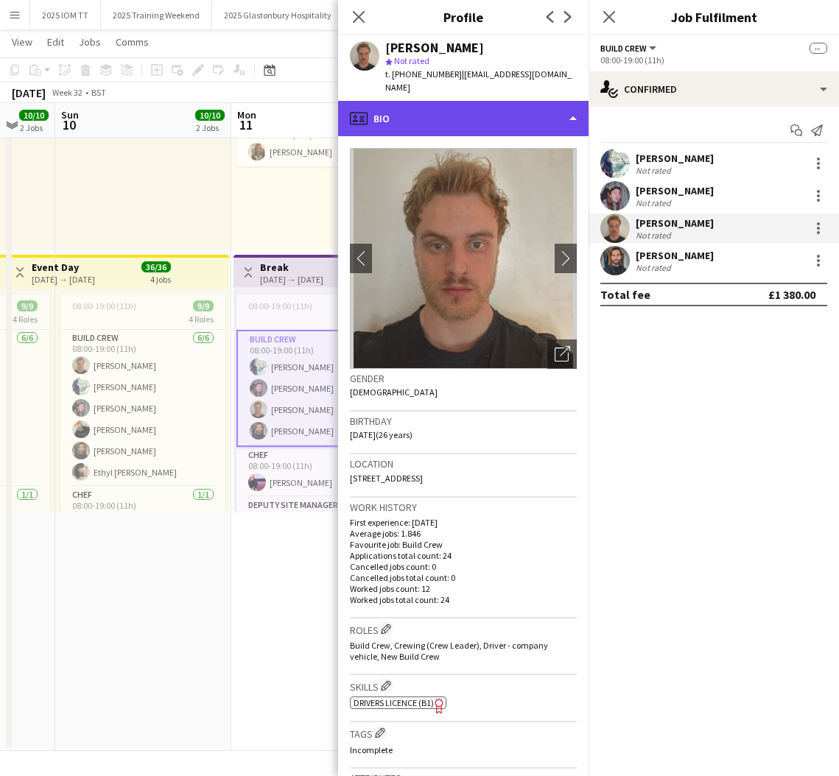
click at [484, 102] on div "profile Bio" at bounding box center [463, 118] width 250 height 35
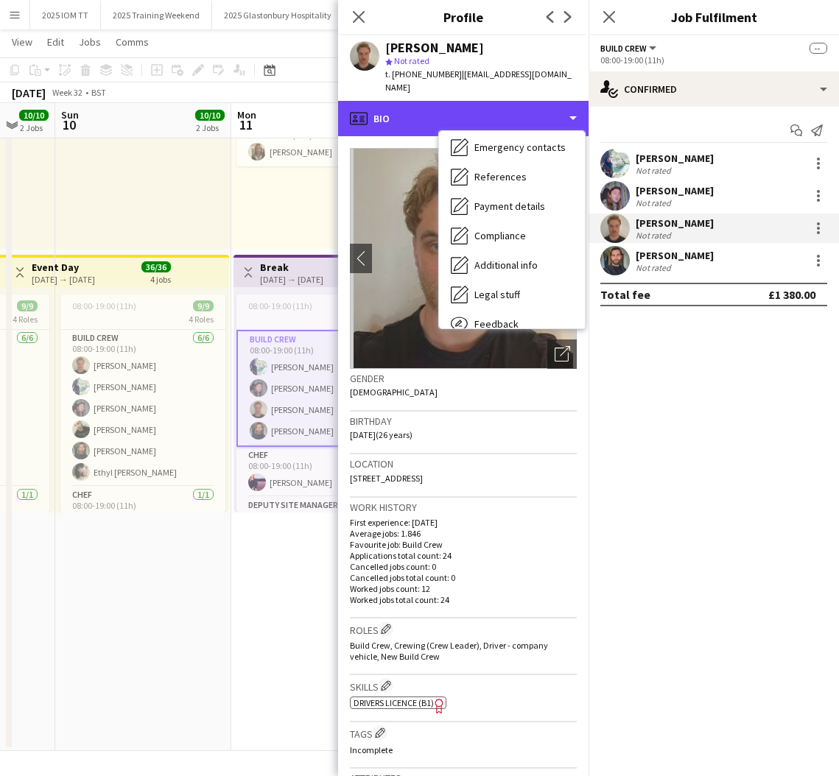
scroll to position [159, 0]
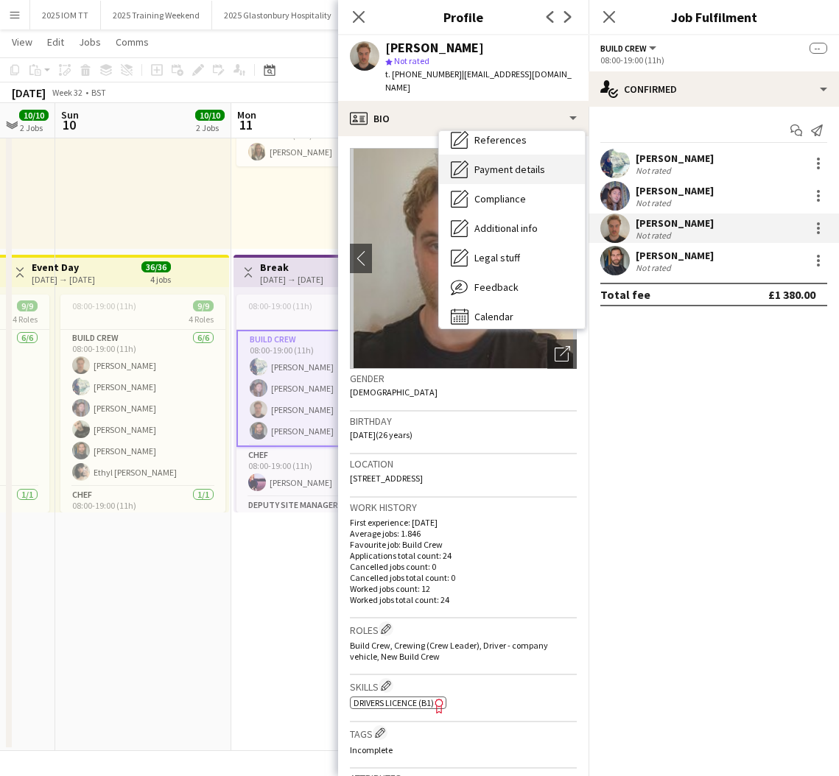
click at [496, 163] on span "Payment details" at bounding box center [509, 169] width 71 height 13
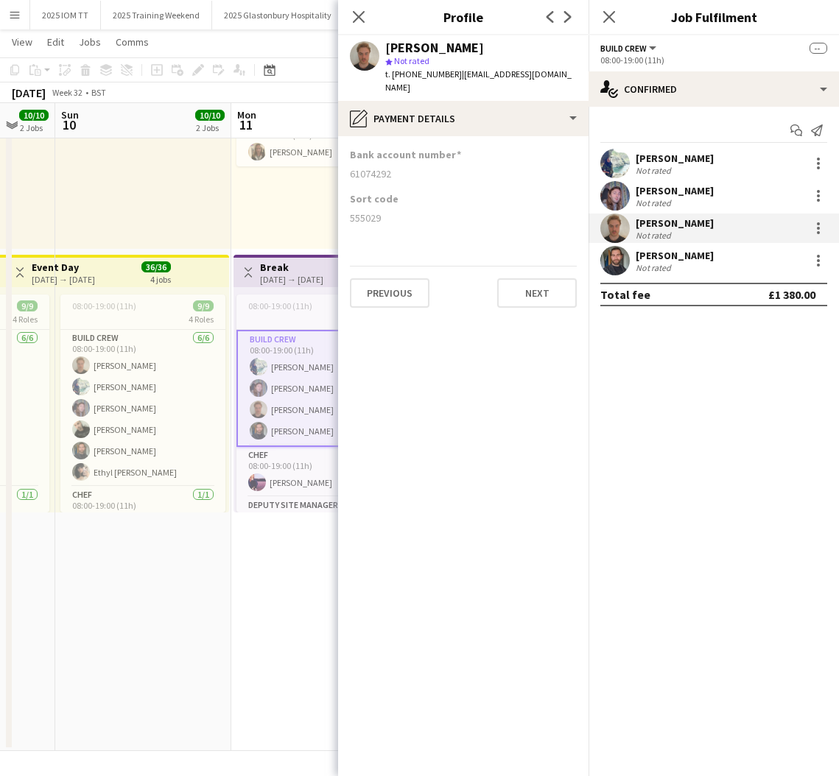
drag, startPoint x: 347, startPoint y: 160, endPoint x: 395, endPoint y: 161, distance: 47.9
click at [395, 161] on app-section-data-types "Bank account number [FINANCIAL_ID] Sort code [FINANCIAL_ID] Previous Next" at bounding box center [463, 456] width 250 height 640
copy div "61074292"
drag, startPoint x: 350, startPoint y: 202, endPoint x: 398, endPoint y: 204, distance: 47.9
click at [398, 211] on div "555029" at bounding box center [463, 217] width 227 height 13
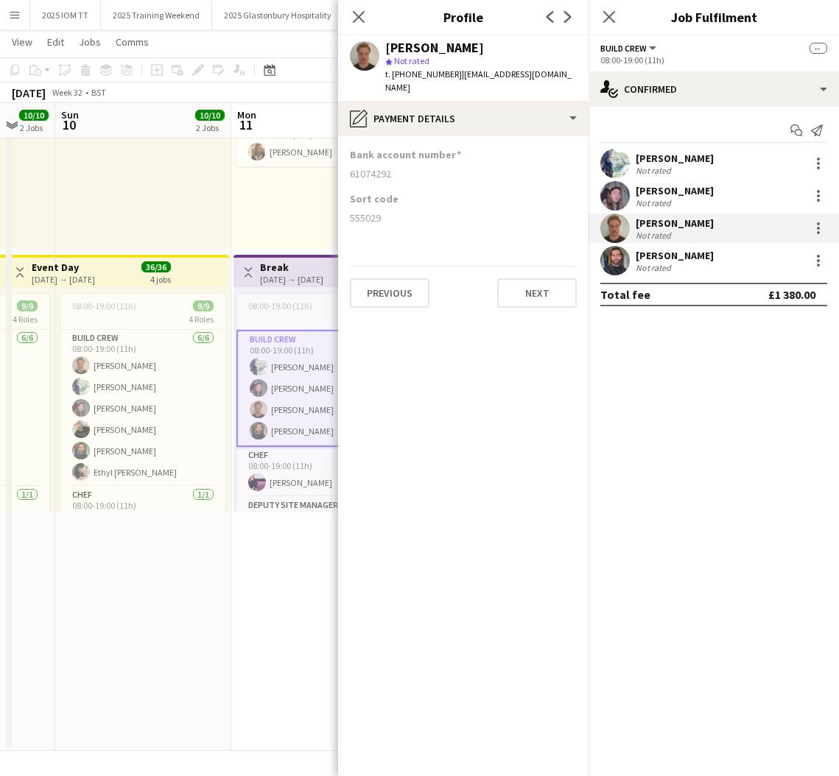
copy div "555029"
click at [650, 194] on div "[PERSON_NAME]" at bounding box center [675, 190] width 78 height 13
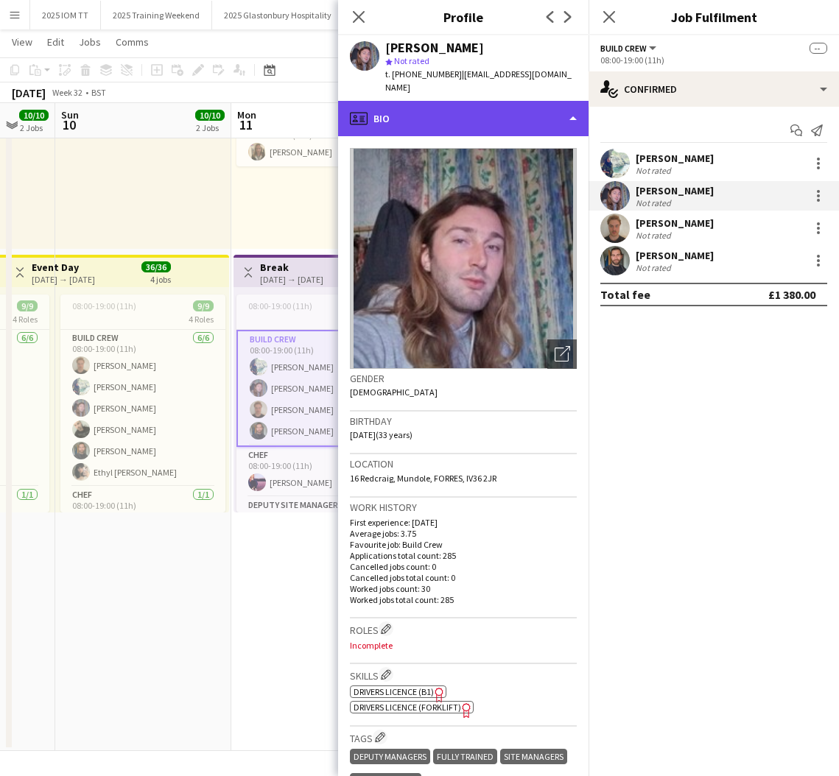
click at [508, 110] on div "profile Bio" at bounding box center [463, 118] width 250 height 35
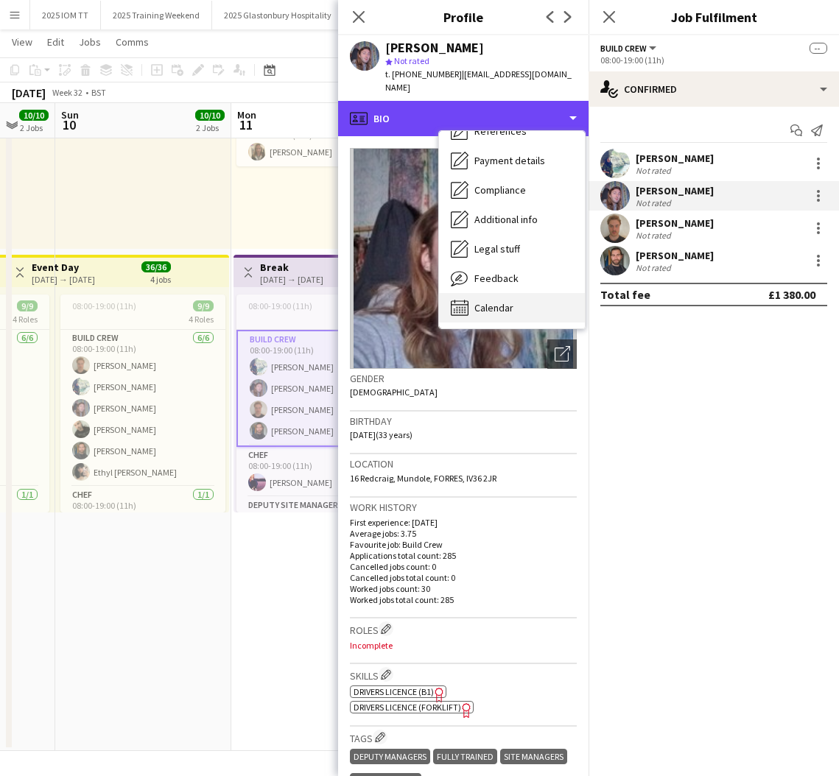
scroll to position [168, 0]
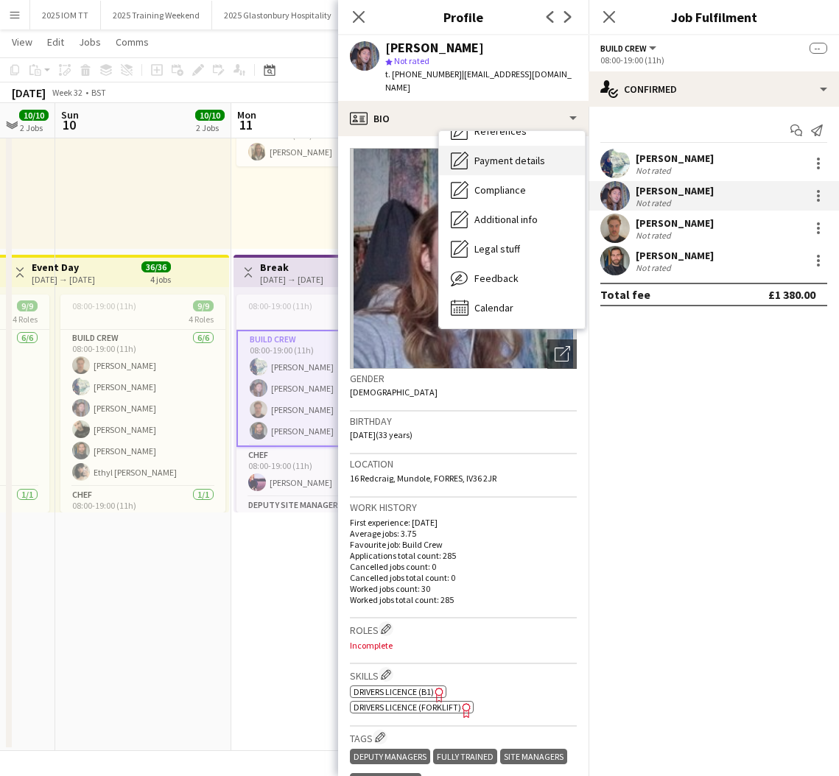
click at [513, 155] on div "Payment details Payment details" at bounding box center [512, 160] width 146 height 29
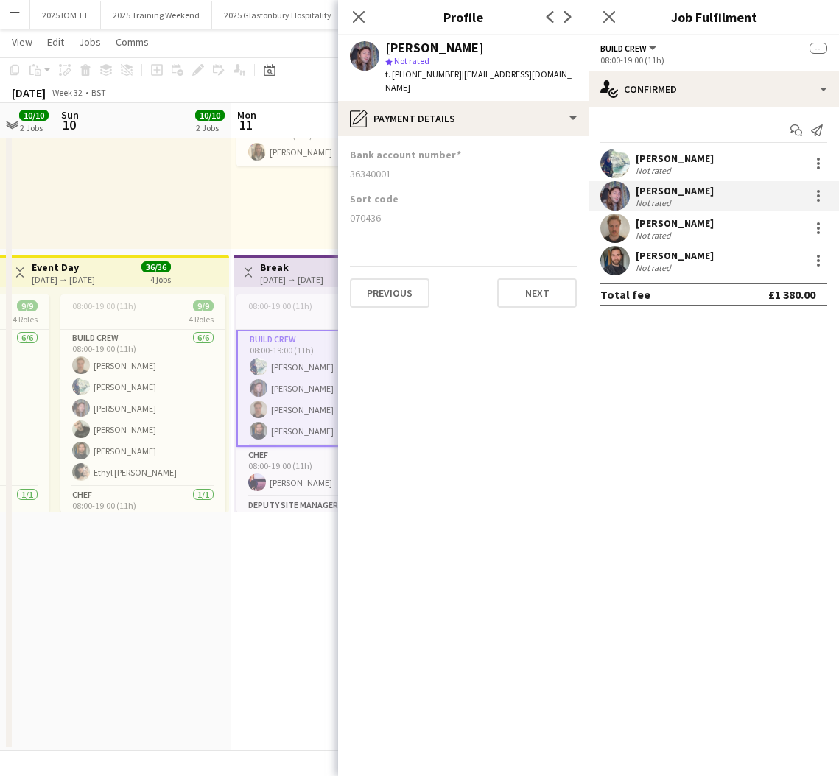
drag, startPoint x: 349, startPoint y: 160, endPoint x: 396, endPoint y: 164, distance: 46.6
click at [396, 164] on app-section-data-types "Bank account number [FINANCIAL_ID] Sort code [FINANCIAL_ID] Previous Next" at bounding box center [463, 456] width 250 height 640
copy div "36340001"
drag, startPoint x: 348, startPoint y: 205, endPoint x: 388, endPoint y: 206, distance: 40.5
click at [387, 206] on app-section-data-types "Bank account number [FINANCIAL_ID] Sort code [FINANCIAL_ID] Previous Next" at bounding box center [463, 456] width 250 height 640
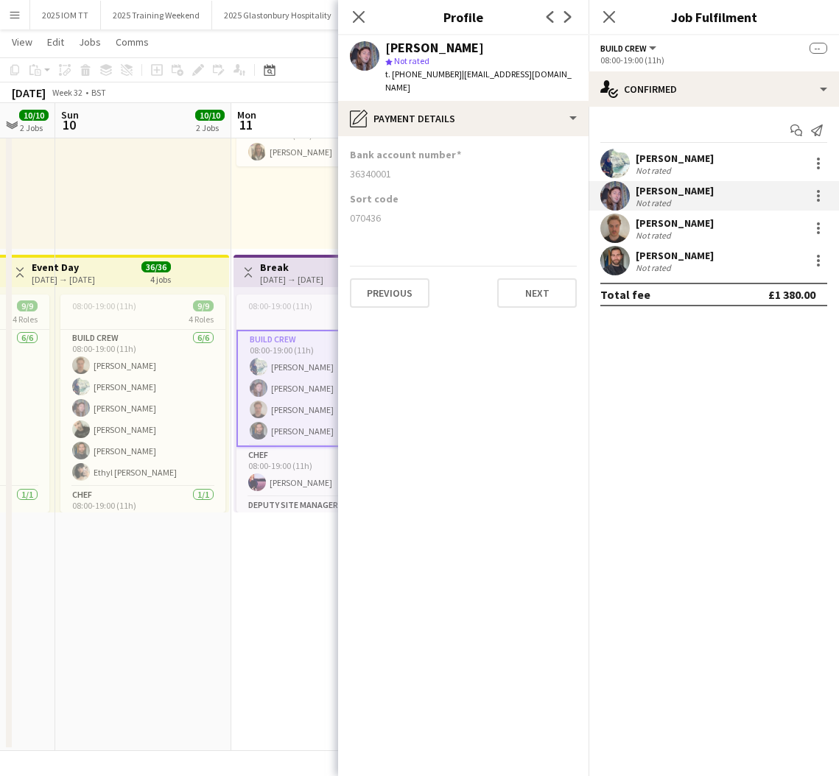
copy div "070436"
click at [659, 161] on div "[PERSON_NAME]" at bounding box center [675, 158] width 78 height 13
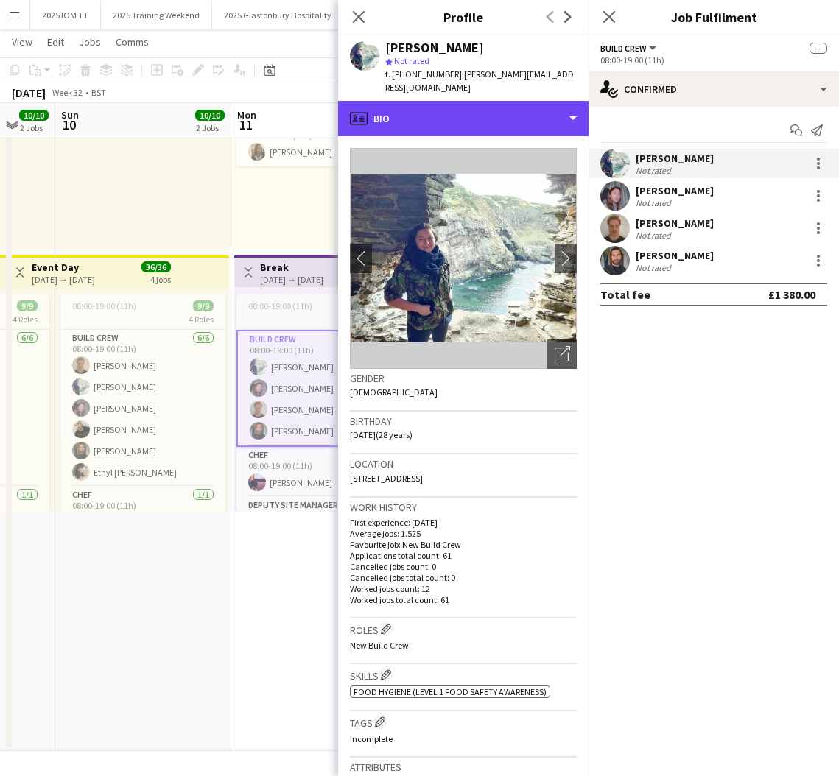
drag, startPoint x: 479, startPoint y: 97, endPoint x: 502, endPoint y: 131, distance: 40.9
click at [478, 101] on div "profile Bio" at bounding box center [463, 118] width 250 height 35
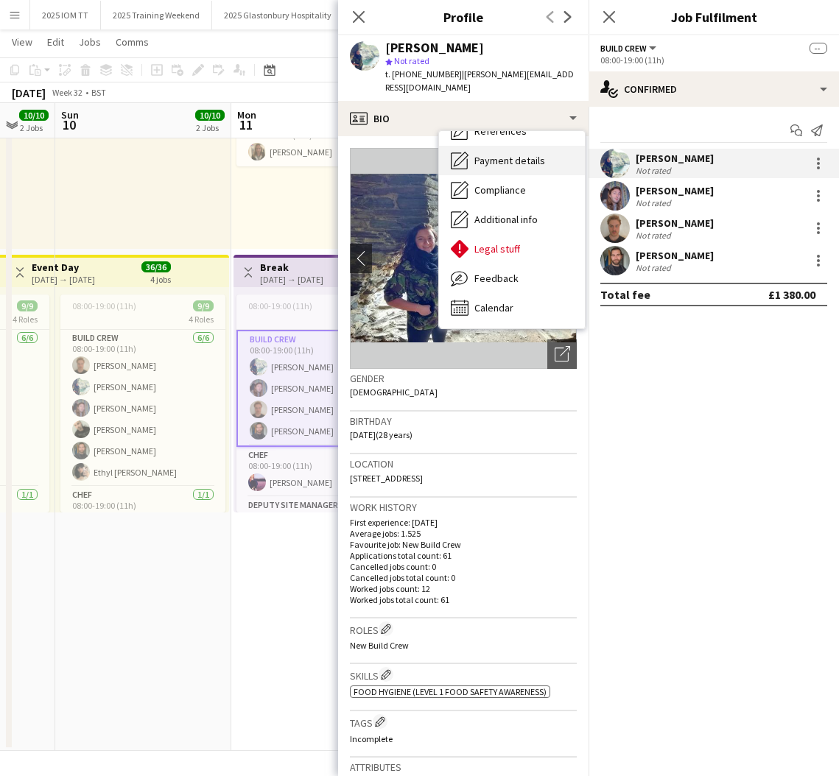
click at [517, 154] on span "Payment details" at bounding box center [509, 160] width 71 height 13
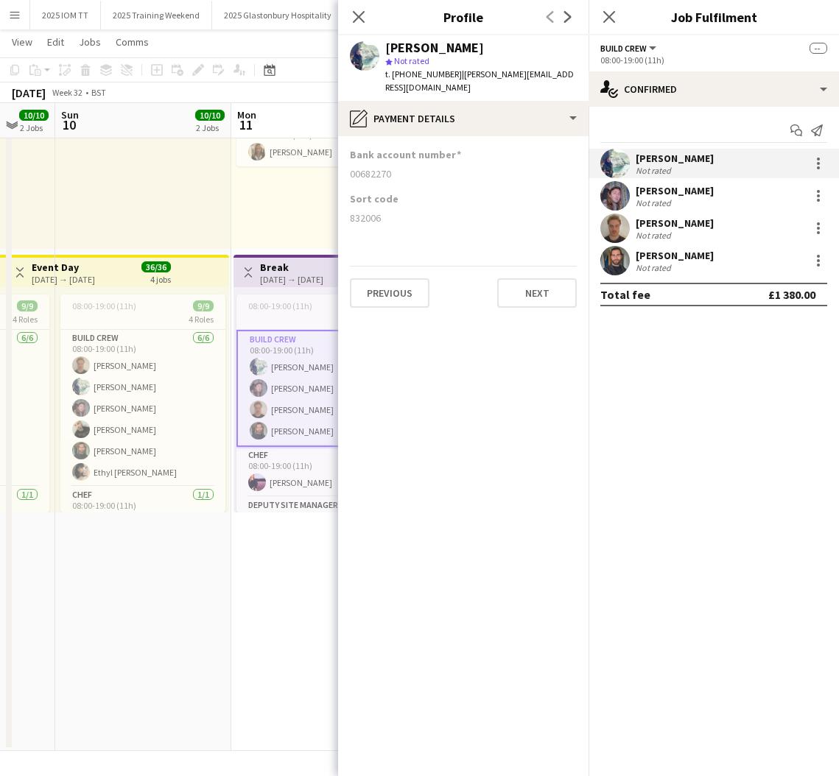
drag, startPoint x: 349, startPoint y: 161, endPoint x: 407, endPoint y: 163, distance: 58.2
click at [407, 163] on app-section-data-types "Bank account number [FINANCIAL_ID] Sort code [FINANCIAL_ID] Previous Next" at bounding box center [463, 456] width 250 height 640
copy div "00682270"
drag, startPoint x: 348, startPoint y: 204, endPoint x: 387, endPoint y: 207, distance: 38.4
click at [386, 207] on app-section-data-types "Bank account number [FINANCIAL_ID] Sort code [FINANCIAL_ID] Previous Next" at bounding box center [463, 456] width 250 height 640
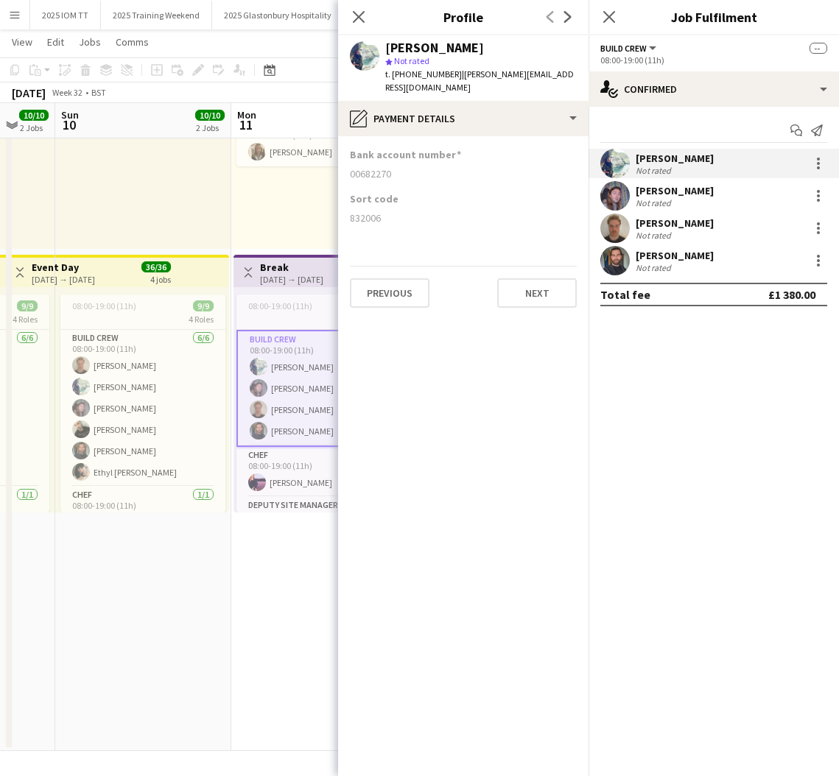
copy div "832006"
click at [611, 15] on icon at bounding box center [609, 17] width 14 height 14
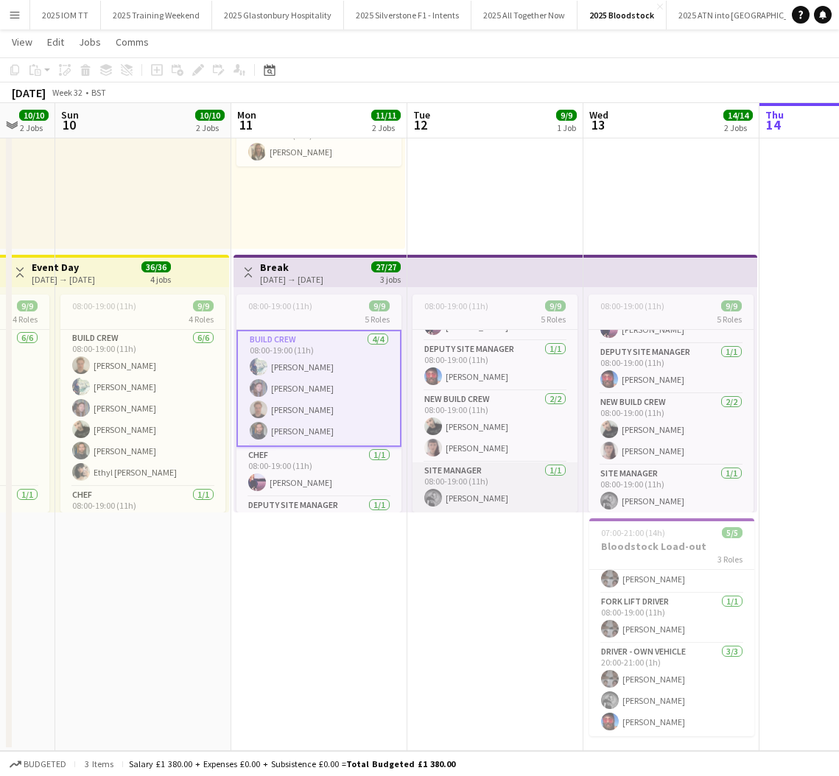
scroll to position [156, 0]
click at [487, 480] on app-card-role "Site Manager [DATE] 08:00-19:00 (11h) [PERSON_NAME]" at bounding box center [495, 488] width 165 height 50
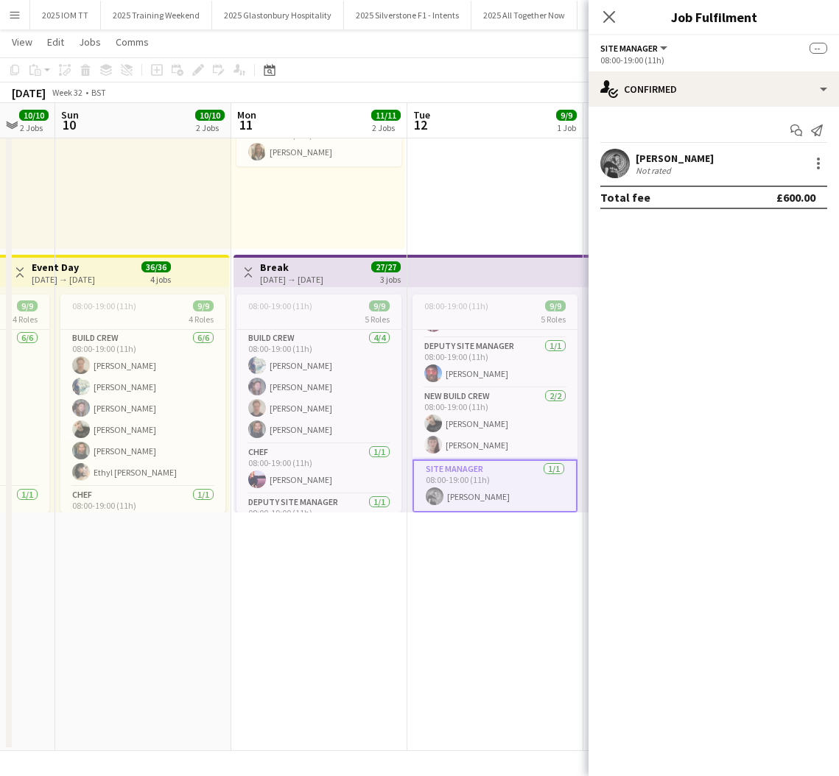
drag, startPoint x: 711, startPoint y: 168, endPoint x: 698, endPoint y: 155, distance: 18.2
click at [711, 166] on div "[PERSON_NAME] Not rated" at bounding box center [714, 163] width 250 height 29
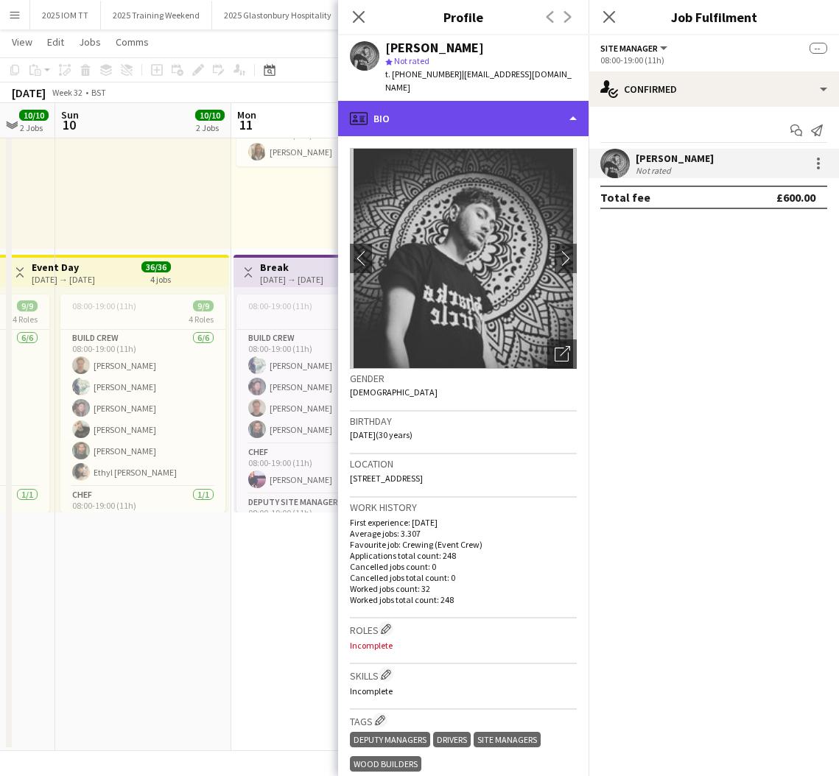
click at [471, 112] on div "profile Bio" at bounding box center [463, 118] width 250 height 35
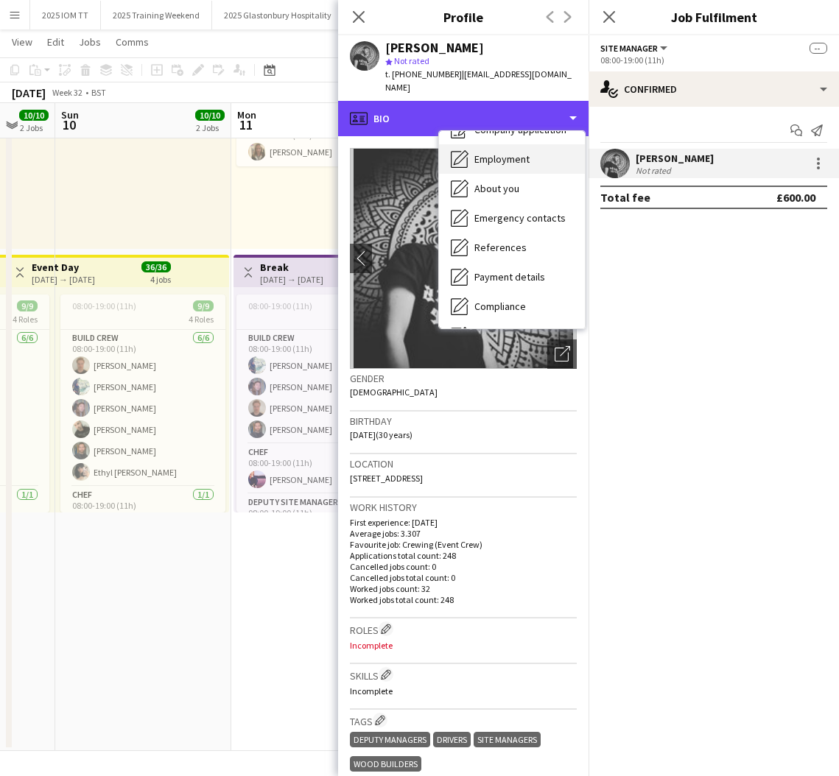
scroll to position [71, 0]
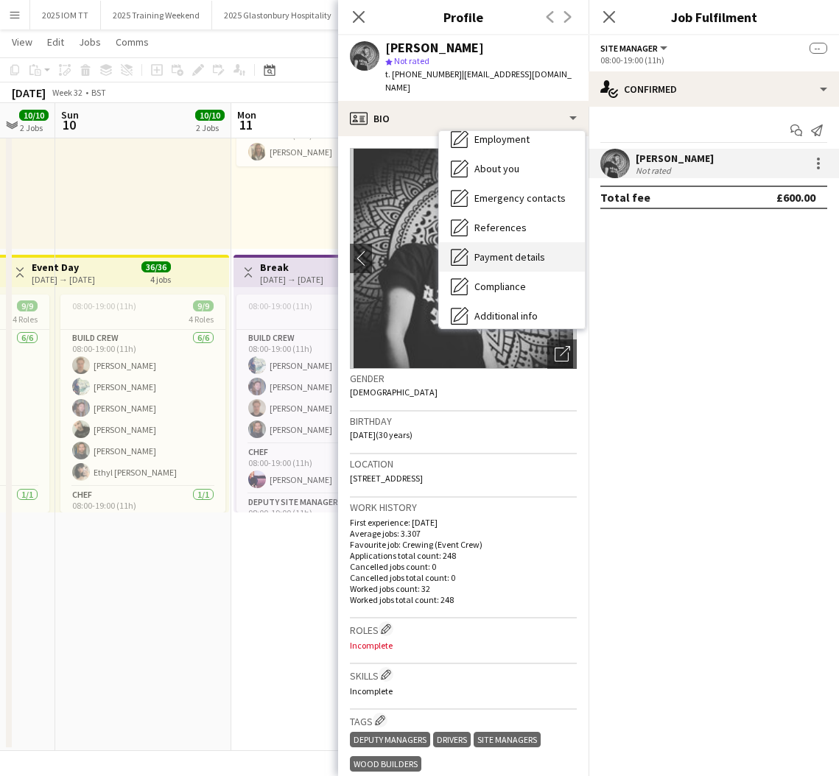
click at [509, 250] on span "Payment details" at bounding box center [509, 256] width 71 height 13
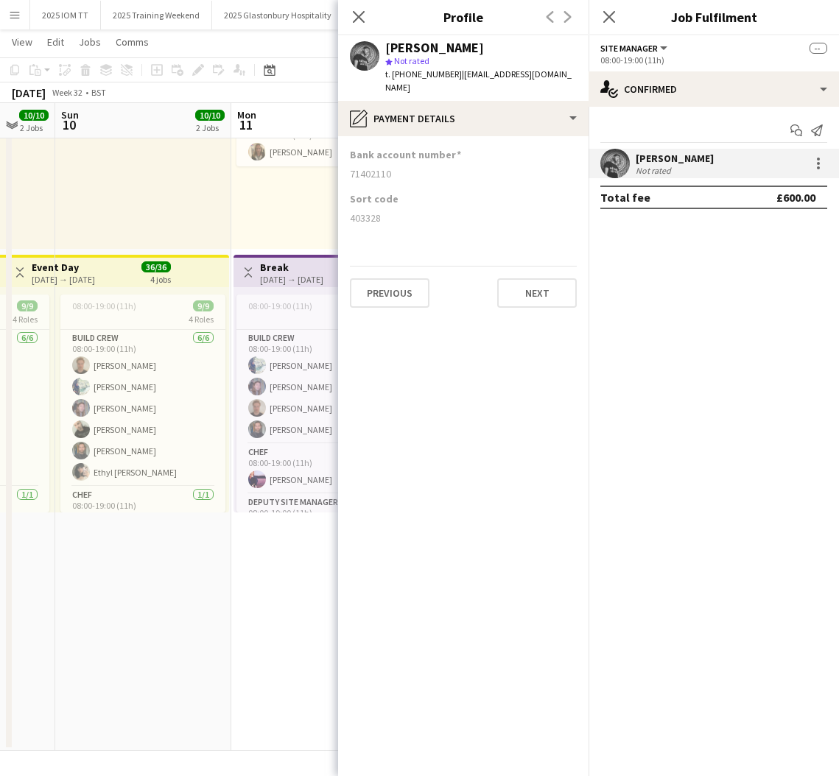
drag, startPoint x: 348, startPoint y: 159, endPoint x: 407, endPoint y: 164, distance: 58.4
click at [406, 164] on app-section-data-types "Bank account number [FINANCIAL_ID] Sort code [FINANCIAL_ID] Previous Next" at bounding box center [463, 456] width 250 height 640
copy div "71402110"
drag, startPoint x: 350, startPoint y: 204, endPoint x: 389, endPoint y: 206, distance: 39.1
click at [388, 211] on div "403328" at bounding box center [463, 217] width 227 height 13
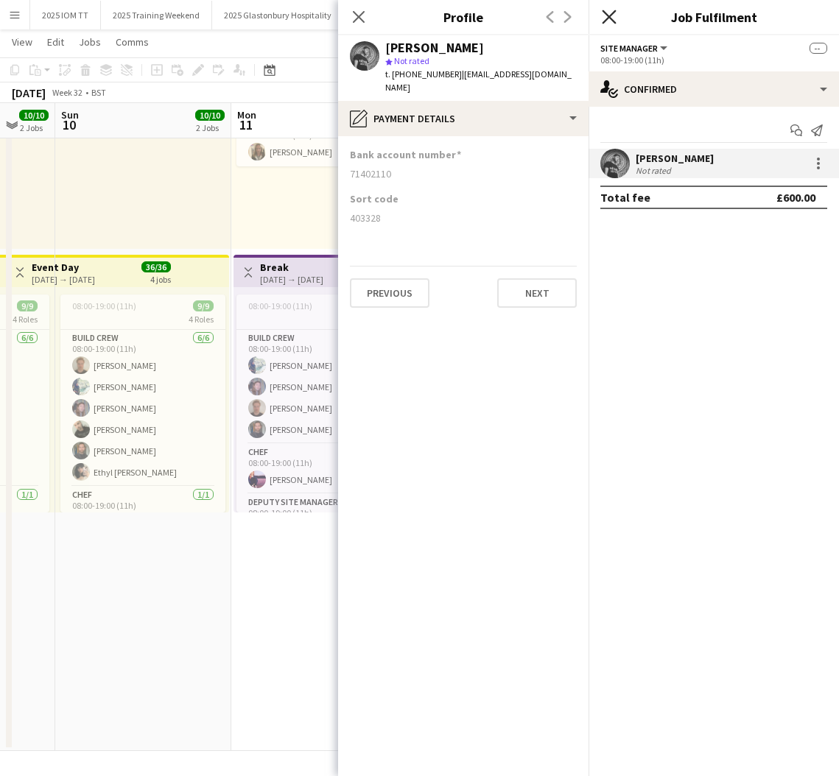
click at [608, 18] on icon at bounding box center [609, 17] width 14 height 14
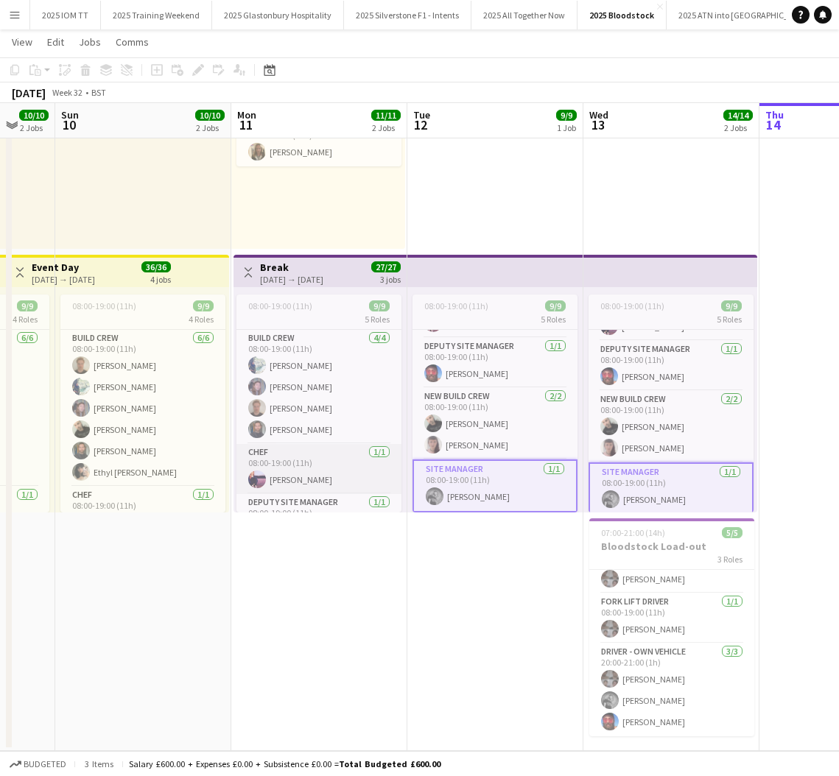
click at [352, 460] on app-card-role "Chef [DATE] 08:00-19:00 (11h) [PERSON_NAME]" at bounding box center [318, 469] width 165 height 50
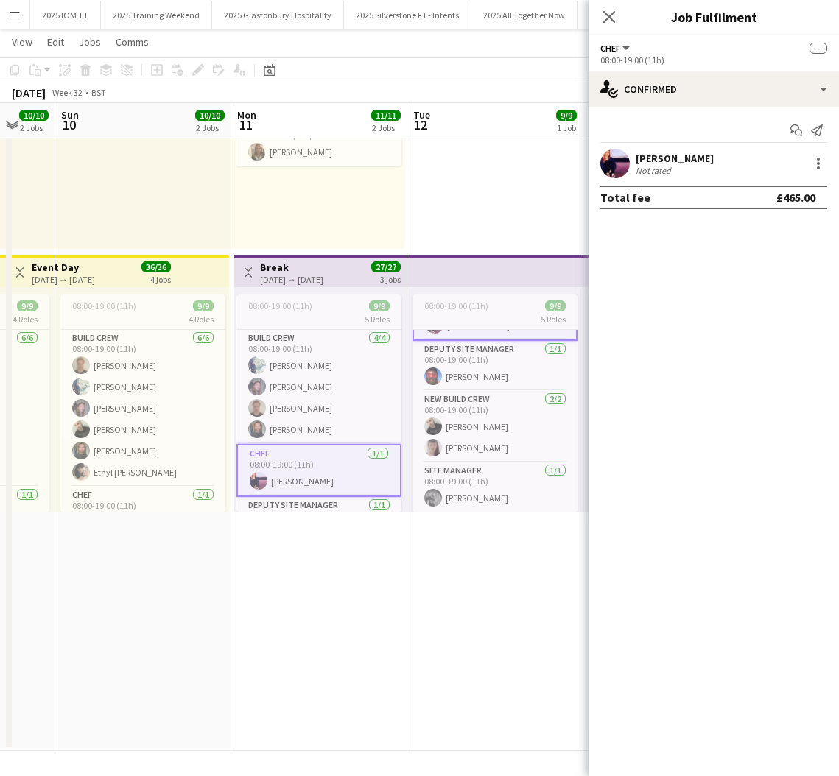
click at [656, 152] on div "[PERSON_NAME]" at bounding box center [675, 158] width 78 height 13
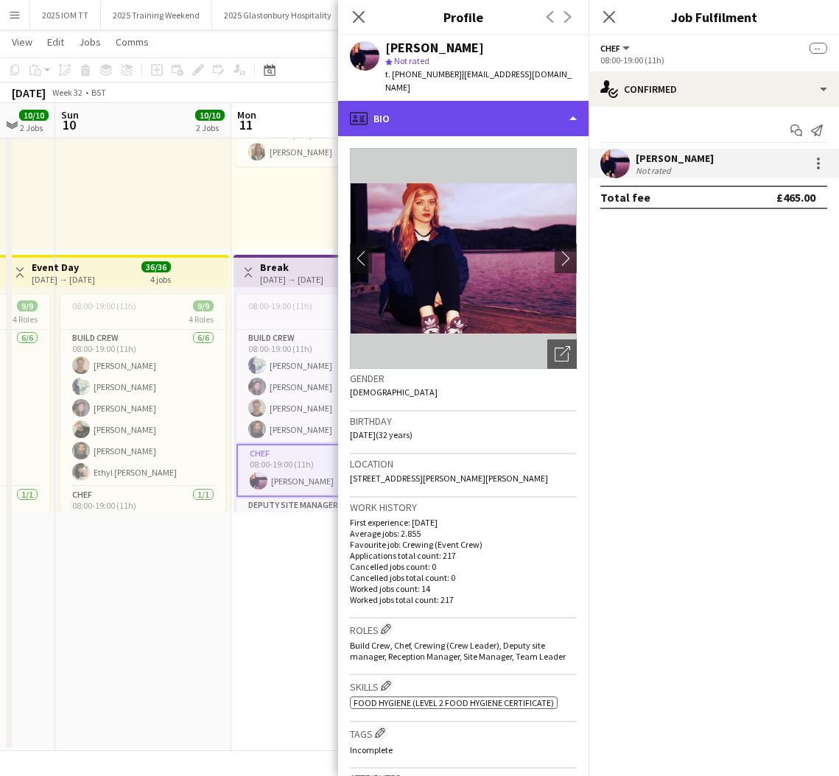
drag, startPoint x: 479, startPoint y: 112, endPoint x: 488, endPoint y: 124, distance: 15.8
click at [479, 112] on div "profile Bio" at bounding box center [463, 118] width 250 height 35
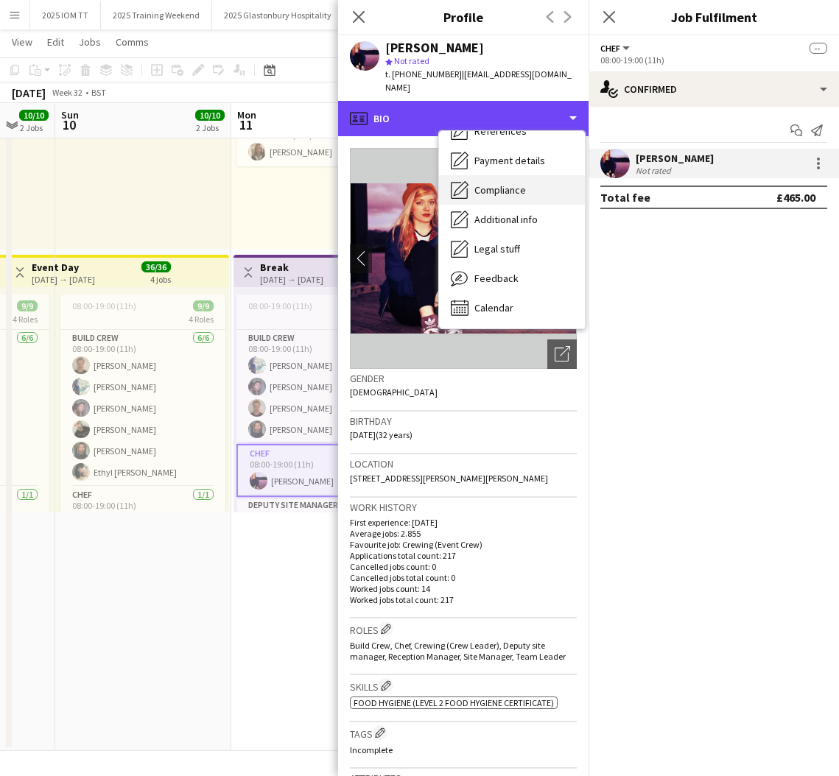
scroll to position [168, 0]
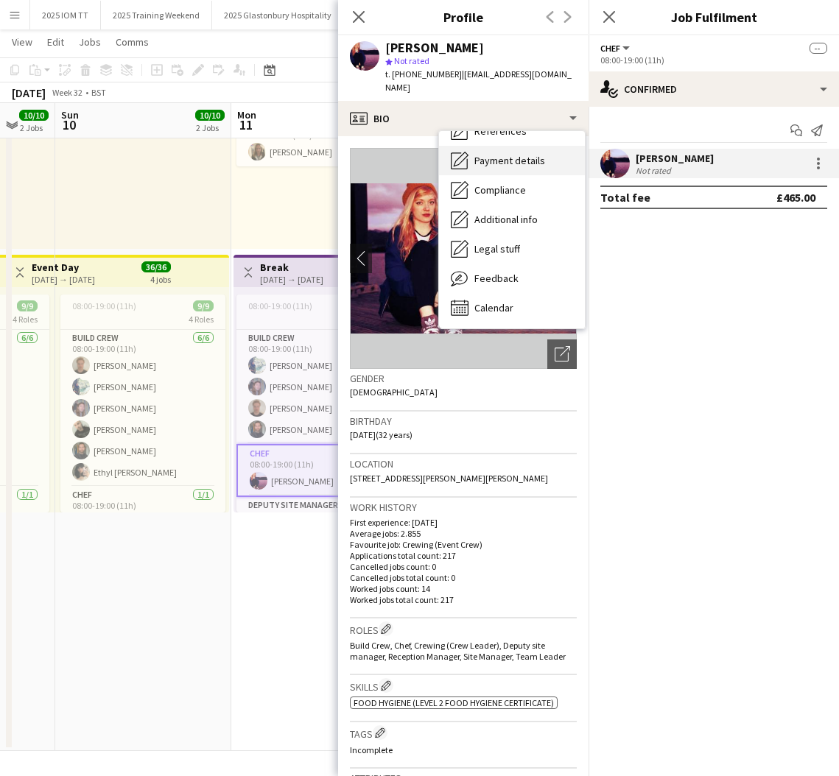
click at [519, 164] on span "Payment details" at bounding box center [509, 160] width 71 height 13
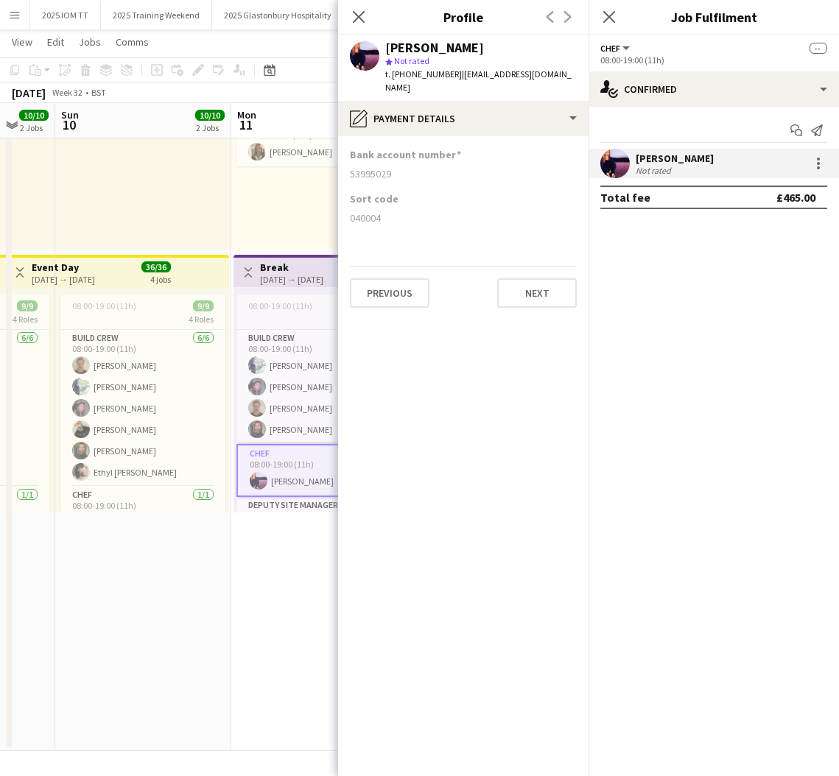
drag, startPoint x: 350, startPoint y: 175, endPoint x: 411, endPoint y: 178, distance: 61.3
click at [410, 178] on div "53995029" at bounding box center [463, 173] width 227 height 13
click at [348, 217] on app-section-data-types "Bank account number [FINANCIAL_ID] Sort code [FINANCIAL_ID] Previous Next" at bounding box center [463, 456] width 250 height 640
click at [351, 217] on app-section-data-types "Bank account number [FINANCIAL_ID] Sort code [FINANCIAL_ID] Previous Next" at bounding box center [463, 456] width 250 height 640
click at [613, 18] on icon "Close pop-in" at bounding box center [609, 17] width 14 height 14
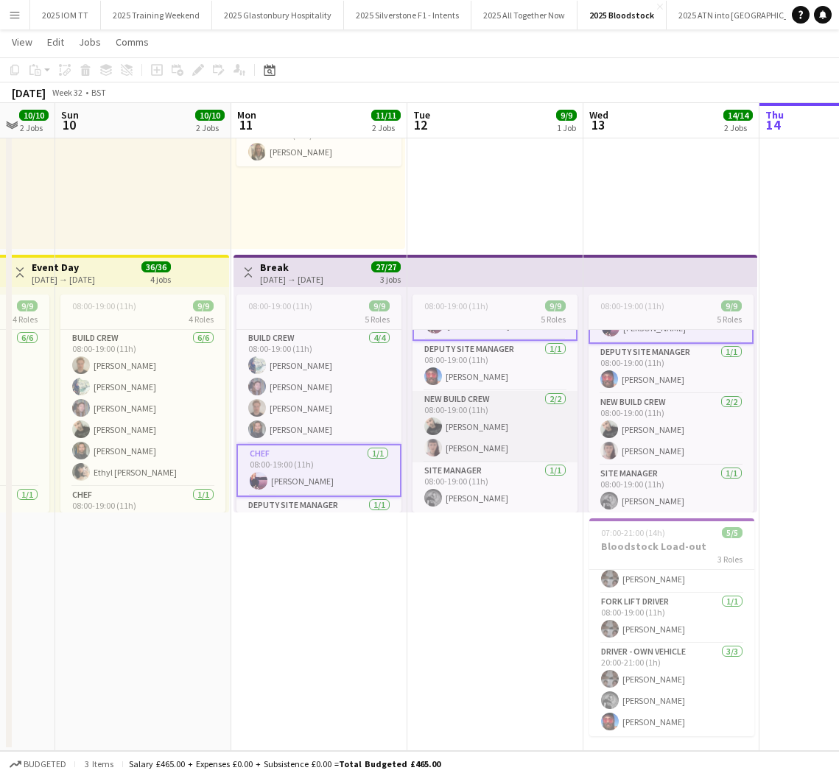
click at [494, 446] on app-card-role "New Build Crew [DATE] 08:00-19:00 (11h) [PERSON_NAME] [PERSON_NAME]" at bounding box center [495, 426] width 165 height 71
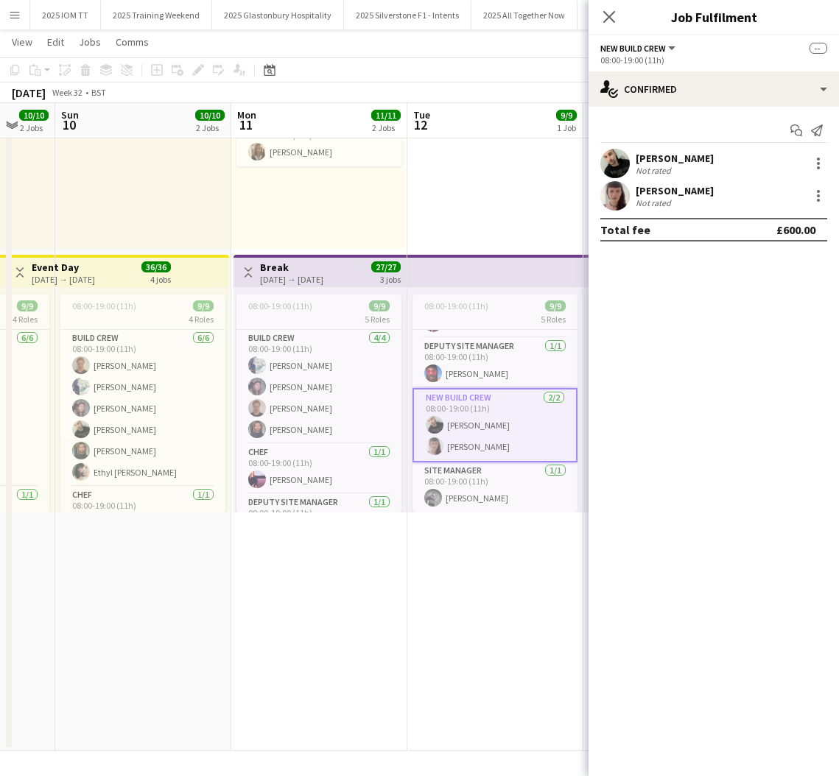
click at [707, 164] on div "[PERSON_NAME] Not rated" at bounding box center [714, 163] width 250 height 29
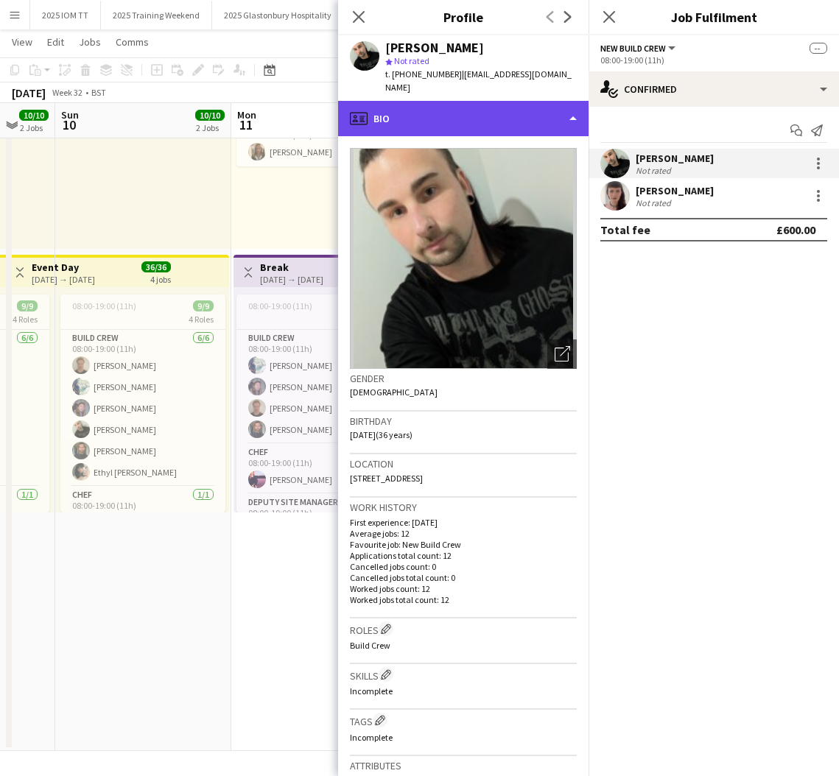
drag, startPoint x: 487, startPoint y: 108, endPoint x: 493, endPoint y: 124, distance: 16.6
click at [488, 108] on div "profile Bio" at bounding box center [463, 118] width 250 height 35
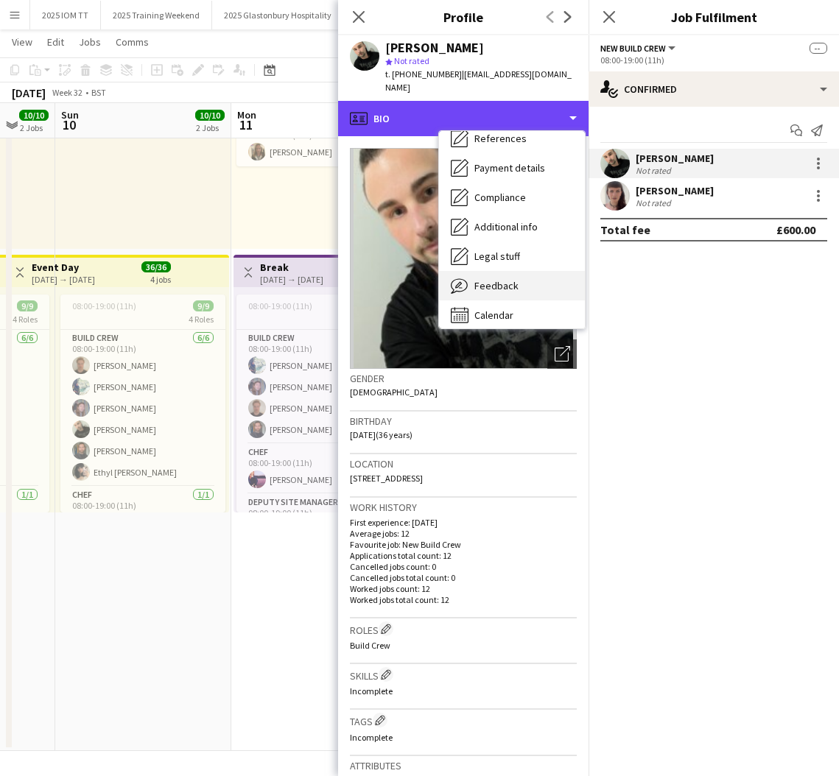
scroll to position [165, 0]
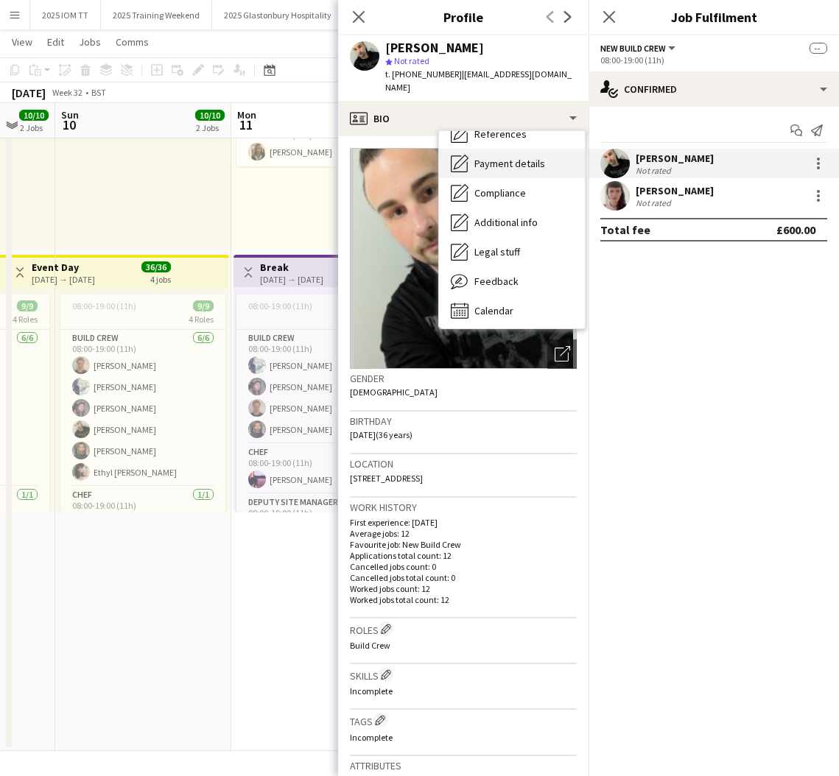
click at [511, 160] on span "Payment details" at bounding box center [509, 163] width 71 height 13
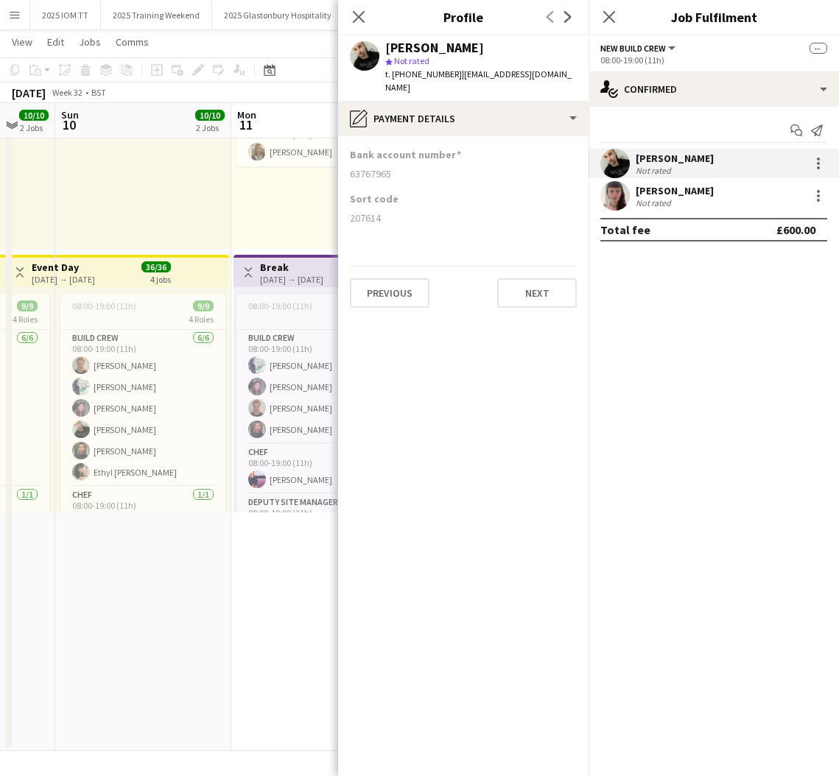
drag, startPoint x: 350, startPoint y: 172, endPoint x: 399, endPoint y: 173, distance: 49.4
click at [399, 173] on div "63767965" at bounding box center [463, 173] width 227 height 13
drag, startPoint x: 350, startPoint y: 217, endPoint x: 416, endPoint y: 221, distance: 66.4
click at [383, 217] on div "207614" at bounding box center [463, 217] width 227 height 13
click at [609, 14] on icon "Close pop-in" at bounding box center [609, 17] width 14 height 14
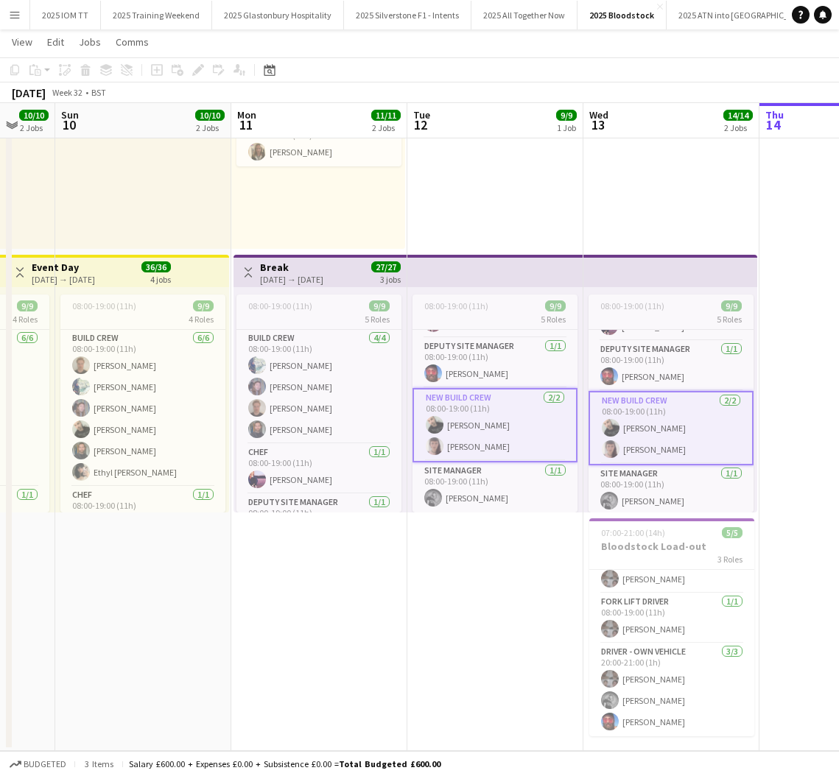
click at [489, 438] on app-card-role "New Build Crew [DATE] 08:00-19:00 (11h) [PERSON_NAME] [PERSON_NAME]" at bounding box center [495, 425] width 165 height 74
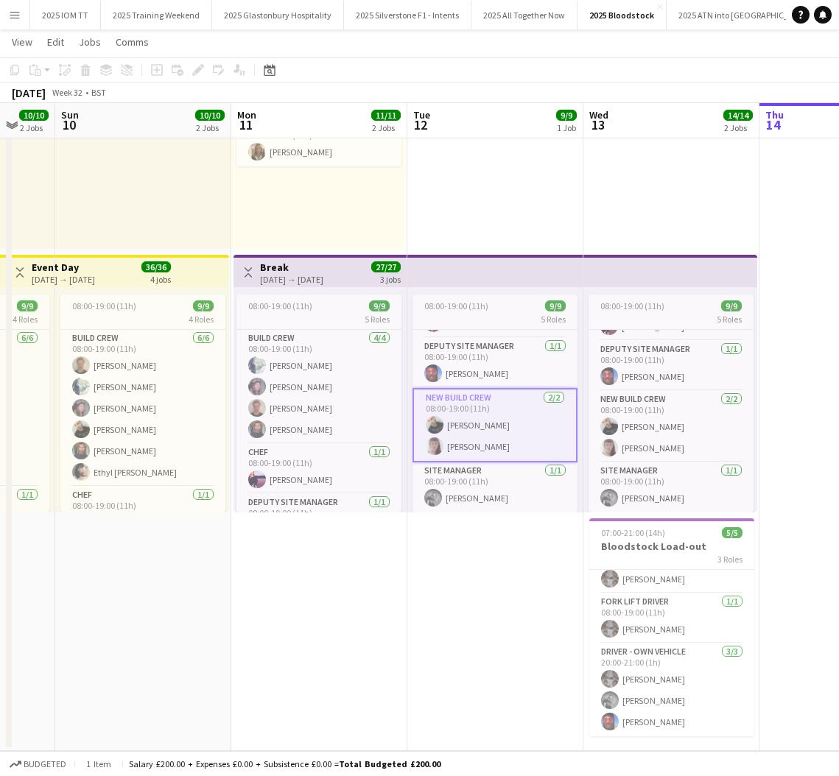
click at [488, 432] on app-card-role "New Build Crew [DATE] 08:00-19:00 (11h) [PERSON_NAME] [PERSON_NAME]" at bounding box center [495, 425] width 165 height 74
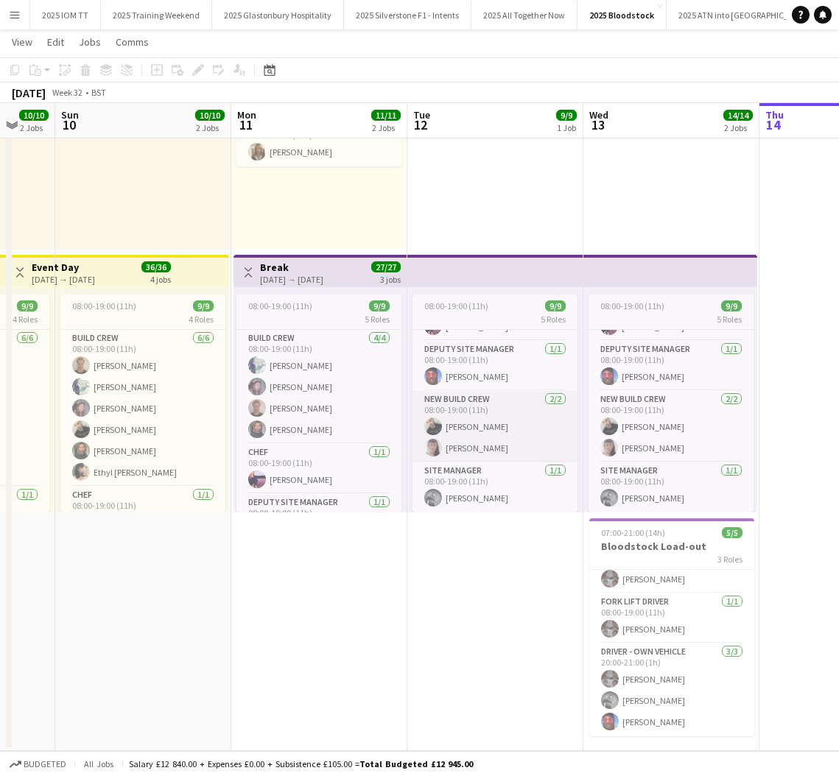
scroll to position [153, 0]
click at [496, 441] on app-card-role "New Build Crew [DATE] 08:00-19:00 (11h) [PERSON_NAME] [PERSON_NAME]" at bounding box center [495, 426] width 165 height 71
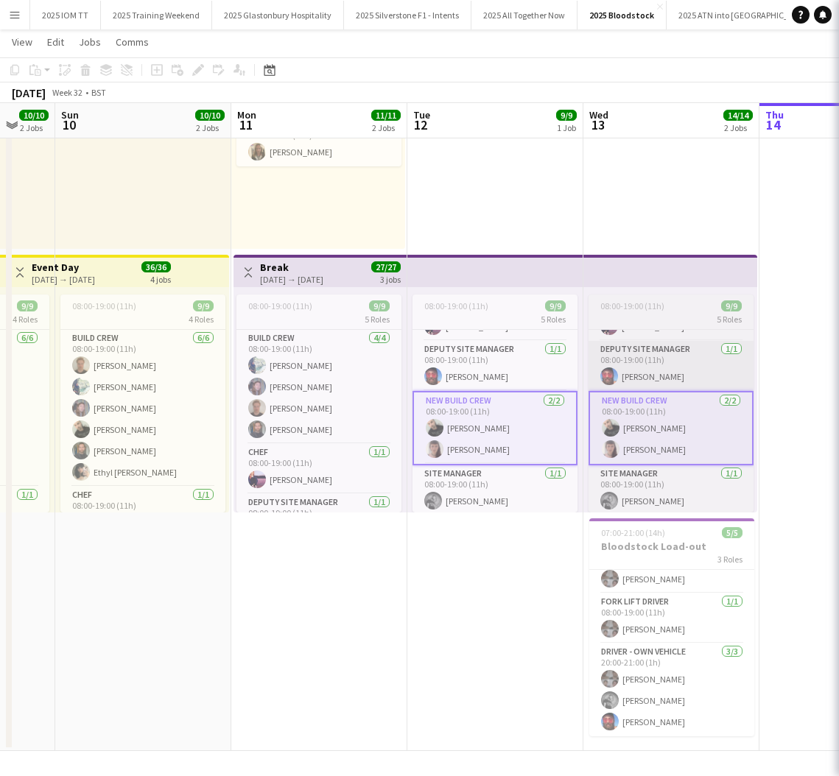
scroll to position [0, 472]
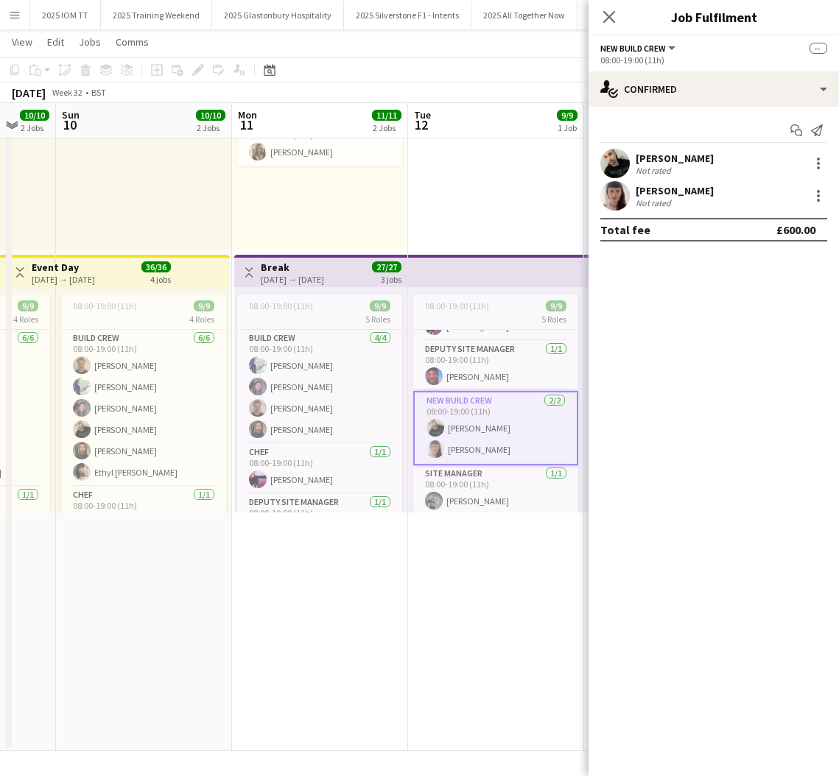
click at [715, 184] on div "[PERSON_NAME] Not rated" at bounding box center [714, 195] width 250 height 29
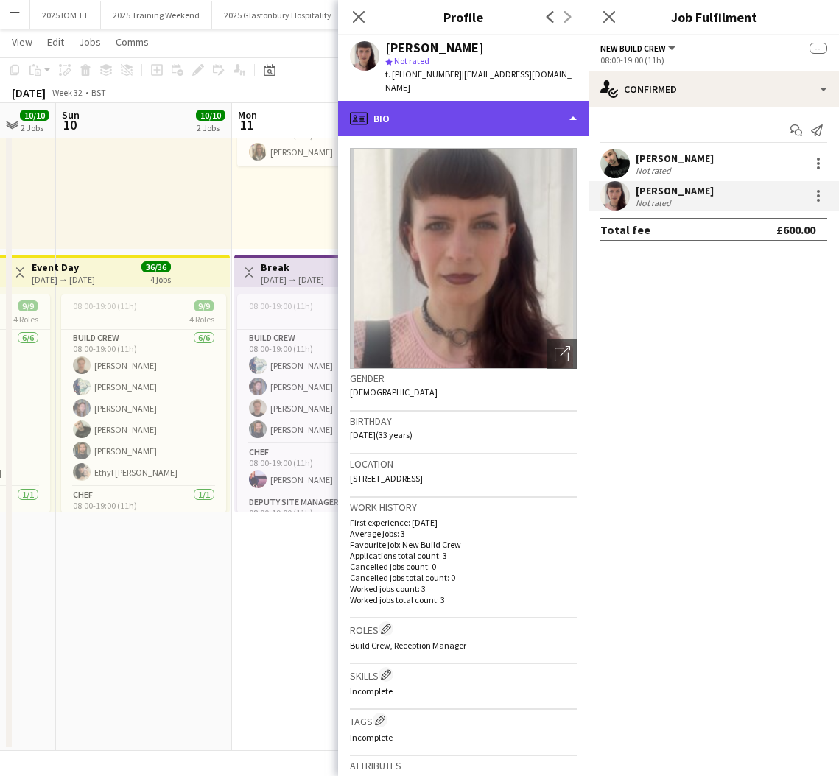
drag, startPoint x: 538, startPoint y: 103, endPoint x: 538, endPoint y: 114, distance: 11.1
click at [538, 105] on div "profile Bio" at bounding box center [463, 118] width 250 height 35
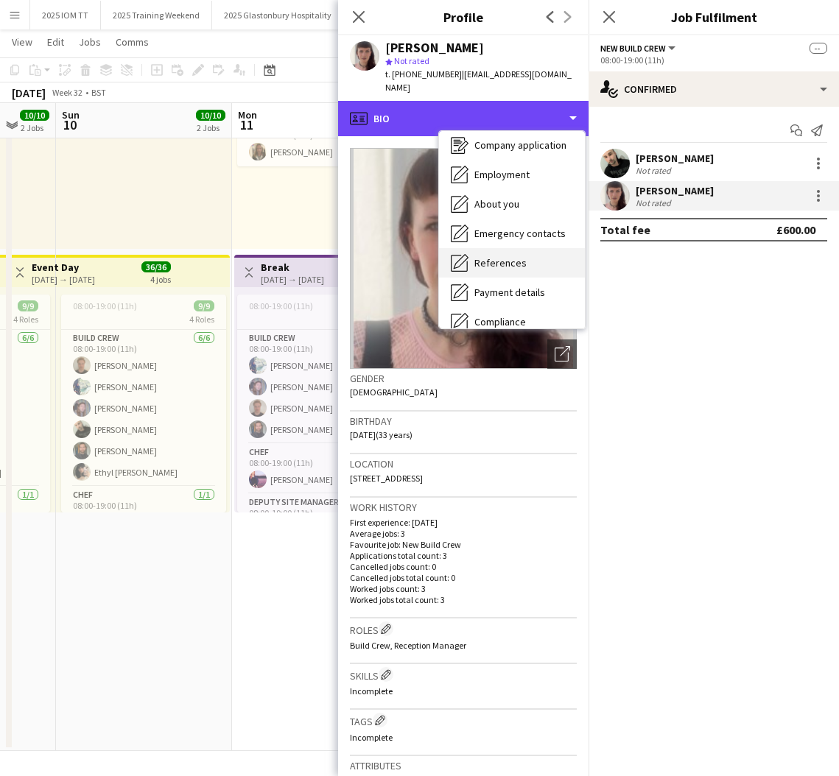
scroll to position [47, 0]
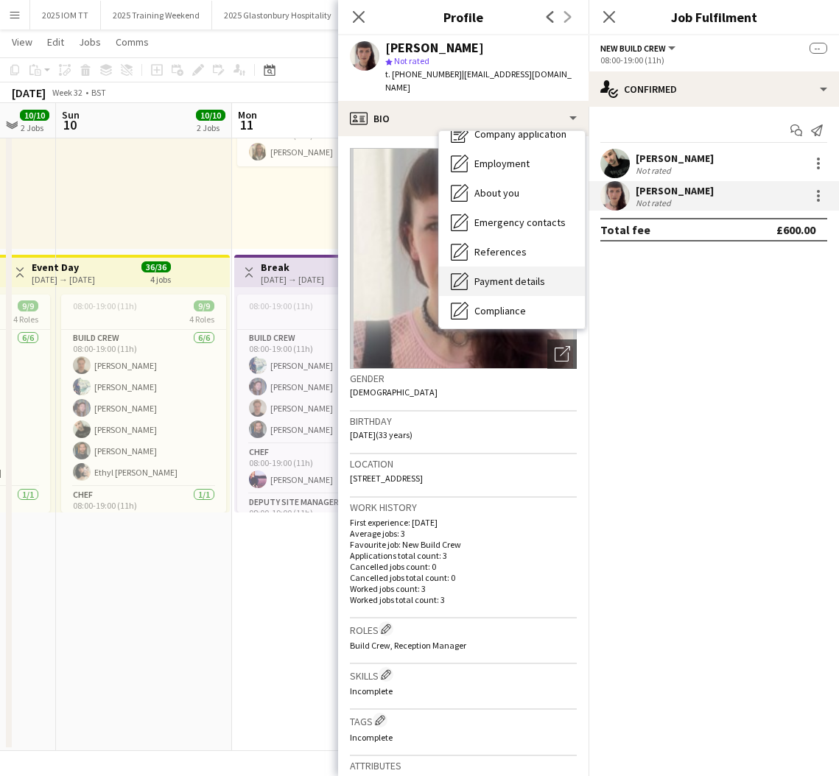
click at [523, 275] on span "Payment details" at bounding box center [509, 281] width 71 height 13
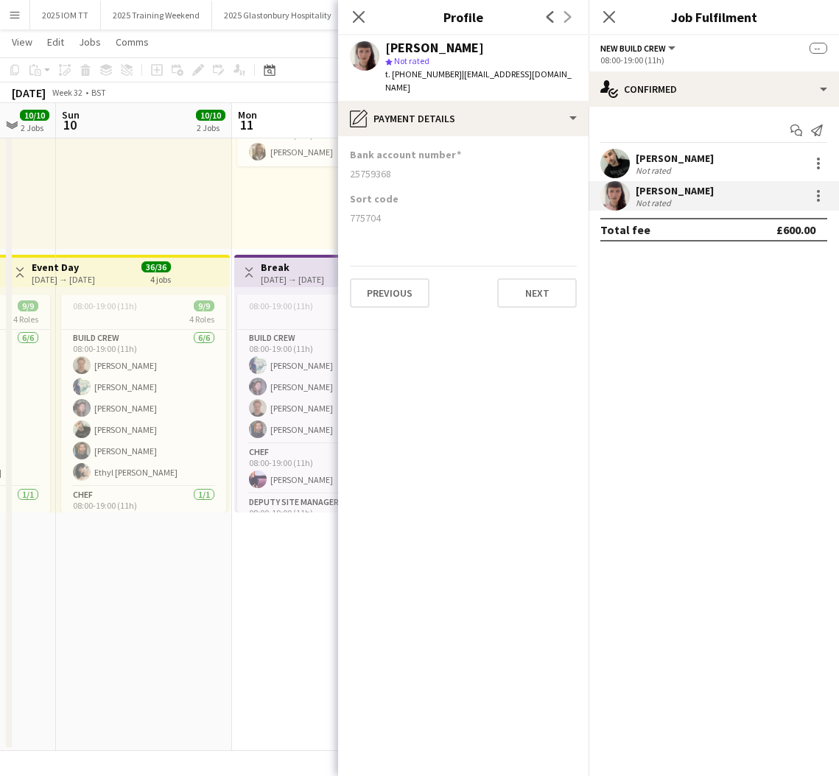
click at [714, 163] on div "[PERSON_NAME] Not rated" at bounding box center [714, 163] width 250 height 29
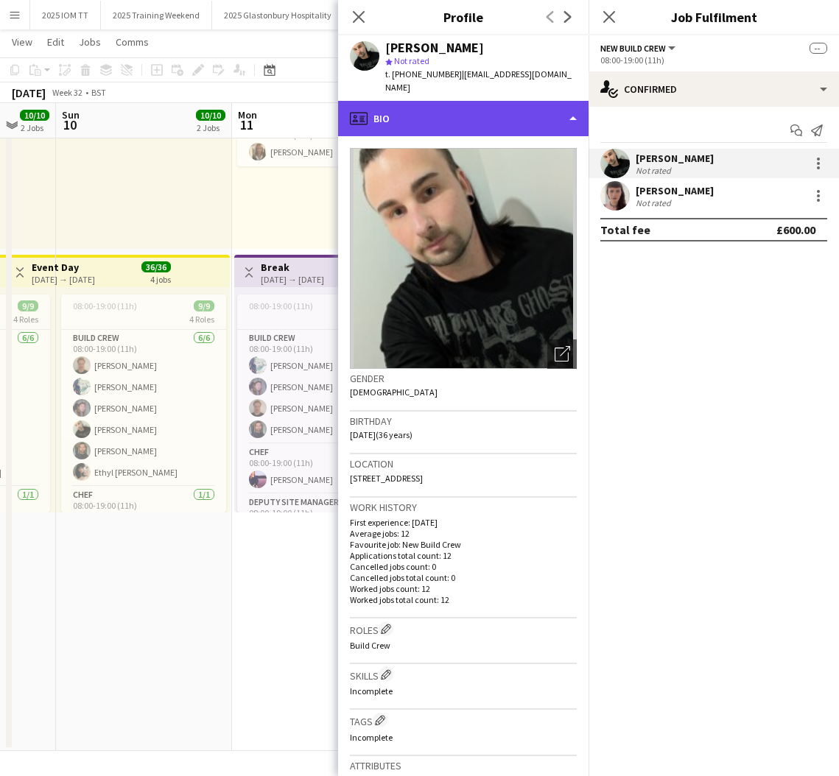
click at [492, 120] on div "profile Bio" at bounding box center [463, 118] width 250 height 35
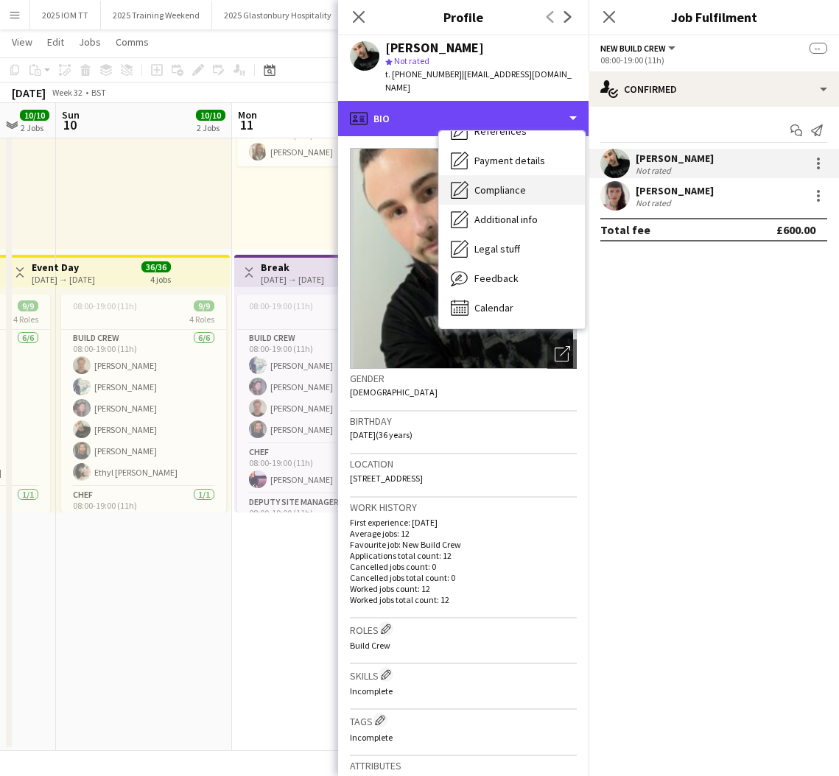
scroll to position [168, 0]
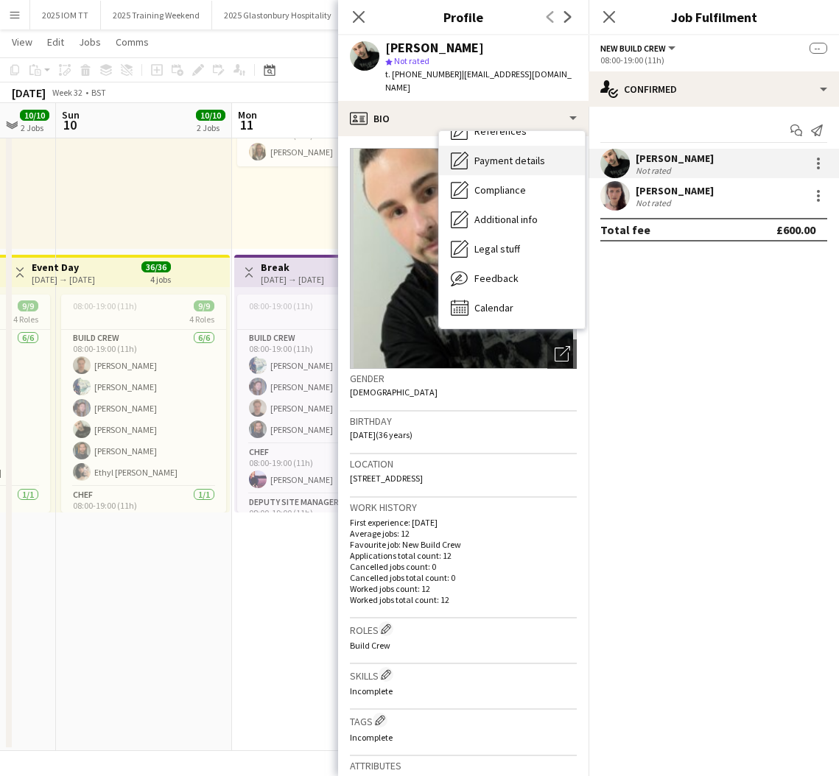
click at [525, 163] on span "Payment details" at bounding box center [509, 160] width 71 height 13
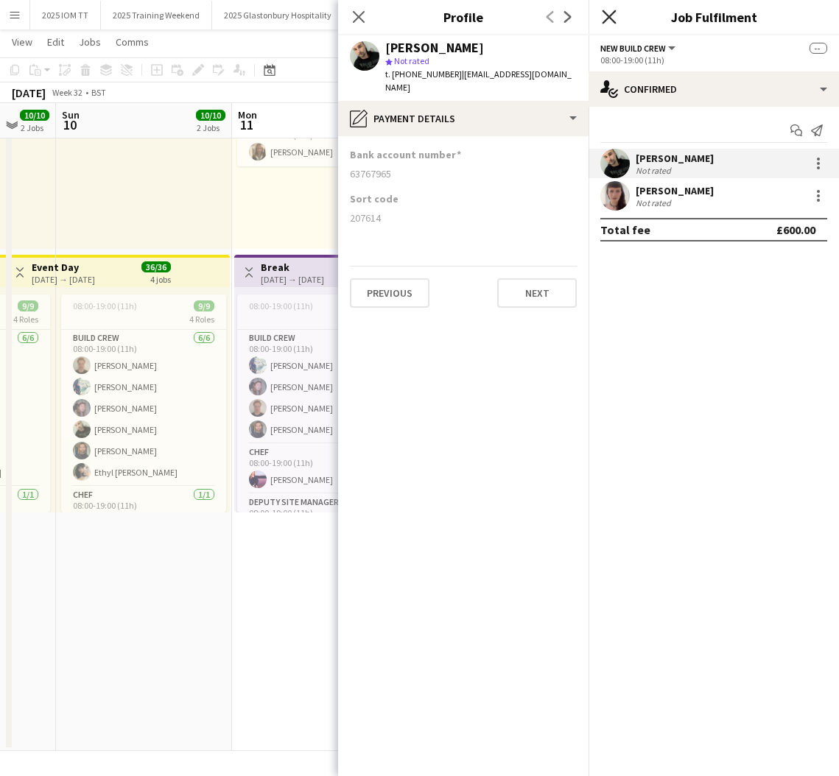
click at [606, 21] on icon "Close pop-in" at bounding box center [609, 17] width 14 height 14
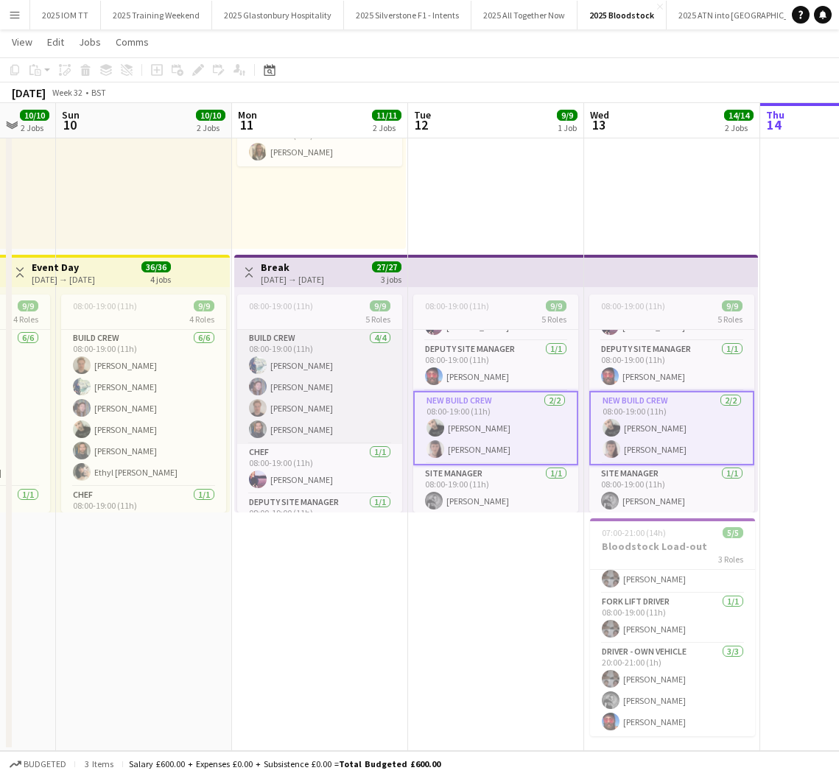
click at [342, 418] on app-card-role "Build Crew [DATE] 08:00-19:00 (11h) [PERSON_NAME] [PERSON_NAME] [PERSON_NAME] […" at bounding box center [319, 387] width 165 height 114
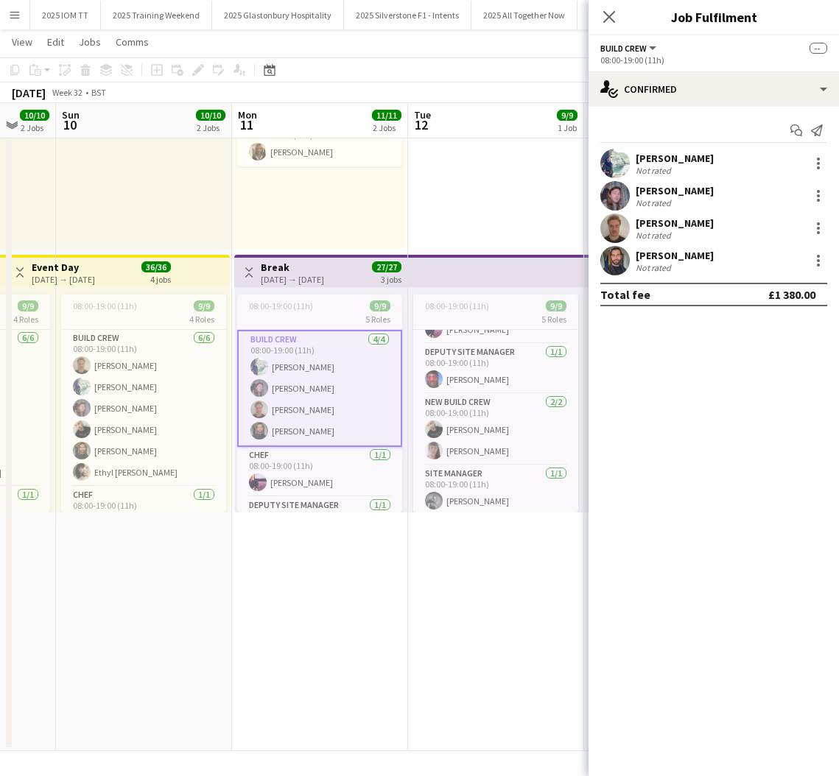
click at [709, 256] on div "[PERSON_NAME] Not rated" at bounding box center [714, 260] width 250 height 29
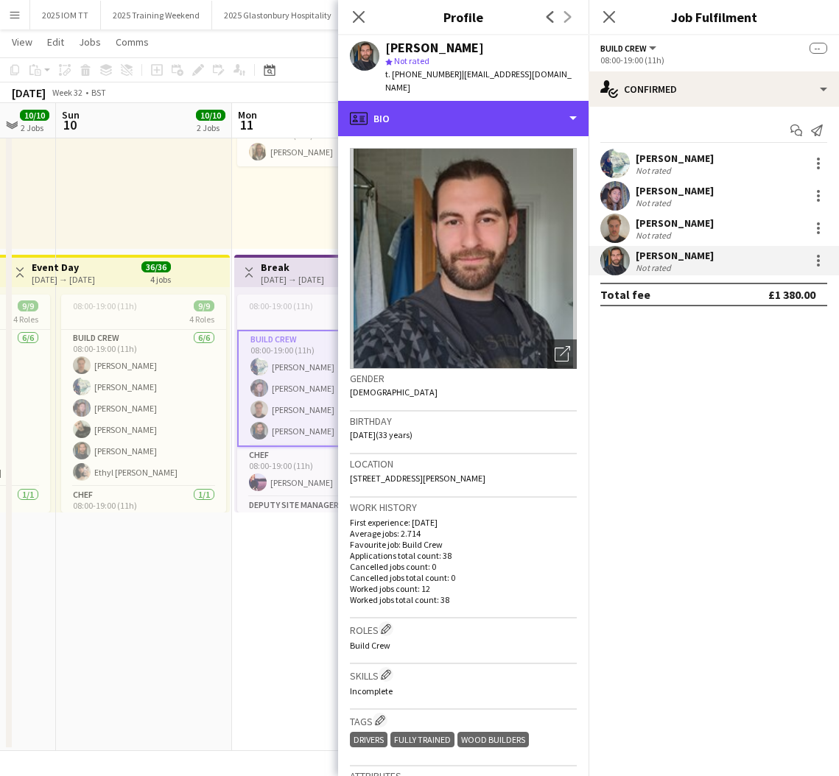
drag, startPoint x: 513, startPoint y: 111, endPoint x: 520, endPoint y: 142, distance: 31.8
click at [512, 111] on div "profile Bio" at bounding box center [463, 118] width 250 height 35
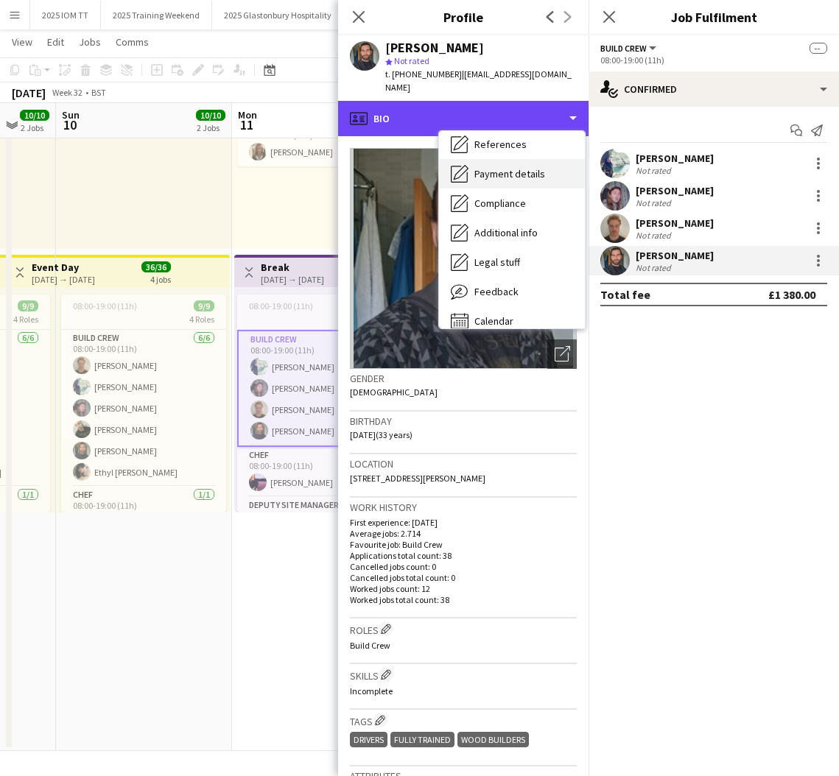
scroll to position [152, 0]
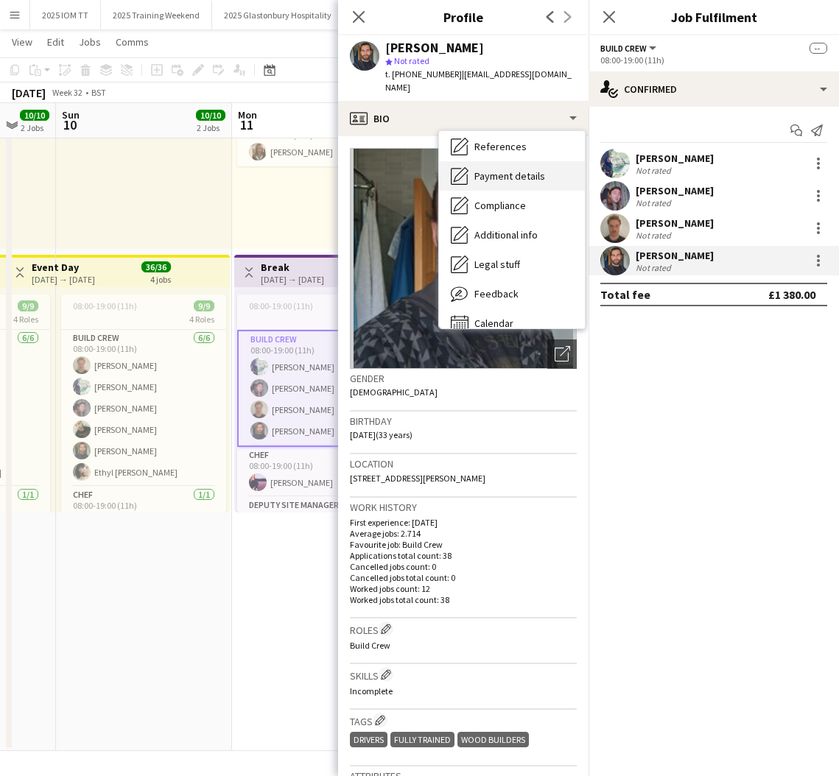
click at [529, 169] on span "Payment details" at bounding box center [509, 175] width 71 height 13
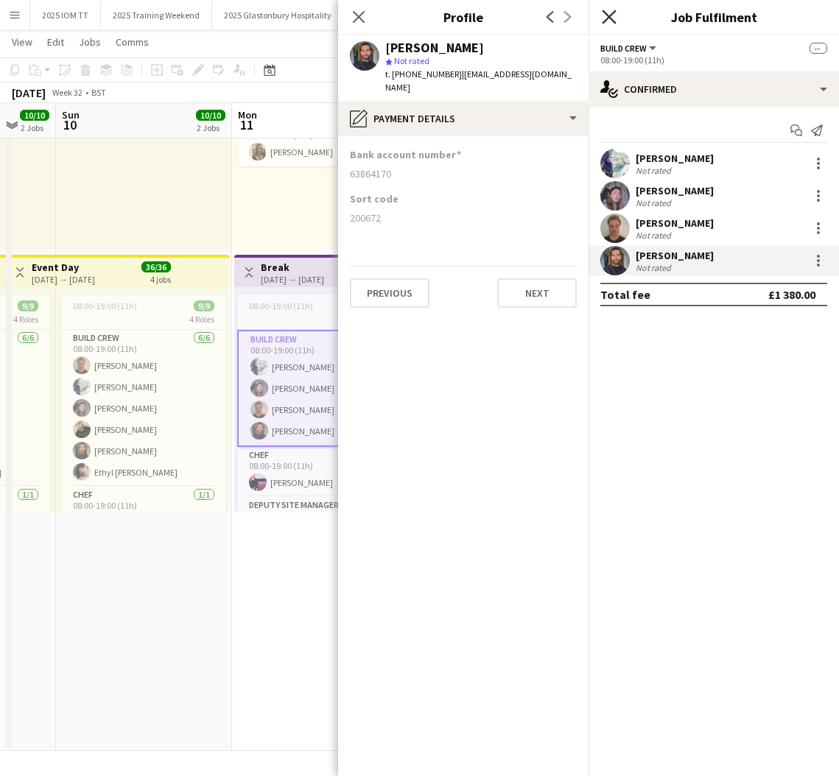
click at [609, 22] on icon "Close pop-in" at bounding box center [609, 17] width 14 height 14
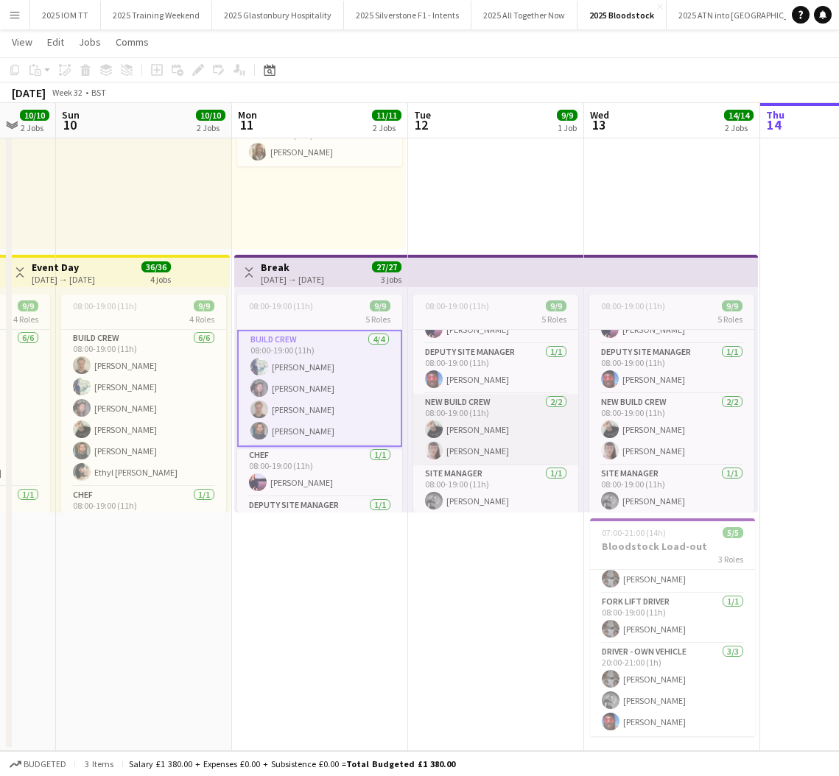
click at [496, 426] on app-card-role "New Build Crew [DATE] 08:00-19:00 (11h) [PERSON_NAME] [PERSON_NAME]" at bounding box center [495, 429] width 165 height 71
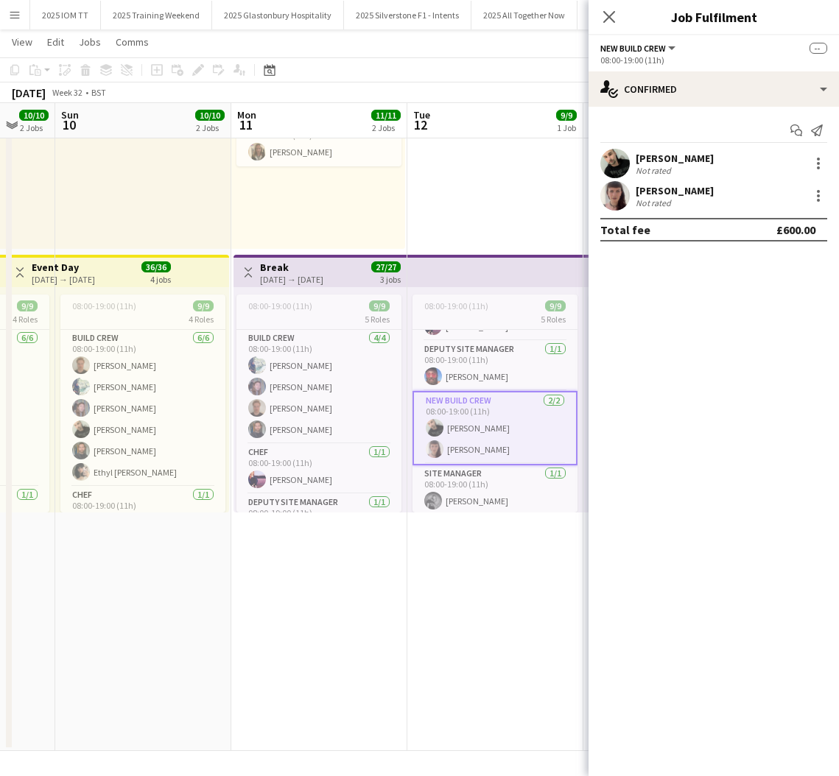
click at [654, 200] on div "Not rated" at bounding box center [655, 202] width 38 height 11
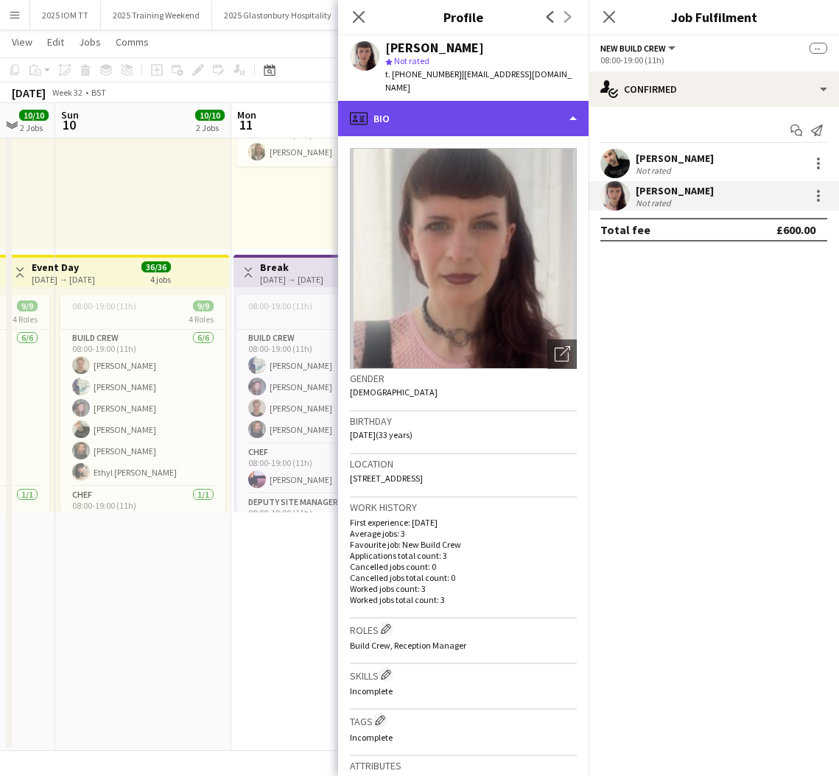
click at [520, 103] on div "profile Bio" at bounding box center [463, 118] width 250 height 35
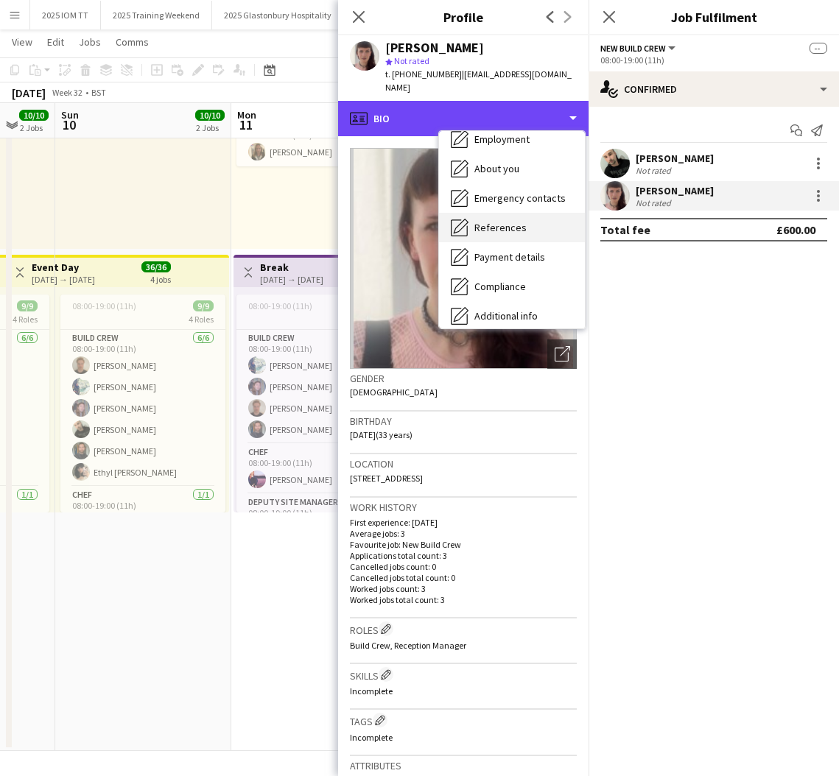
scroll to position [126, 0]
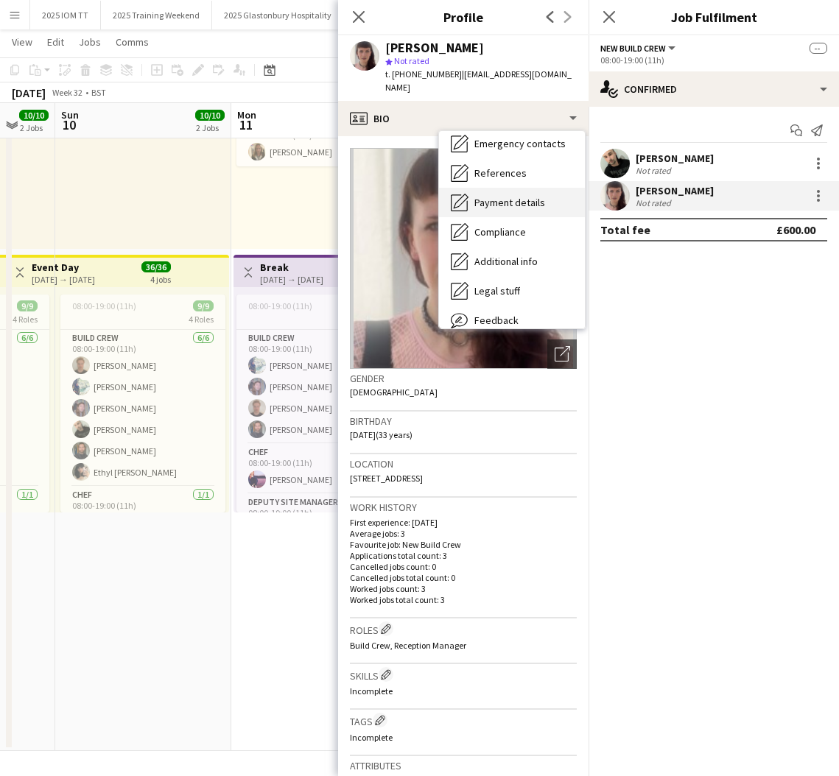
click at [509, 194] on div "Payment details Payment details" at bounding box center [512, 202] width 146 height 29
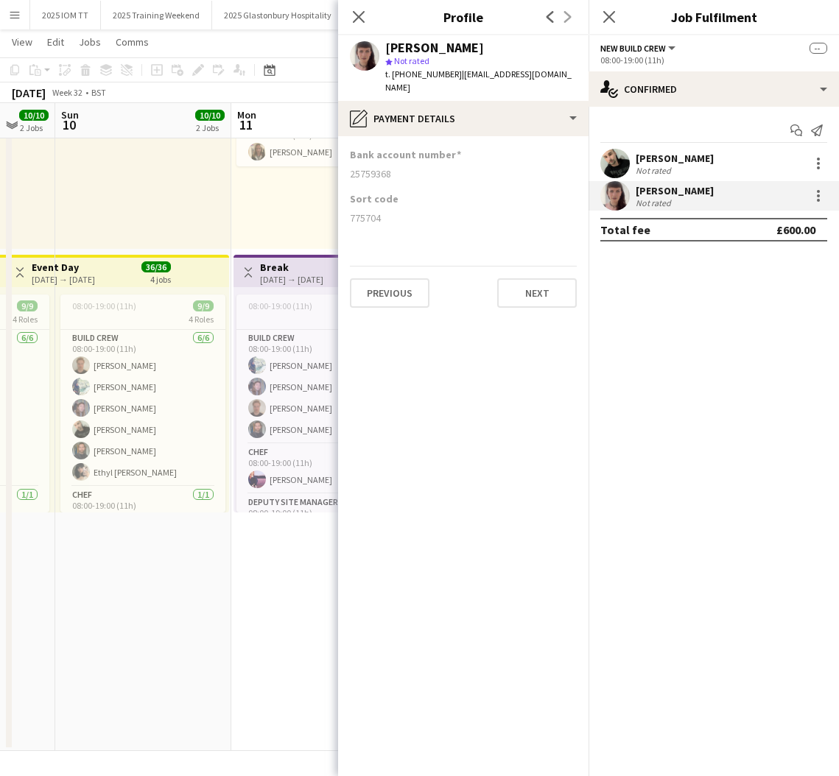
drag, startPoint x: 348, startPoint y: 161, endPoint x: 408, endPoint y: 163, distance: 60.4
click at [408, 163] on app-section-data-types "Bank account number [FINANCIAL_ID] Sort code [FINANCIAL_ID] Previous Next" at bounding box center [463, 456] width 250 height 640
drag, startPoint x: 375, startPoint y: 205, endPoint x: 412, endPoint y: 206, distance: 36.9
click at [412, 211] on div "775704" at bounding box center [463, 217] width 227 height 13
click at [607, 16] on icon "Close pop-in" at bounding box center [609, 17] width 14 height 14
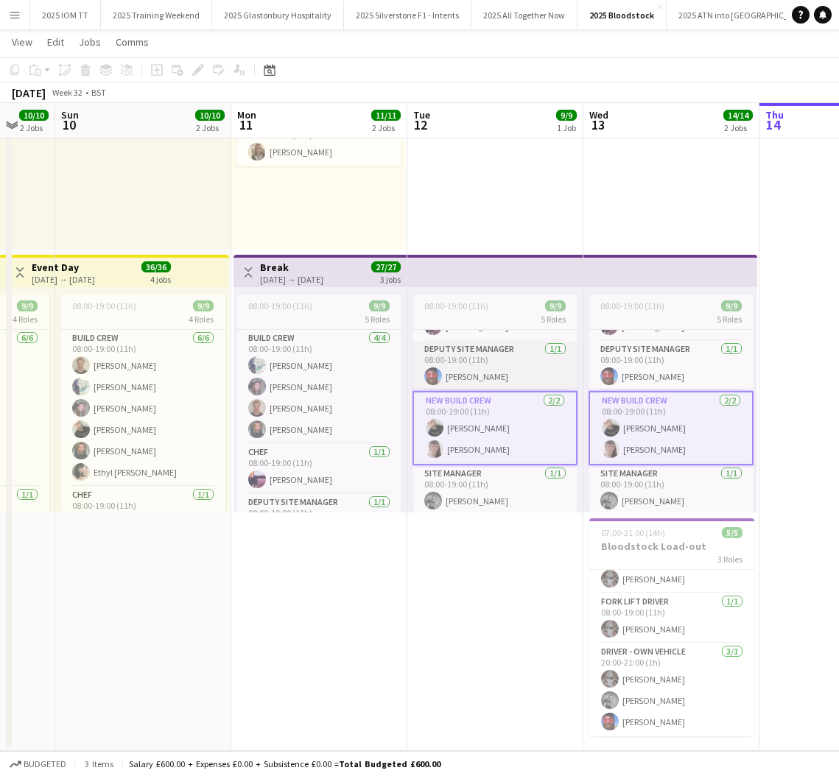
click at [522, 368] on app-card-role "Deputy site manager [DATE] 08:00-19:00 (11h) [PERSON_NAME]" at bounding box center [495, 366] width 165 height 50
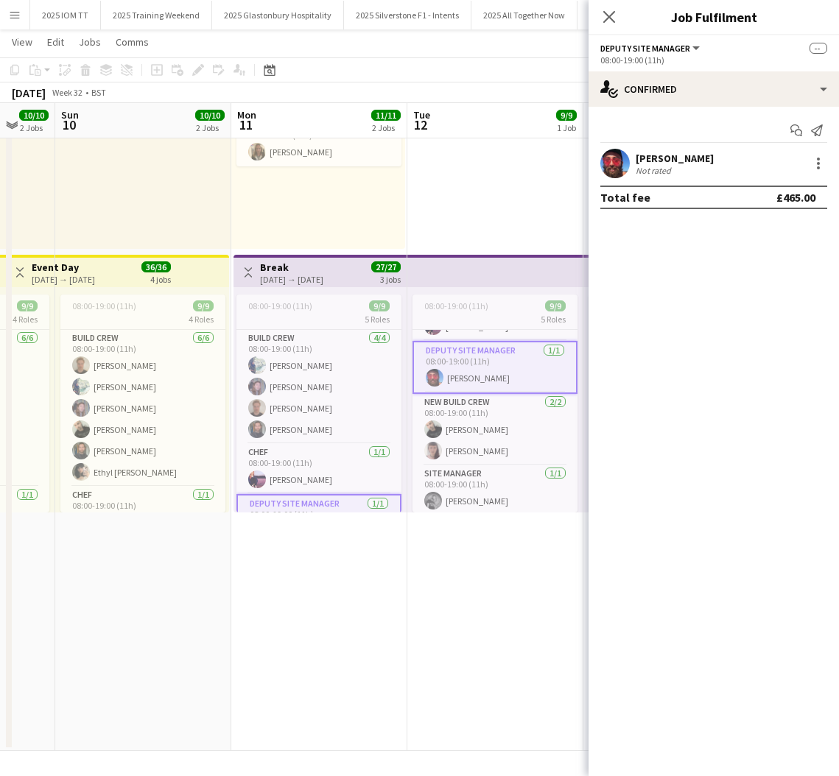
click at [703, 170] on div "[PERSON_NAME] Not rated" at bounding box center [714, 163] width 250 height 29
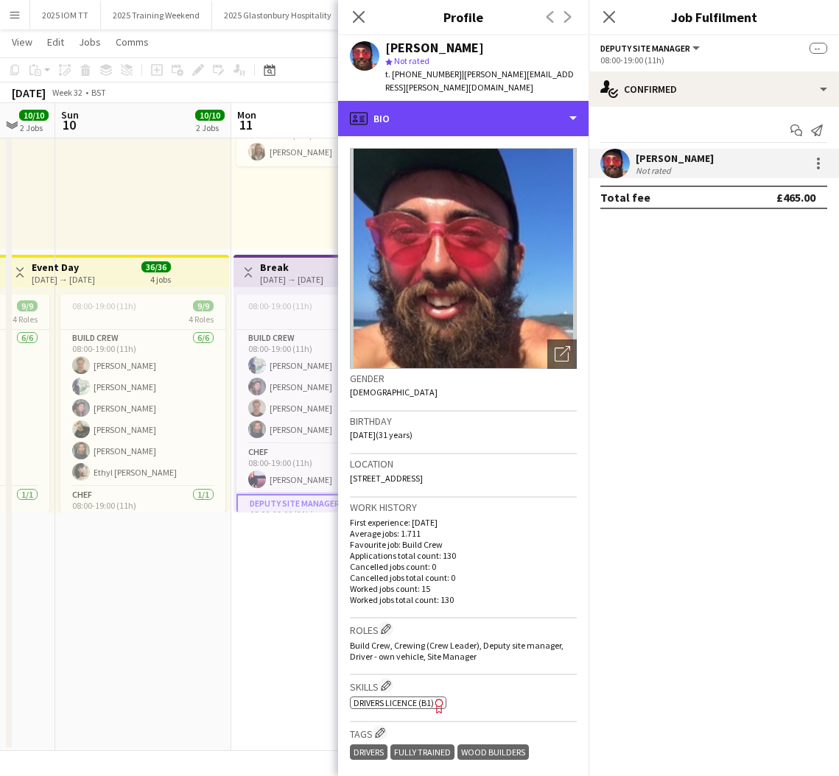
drag, startPoint x: 505, startPoint y: 100, endPoint x: 525, endPoint y: 122, distance: 29.2
click at [507, 101] on div "profile Bio" at bounding box center [463, 118] width 250 height 35
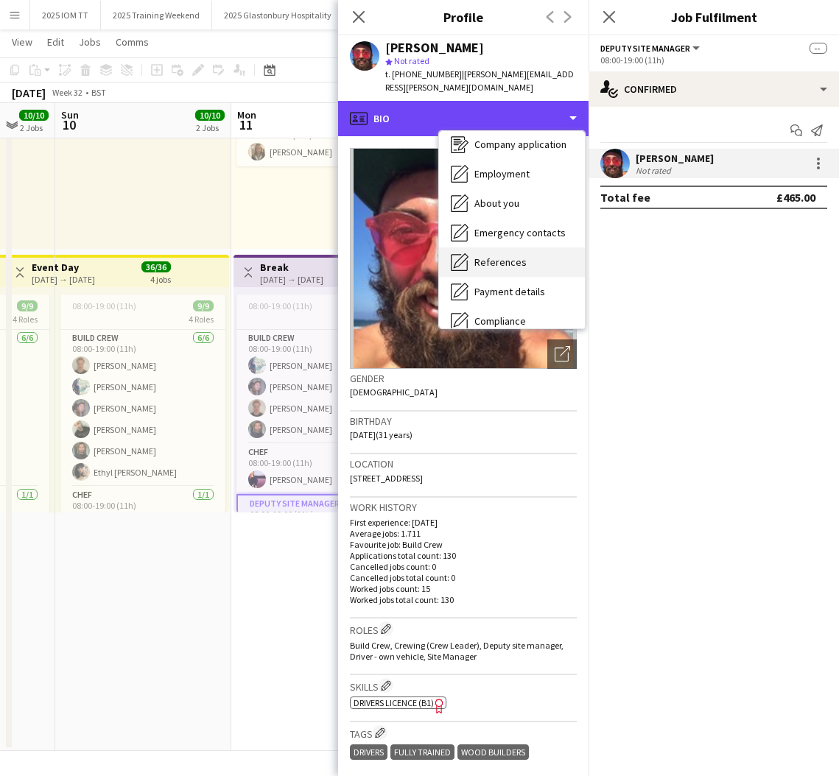
scroll to position [58, 0]
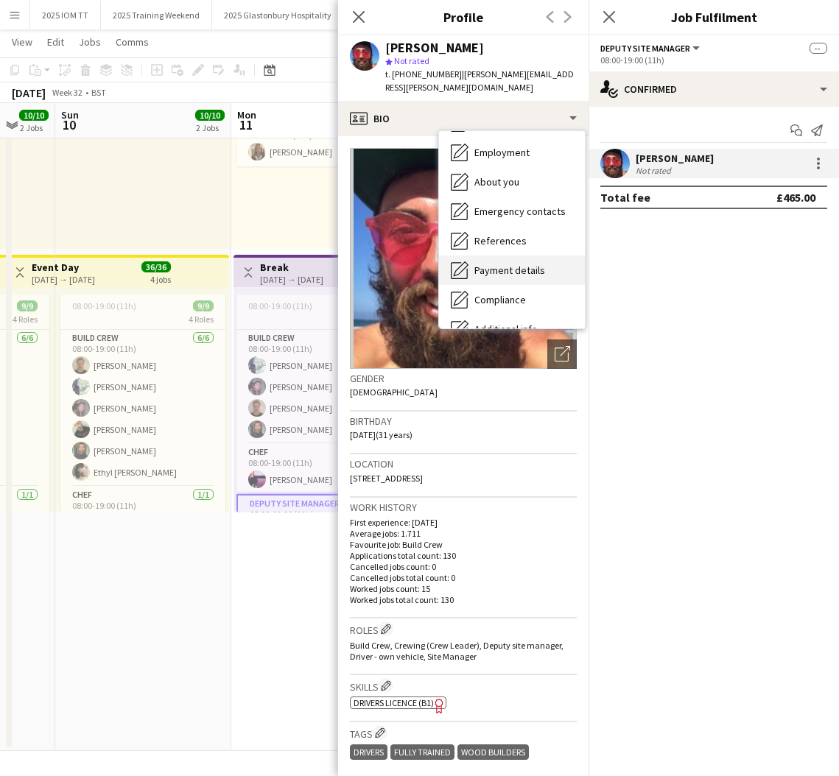
click at [524, 264] on span "Payment details" at bounding box center [509, 270] width 71 height 13
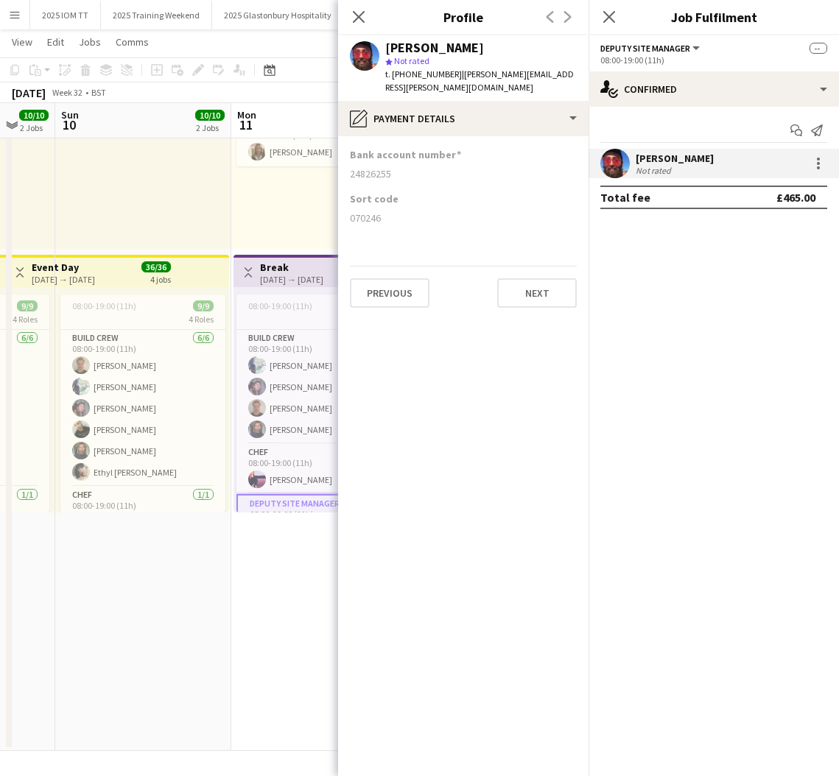
drag, startPoint x: 351, startPoint y: 161, endPoint x: 413, endPoint y: 163, distance: 61.2
click at [410, 167] on div "24826255" at bounding box center [463, 173] width 227 height 13
drag, startPoint x: 347, startPoint y: 203, endPoint x: 388, endPoint y: 207, distance: 41.4
click at [385, 207] on app-section-data-types "Bank account number [FINANCIAL_ID] Sort code [FINANCIAL_ID] Previous Next" at bounding box center [463, 456] width 250 height 640
click at [352, 16] on icon "Close pop-in" at bounding box center [358, 17] width 14 height 14
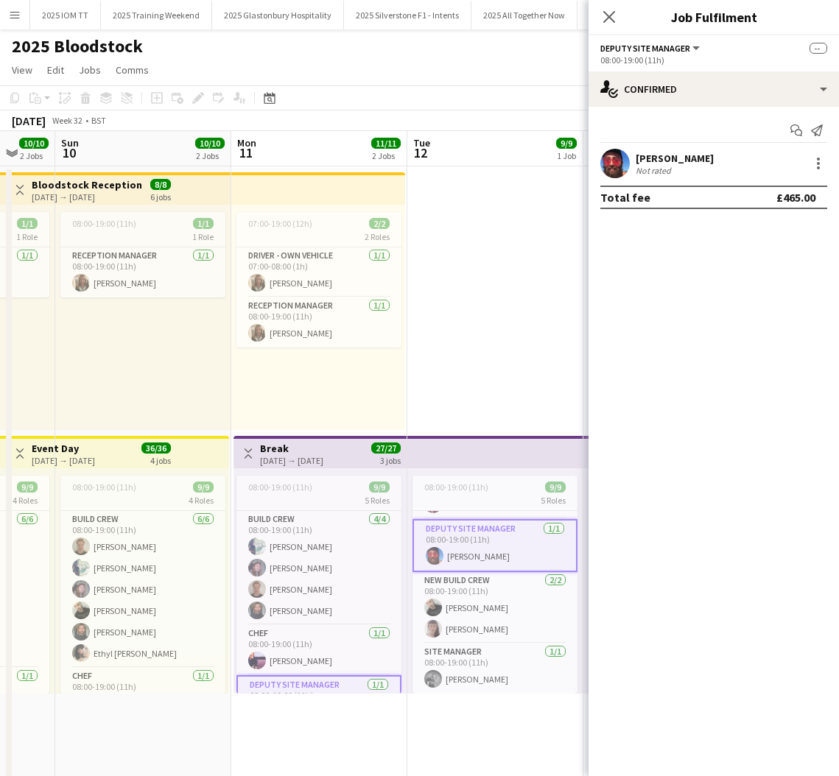
scroll to position [-1, 0]
click at [496, 382] on app-date-cell "08:00-19:00 (11h) 9/9 5 Roles Build Crew [DATE] 08:00-19:00 (11h) [PERSON_NAME]…" at bounding box center [495, 549] width 176 height 766
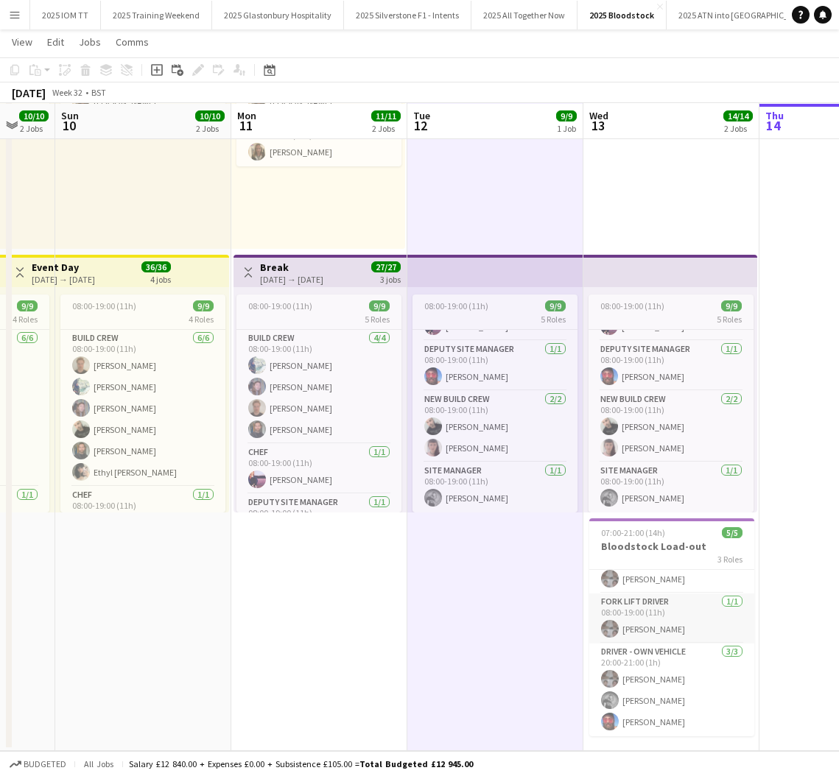
scroll to position [180, 0]
drag, startPoint x: 643, startPoint y: 620, endPoint x: 642, endPoint y: 599, distance: 20.7
click at [644, 620] on app-card-role "Fork Lift Driver [DATE] 08:00-19:00 (11h) [PERSON_NAME]" at bounding box center [671, 619] width 165 height 50
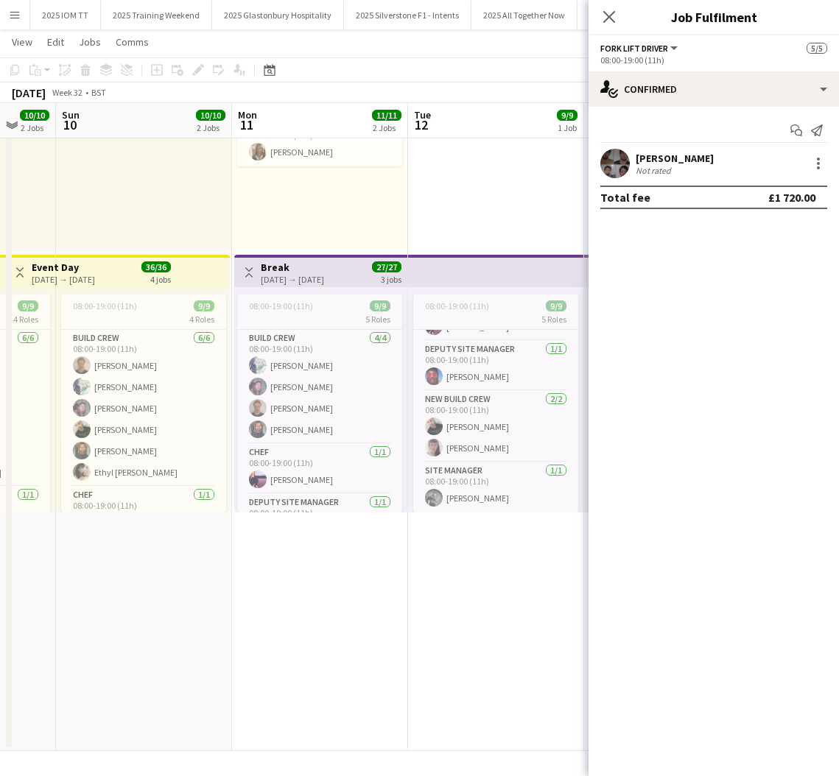
click at [689, 157] on div "[PERSON_NAME]" at bounding box center [675, 158] width 78 height 13
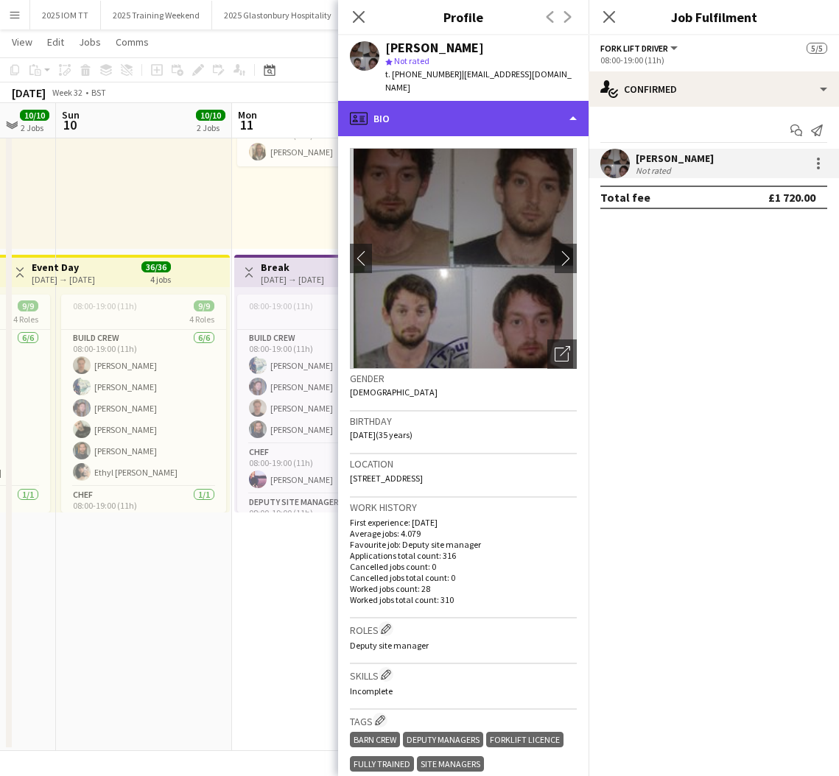
click at [480, 101] on div "profile Bio" at bounding box center [463, 118] width 250 height 35
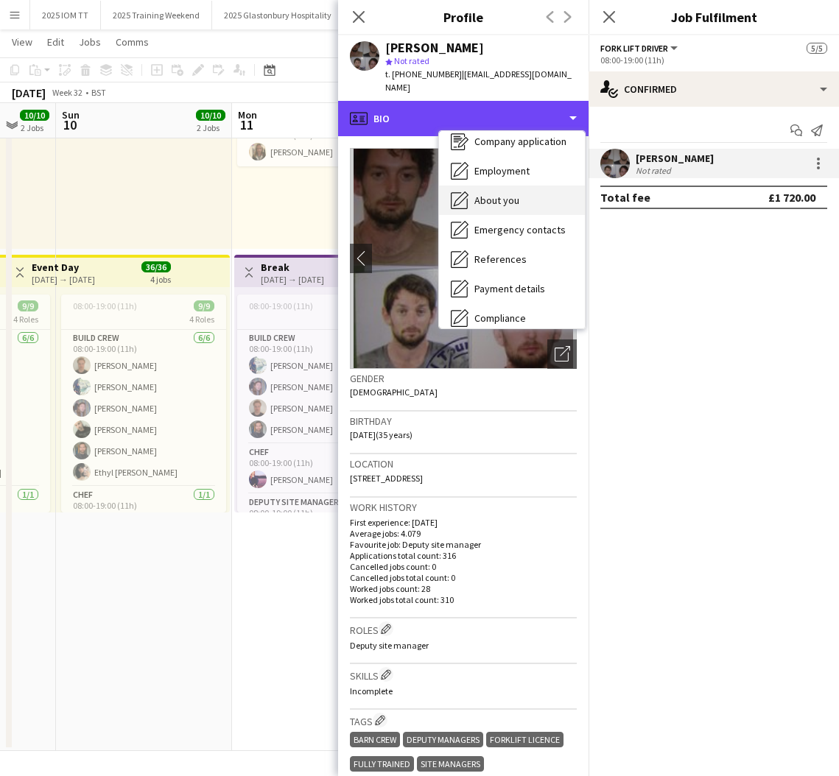
scroll to position [52, 0]
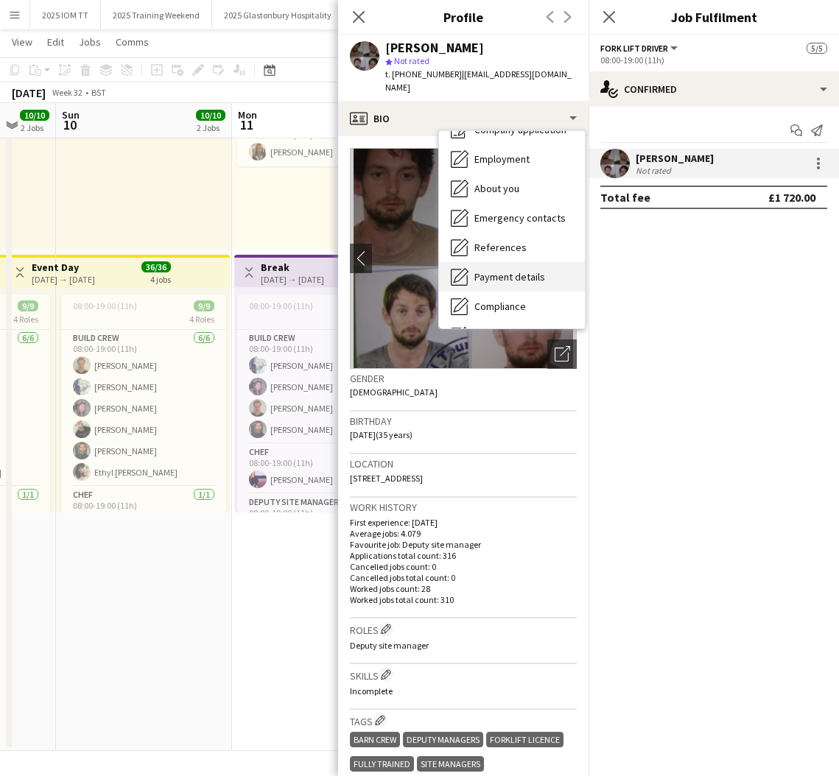
click at [513, 270] on span "Payment details" at bounding box center [509, 276] width 71 height 13
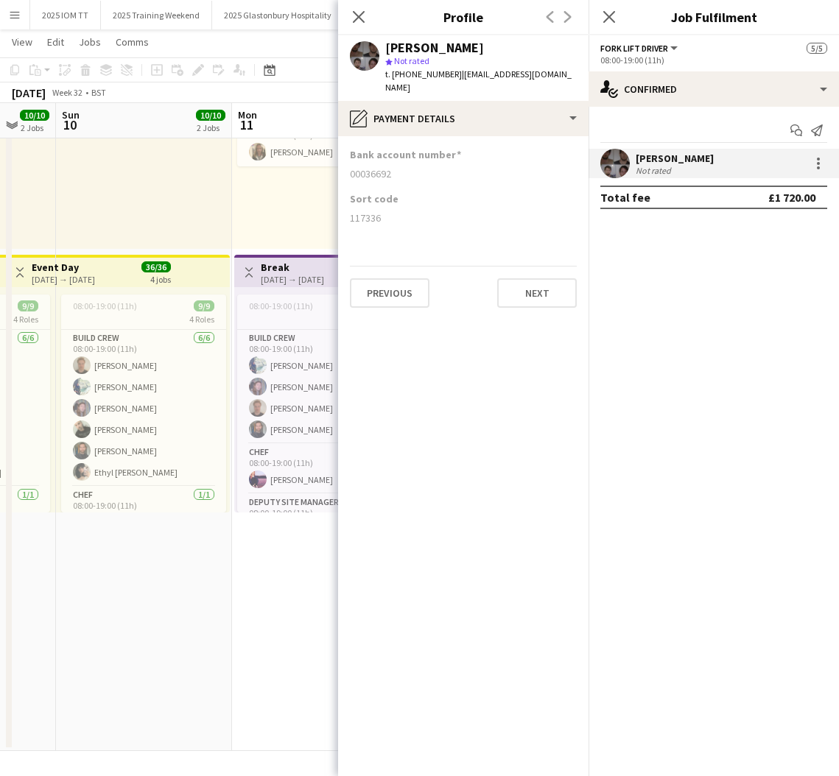
drag, startPoint x: 349, startPoint y: 160, endPoint x: 428, endPoint y: 164, distance: 78.9
click at [427, 164] on app-section-data-types "Bank account number [FINANCIAL_ID] Sort code [FINANCIAL_ID] Previous Next" at bounding box center [463, 456] width 250 height 640
drag, startPoint x: 356, startPoint y: 204, endPoint x: 393, endPoint y: 206, distance: 36.9
click at [392, 206] on app-section-data-types "Bank account number [FINANCIAL_ID] Sort code [FINANCIAL_ID] Previous Next" at bounding box center [463, 456] width 250 height 640
click at [611, 16] on icon at bounding box center [609, 17] width 14 height 14
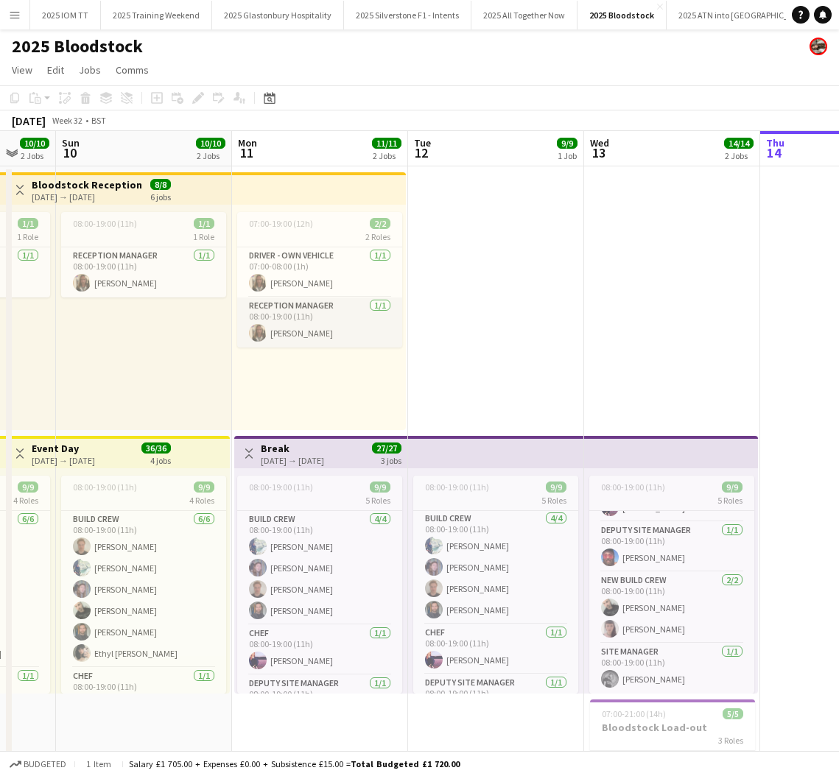
scroll to position [0, 0]
drag, startPoint x: 292, startPoint y: 316, endPoint x: 300, endPoint y: 315, distance: 7.5
click at [292, 316] on app-card-role "Reception Manager [DATE] 08:00-19:00 (11h) [PERSON_NAME]" at bounding box center [319, 323] width 165 height 50
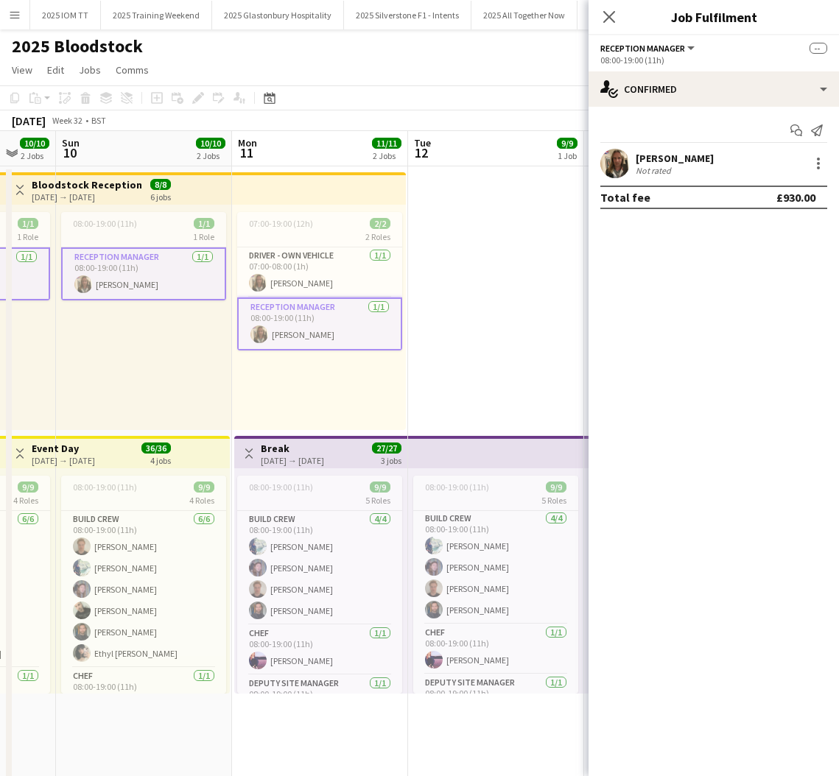
click at [661, 150] on div "[PERSON_NAME] Not rated" at bounding box center [714, 163] width 250 height 29
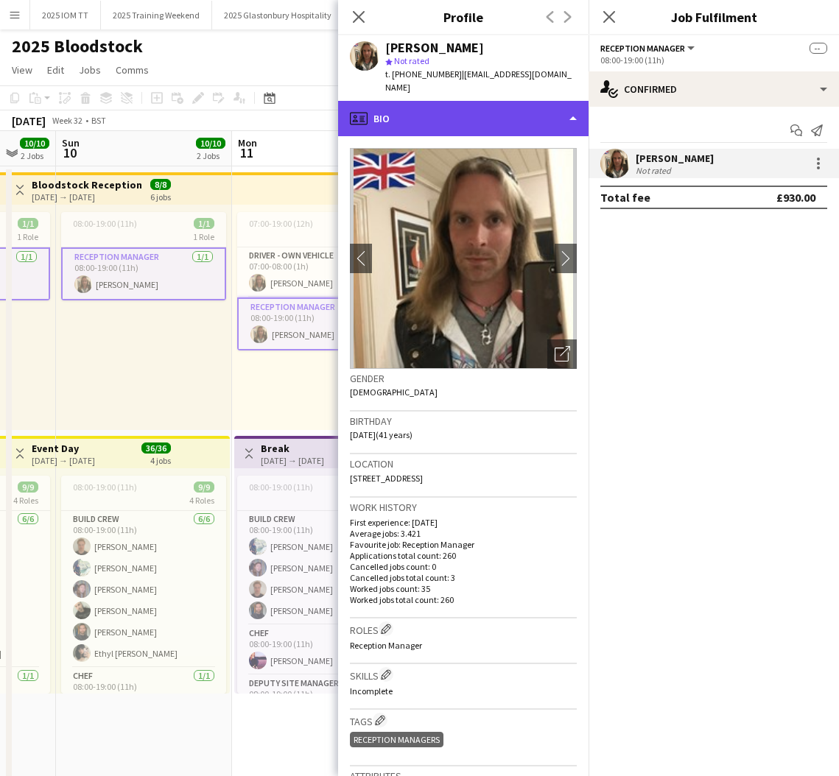
click at [513, 108] on div "profile Bio" at bounding box center [463, 118] width 250 height 35
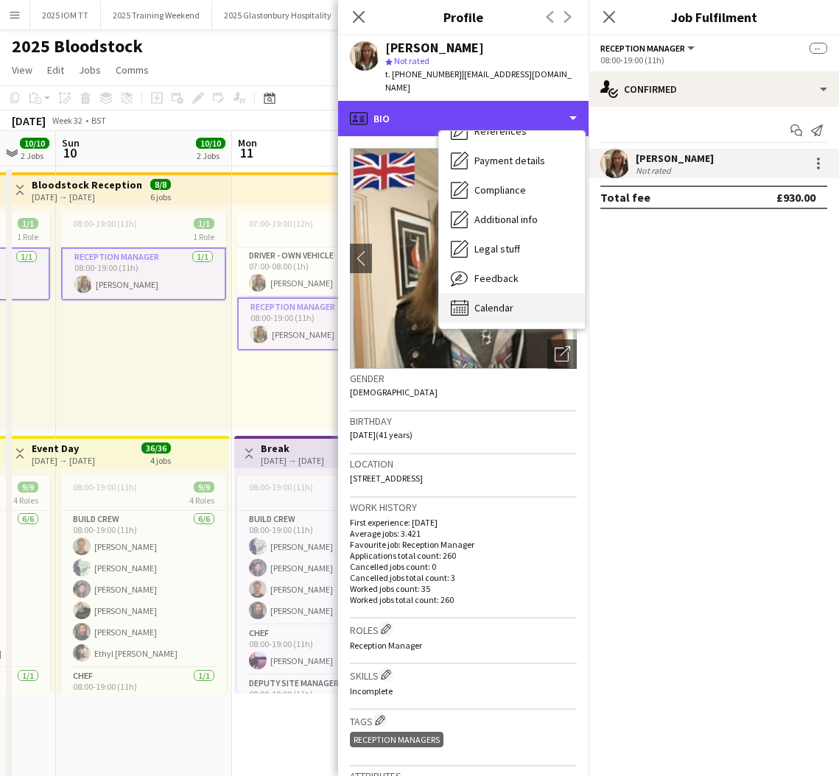
scroll to position [4, 0]
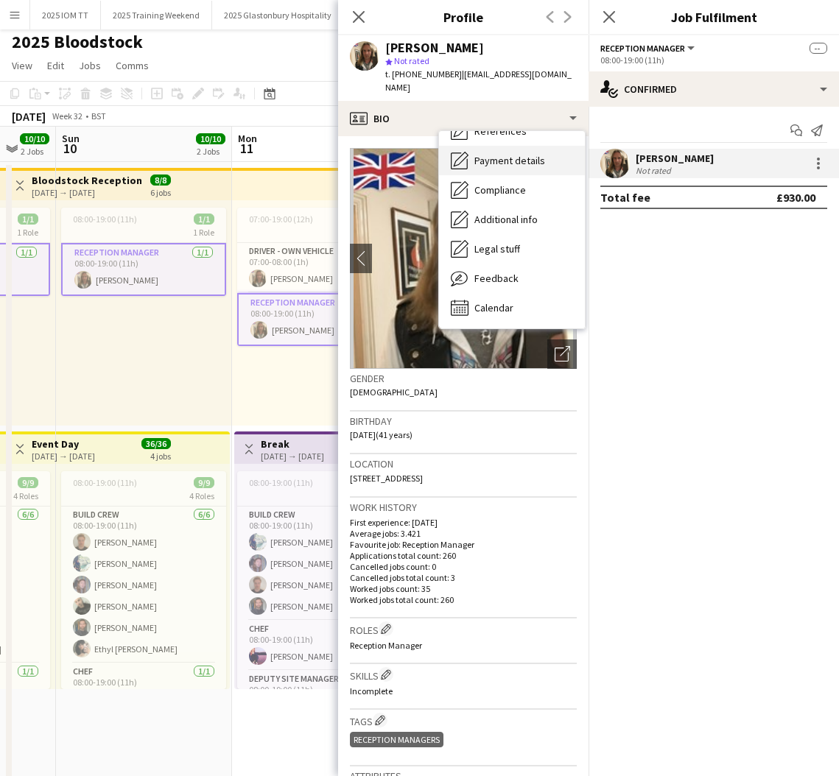
click at [508, 154] on span "Payment details" at bounding box center [509, 160] width 71 height 13
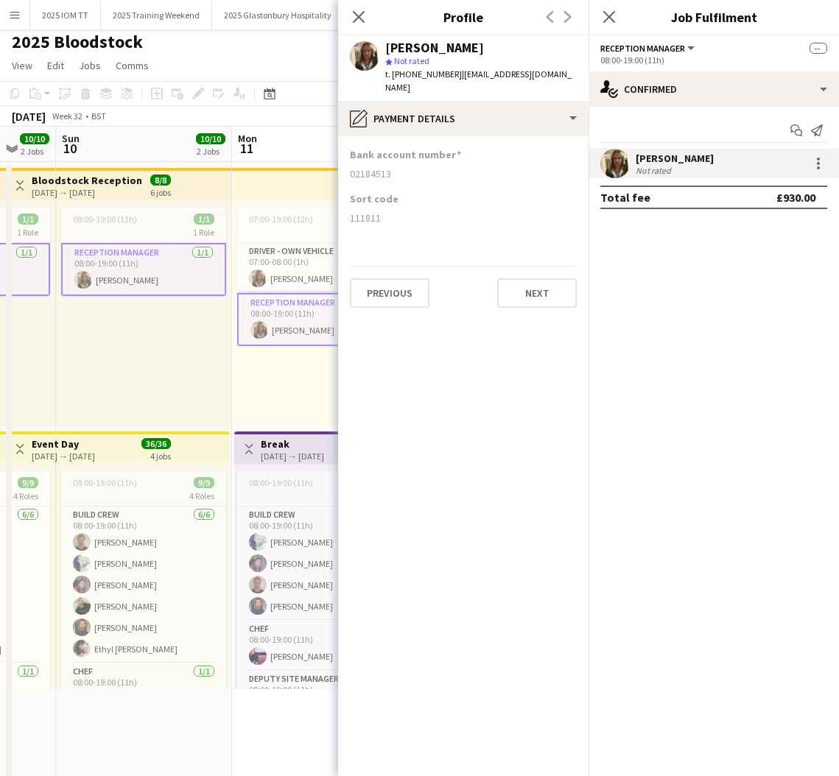
drag, startPoint x: 351, startPoint y: 159, endPoint x: 442, endPoint y: 162, distance: 90.7
click at [427, 167] on div "02184513" at bounding box center [463, 173] width 227 height 13
drag, startPoint x: 348, startPoint y: 204, endPoint x: 407, endPoint y: 206, distance: 59.7
click at [407, 206] on app-section-data-types "Bank account number [FINANCIAL_ID] Sort code [FINANCIAL_ID] Previous Next" at bounding box center [463, 456] width 250 height 640
drag, startPoint x: 612, startPoint y: 18, endPoint x: 609, endPoint y: 34, distance: 15.7
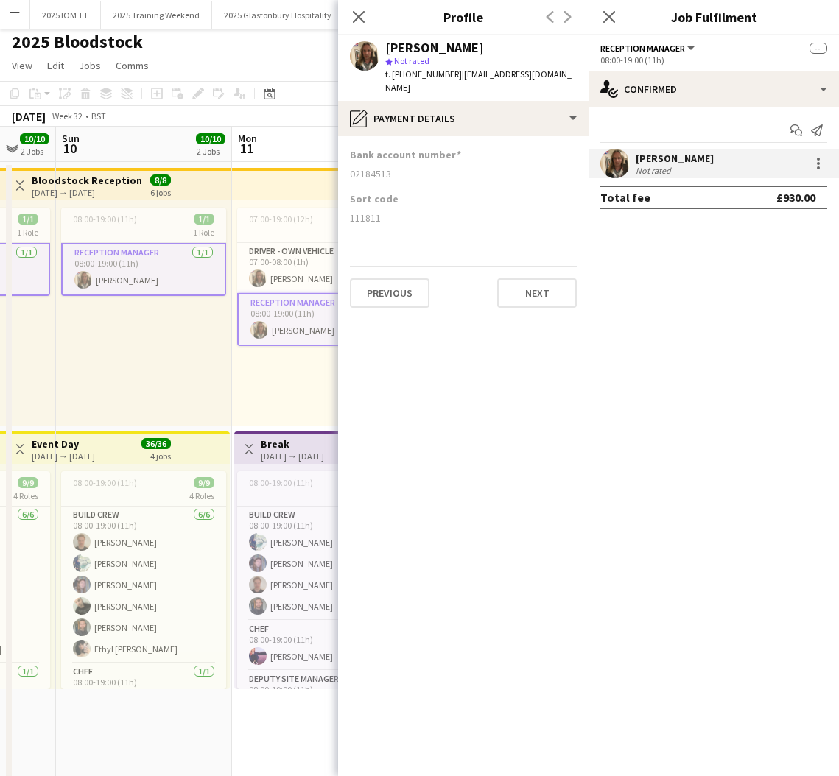
click at [613, 18] on icon "Close pop-in" at bounding box center [609, 17] width 12 height 12
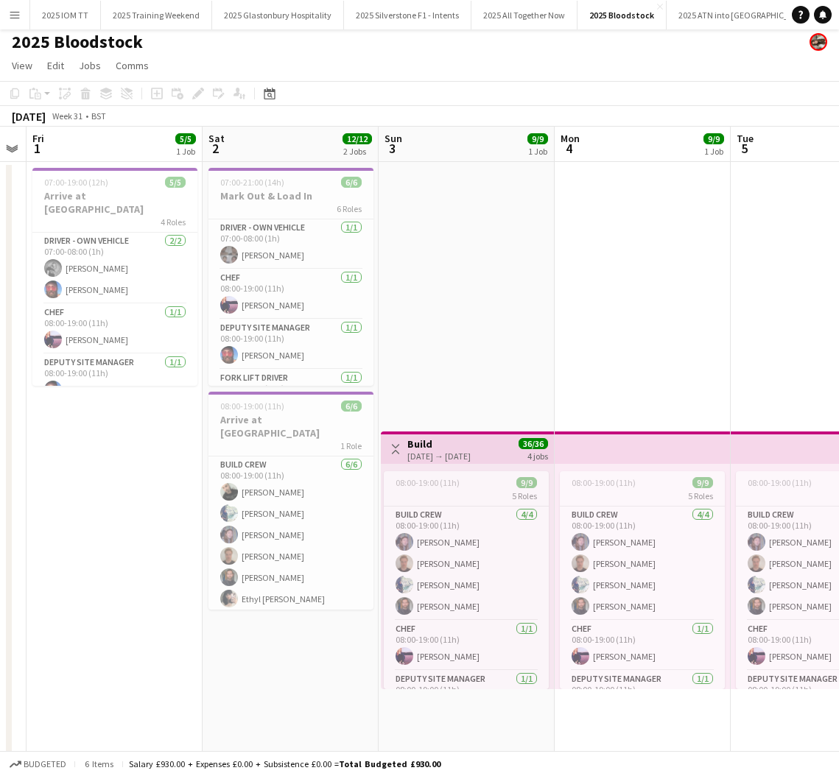
scroll to position [0, 330]
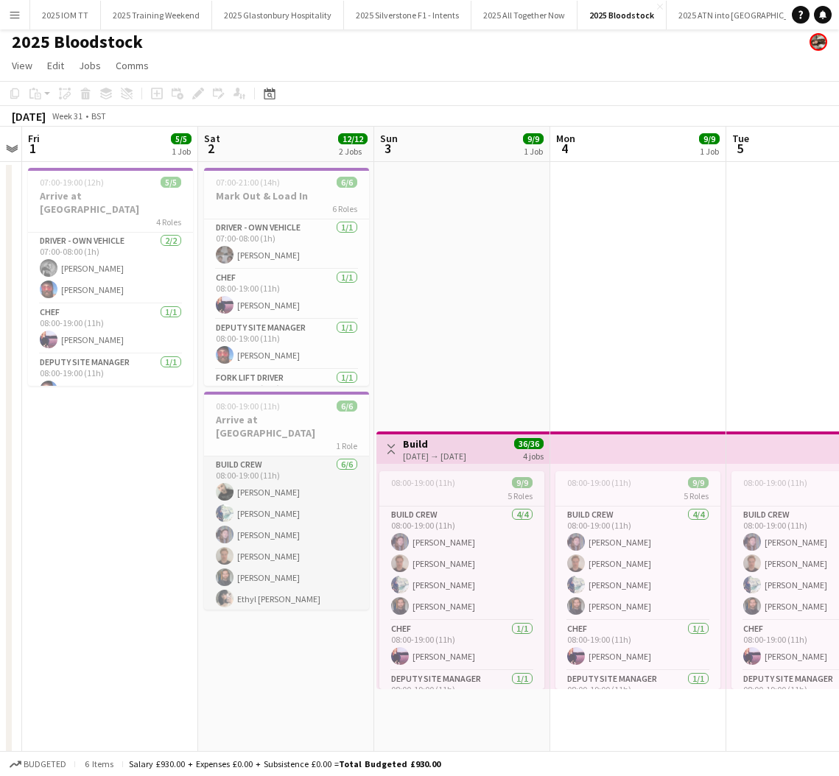
drag, startPoint x: 264, startPoint y: 530, endPoint x: 307, endPoint y: 521, distance: 43.6
click at [265, 530] on app-card-role "Build Crew [DATE] 08:00-19:00 (11h) [PERSON_NAME] [PERSON_NAME] [PERSON_NAME] […" at bounding box center [286, 535] width 165 height 157
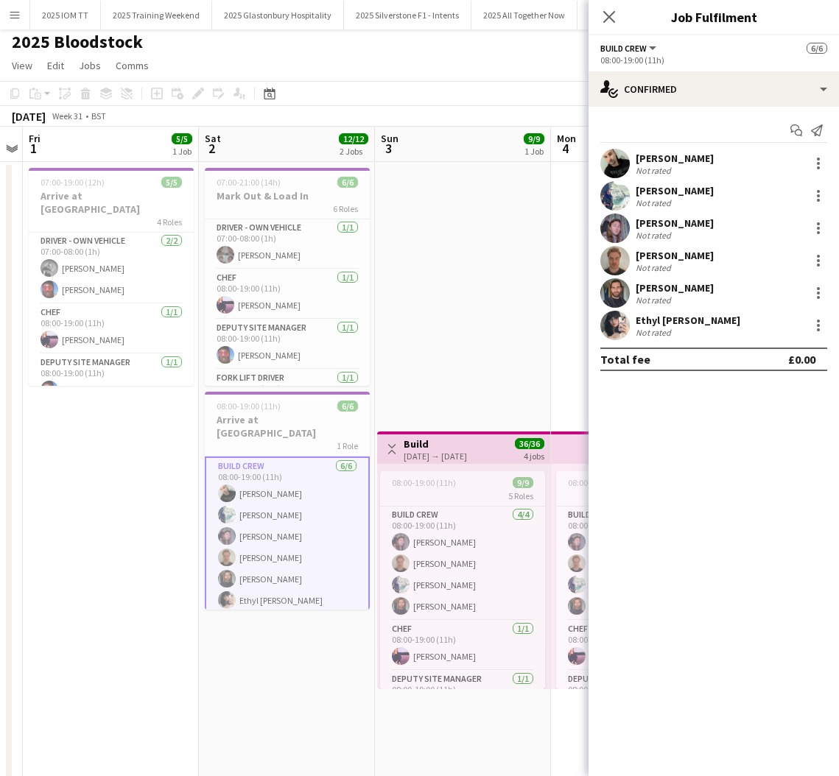
click at [707, 321] on div "[PERSON_NAME] Not rated" at bounding box center [714, 325] width 250 height 29
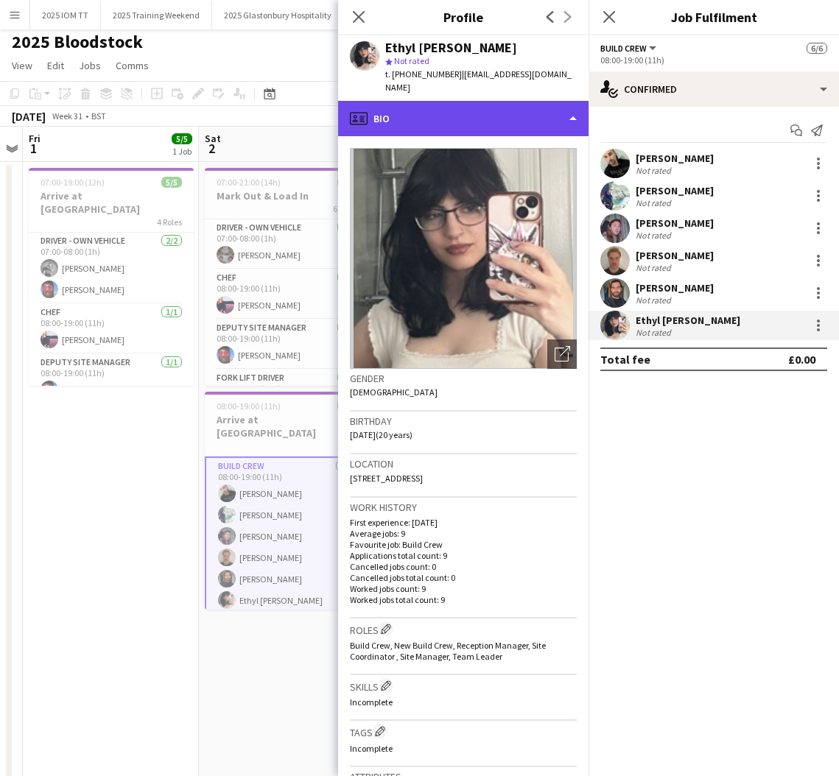
drag, startPoint x: 496, startPoint y: 113, endPoint x: 501, endPoint y: 127, distance: 15.6
click at [496, 113] on div "profile Bio" at bounding box center [463, 118] width 250 height 35
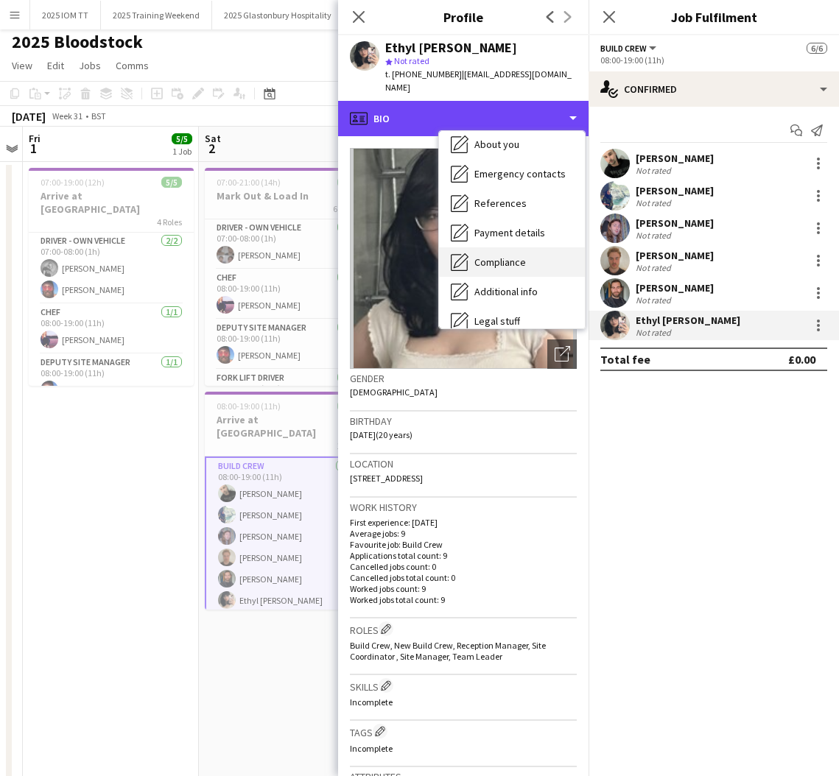
scroll to position [109, 0]
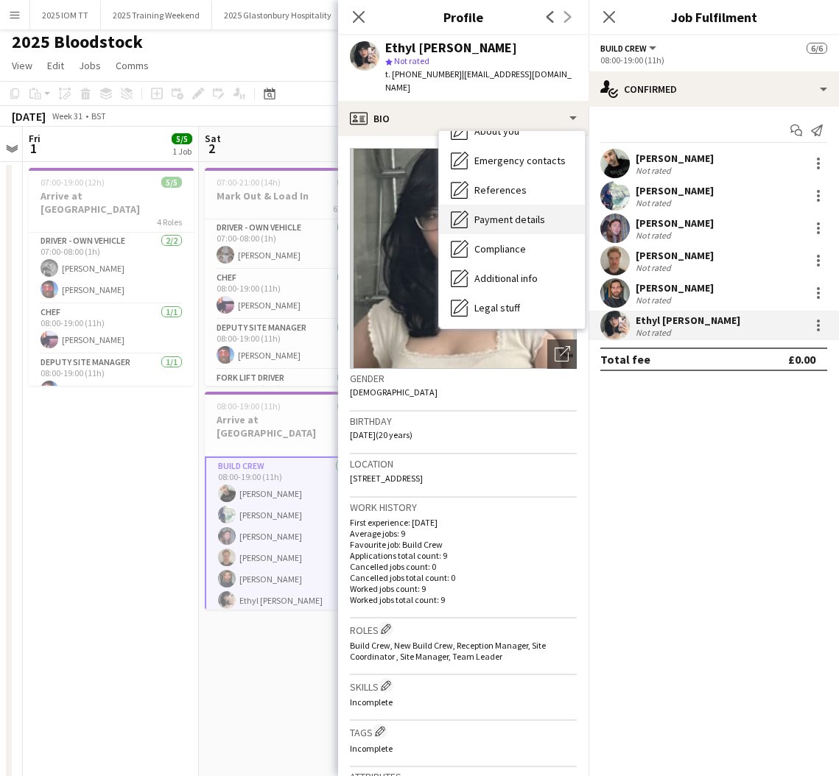
click at [499, 225] on span "Payment details" at bounding box center [509, 219] width 71 height 13
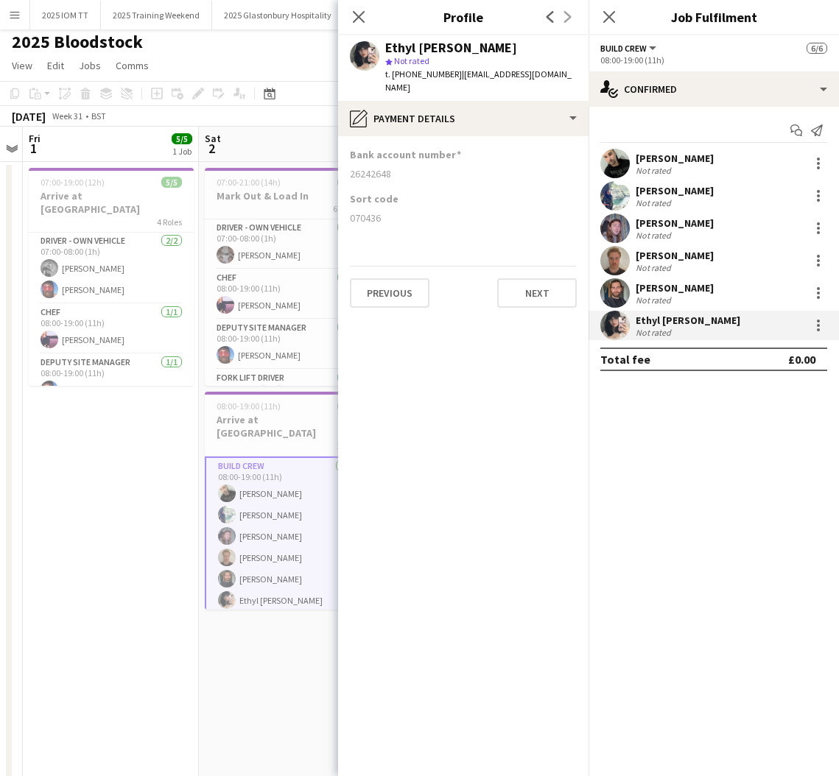
drag, startPoint x: 351, startPoint y: 172, endPoint x: 407, endPoint y: 175, distance: 55.3
click at [407, 175] on div "26242648" at bounding box center [463, 173] width 227 height 13
drag, startPoint x: 348, startPoint y: 218, endPoint x: 392, endPoint y: 219, distance: 44.2
click at [392, 219] on app-section-data-types "Bank account number [FINANCIAL_ID] Sort code [FINANCIAL_ID] Previous Next" at bounding box center [463, 456] width 250 height 640
click at [604, 21] on icon "Close pop-in" at bounding box center [609, 17] width 14 height 14
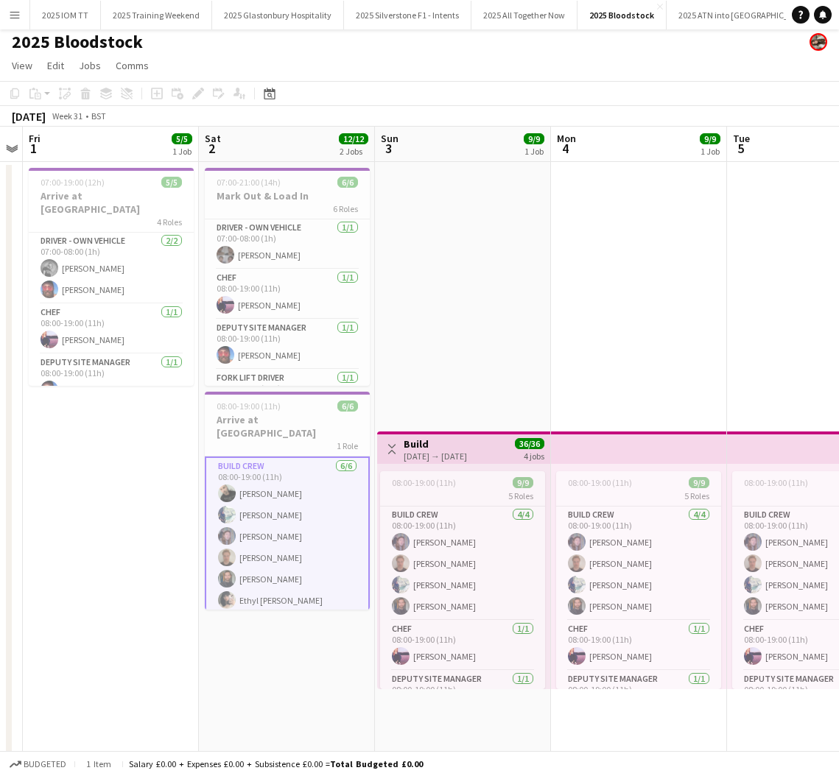
click at [514, 327] on app-date-cell "Toggle View Build [DATE] → [DATE] 36/36 4 jobs 08:00-19:00 (11h) 9/9 5 Roles Bu…" at bounding box center [463, 545] width 176 height 766
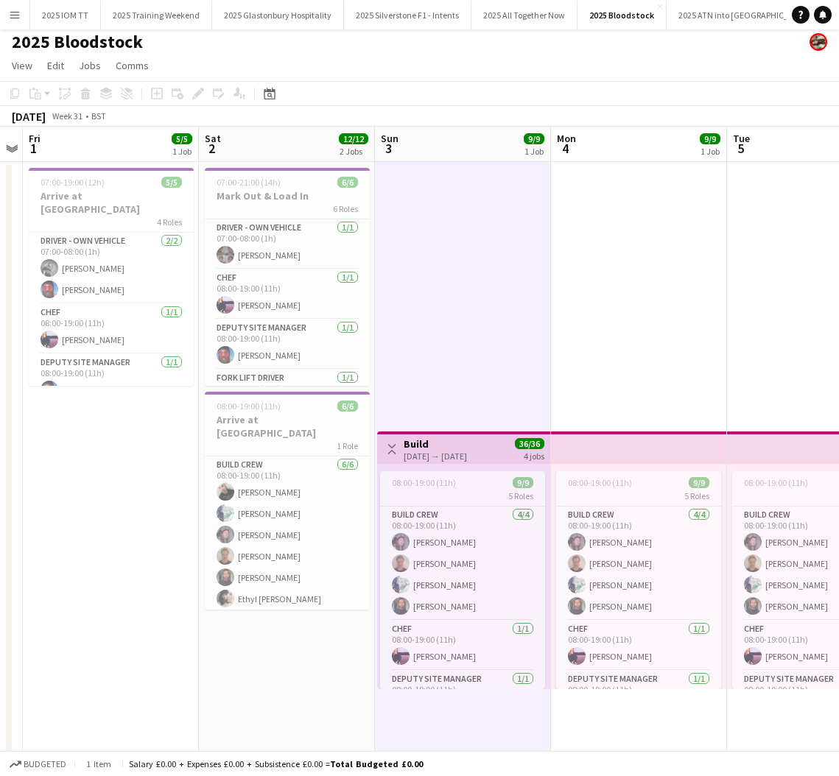
scroll to position [0, 329]
click at [20, 15] on app-icon "Menu" at bounding box center [15, 15] width 12 height 12
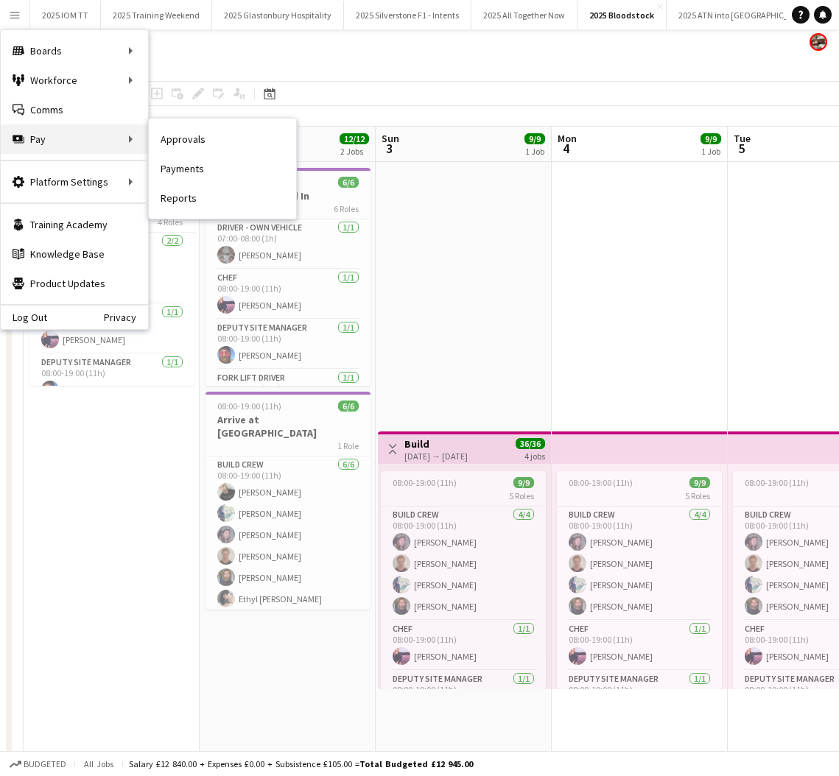
click at [60, 138] on div "Pay Pay" at bounding box center [74, 138] width 147 height 29
click at [186, 166] on link "Payments" at bounding box center [222, 168] width 147 height 29
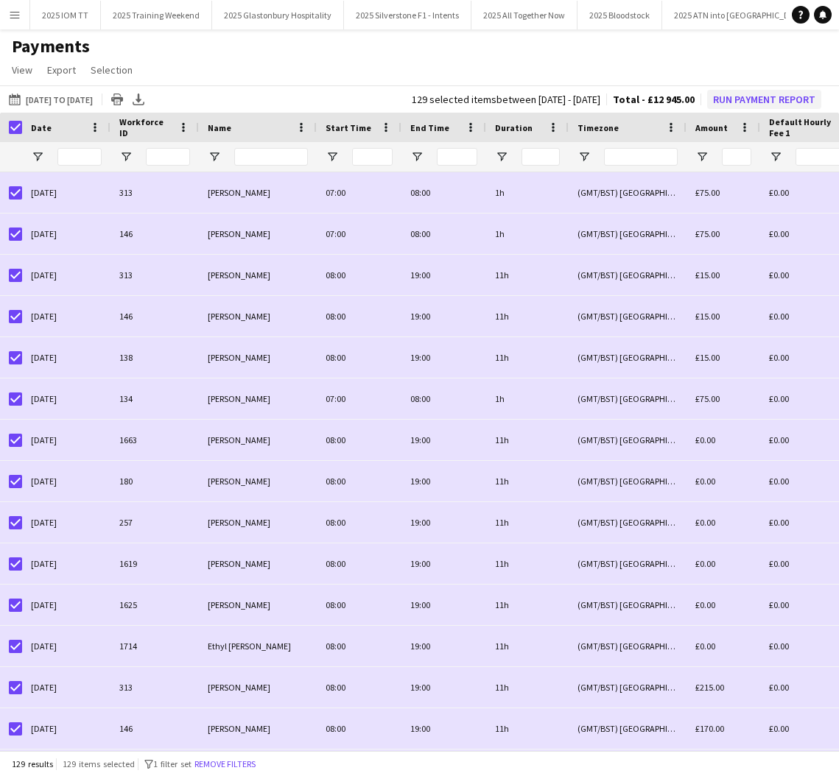
click at [734, 100] on button "Run Payment Report" at bounding box center [764, 99] width 114 height 19
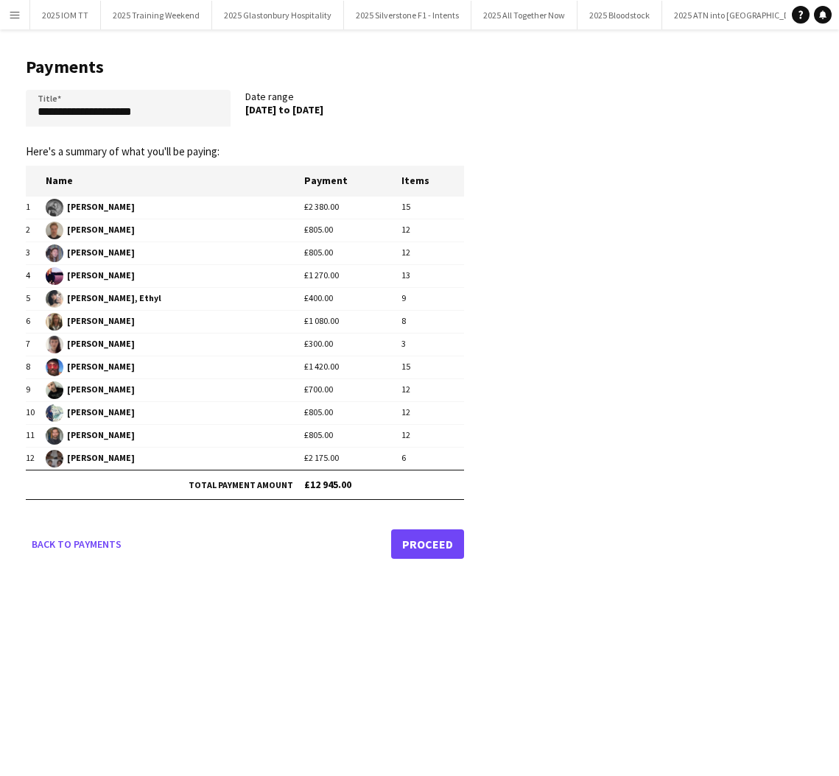
drag, startPoint x: 836, startPoint y: 156, endPoint x: 705, endPoint y: 150, distance: 131.3
click at [703, 150] on app-pay-new-report "**********" at bounding box center [419, 305] width 839 height 552
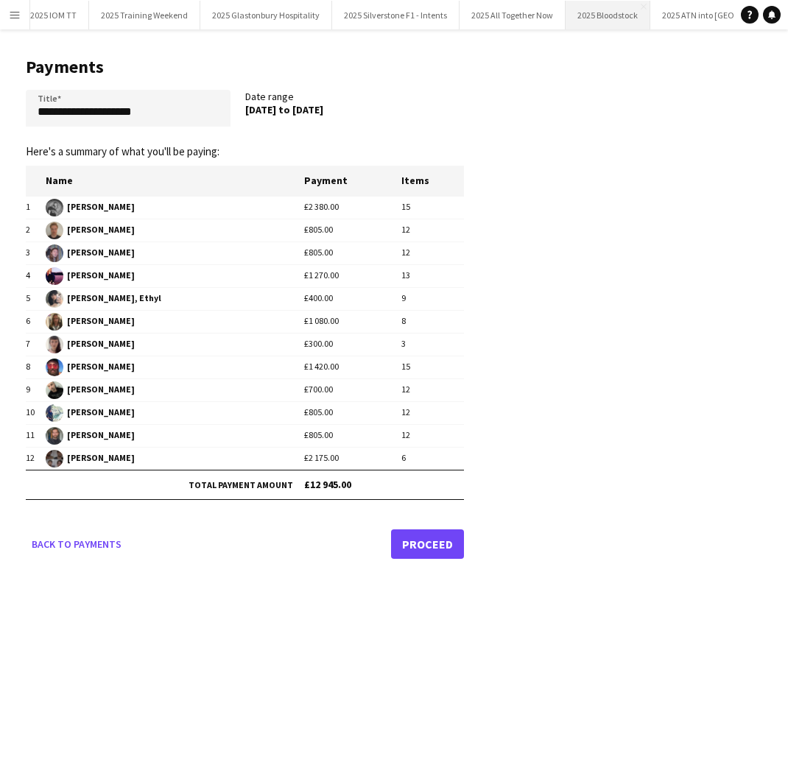
scroll to position [0, 13]
click at [615, 18] on button "2025 Bloodstock Close" at bounding box center [606, 15] width 85 height 29
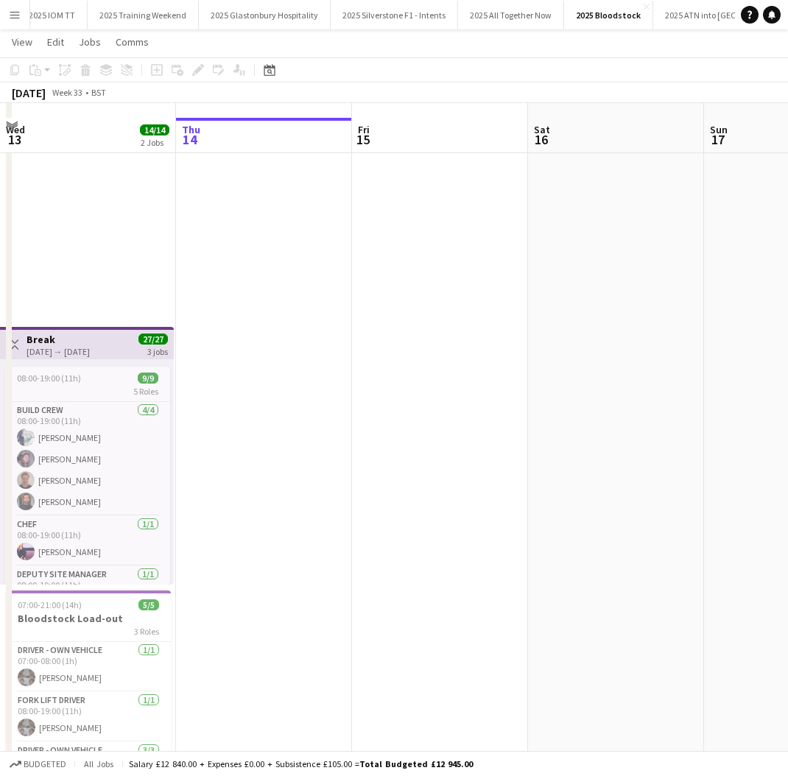
scroll to position [134, 0]
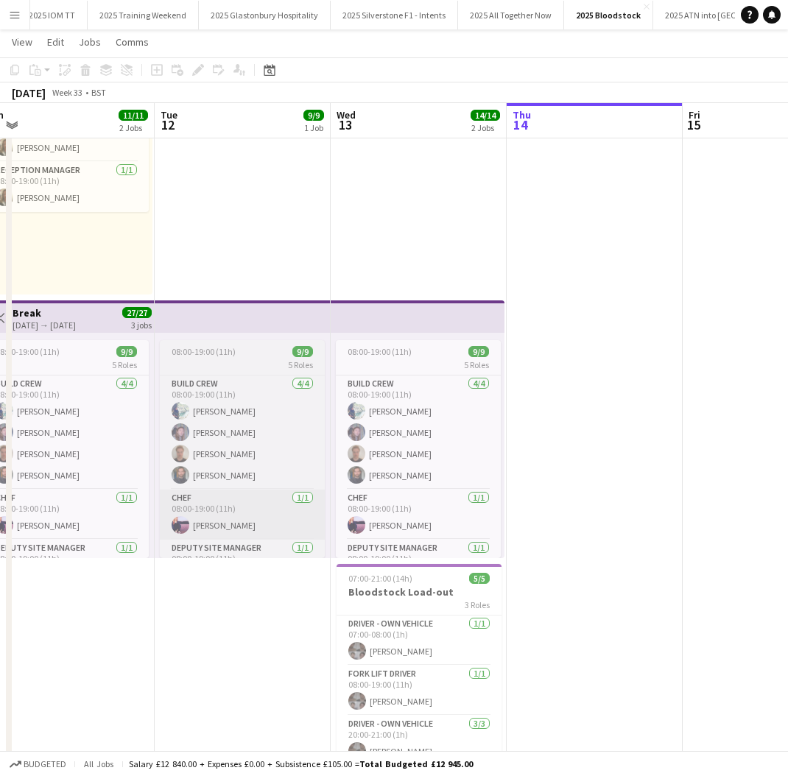
drag, startPoint x: 411, startPoint y: 594, endPoint x: 323, endPoint y: 498, distance: 129.8
click at [410, 592] on h3 "Bloodstock Load-out" at bounding box center [419, 592] width 165 height 13
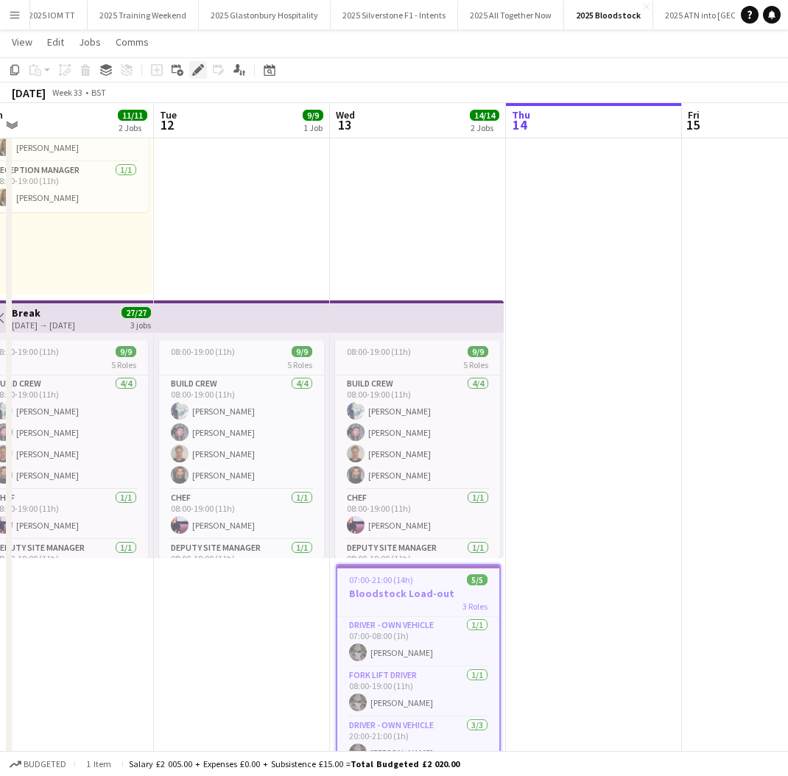
click at [196, 71] on icon at bounding box center [198, 70] width 8 height 8
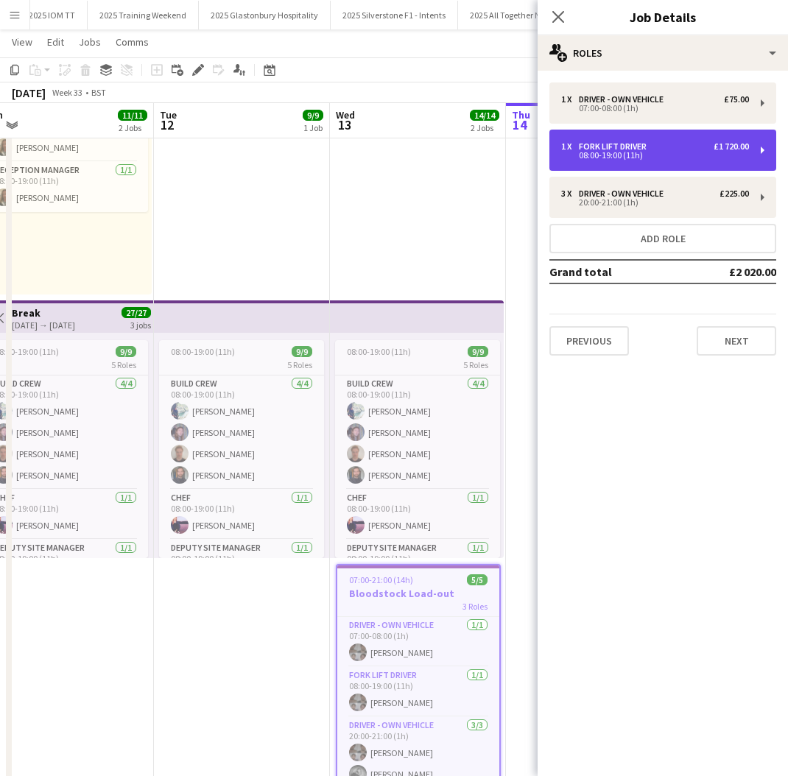
click at [699, 161] on div "1 x Fork Lift Driver £1 720.00 08:00-19:00 (11h)" at bounding box center [663, 150] width 227 height 41
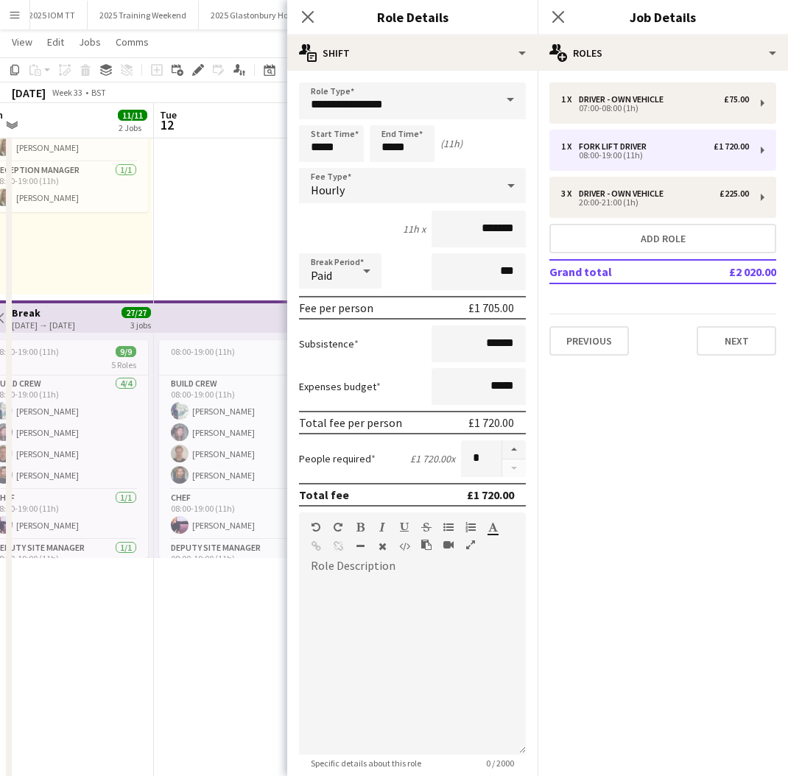
click at [426, 203] on div "Hourly" at bounding box center [397, 185] width 197 height 35
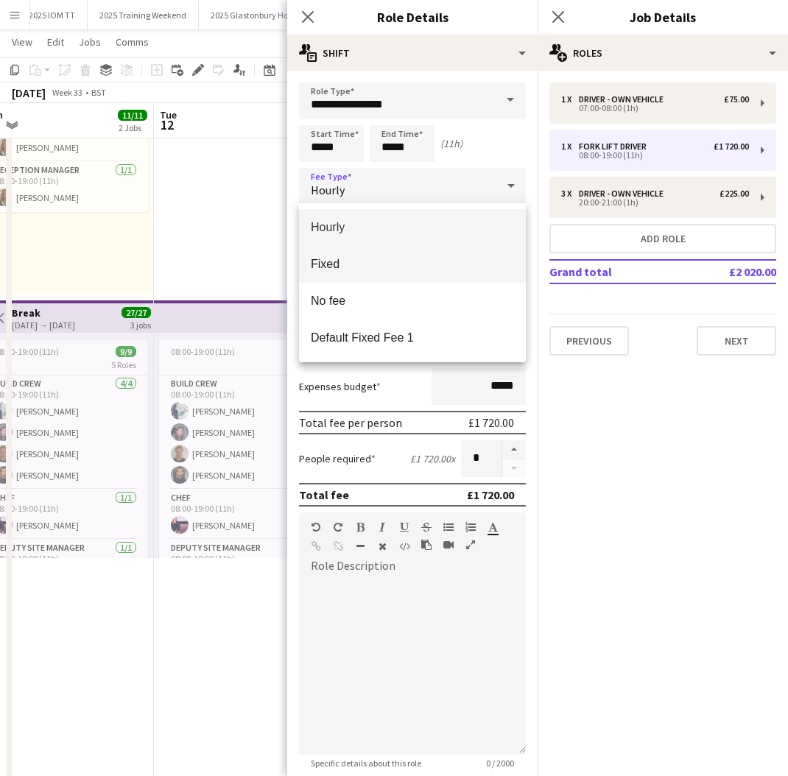
click at [402, 267] on span "Fixed" at bounding box center [412, 264] width 203 height 14
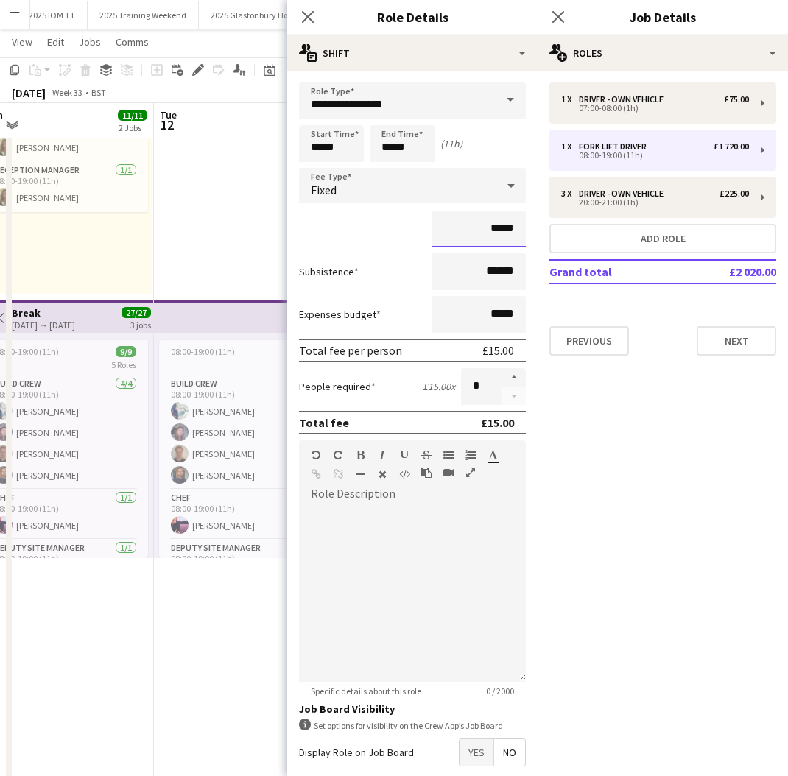
drag, startPoint x: 517, startPoint y: 231, endPoint x: 452, endPoint y: 234, distance: 64.9
click at [452, 235] on input "*****" at bounding box center [479, 229] width 94 height 37
type input "****"
drag, startPoint x: 650, startPoint y: 464, endPoint x: 623, endPoint y: 381, distance: 87.4
click at [650, 463] on mat-expansion-panel "pencil3 General details 1 x Driver - own vehicle £75.00 07:00-08:00 (1h) 1 x Fo…" at bounding box center [663, 424] width 250 height 706
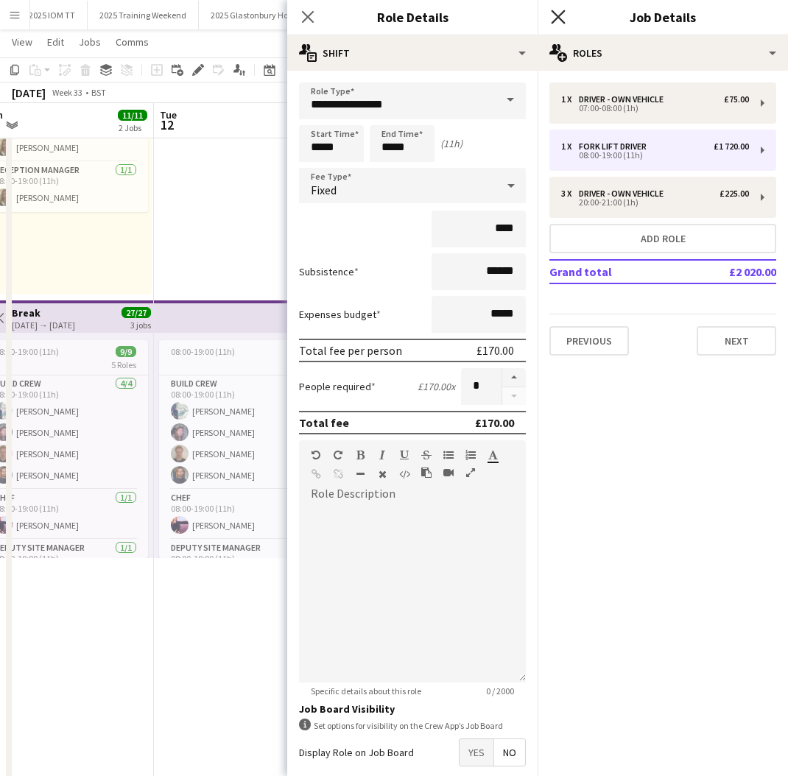
click at [565, 18] on icon "Close pop-in" at bounding box center [558, 17] width 14 height 14
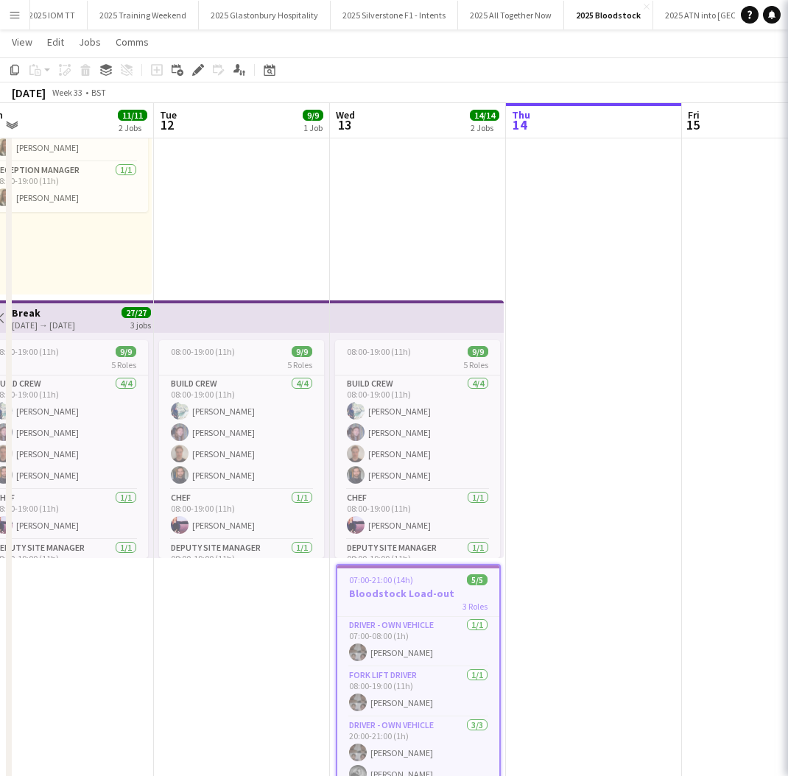
scroll to position [0, 0]
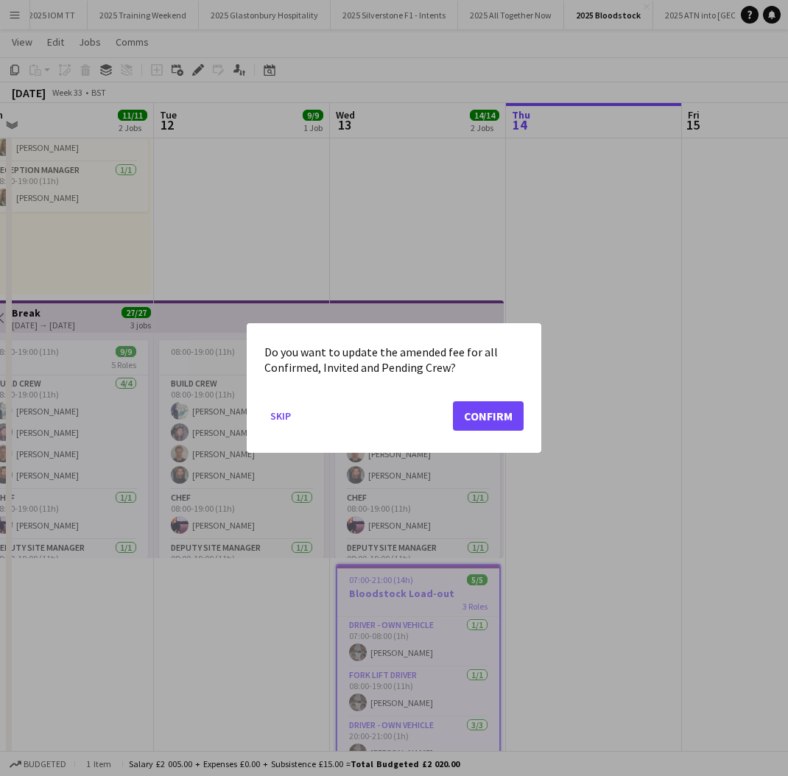
click at [499, 416] on button "Confirm" at bounding box center [488, 415] width 71 height 29
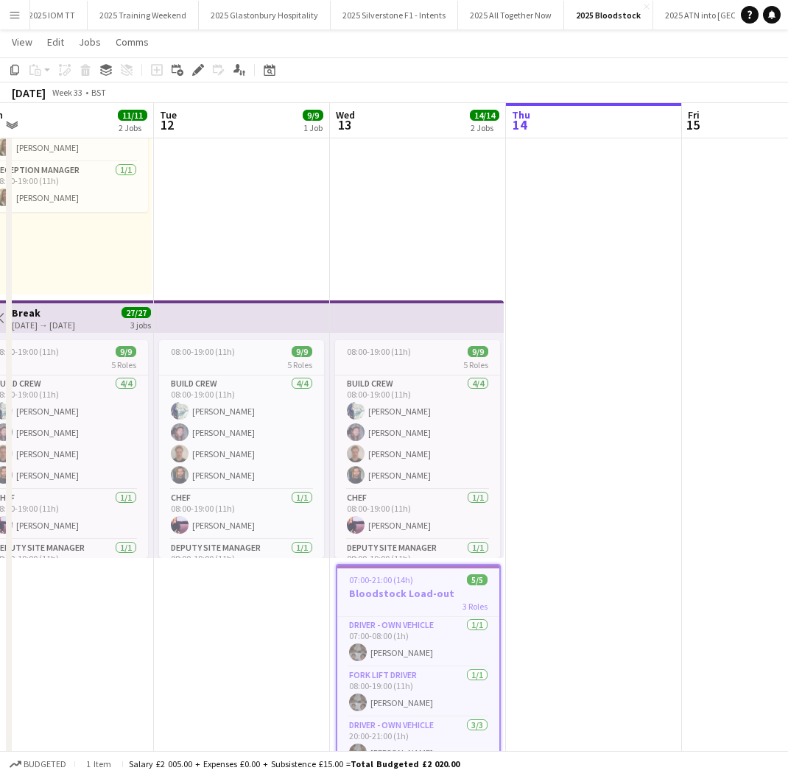
scroll to position [134, 0]
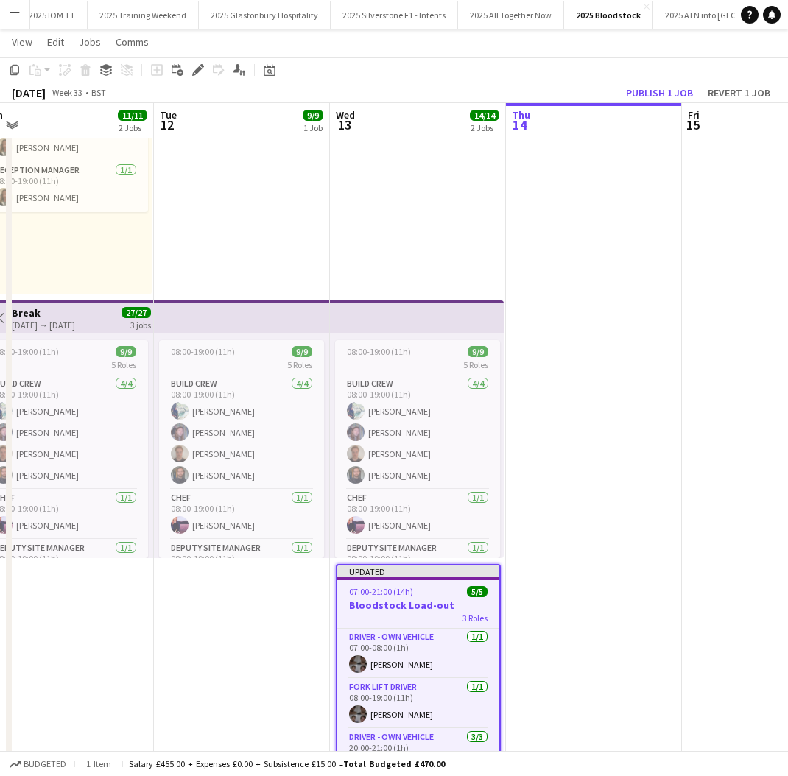
click at [612, 177] on app-calendar-viewport "Sat 9 10/10 2 Jobs Sun 10 10/10 2 Jobs Mon 11 11/11 2 Jobs Tue 12 9/9 1 Job Wed…" at bounding box center [394, 367] width 788 height 888
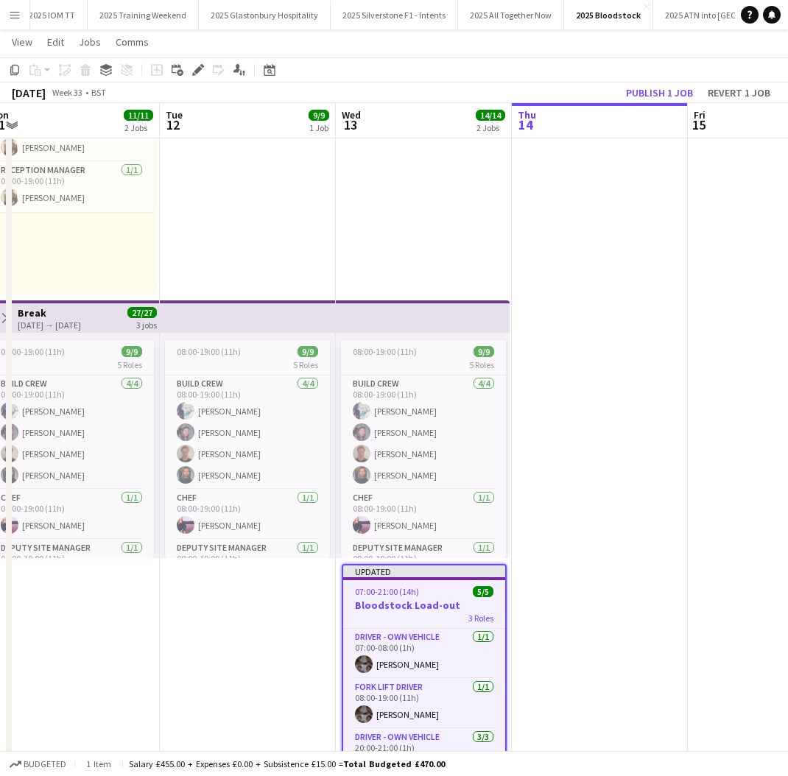
click at [646, 94] on button "Publish 1 job" at bounding box center [659, 92] width 79 height 19
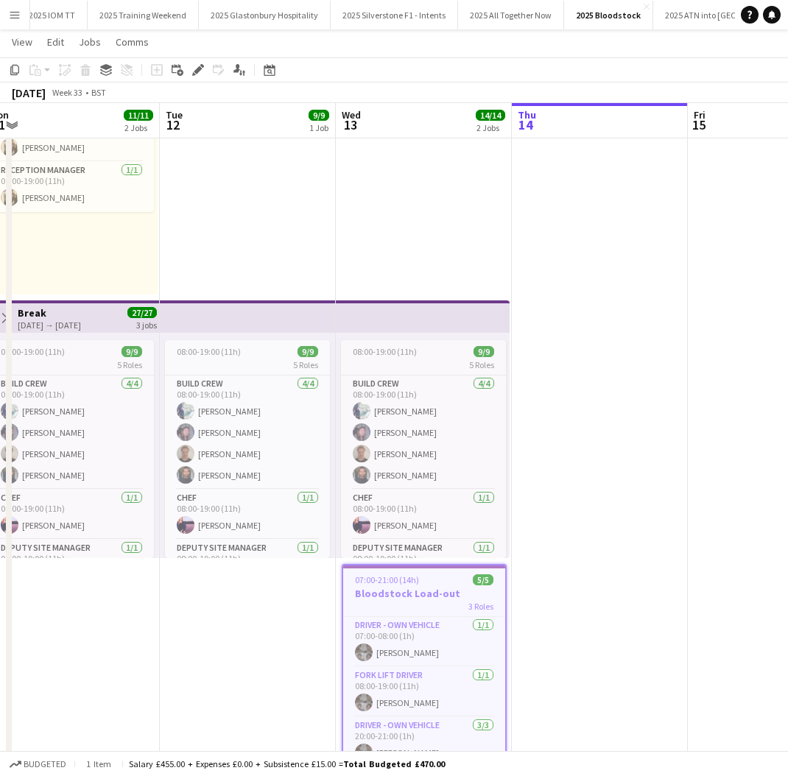
click at [564, 363] on app-date-cell at bounding box center [600, 421] width 176 height 781
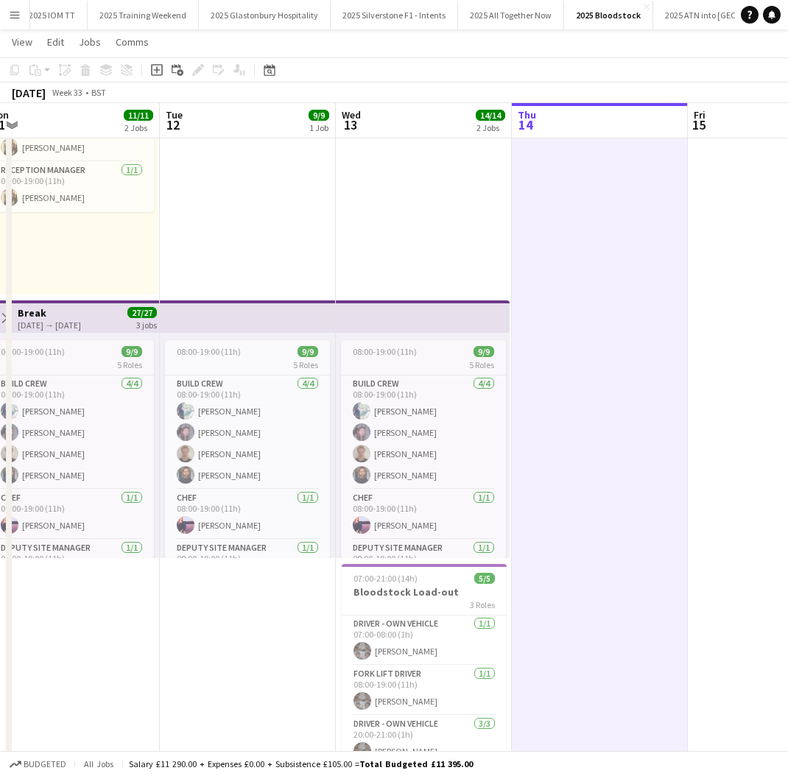
drag, startPoint x: 578, startPoint y: 290, endPoint x: 556, endPoint y: 221, distance: 72.7
click at [578, 290] on app-date-cell at bounding box center [600, 421] width 176 height 781
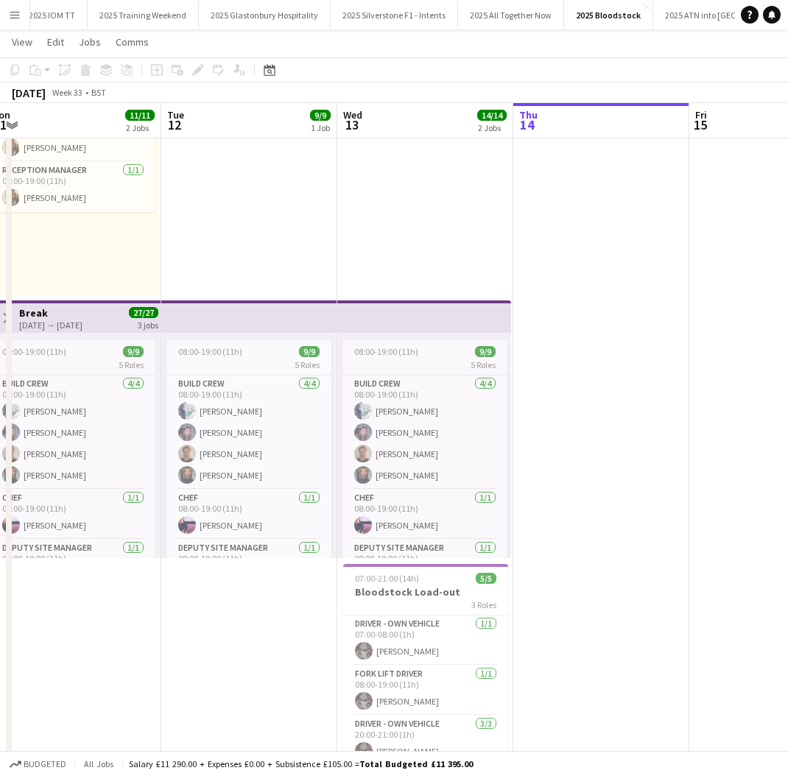
click at [17, 15] on app-icon "Menu" at bounding box center [15, 15] width 12 height 12
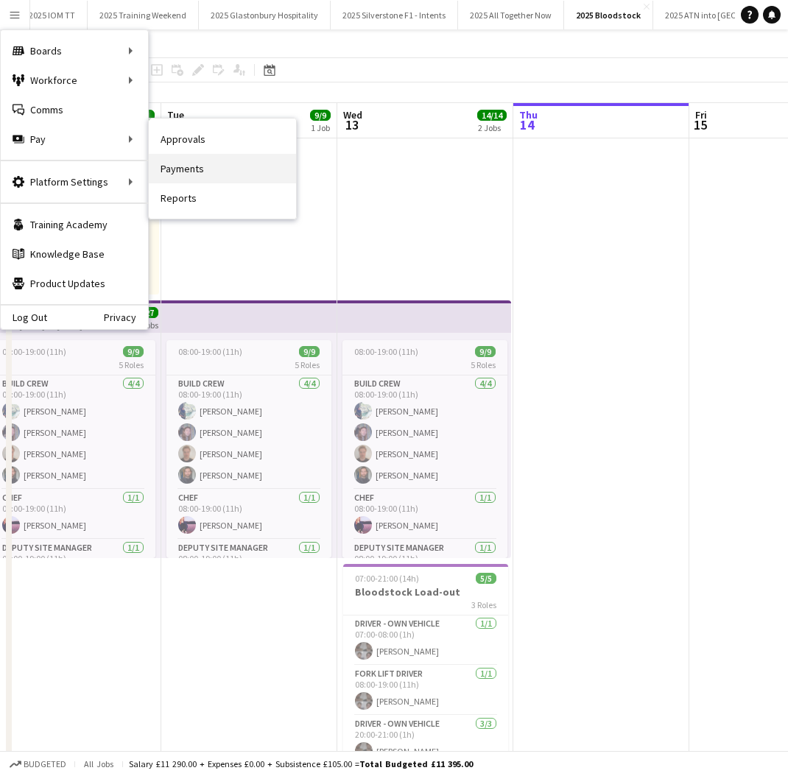
click at [183, 169] on link "Payments" at bounding box center [222, 168] width 147 height 29
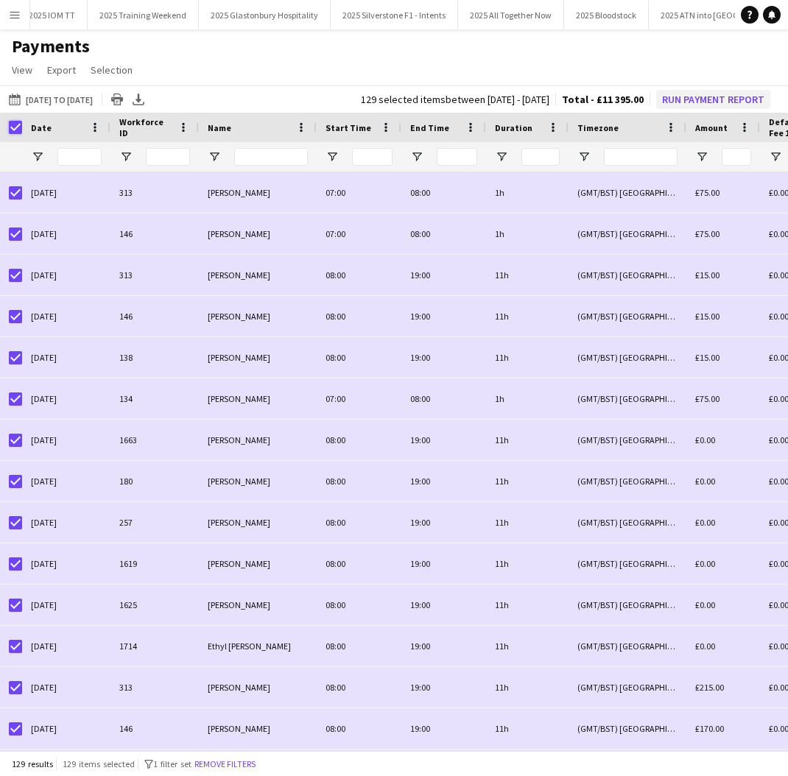
scroll to position [0, 1]
click at [693, 103] on button "Run Payment Report" at bounding box center [713, 99] width 114 height 19
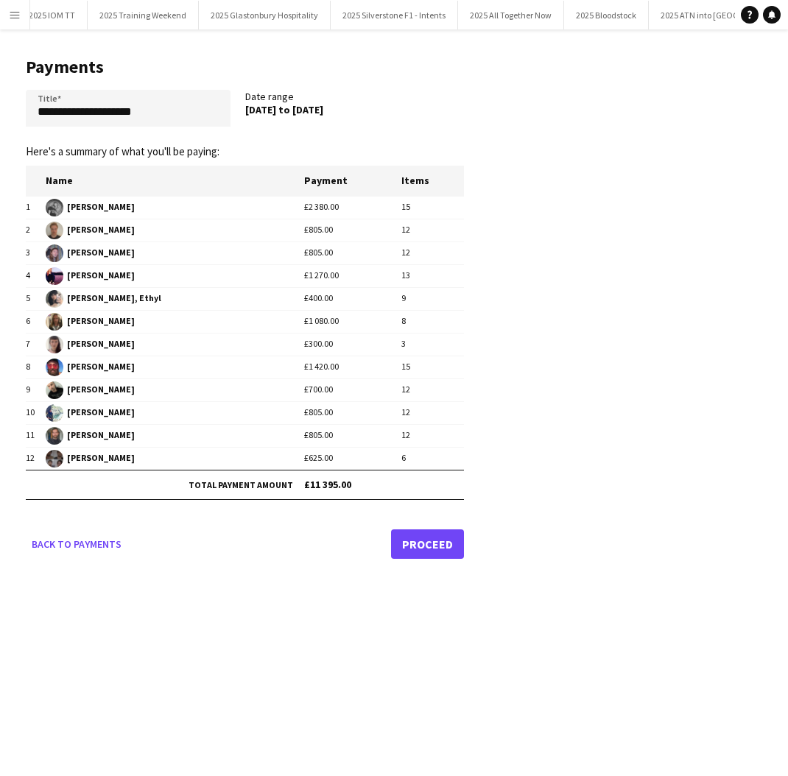
scroll to position [0, 0]
click at [534, 366] on app-pay-new-report "**********" at bounding box center [394, 305] width 788 height 552
click at [508, 23] on button "2025 All Together Now Close" at bounding box center [511, 15] width 106 height 29
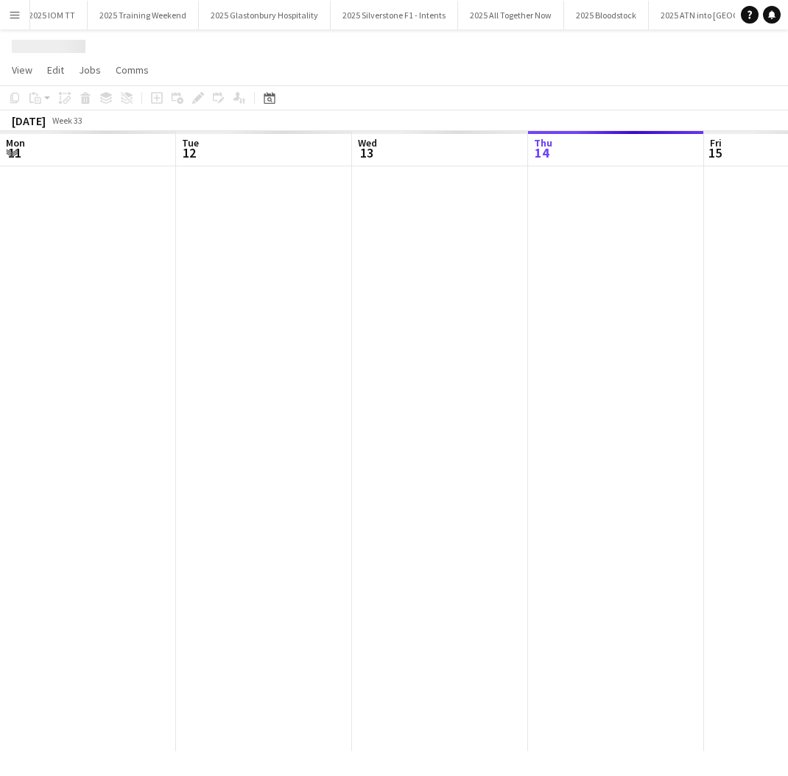
scroll to position [0, 352]
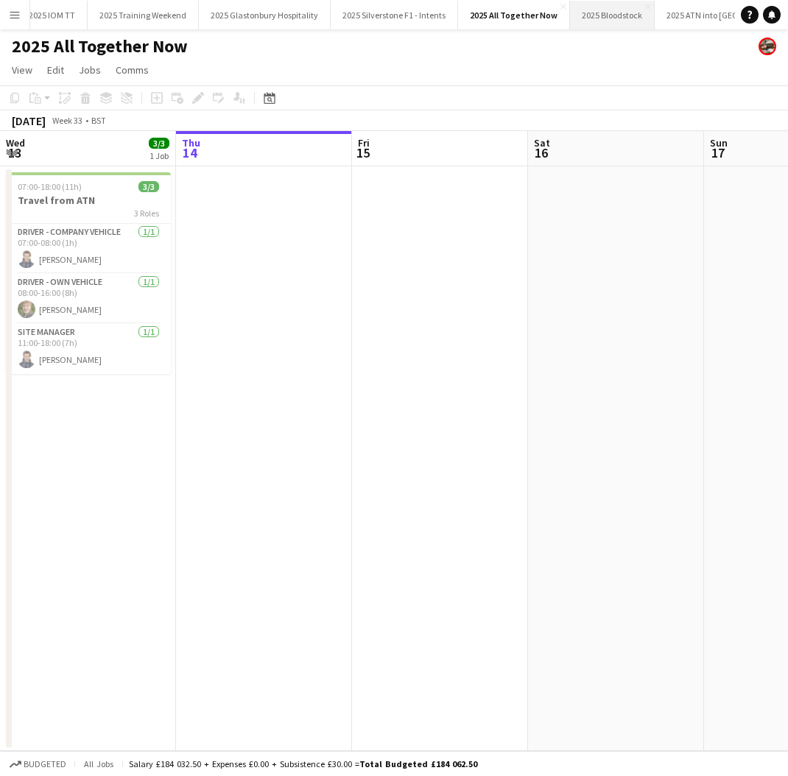
click at [613, 21] on button "2025 Bloodstock Close" at bounding box center [612, 15] width 85 height 29
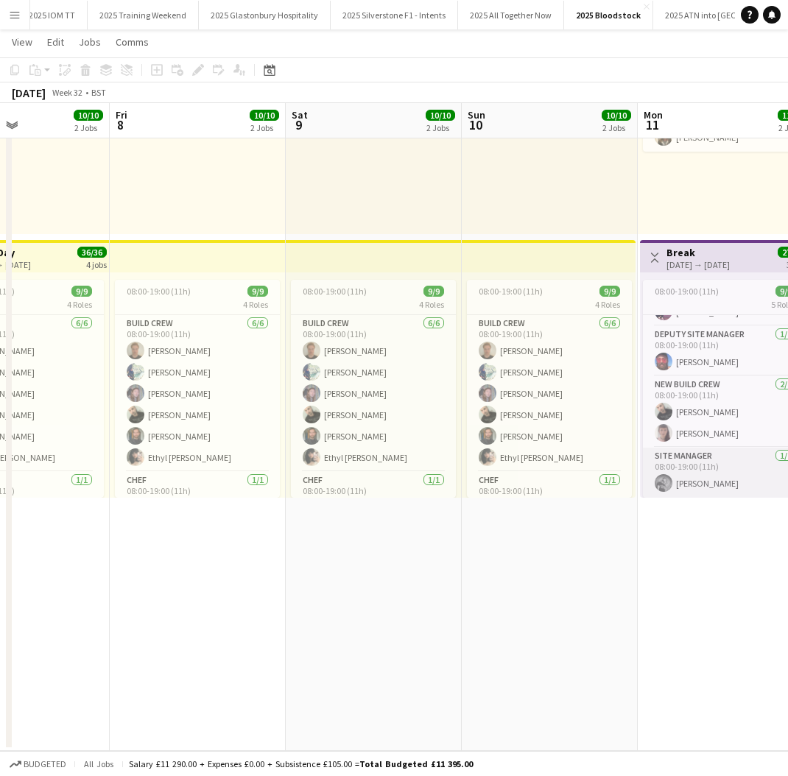
scroll to position [153, 0]
click at [692, 471] on app-card-role "Site Manager [DATE] 08:00-19:00 (11h) [PERSON_NAME]" at bounding box center [725, 473] width 165 height 50
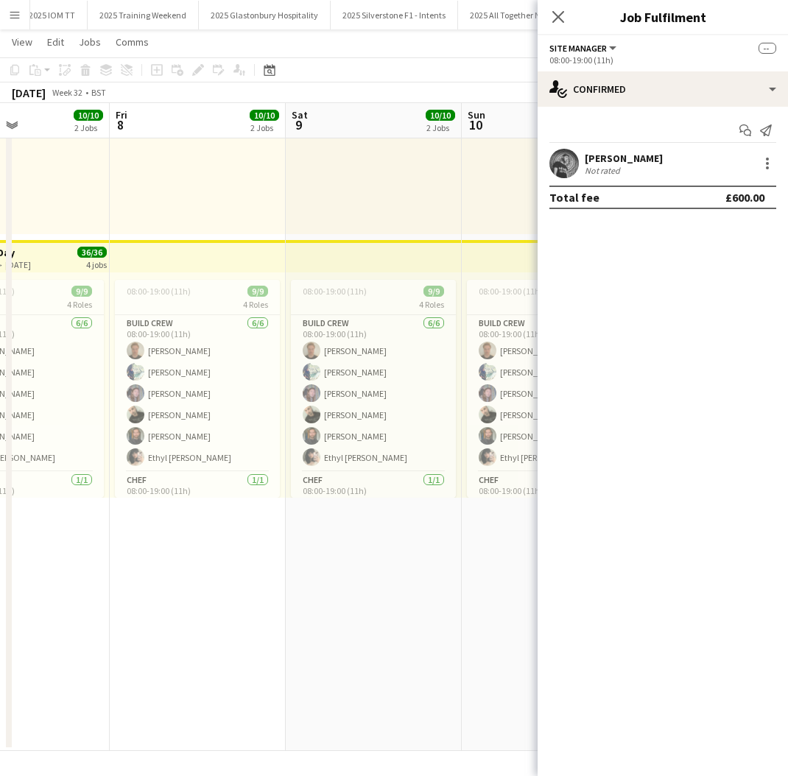
click at [615, 170] on div "Not rated" at bounding box center [604, 170] width 38 height 11
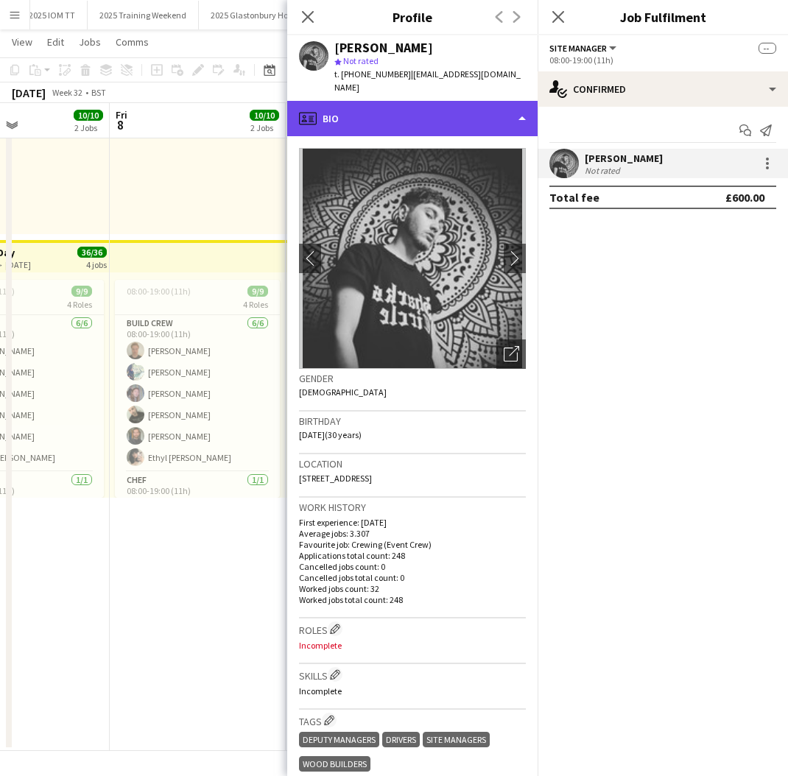
click at [435, 106] on div "profile Bio" at bounding box center [412, 118] width 250 height 35
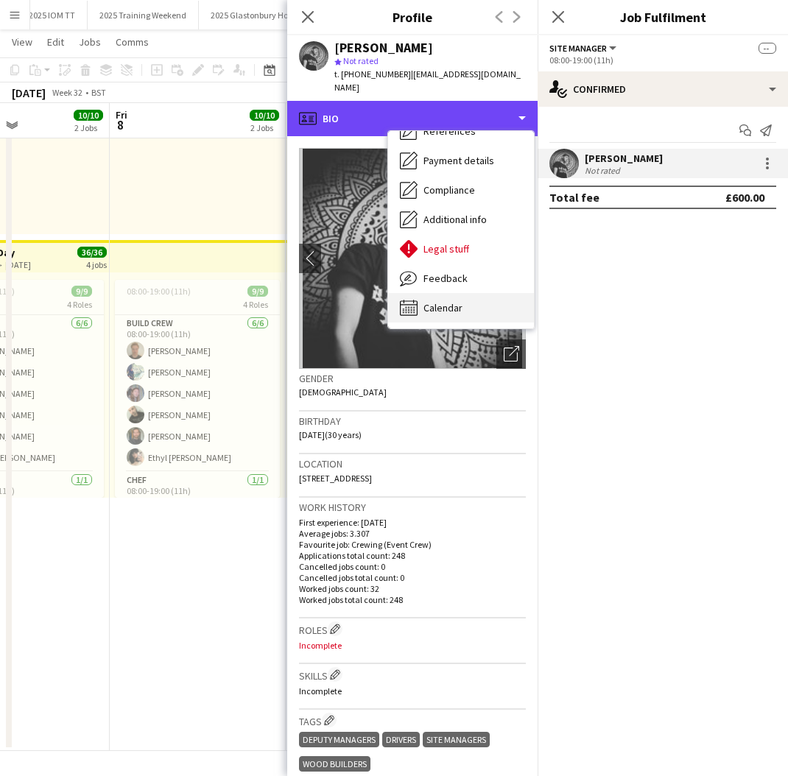
scroll to position [168, 0]
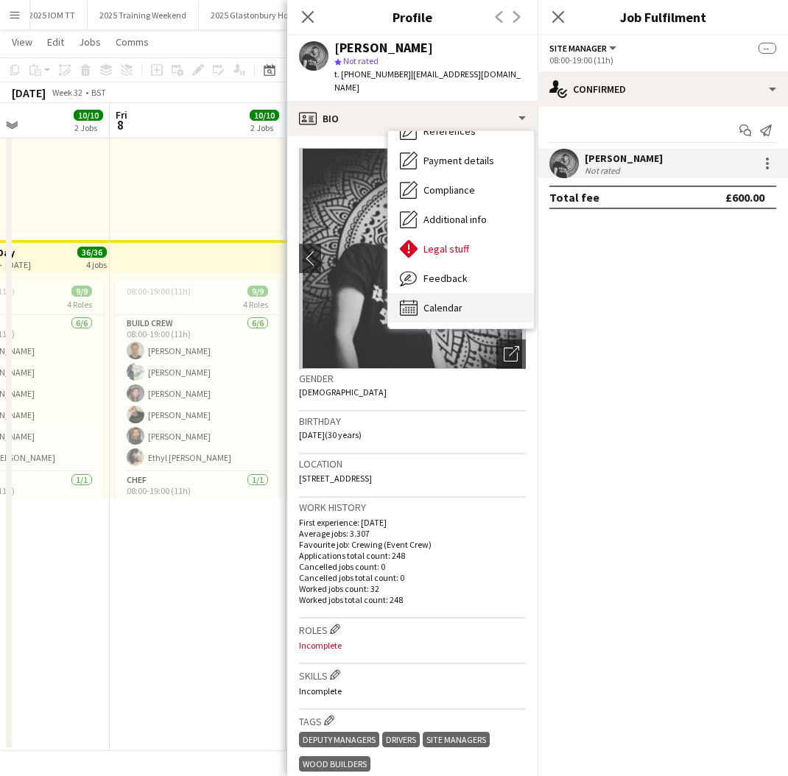
click at [446, 301] on span "Calendar" at bounding box center [443, 307] width 39 height 13
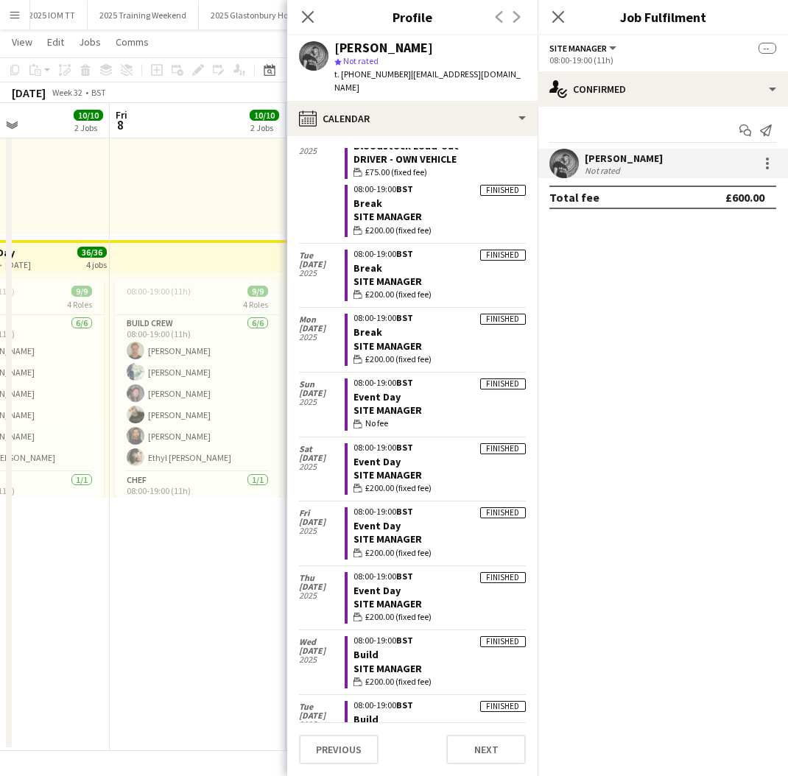
scroll to position [60, 0]
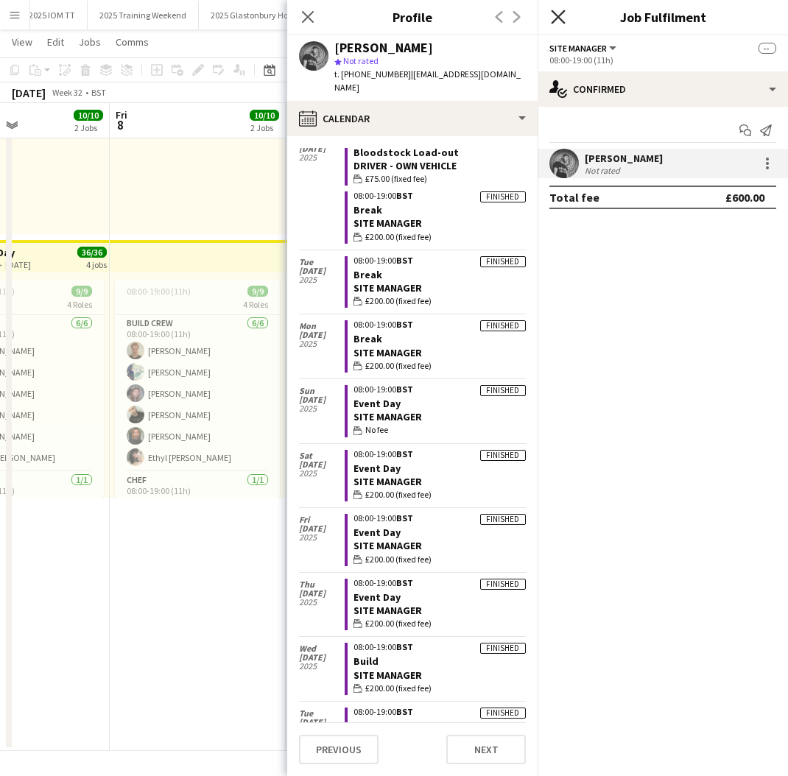
click at [560, 16] on icon at bounding box center [558, 17] width 14 height 14
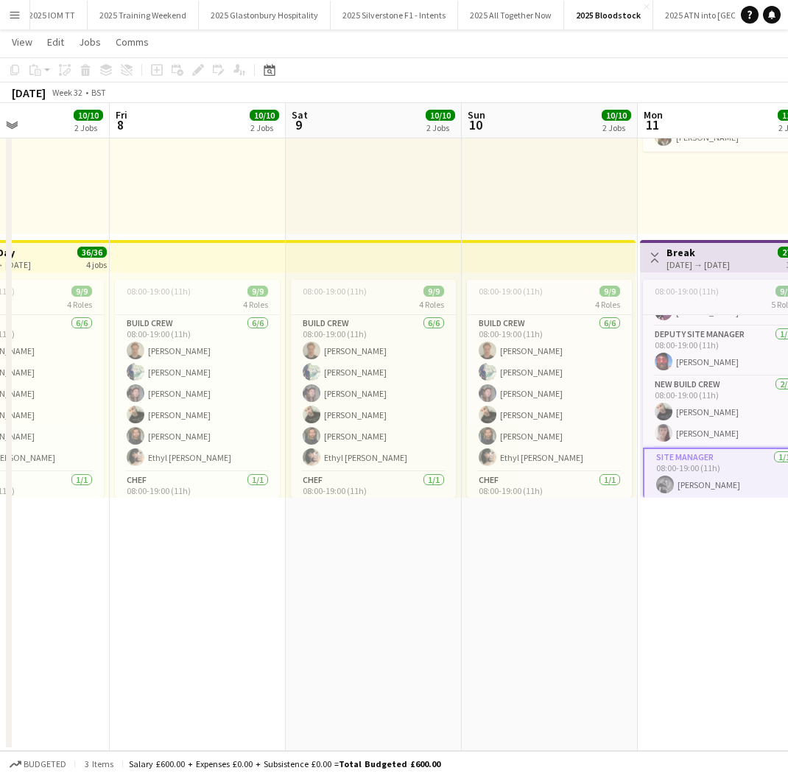
click at [605, 176] on div "08:00-19:00 (11h) 1/1 1 Role Reception Manager [DATE] 08:00-19:00 (11h) [PERSON…" at bounding box center [550, 121] width 176 height 225
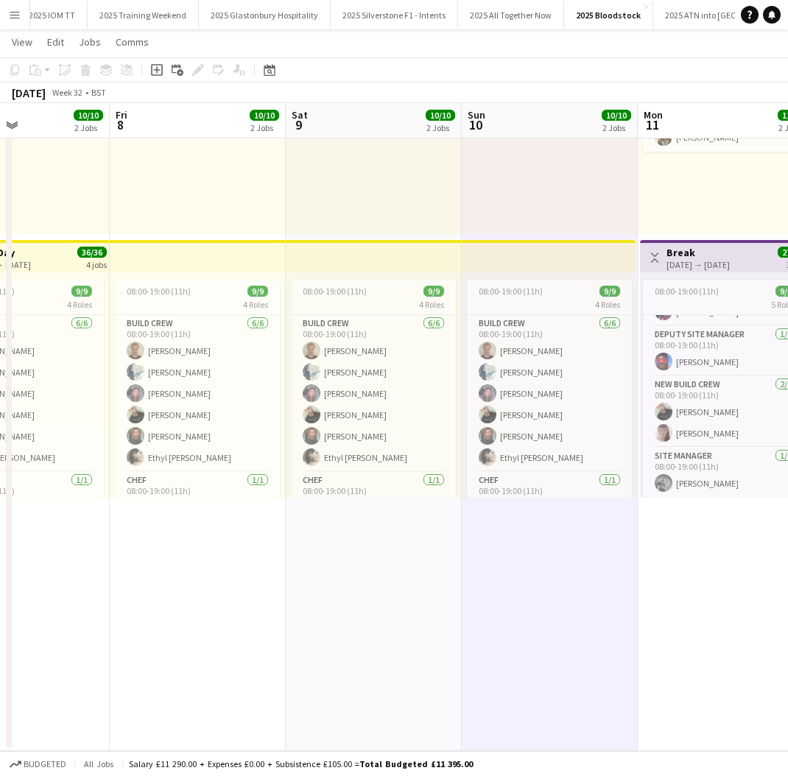
click at [412, 677] on app-date-cell "08:00-19:00 (11h) 1/1 1 Role Reception Manager [DATE] 08:00-19:00 (11h) [PERSON…" at bounding box center [374, 361] width 176 height 781
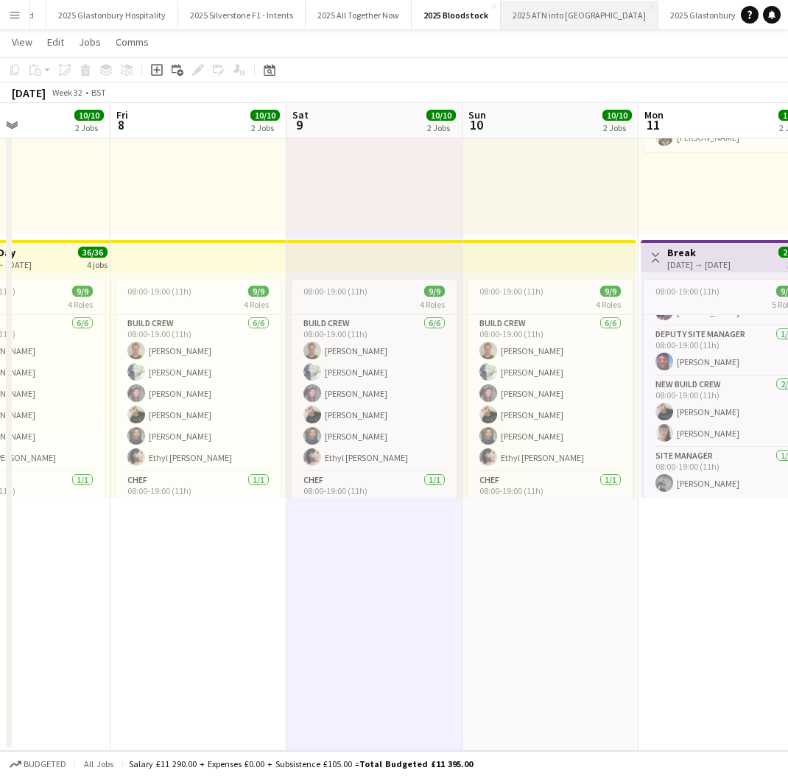
scroll to position [0, 165]
click at [535, 19] on button "2025 ATN into WOH Close" at bounding box center [581, 15] width 158 height 29
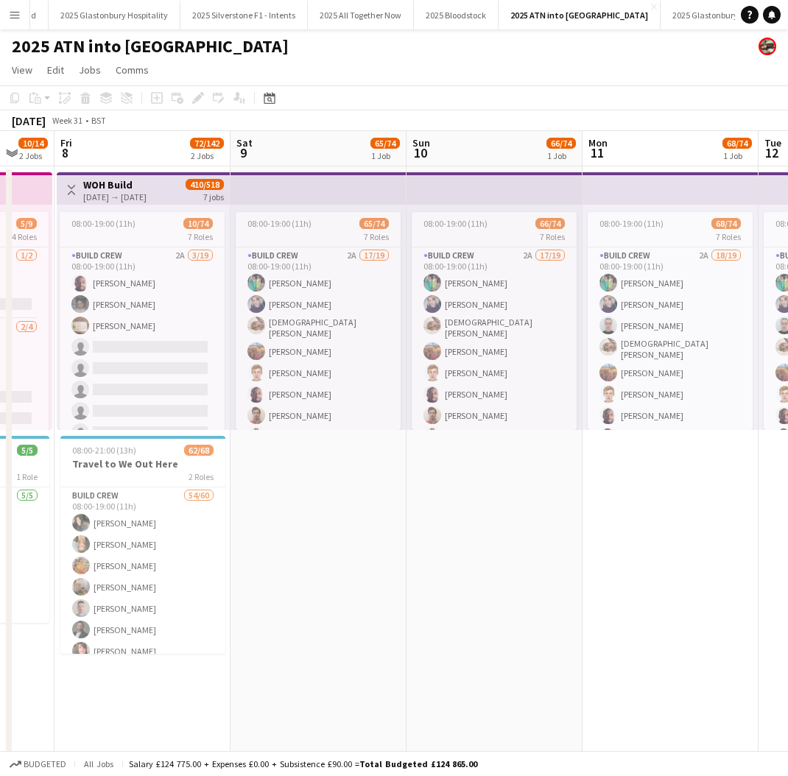
scroll to position [0, 429]
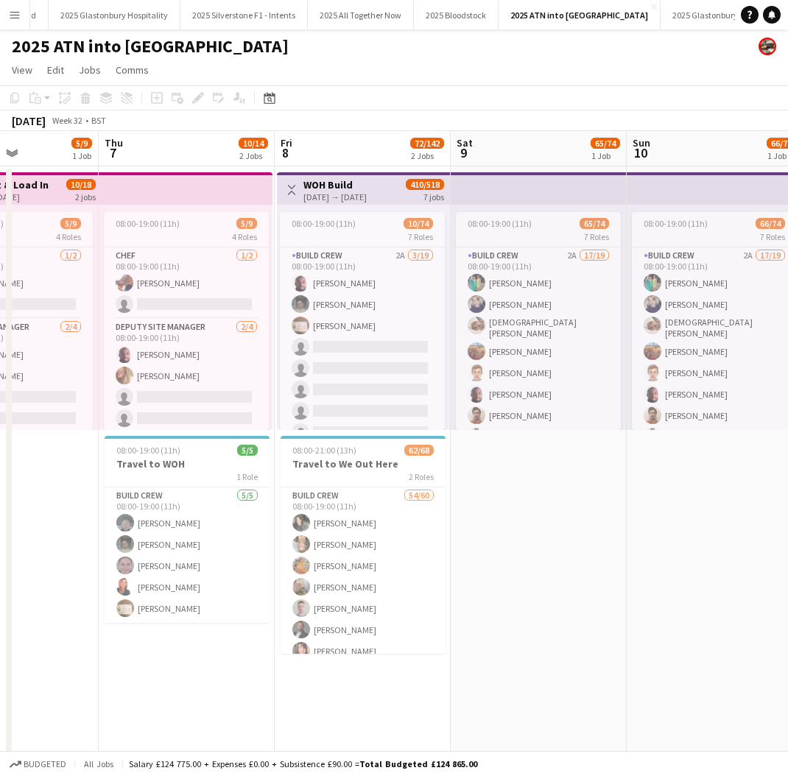
click at [81, 47] on h1 "2025 ATN into [GEOGRAPHIC_DATA]" at bounding box center [150, 46] width 277 height 22
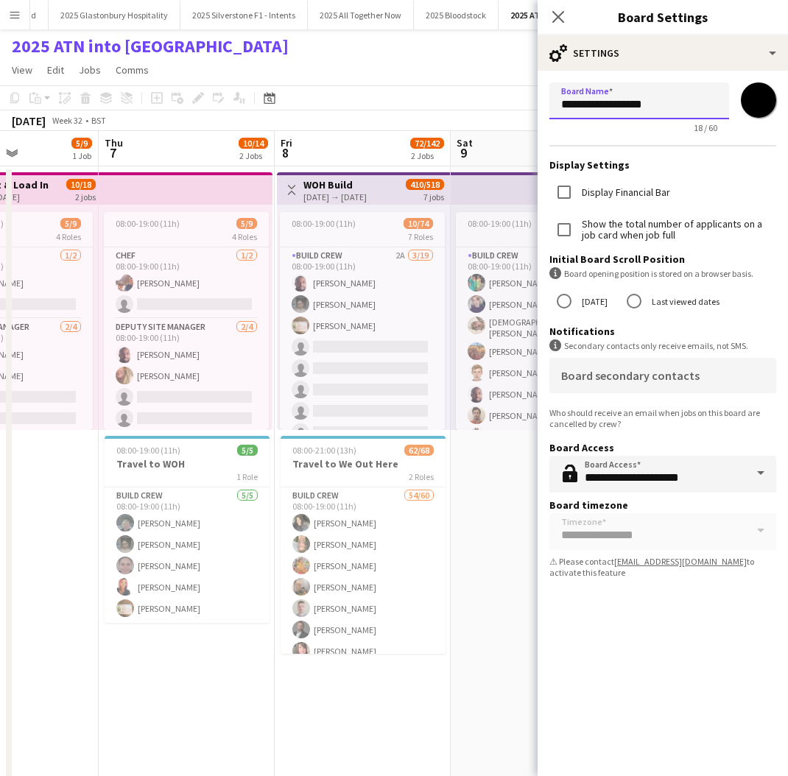
drag, startPoint x: 586, startPoint y: 104, endPoint x: 631, endPoint y: 101, distance: 45.8
click at [631, 101] on input "**********" at bounding box center [640, 101] width 180 height 37
type input "********"
drag, startPoint x: 643, startPoint y: 603, endPoint x: 650, endPoint y: 438, distance: 165.1
click at [643, 601] on div "**********" at bounding box center [663, 405] width 250 height 741
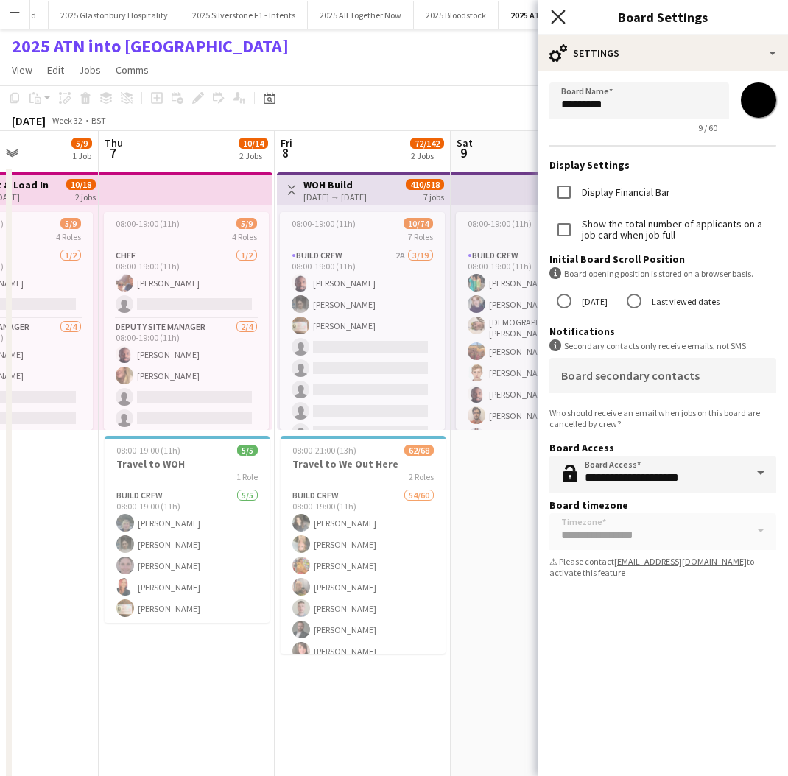
click at [557, 11] on icon "Close pop-in" at bounding box center [558, 17] width 14 height 14
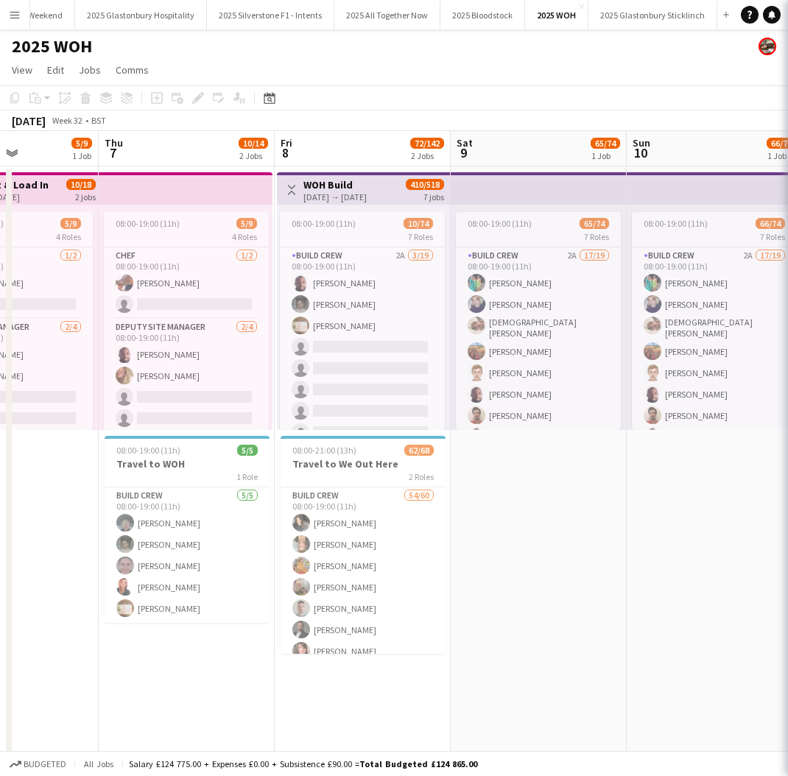
scroll to position [0, 131]
click at [491, 66] on app-page-menu "View Day view expanded Day view collapsed Month view Date picker Jump to [DATE]…" at bounding box center [394, 71] width 788 height 28
